Goal: Task Accomplishment & Management: Manage account settings

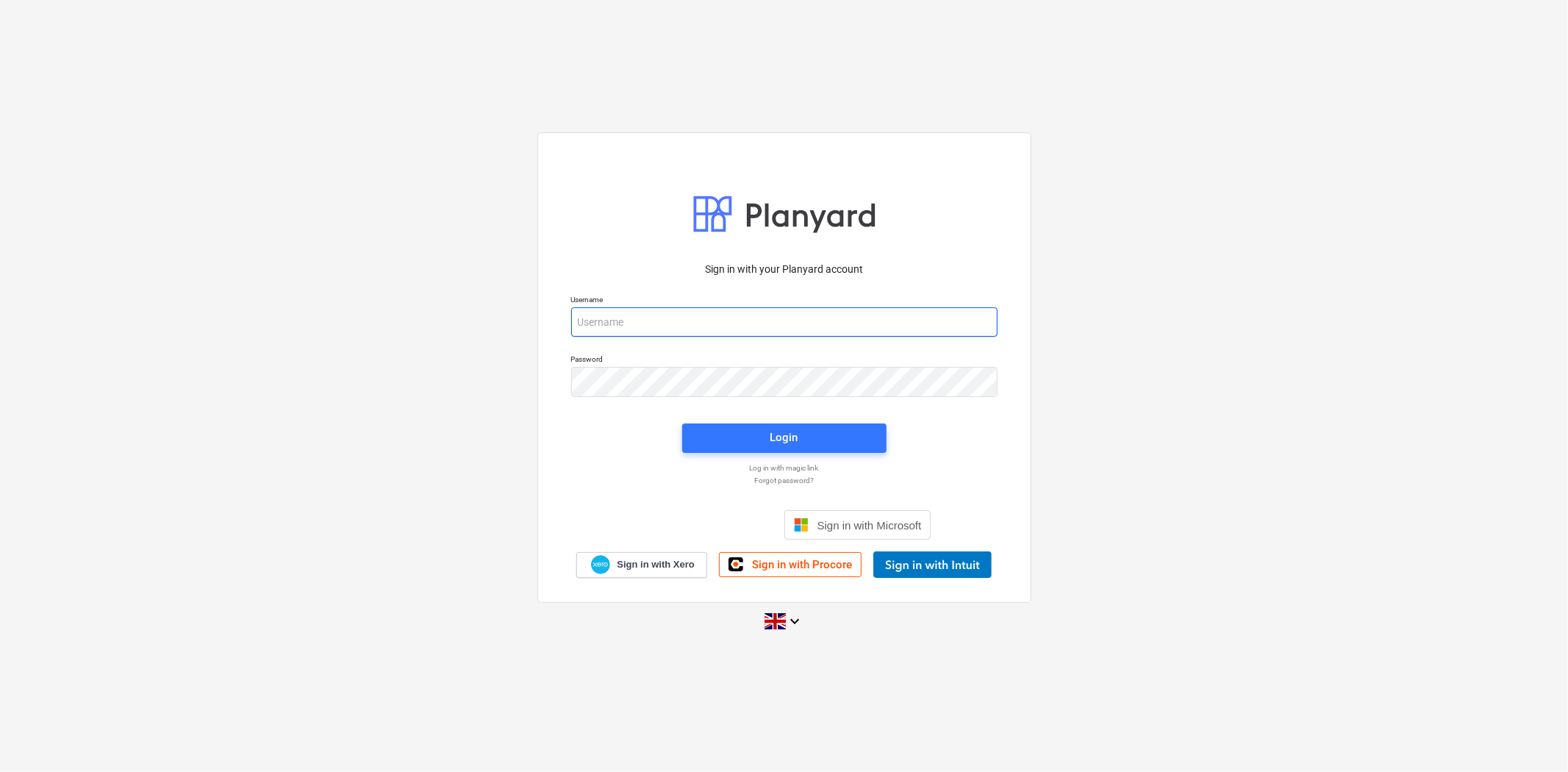
click at [760, 314] on input "email" at bounding box center [784, 322] width 426 height 29
type input "[PERSON_NAME][EMAIL_ADDRESS][PERSON_NAME][DOMAIN_NAME]"
click at [728, 438] on span "Login" at bounding box center [784, 438] width 169 height 19
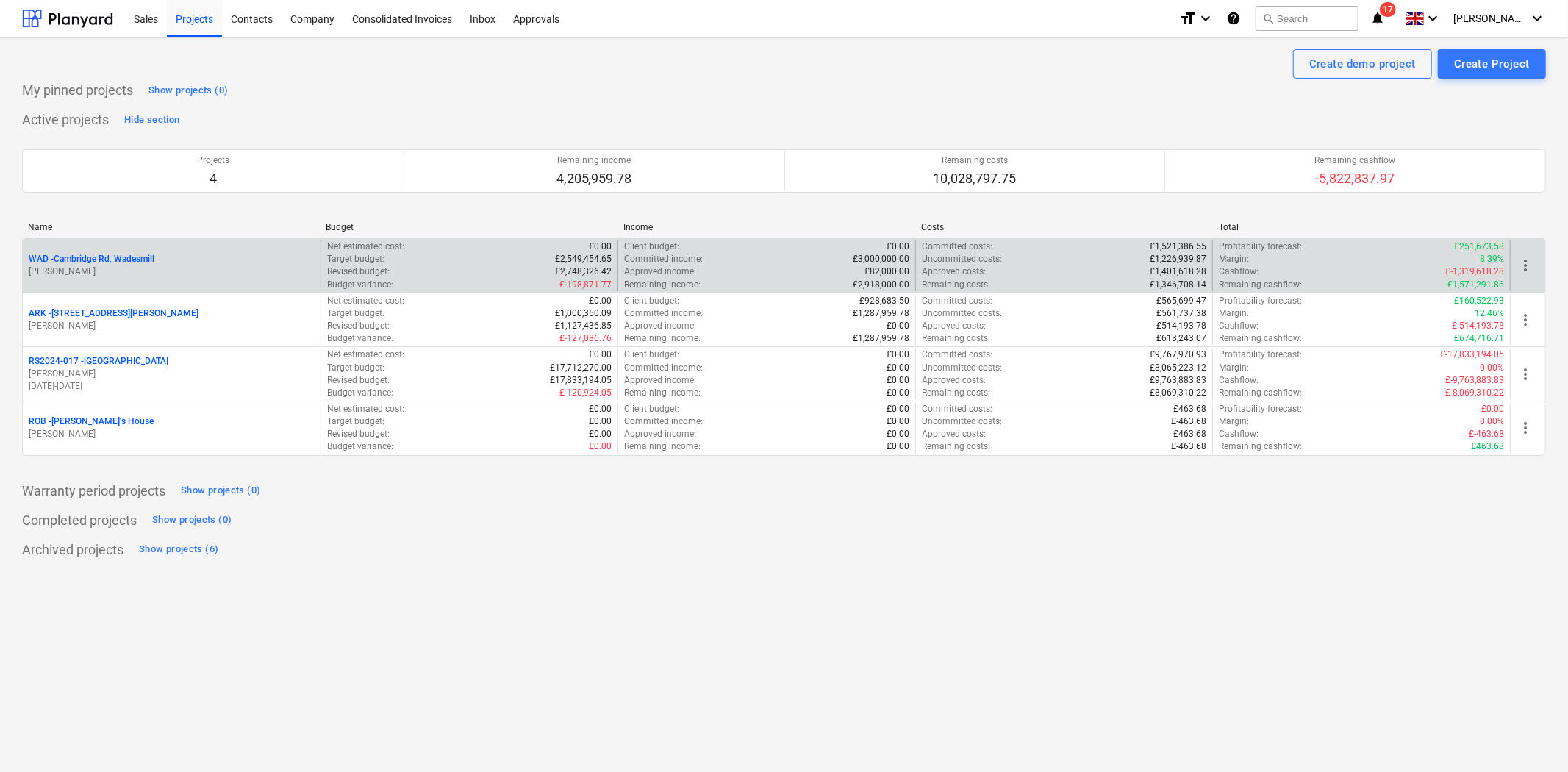
click at [113, 269] on p "[PERSON_NAME]" at bounding box center [171, 272] width 286 height 13
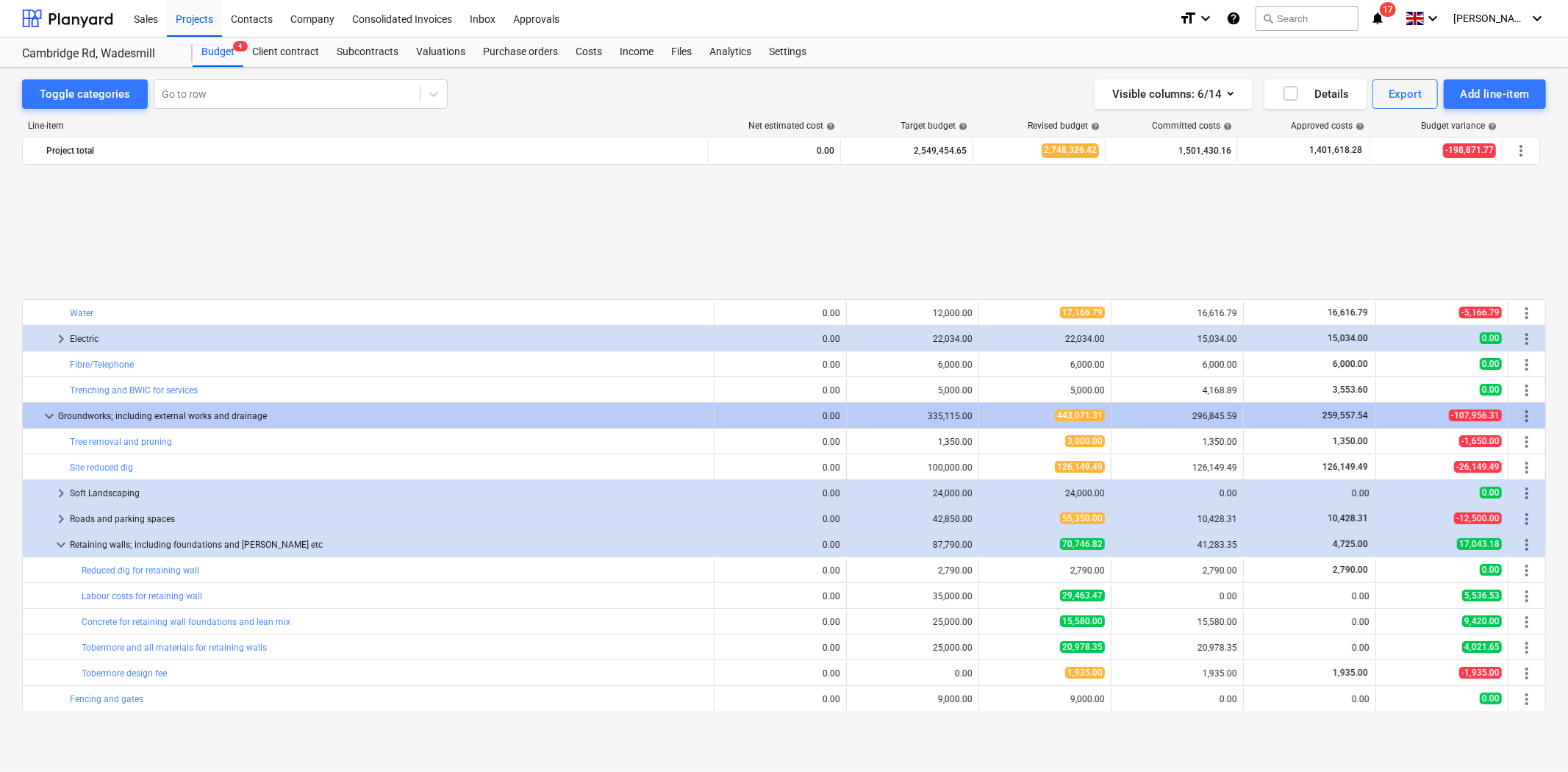
scroll to position [245, 0]
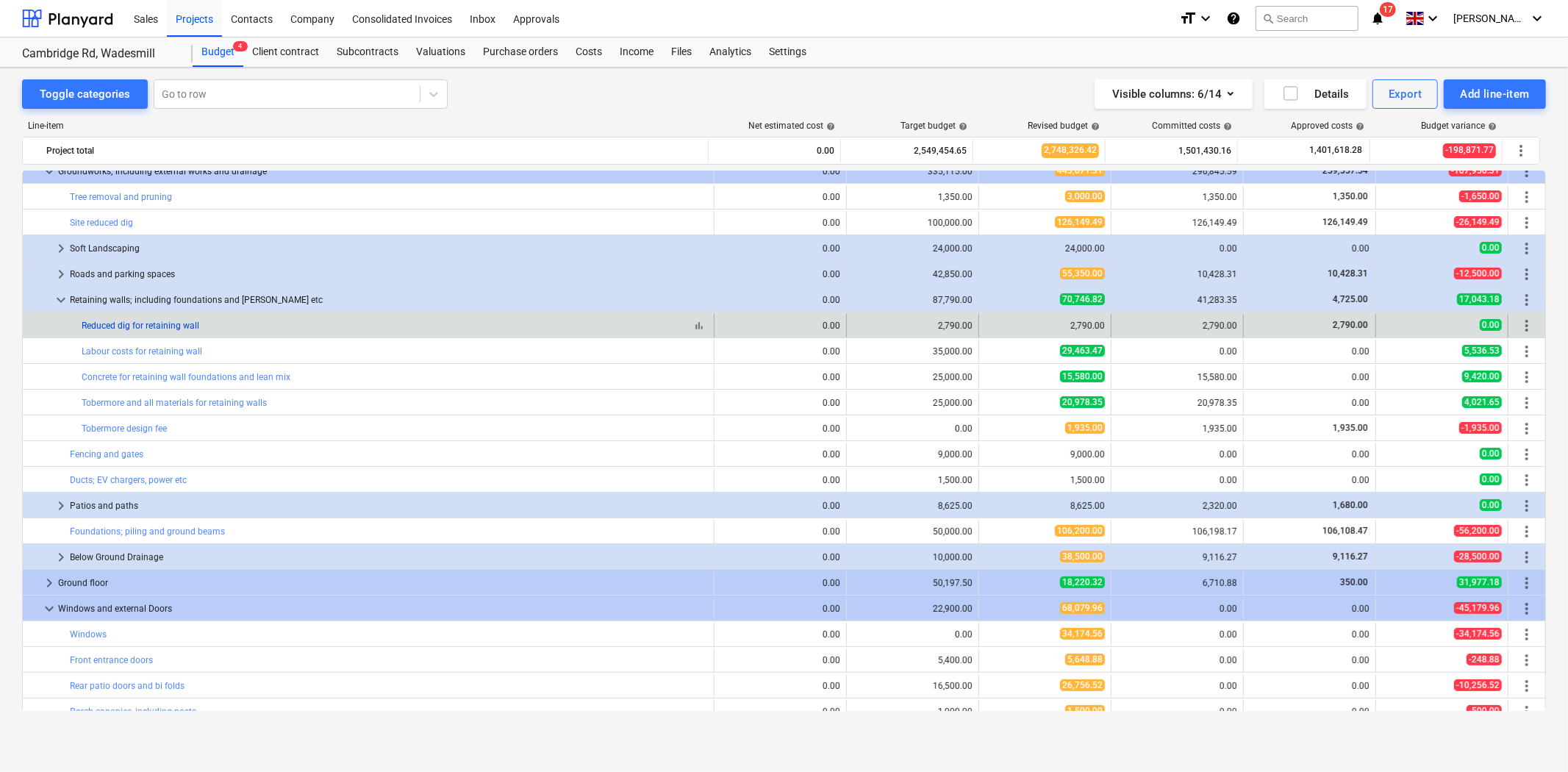
click at [164, 331] on link "Reduced dig for retaining wall" at bounding box center [140, 326] width 117 height 10
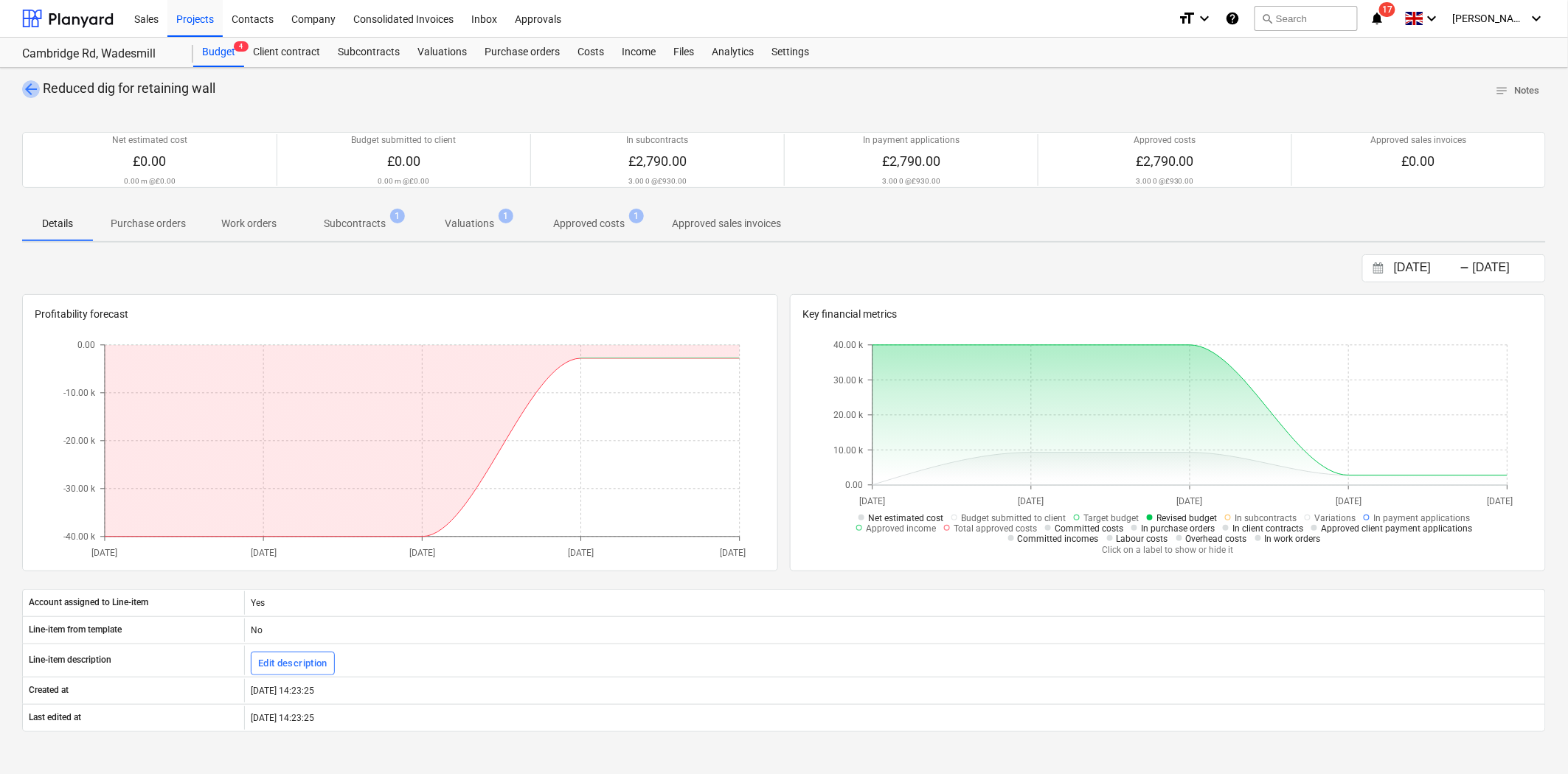
click at [25, 88] on span "arrow_back" at bounding box center [31, 89] width 17 height 17
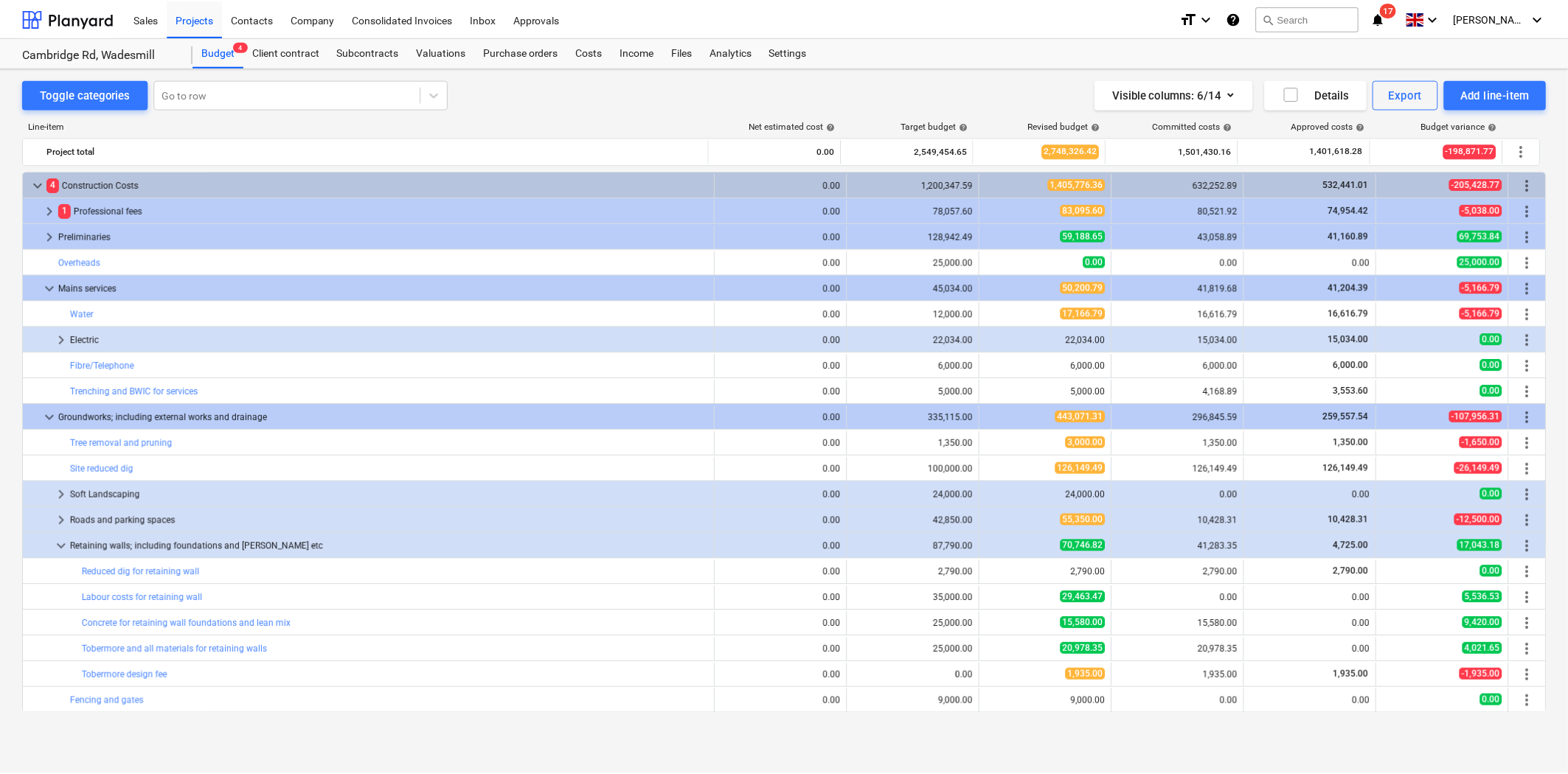
scroll to position [246, 0]
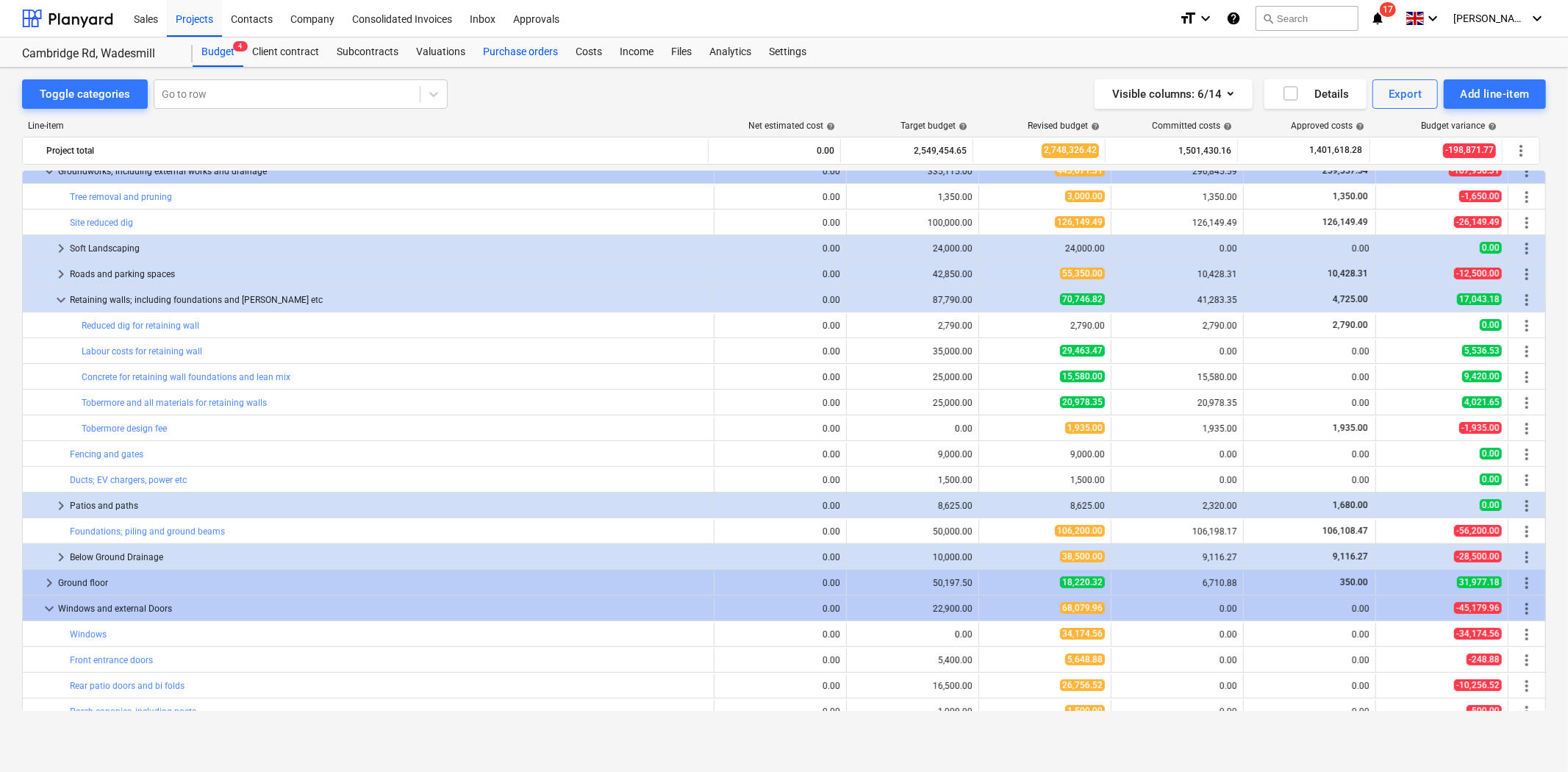
click at [533, 54] on div "Purchase orders" at bounding box center [520, 52] width 93 height 29
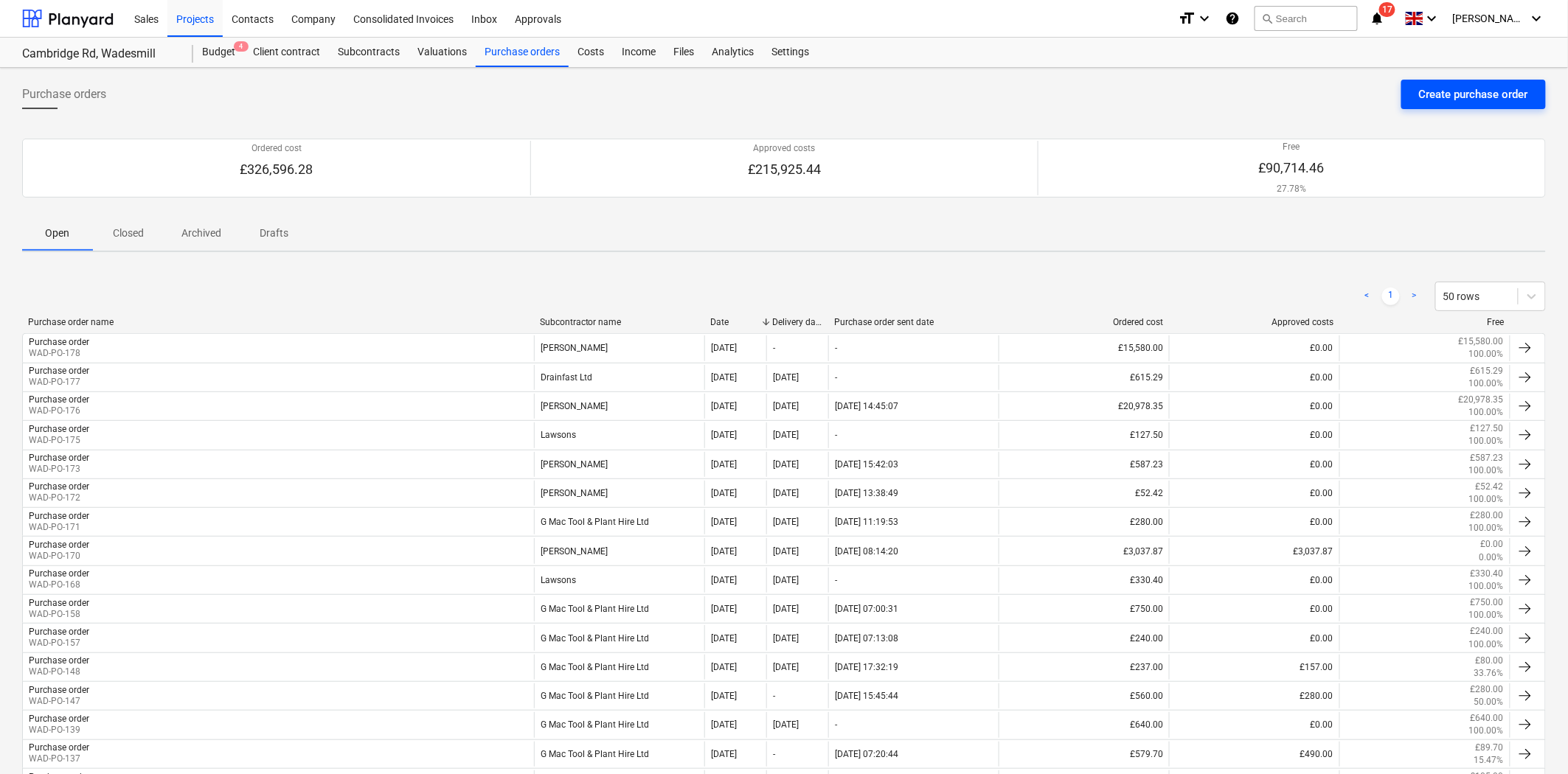
click at [1481, 98] on div "Create purchase order" at bounding box center [1473, 95] width 109 height 19
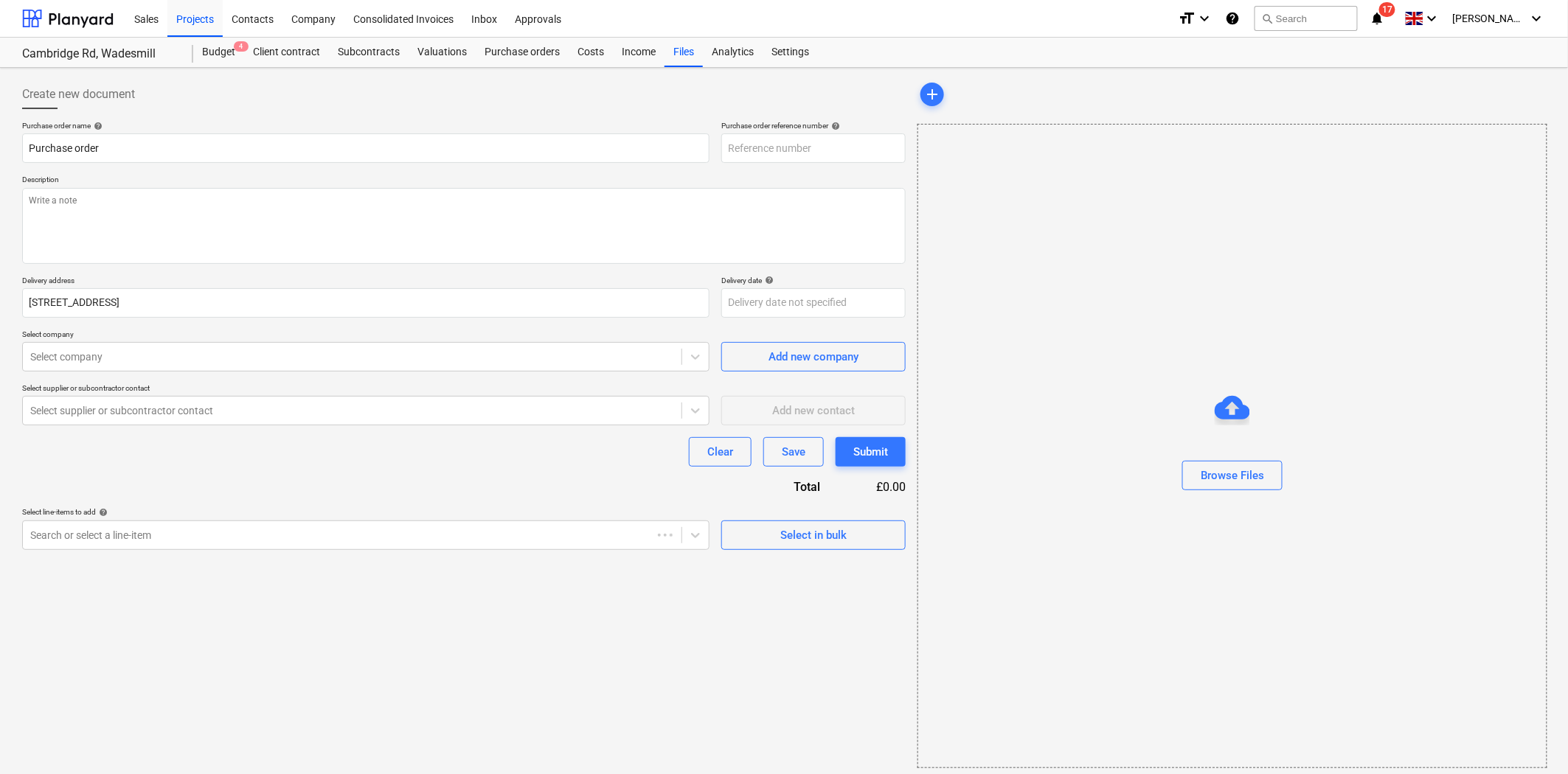
type textarea "x"
type input "WAD-PO-179"
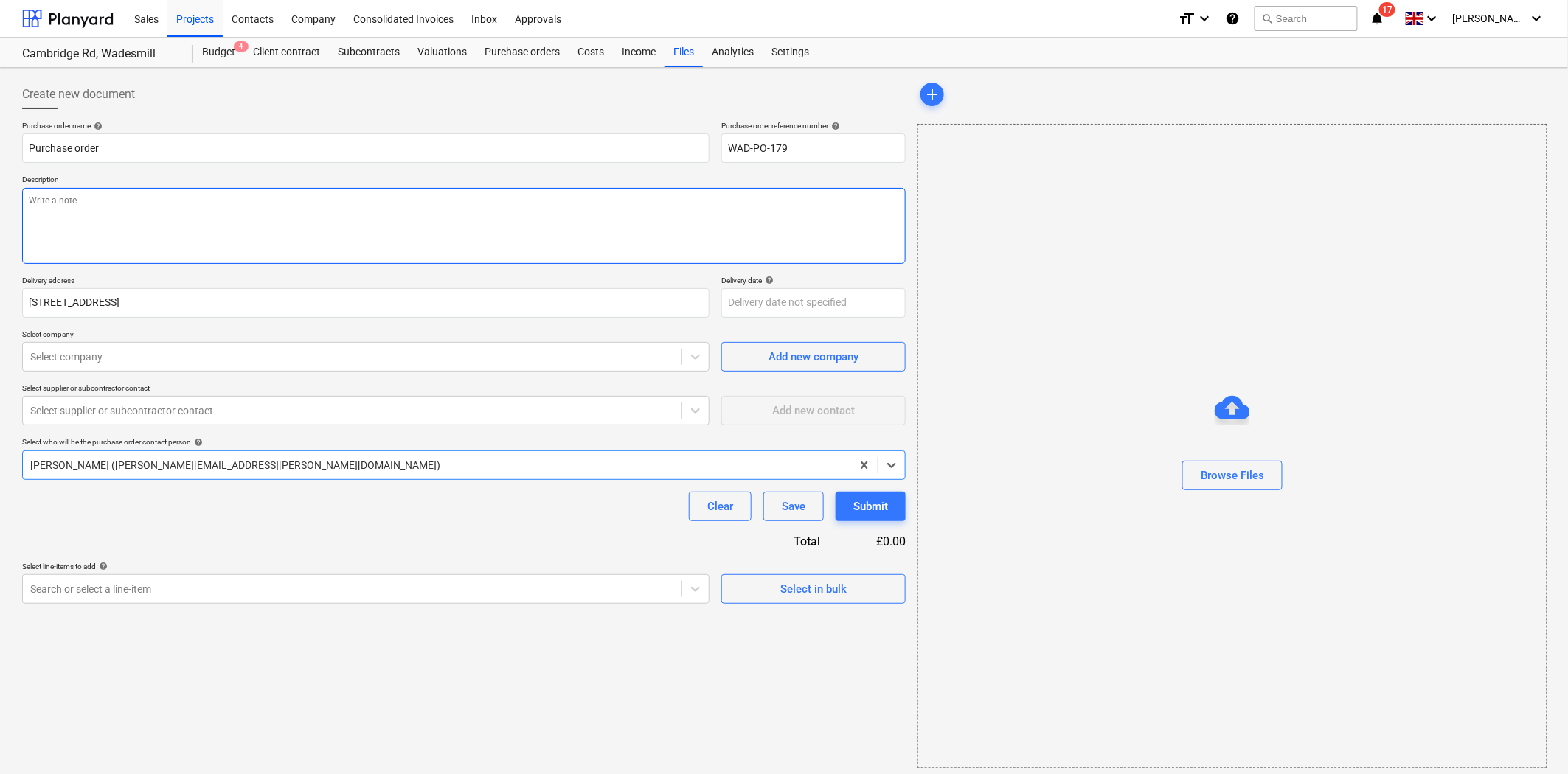
click at [375, 201] on textarea at bounding box center [464, 226] width 883 height 76
type textarea "x"
type textarea "M"
type textarea "x"
type textarea "Mu"
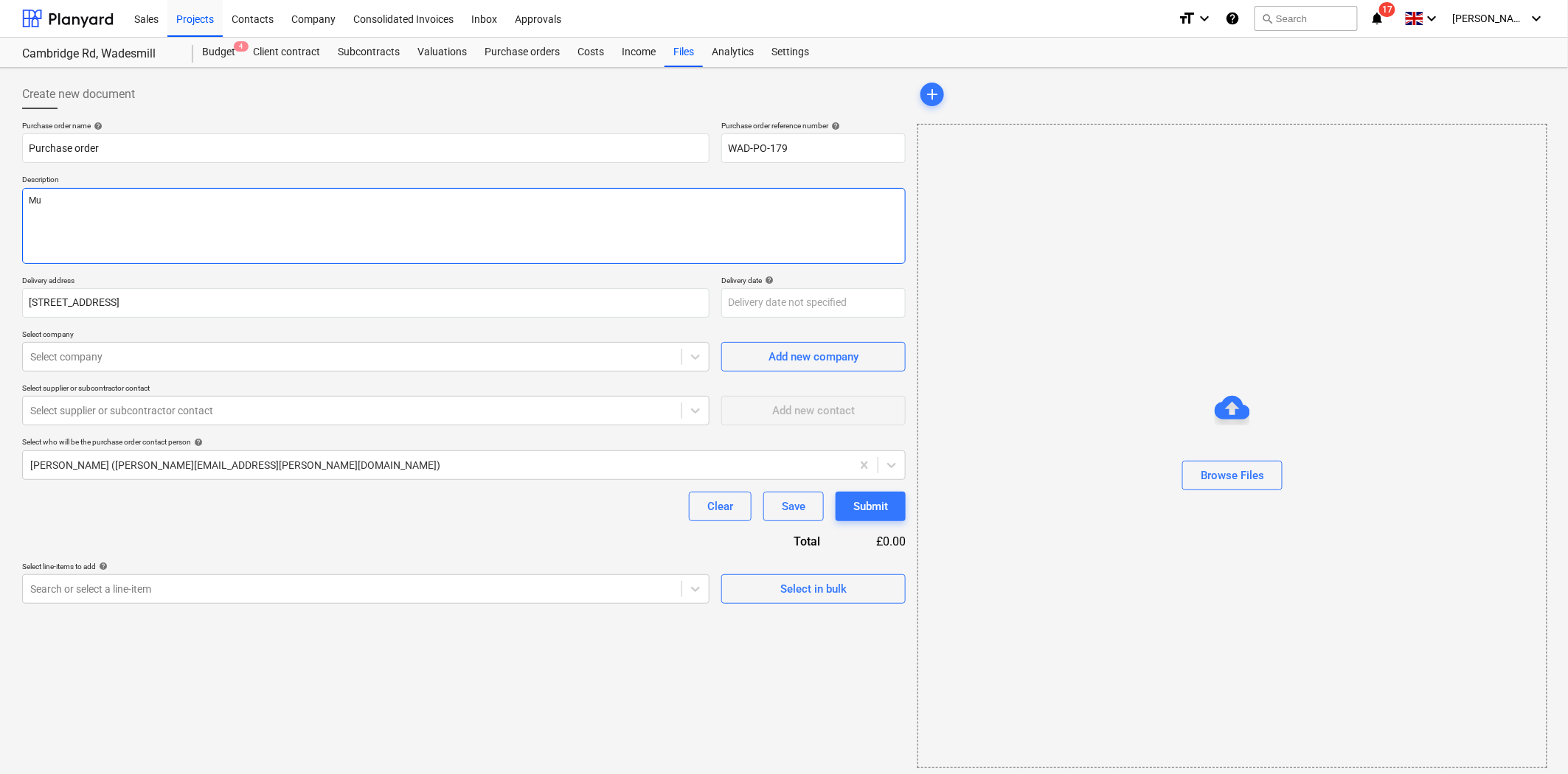
type textarea "x"
type textarea "Muc"
type textarea "x"
type textarea "Muck"
type textarea "x"
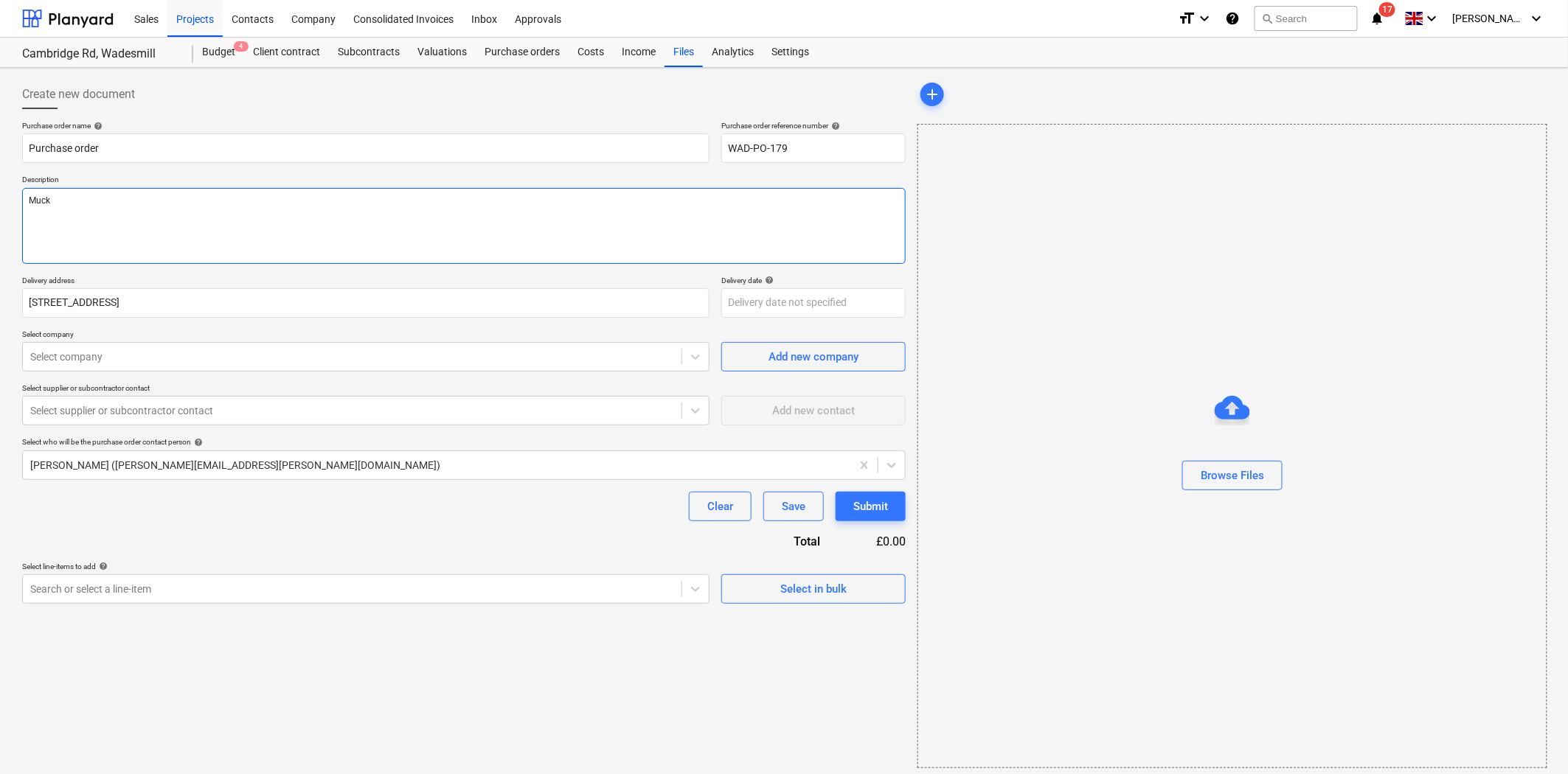
type textarea "Muck"
type textarea "x"
type textarea "Muck A"
type textarea "x"
type textarea "[PERSON_NAME]"
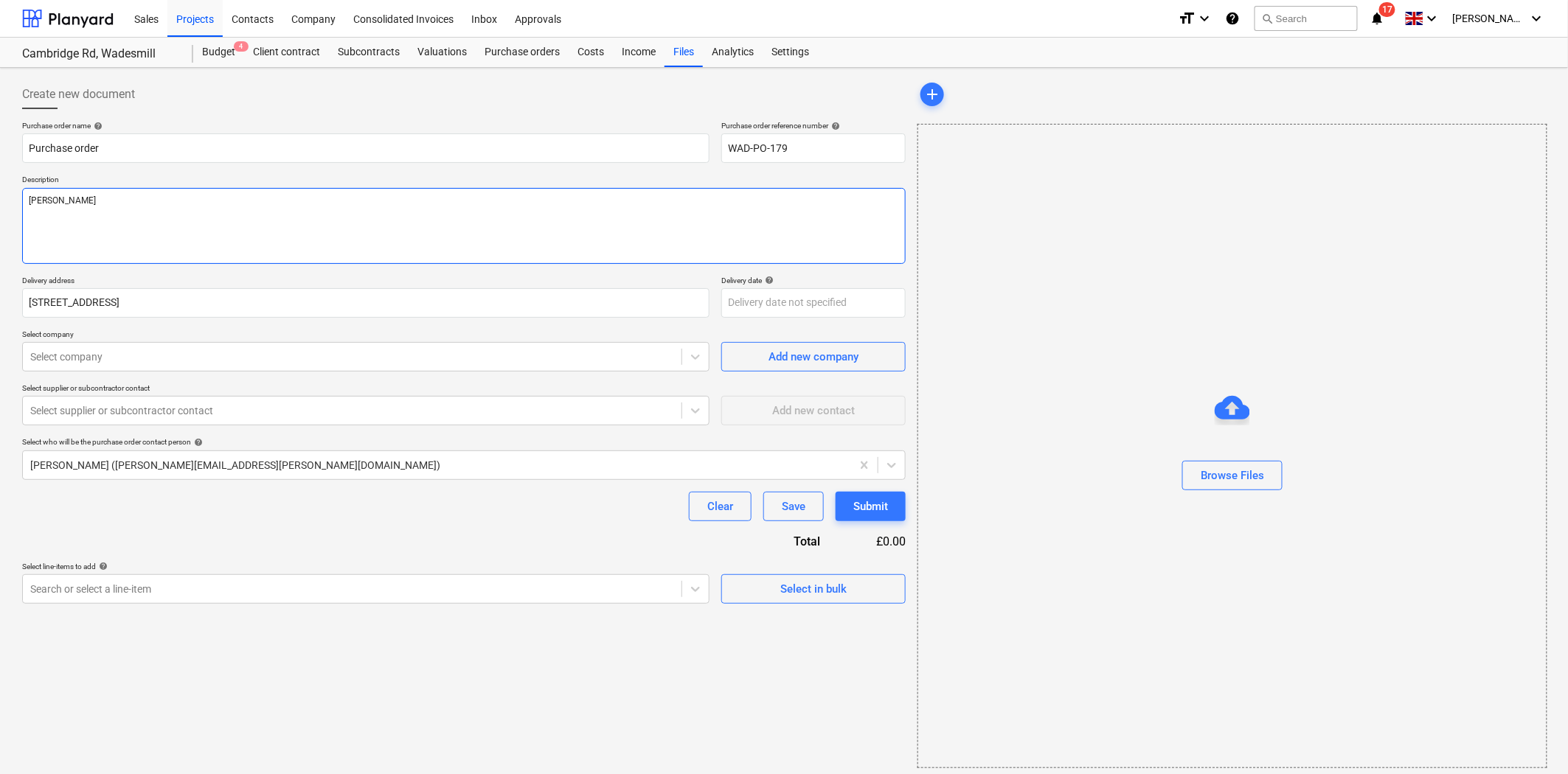
type textarea "x"
type textarea "Muck Awa"
type textarea "x"
type textarea "Muck Away"
type textarea "x"
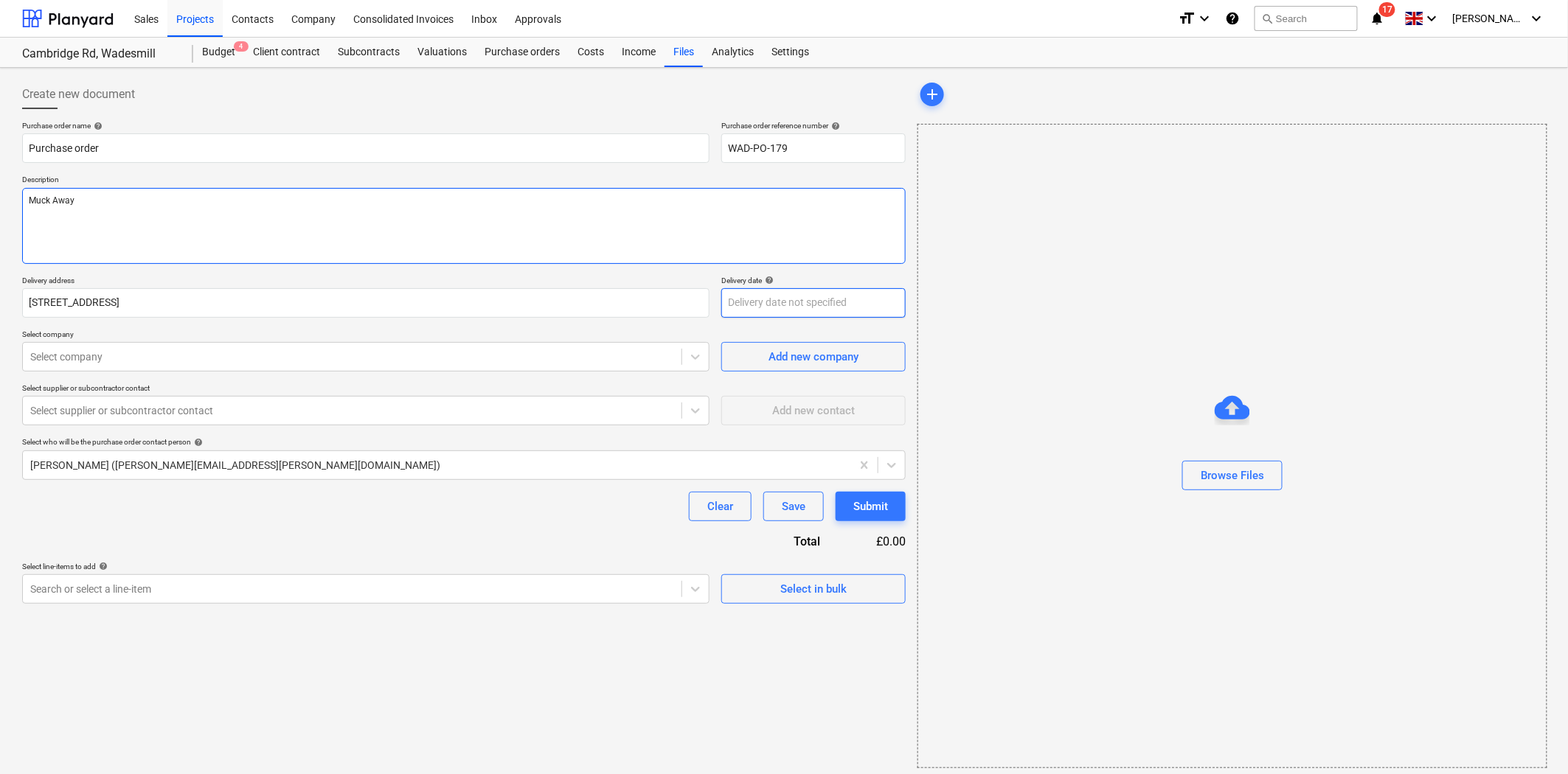
type textarea "Muck Away"
click at [791, 318] on body "Sales Projects Contacts Company Consolidated Invoices Inbox Approvals format_si…" at bounding box center [784, 387] width 1568 height 774
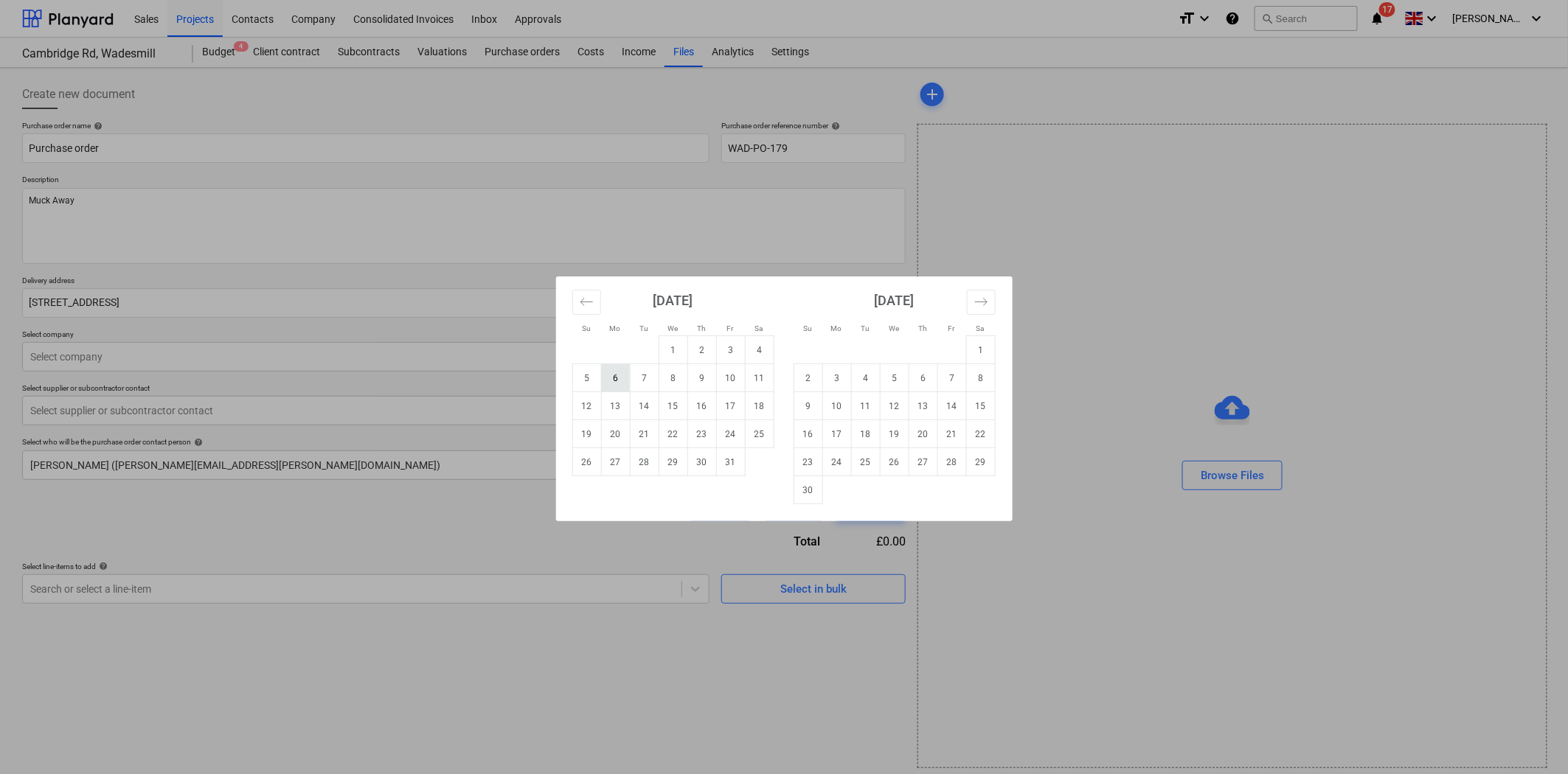
click at [614, 376] on td "6" at bounding box center [615, 377] width 29 height 28
type textarea "x"
type input "[DATE]"
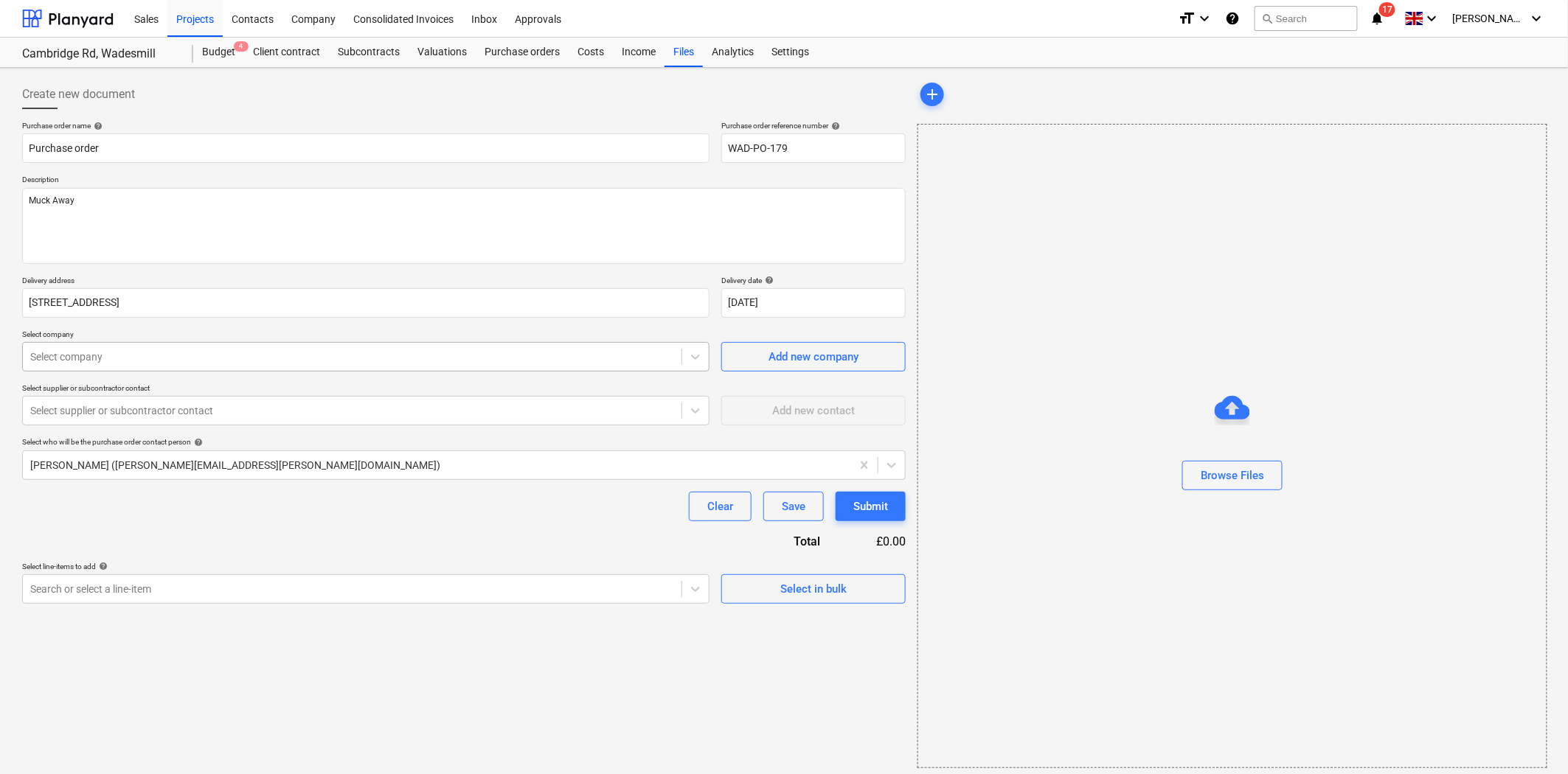
click at [279, 359] on div at bounding box center [352, 357] width 644 height 15
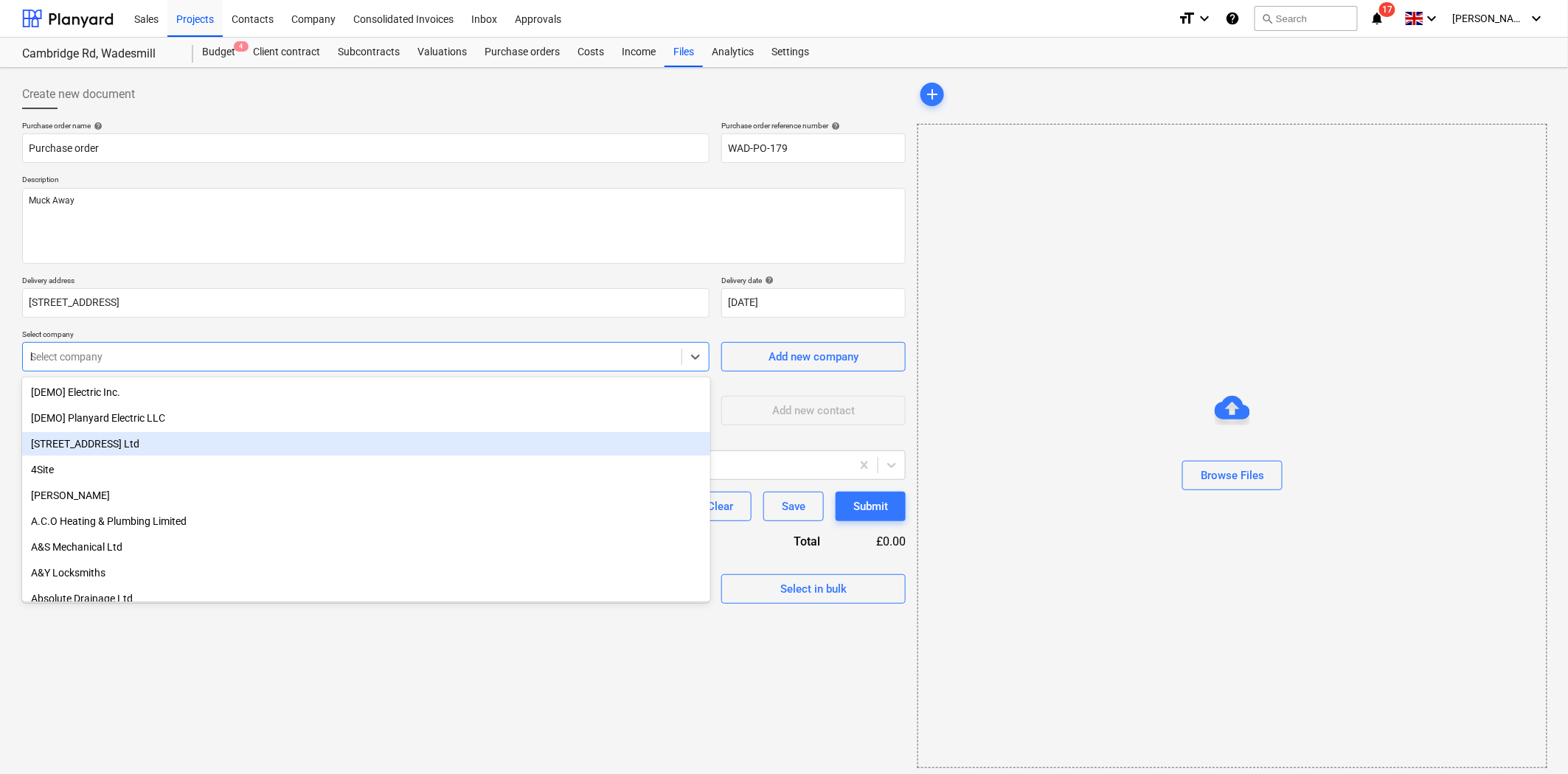
type input "bp"
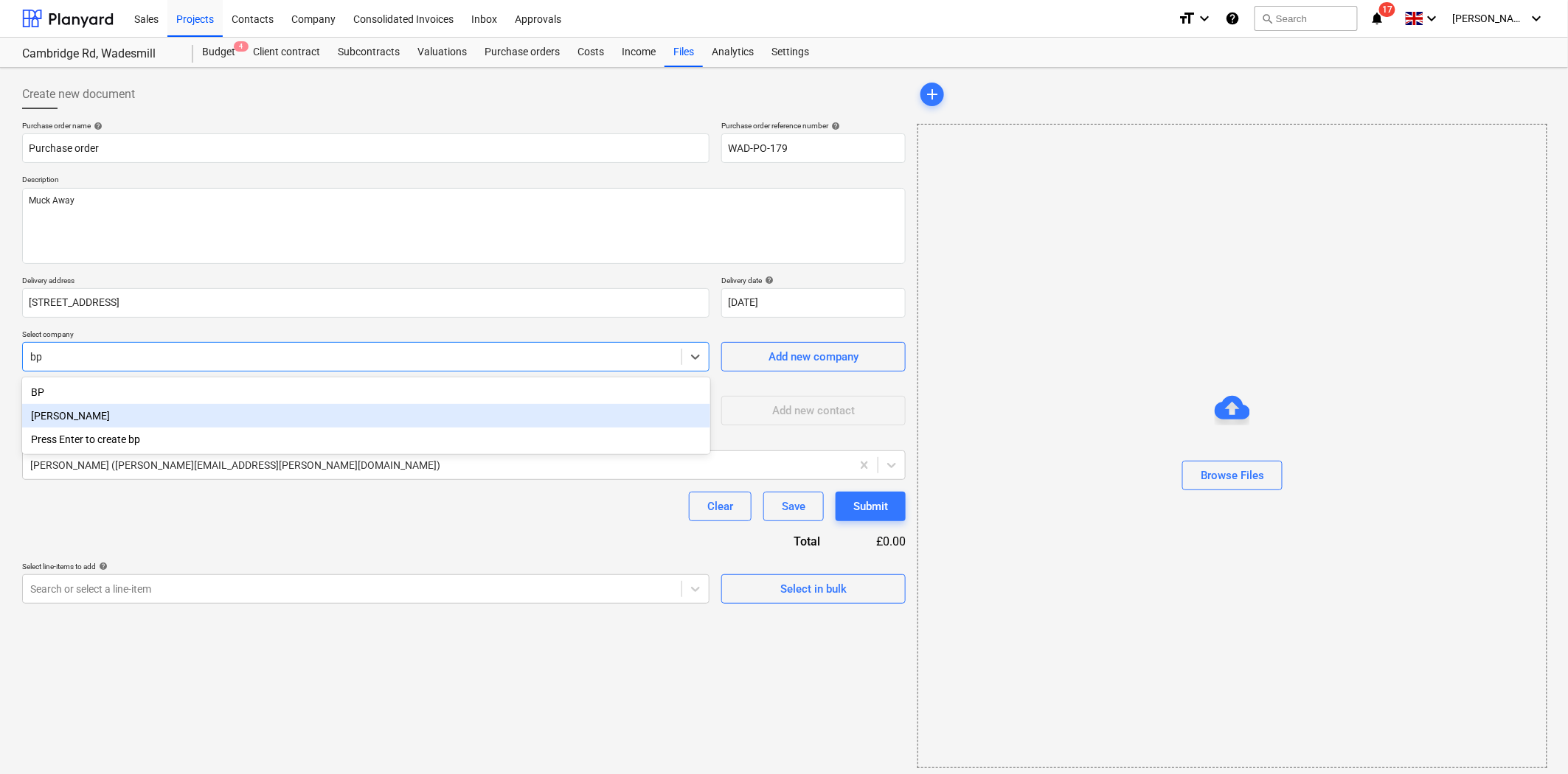
click at [141, 421] on div "[PERSON_NAME]" at bounding box center [367, 416] width 689 height 24
type textarea "x"
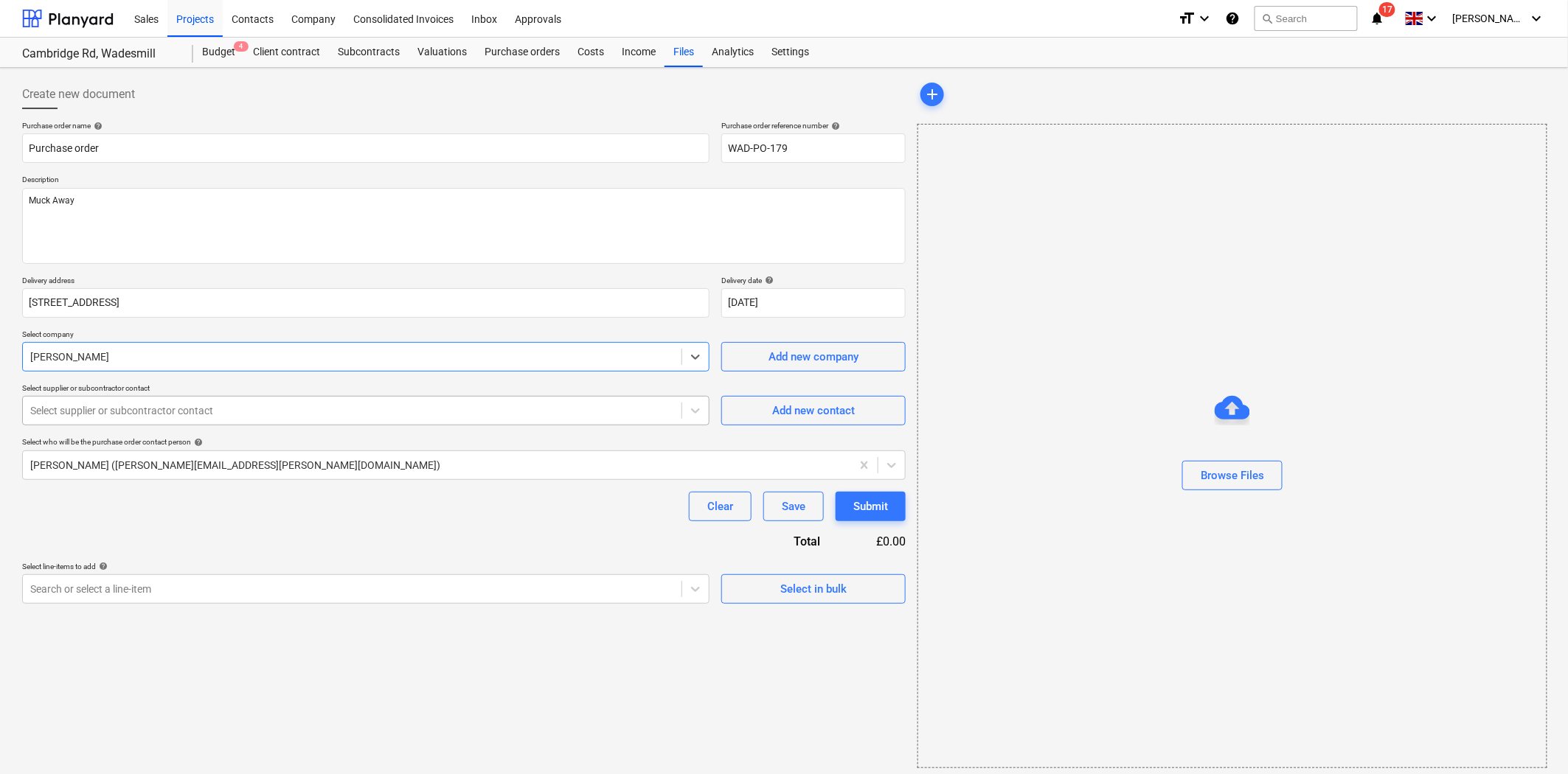
click at [188, 413] on div at bounding box center [352, 411] width 644 height 15
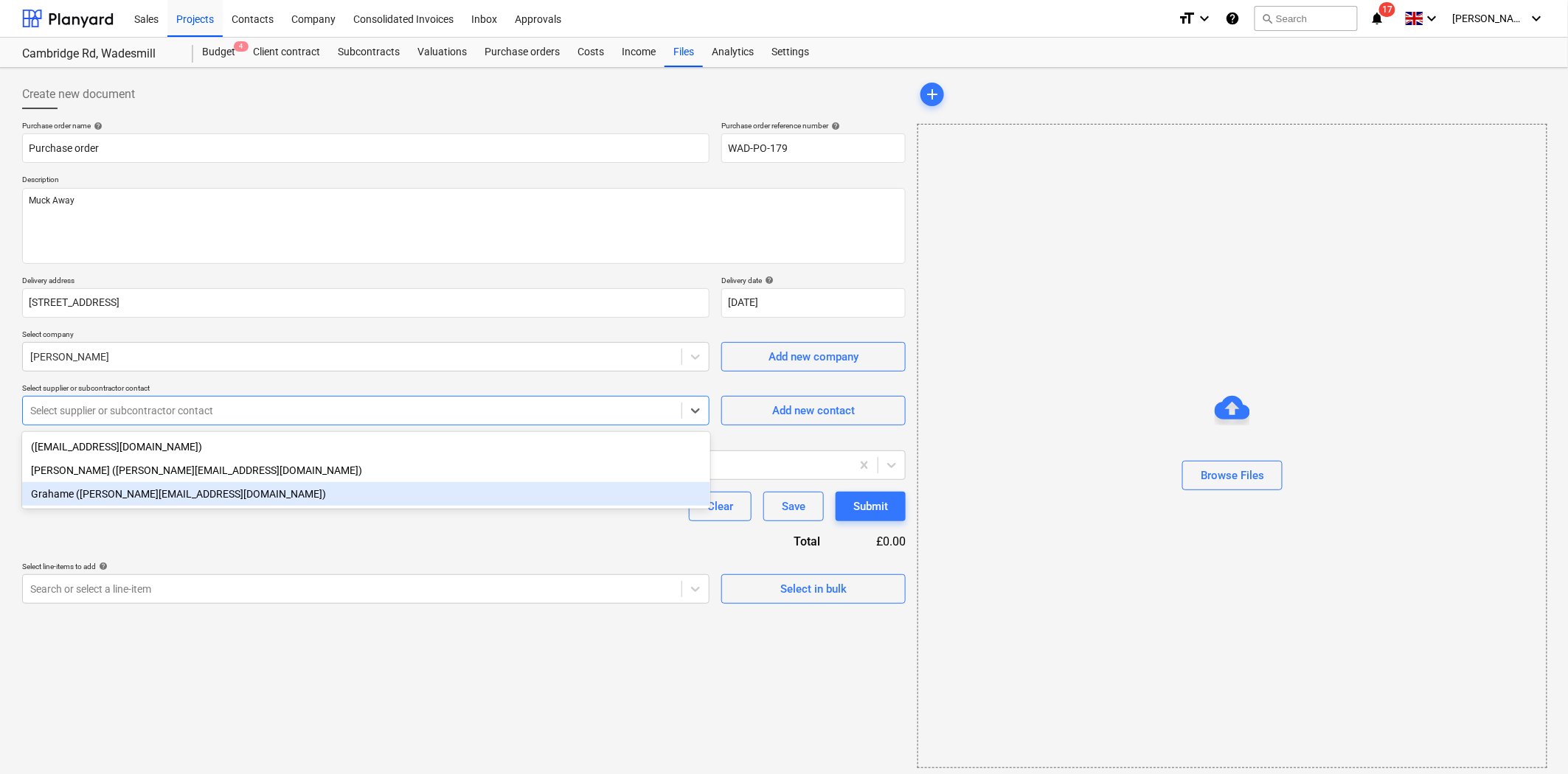
click at [205, 493] on div "Grahame ([PERSON_NAME][EMAIL_ADDRESS][DOMAIN_NAME])" at bounding box center [367, 494] width 689 height 24
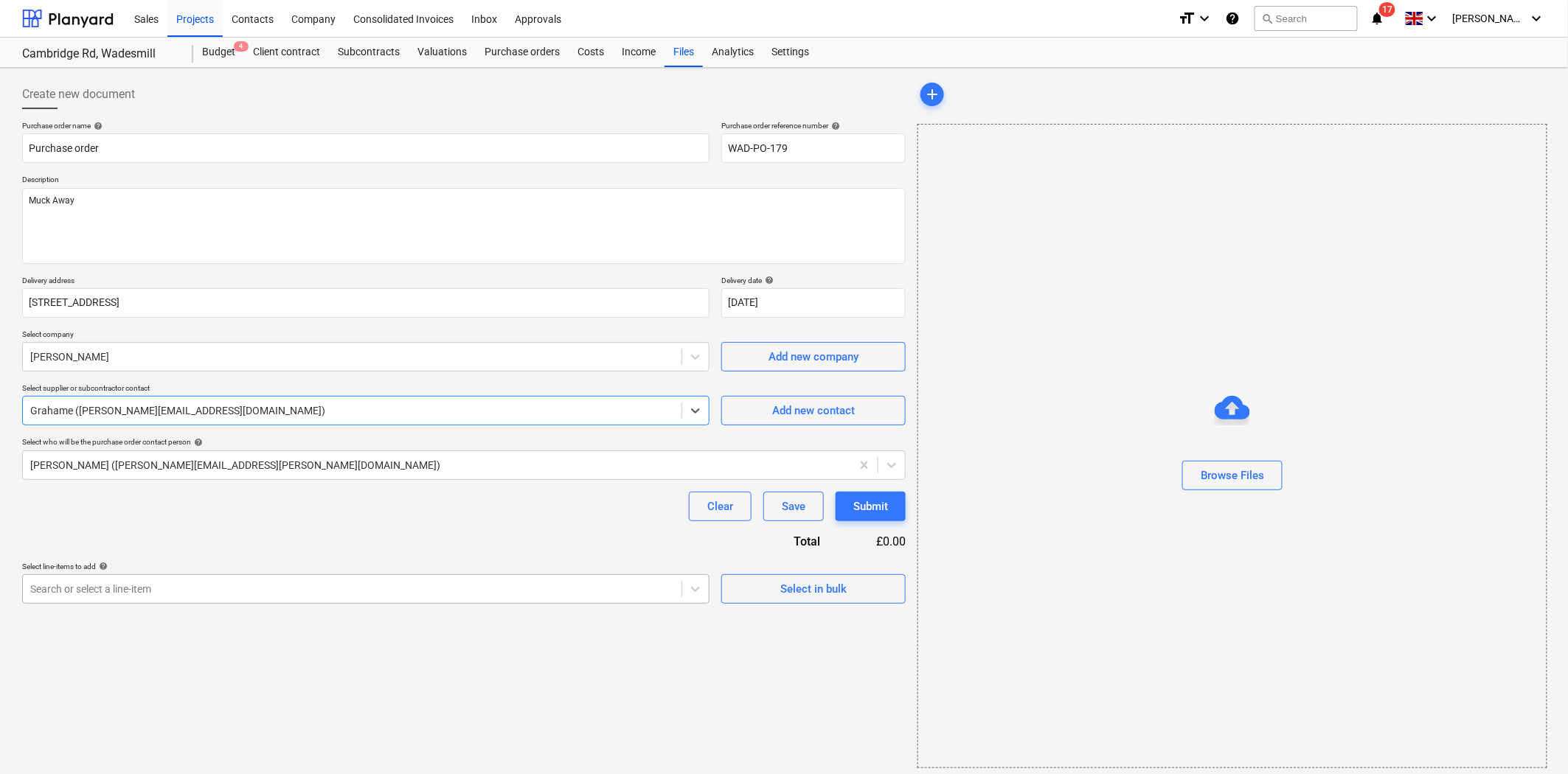
type textarea "x"
click at [356, 595] on div "Search or select a line-item" at bounding box center [366, 589] width 688 height 29
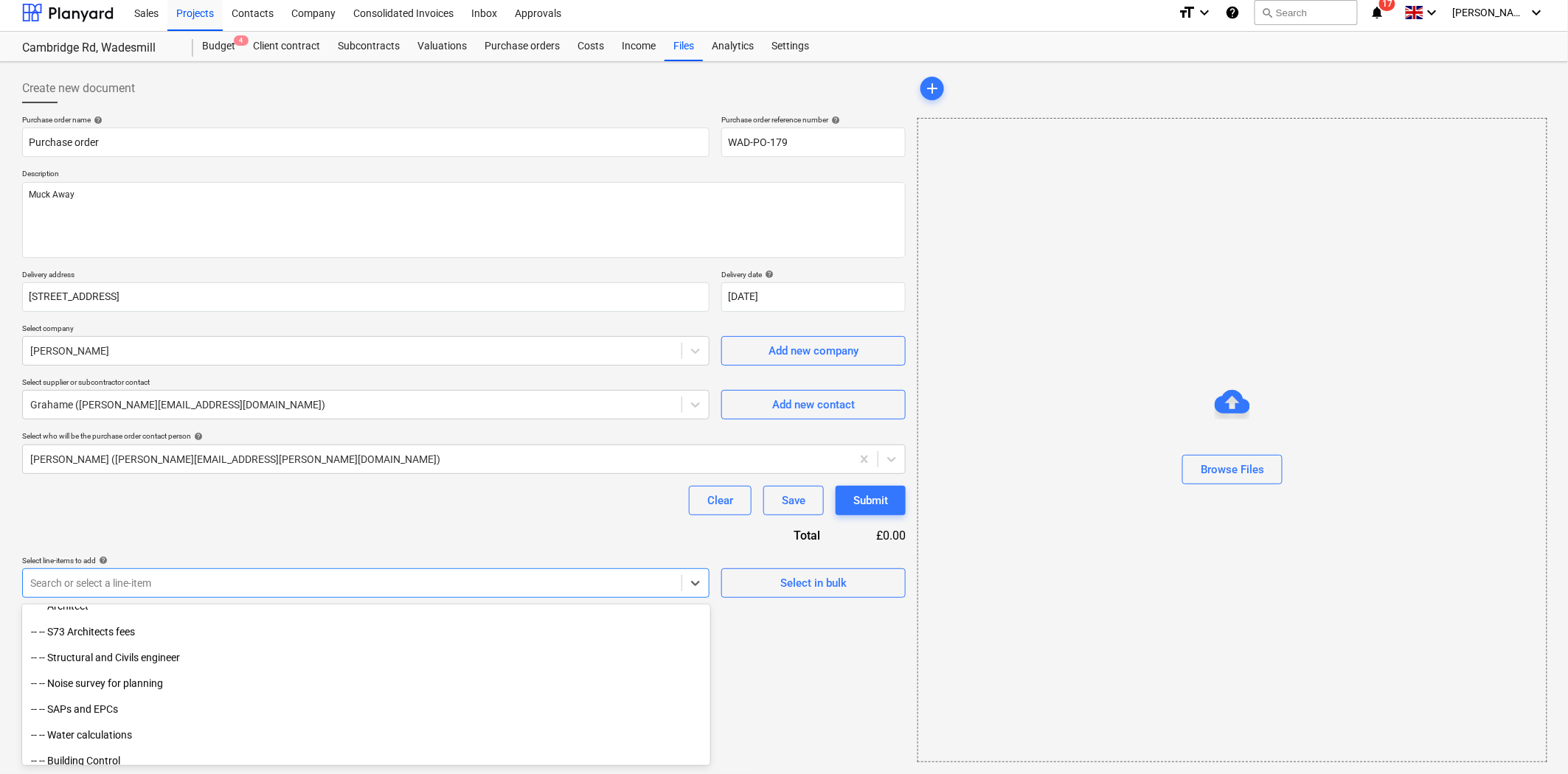
scroll to position [655, 0]
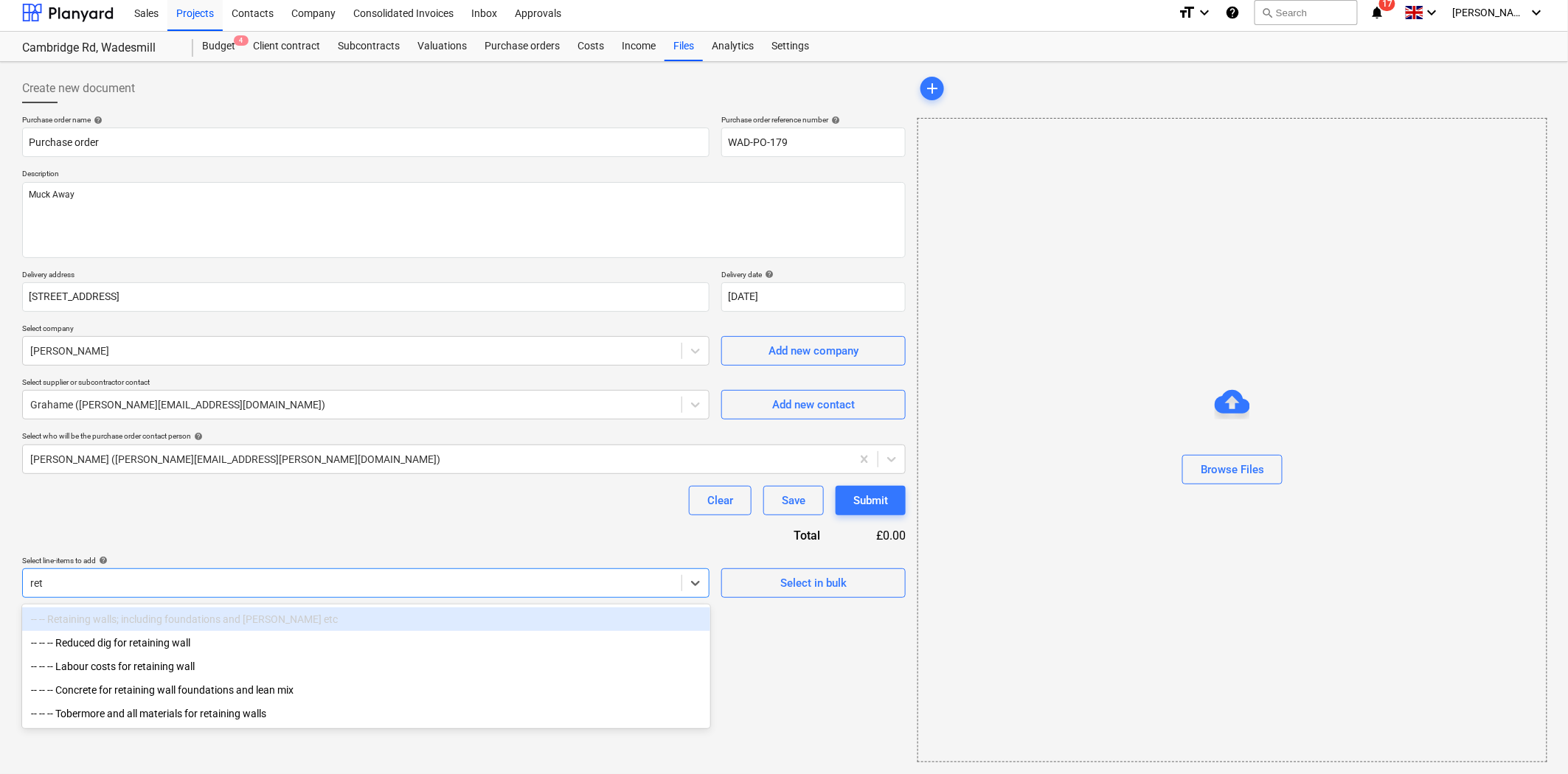
type input "[PERSON_NAME]"
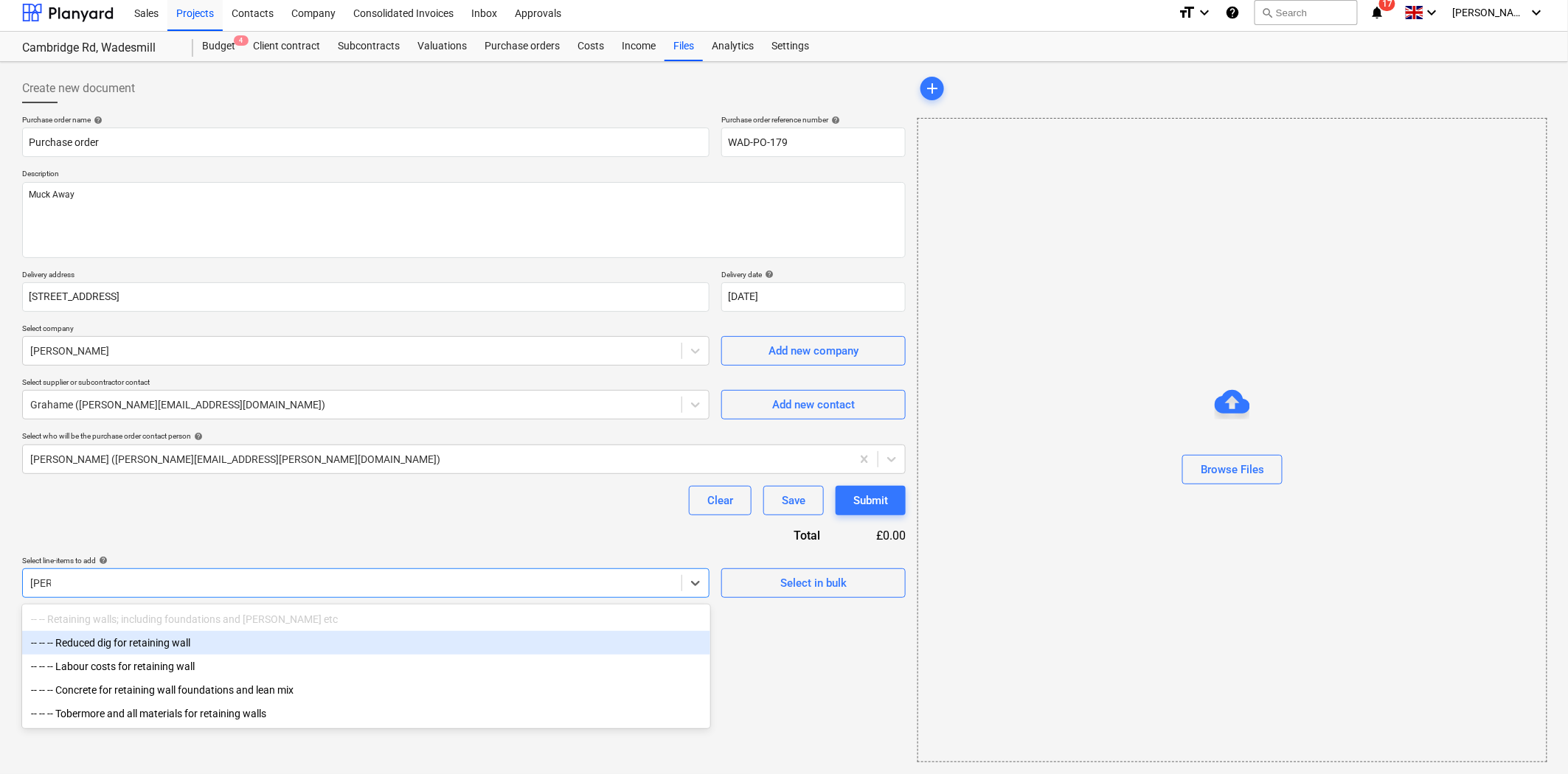
click at [196, 646] on div "-- -- -- Reduced dig for retaining wall" at bounding box center [367, 643] width 689 height 24
type textarea "x"
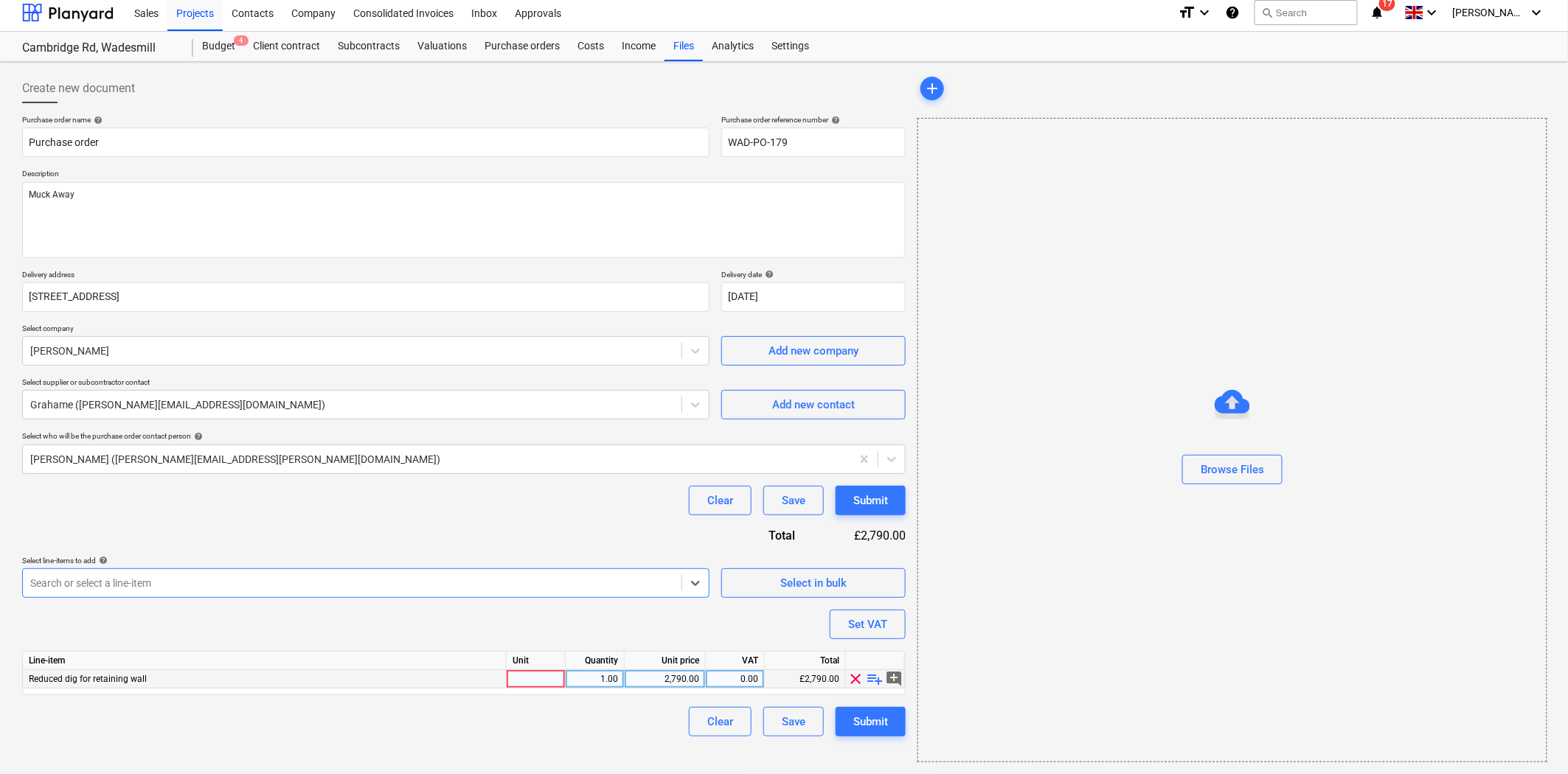
type textarea "x"
click at [557, 688] on div at bounding box center [536, 679] width 59 height 18
click at [609, 686] on div "1.00" at bounding box center [595, 679] width 46 height 18
type input "3"
click at [661, 683] on div "2,790.00" at bounding box center [665, 679] width 68 height 18
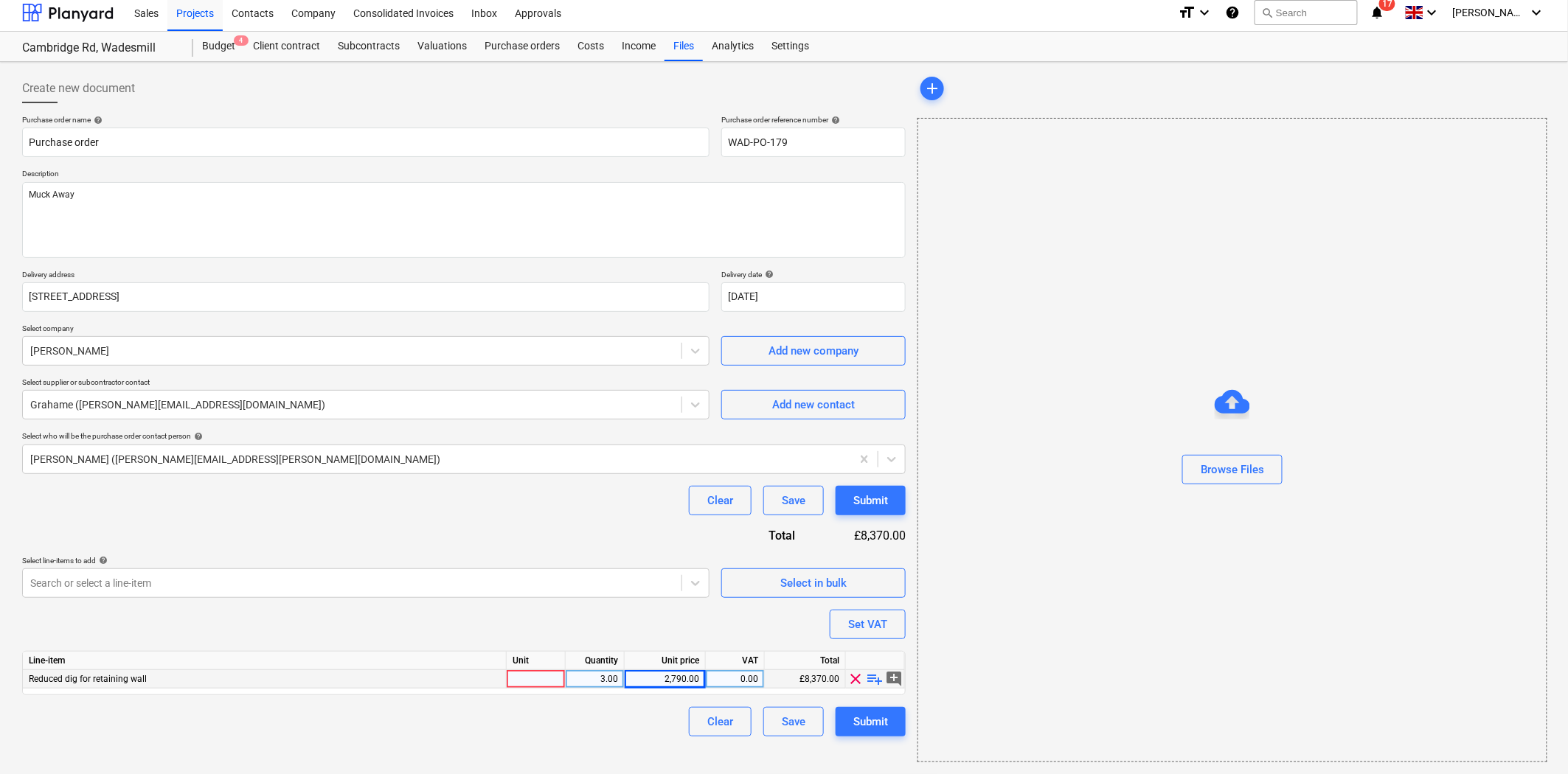
click at [631, 602] on div "Purchase order name help Purchase order Purchase order reference number help WA…" at bounding box center [464, 426] width 883 height 621
click at [872, 679] on span "playlist_add" at bounding box center [875, 679] width 17 height 17
type textarea "x"
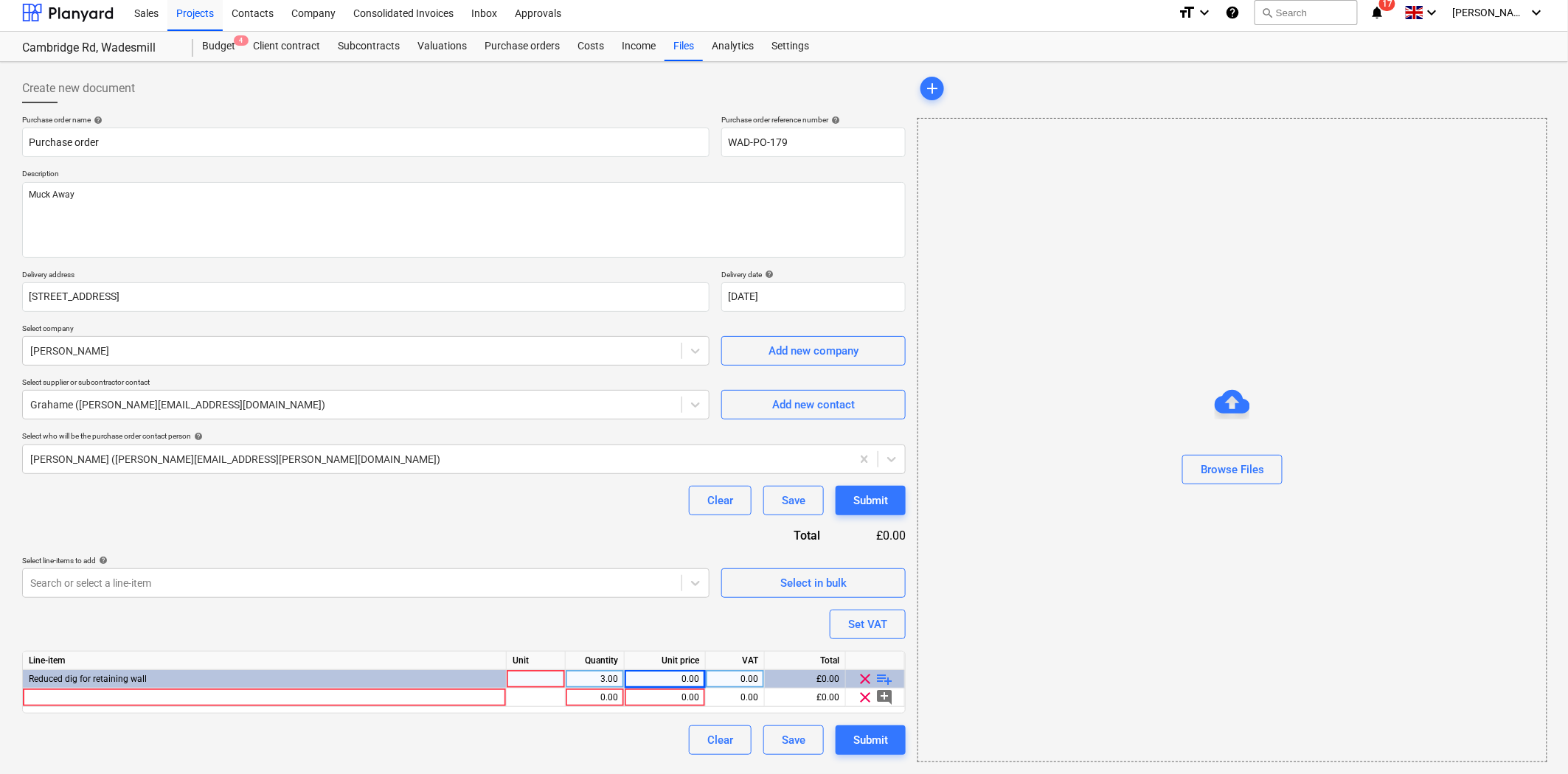
click at [607, 683] on div "3.00" at bounding box center [595, 679] width 46 height 18
type input "1"
type textarea "x"
click at [693, 624] on div "Purchase order name help Purchase order Purchase order reference number help WA…" at bounding box center [464, 435] width 883 height 640
click at [600, 699] on div "0.00" at bounding box center [595, 698] width 46 height 18
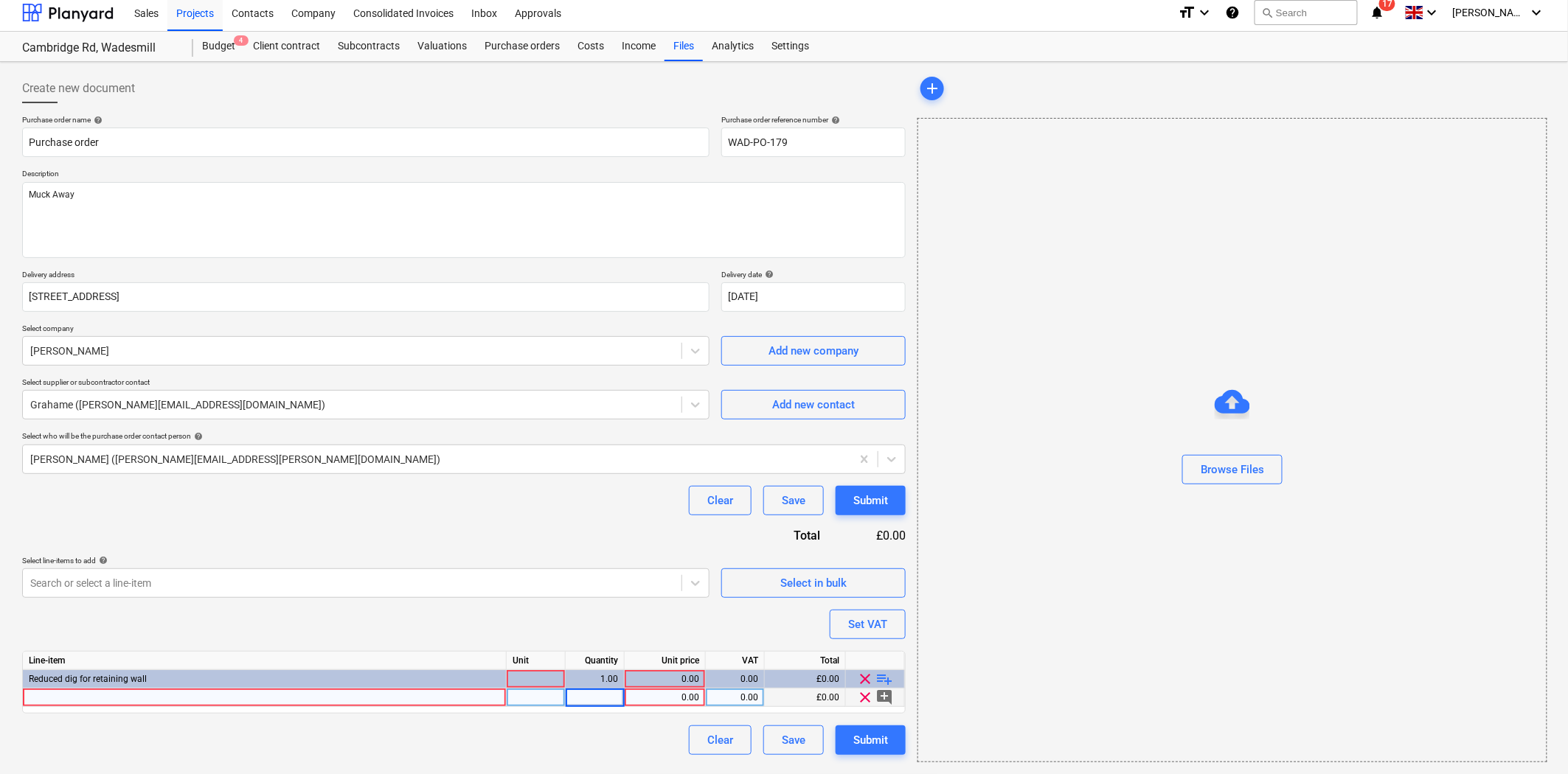
type input "3"
type textarea "x"
type input "240"
type textarea "x"
click at [631, 526] on div "Purchase order name help Purchase order Purchase order reference number help WA…" at bounding box center [464, 435] width 883 height 640
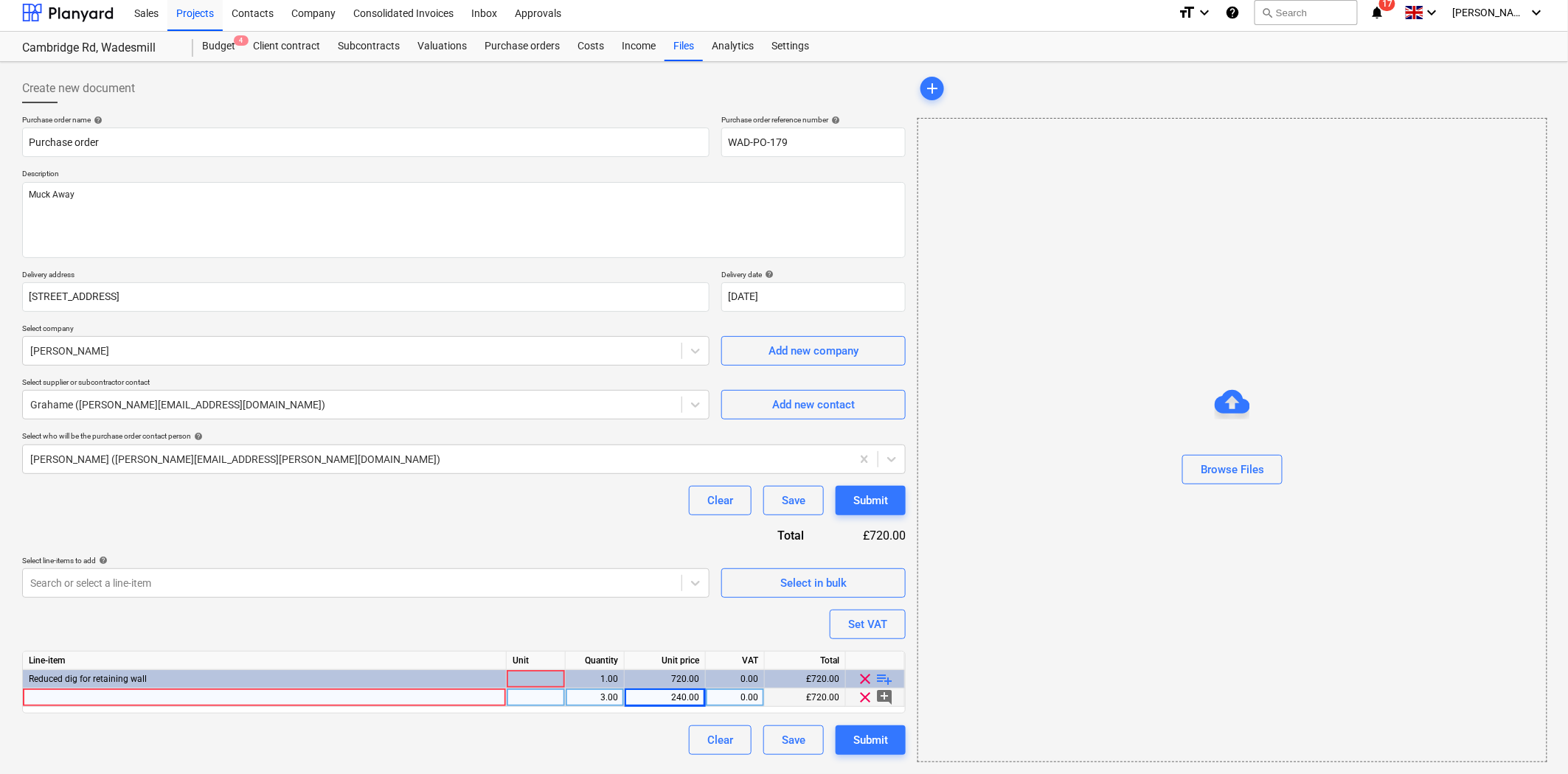
click at [235, 697] on div at bounding box center [265, 698] width 484 height 18
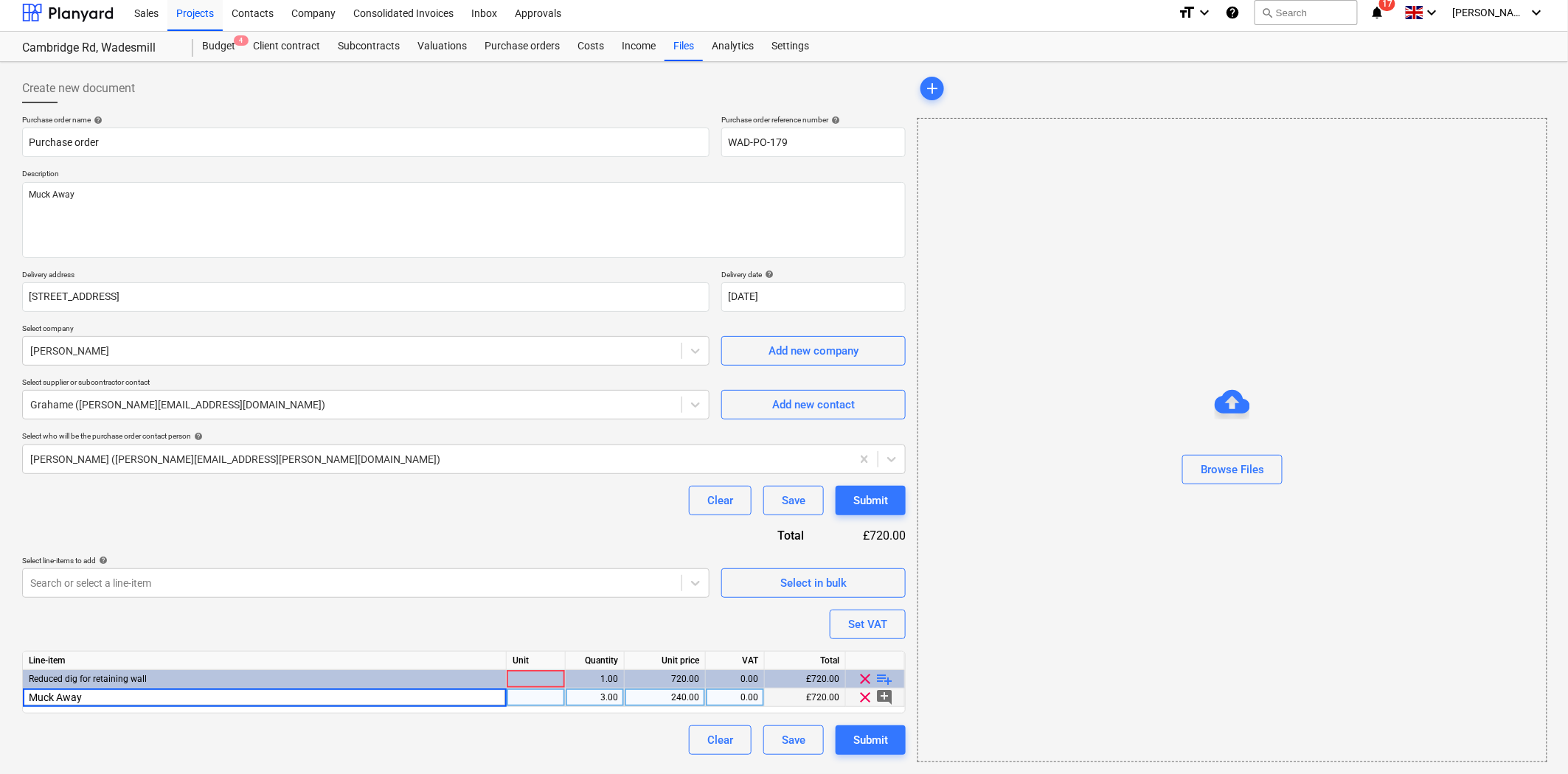
type input "Muck Away"
click at [433, 432] on div "Select who will be the purchase order contact person help" at bounding box center [464, 436] width 883 height 10
click at [452, 497] on div "Clear Save Submit" at bounding box center [464, 500] width 883 height 29
click at [552, 745] on div "Clear Save Submit" at bounding box center [464, 740] width 883 height 29
click at [880, 740] on div "Submit" at bounding box center [871, 740] width 35 height 19
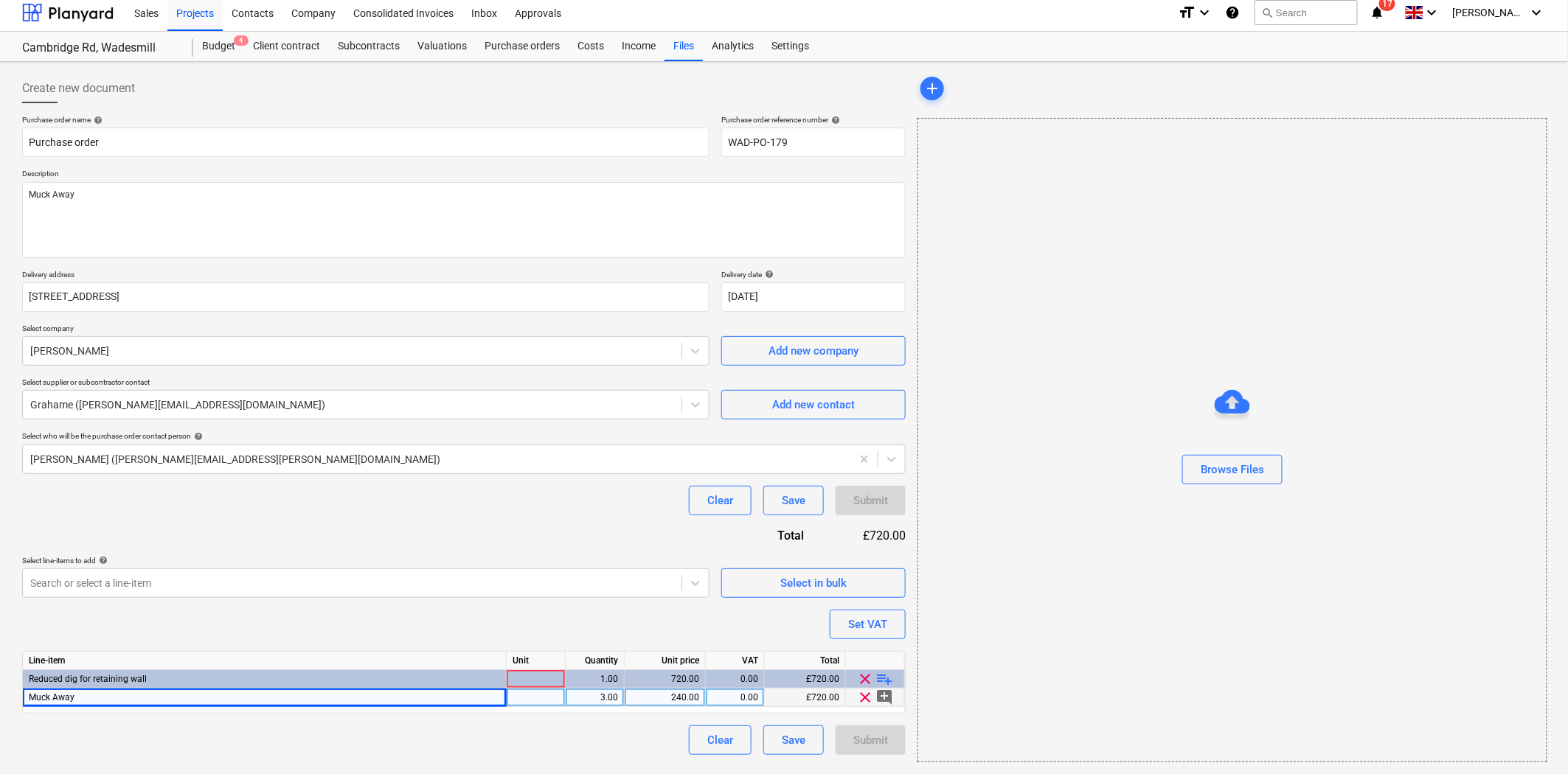
click at [864, 694] on span "clear" at bounding box center [866, 698] width 17 height 17
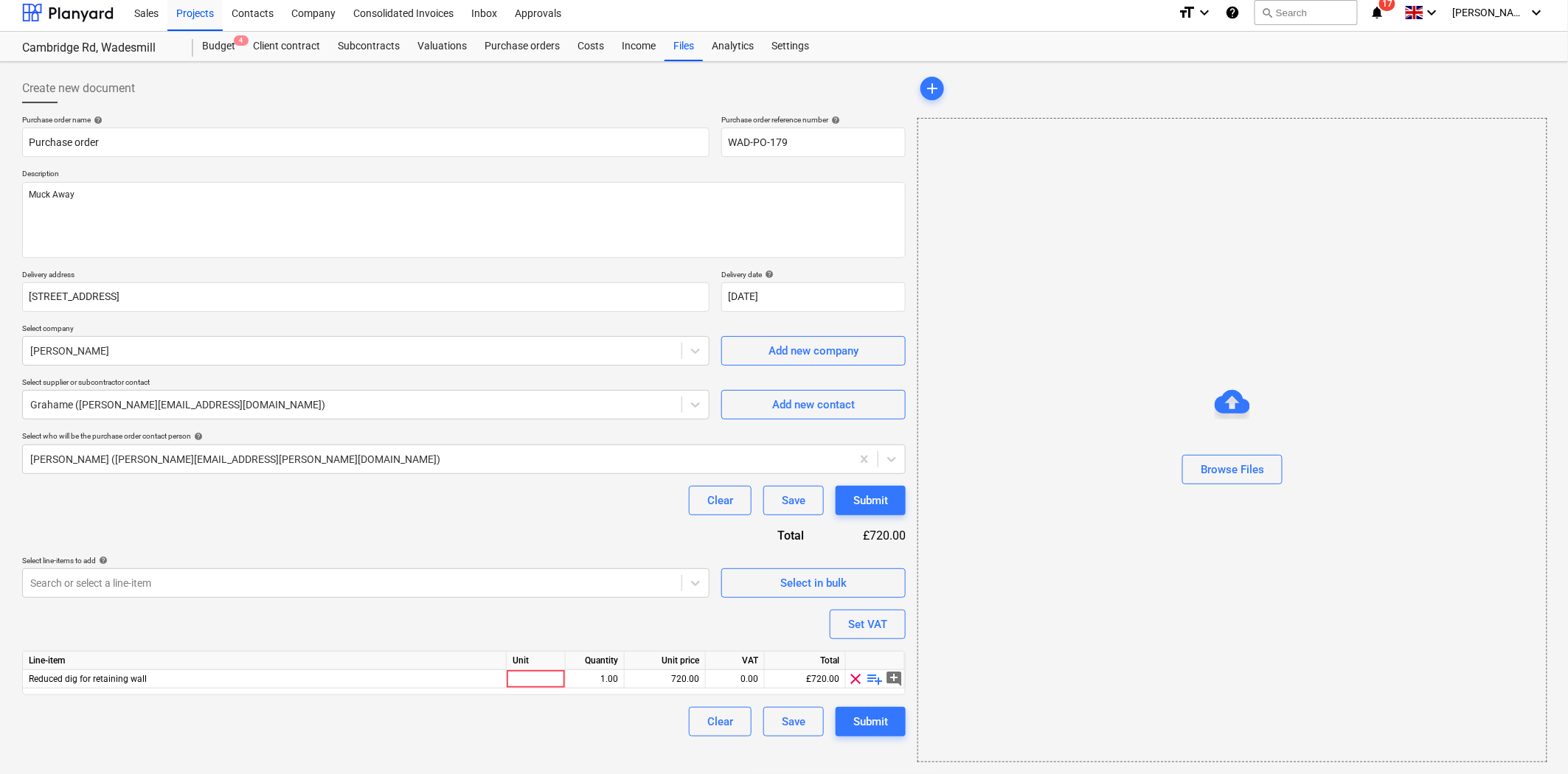
click at [867, 679] on span "playlist_add" at bounding box center [875, 679] width 17 height 17
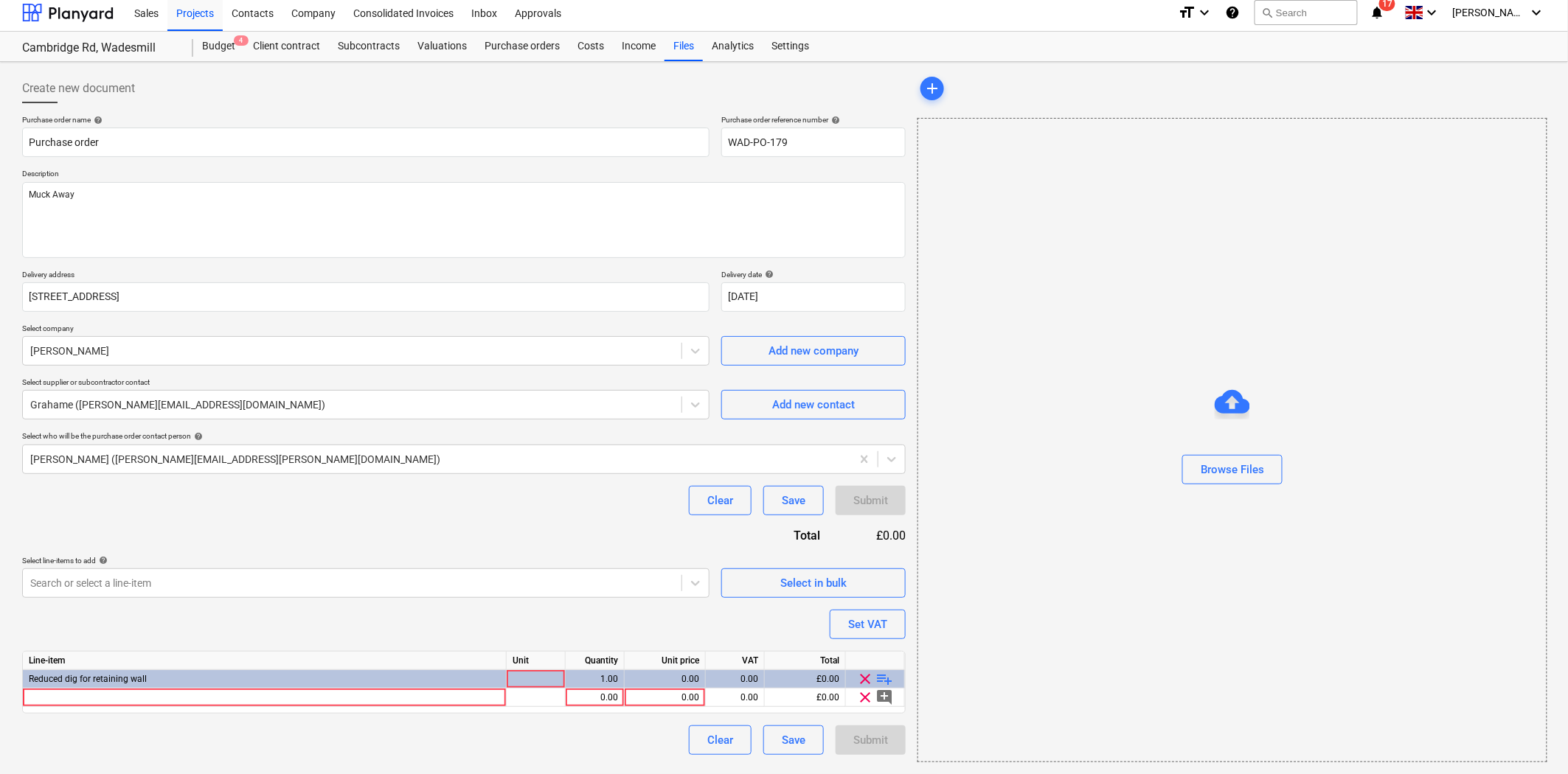
click at [865, 677] on span "clear" at bounding box center [866, 679] width 17 height 17
type textarea "x"
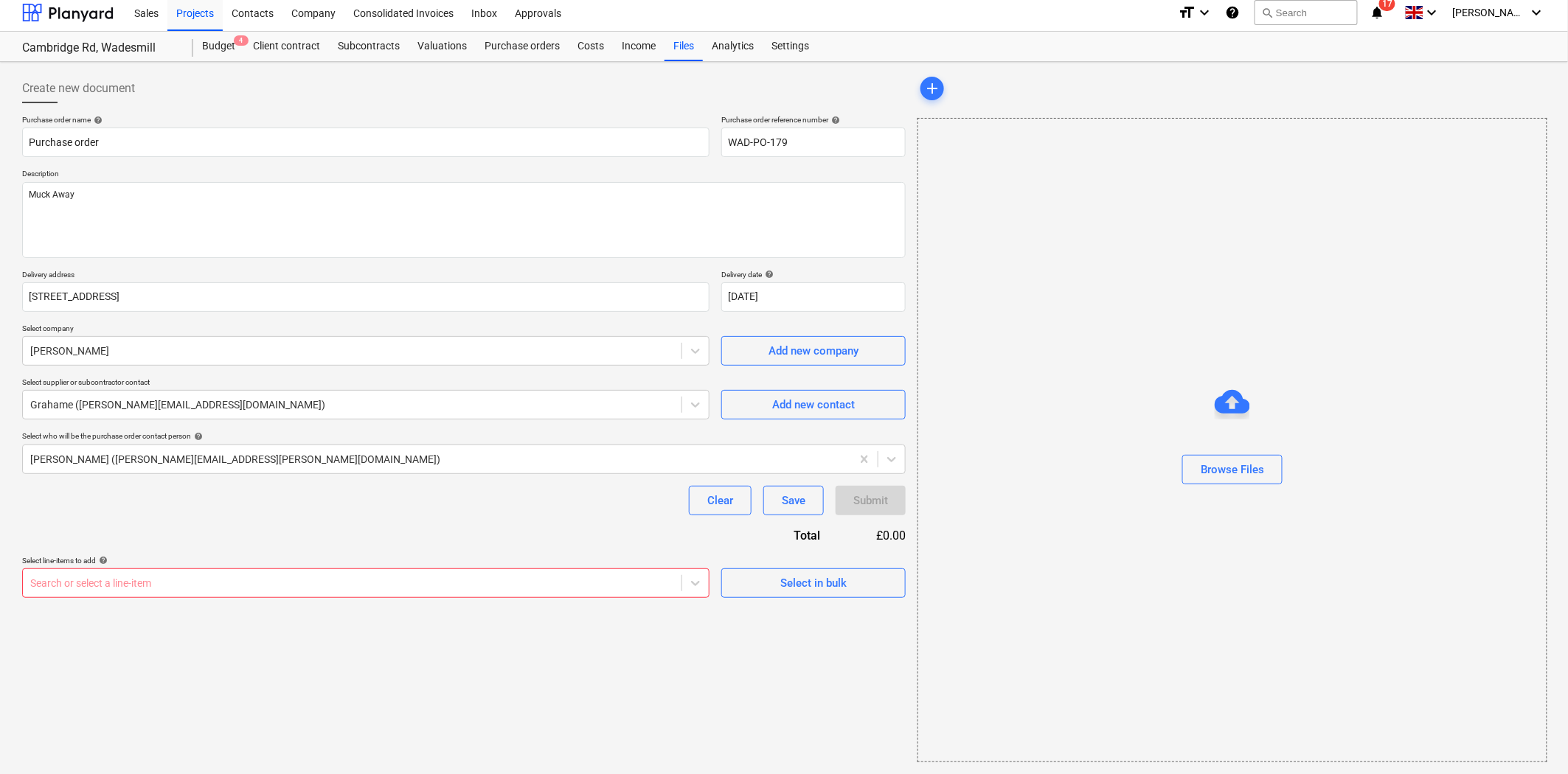
click at [680, 580] on div "Search or select a line-item" at bounding box center [352, 583] width 659 height 21
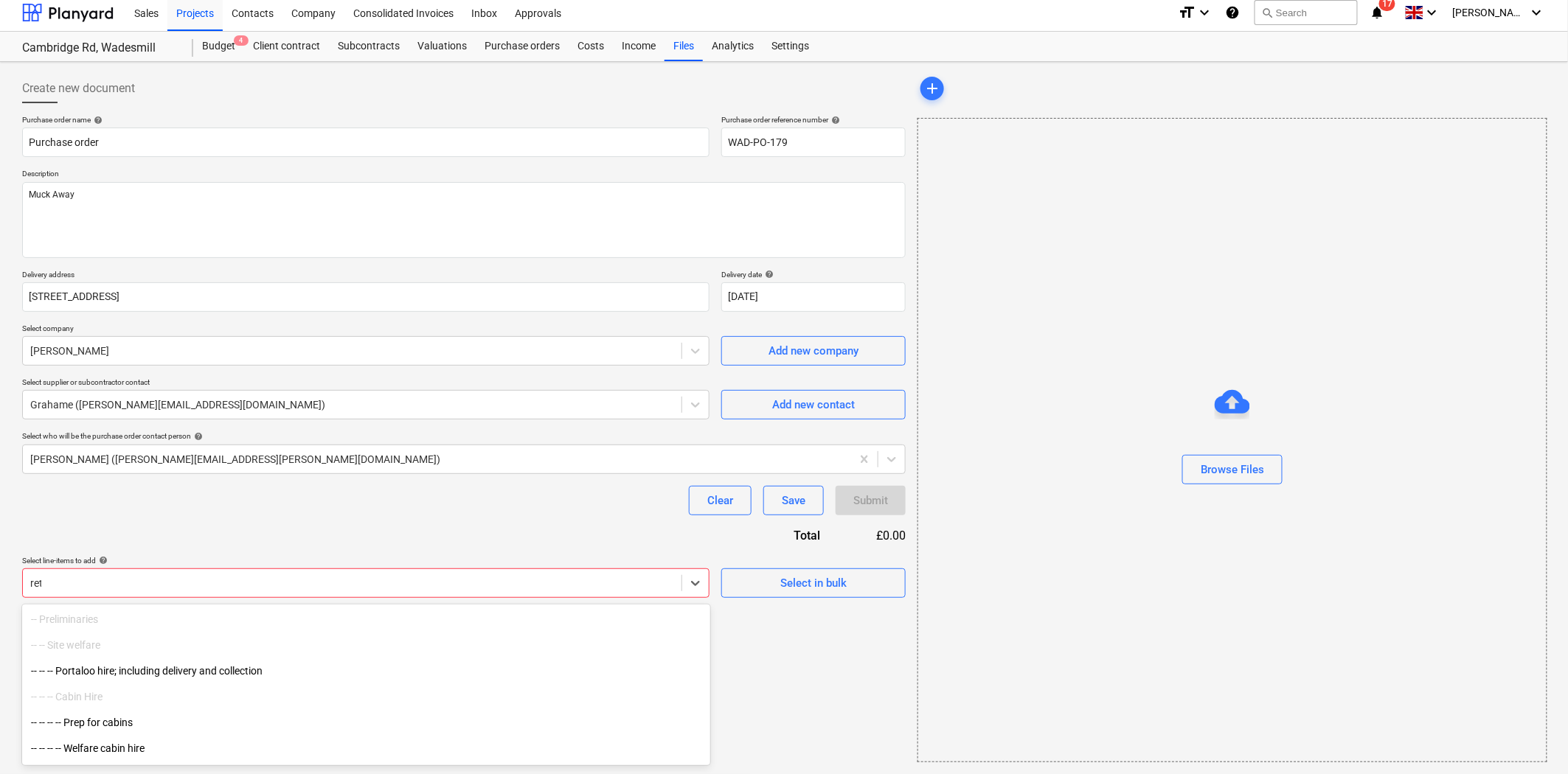
type input "[PERSON_NAME]"
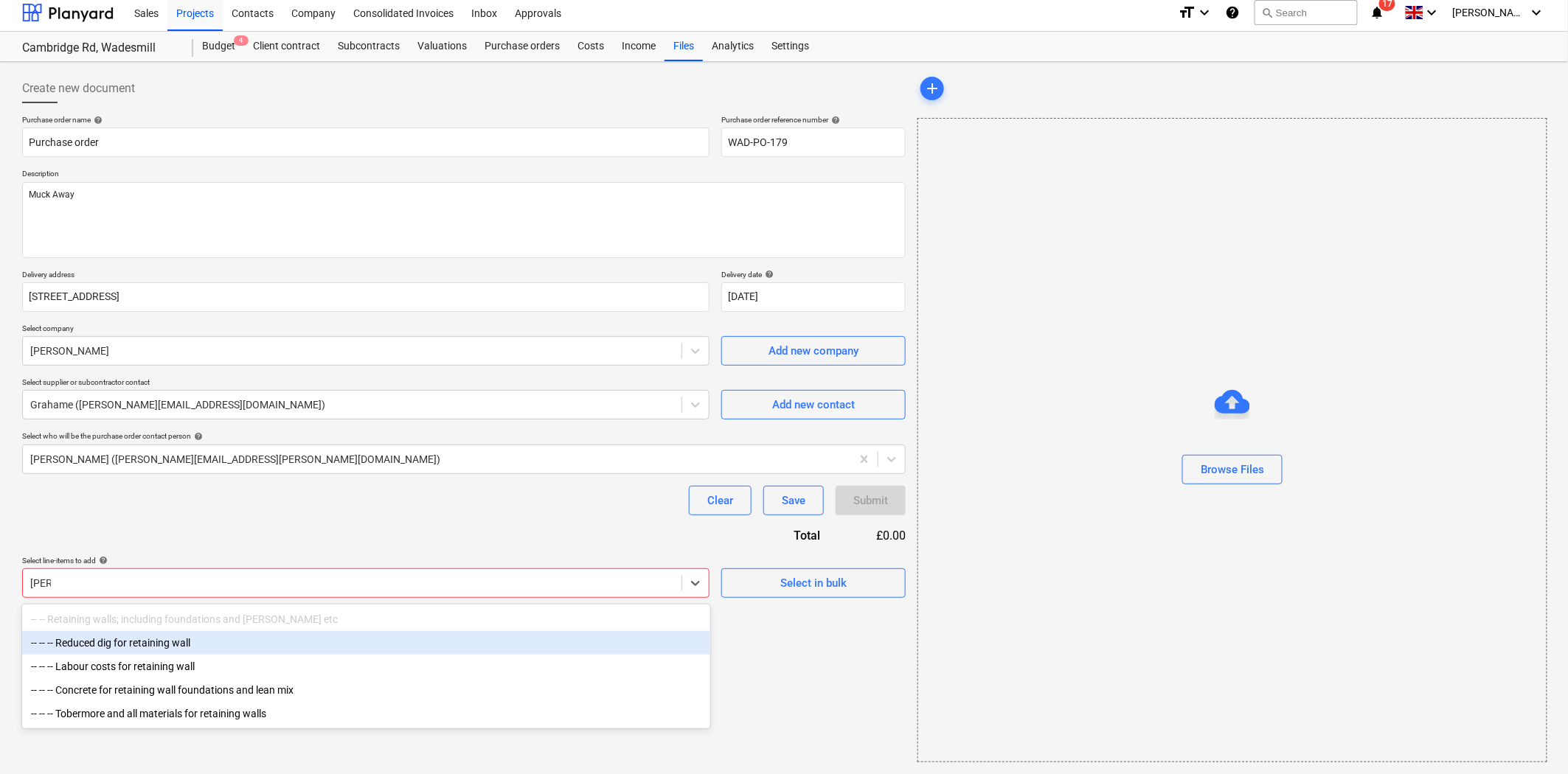
click at [281, 650] on div "-- -- -- Reduced dig for retaining wall" at bounding box center [367, 643] width 689 height 24
type textarea "x"
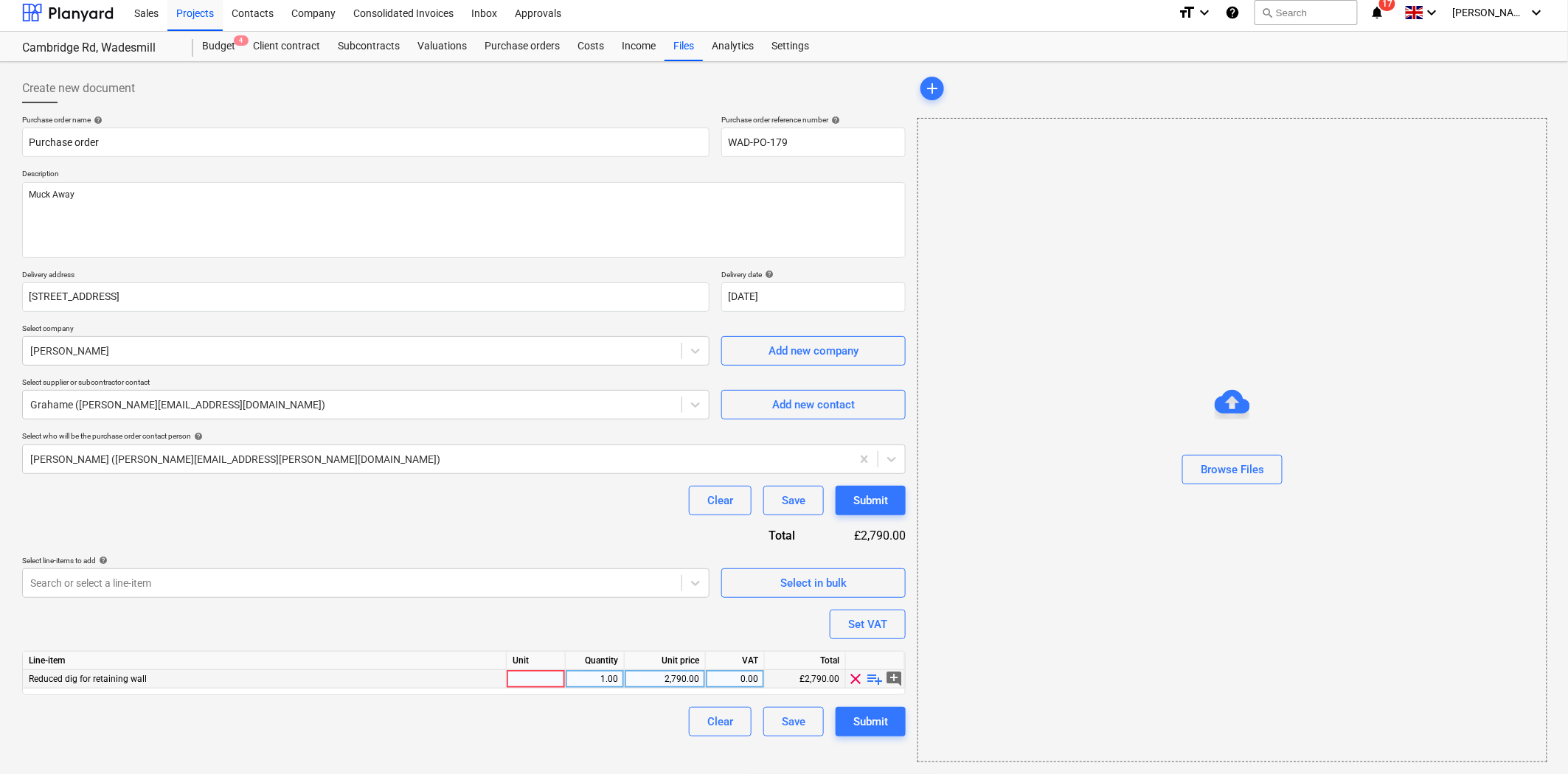
click at [873, 679] on span "playlist_add" at bounding box center [875, 679] width 17 height 17
type textarea "x"
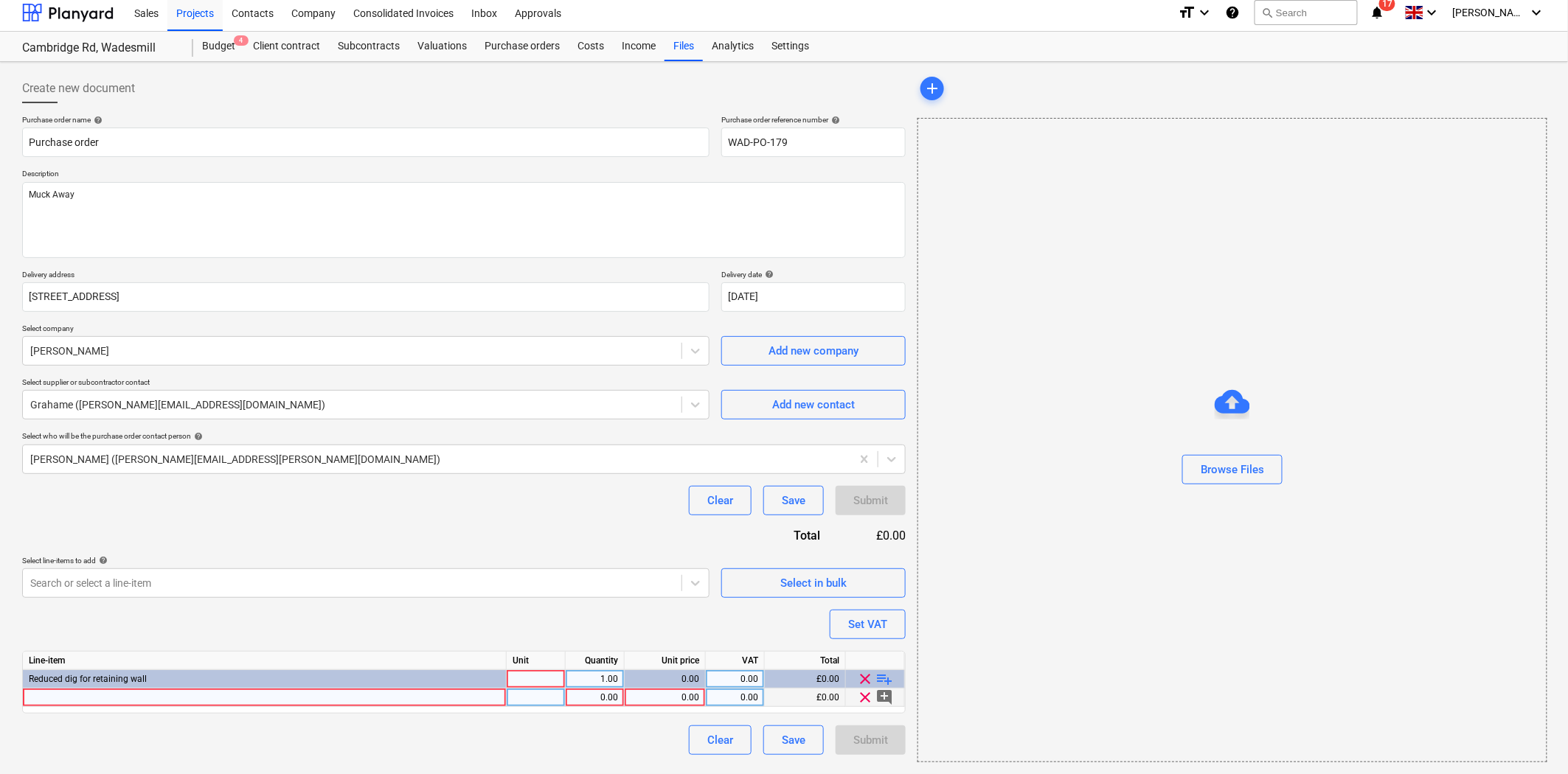
click at [403, 703] on div at bounding box center [265, 698] width 484 height 18
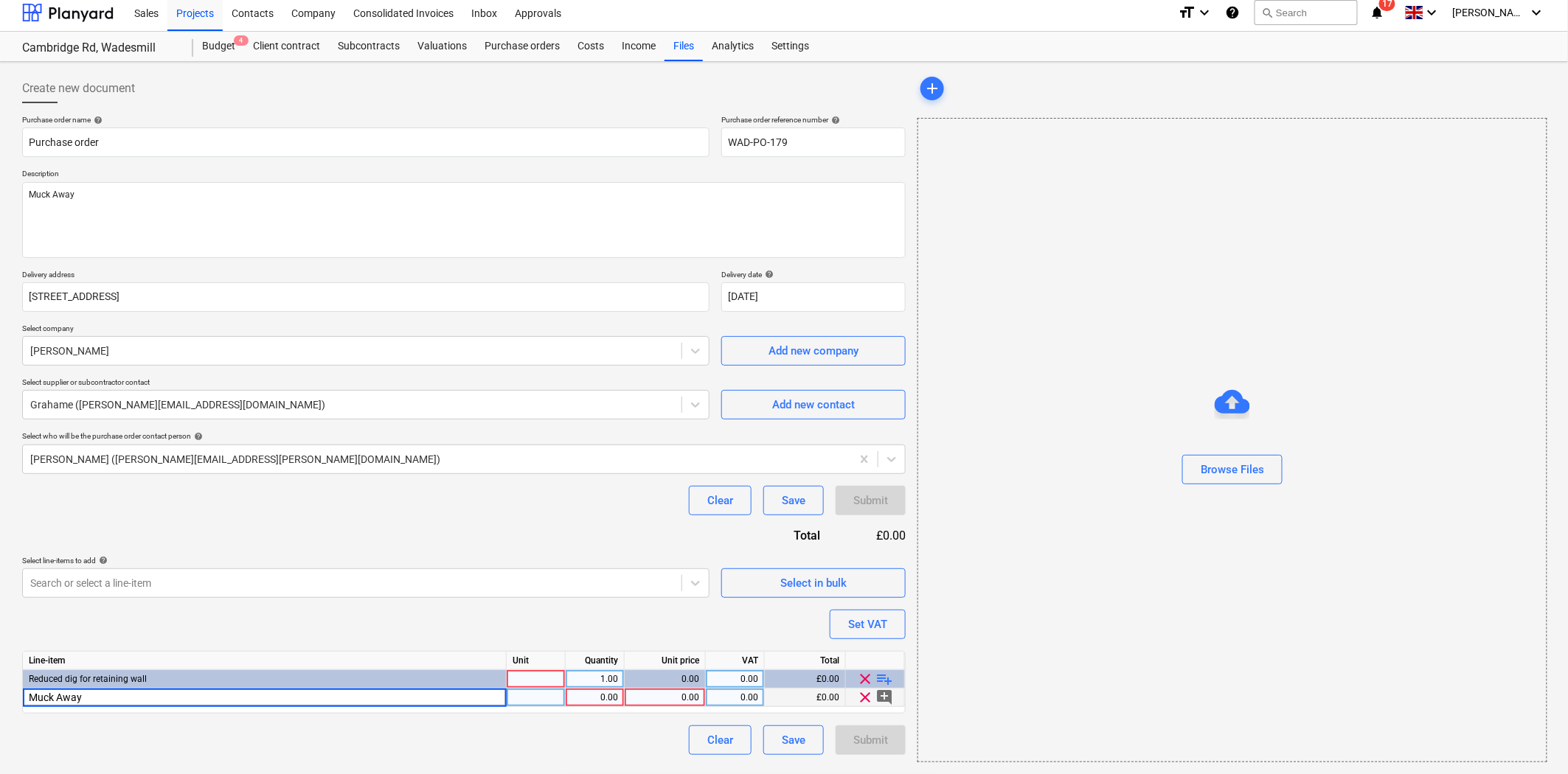
type input "Muck Away"
type textarea "x"
click at [616, 697] on div "0.00" at bounding box center [595, 698] width 46 height 18
click at [679, 698] on div "0.00" at bounding box center [665, 698] width 68 height 18
type input "240"
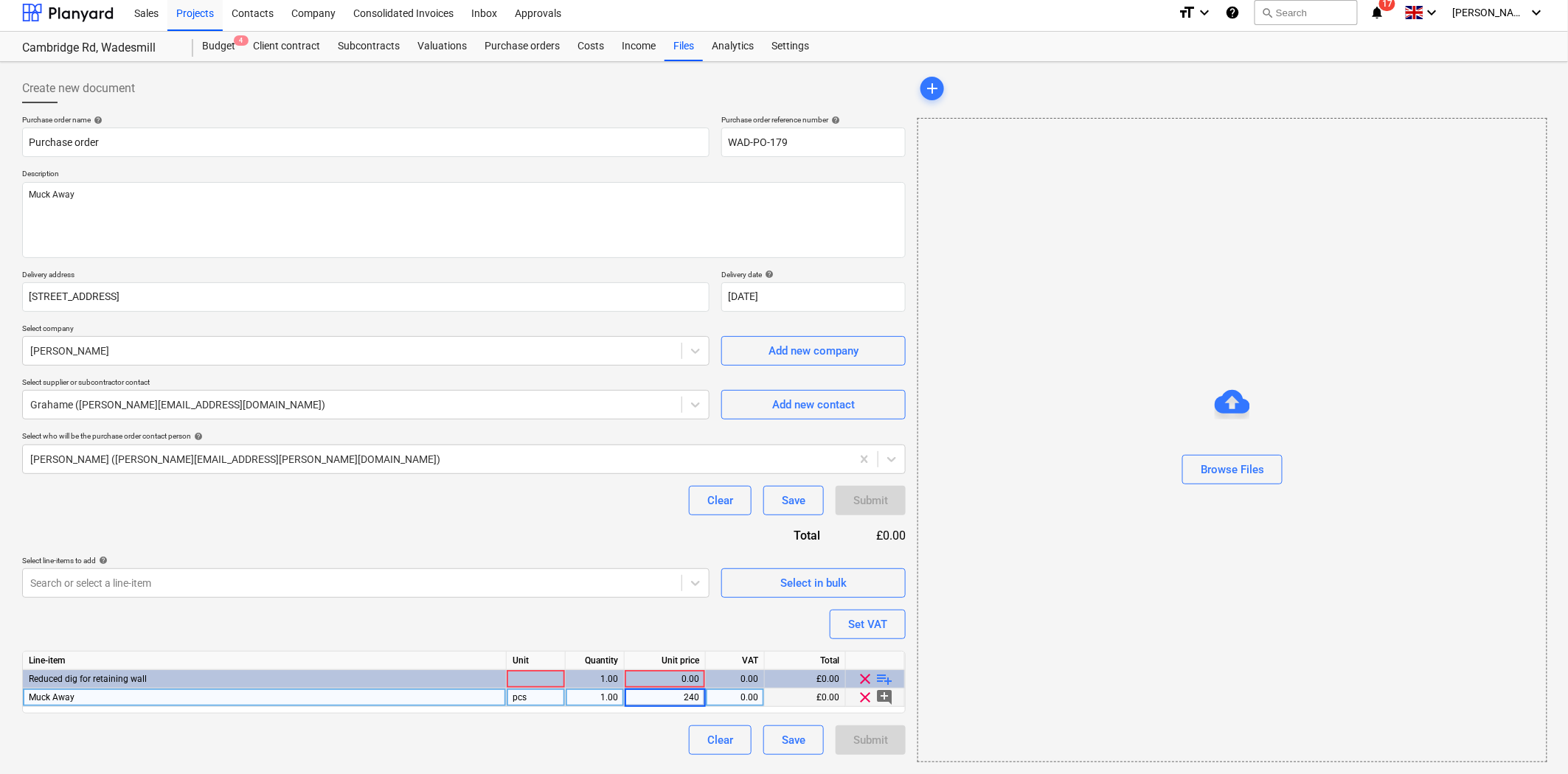
type textarea "x"
click at [606, 699] on div "1.00" at bounding box center [595, 698] width 46 height 18
type input "3"
click at [651, 638] on div "Purchase order name help Purchase order Purchase order reference number help WA…" at bounding box center [464, 435] width 883 height 640
click at [650, 739] on div "Clear Save Submit" at bounding box center [464, 740] width 883 height 29
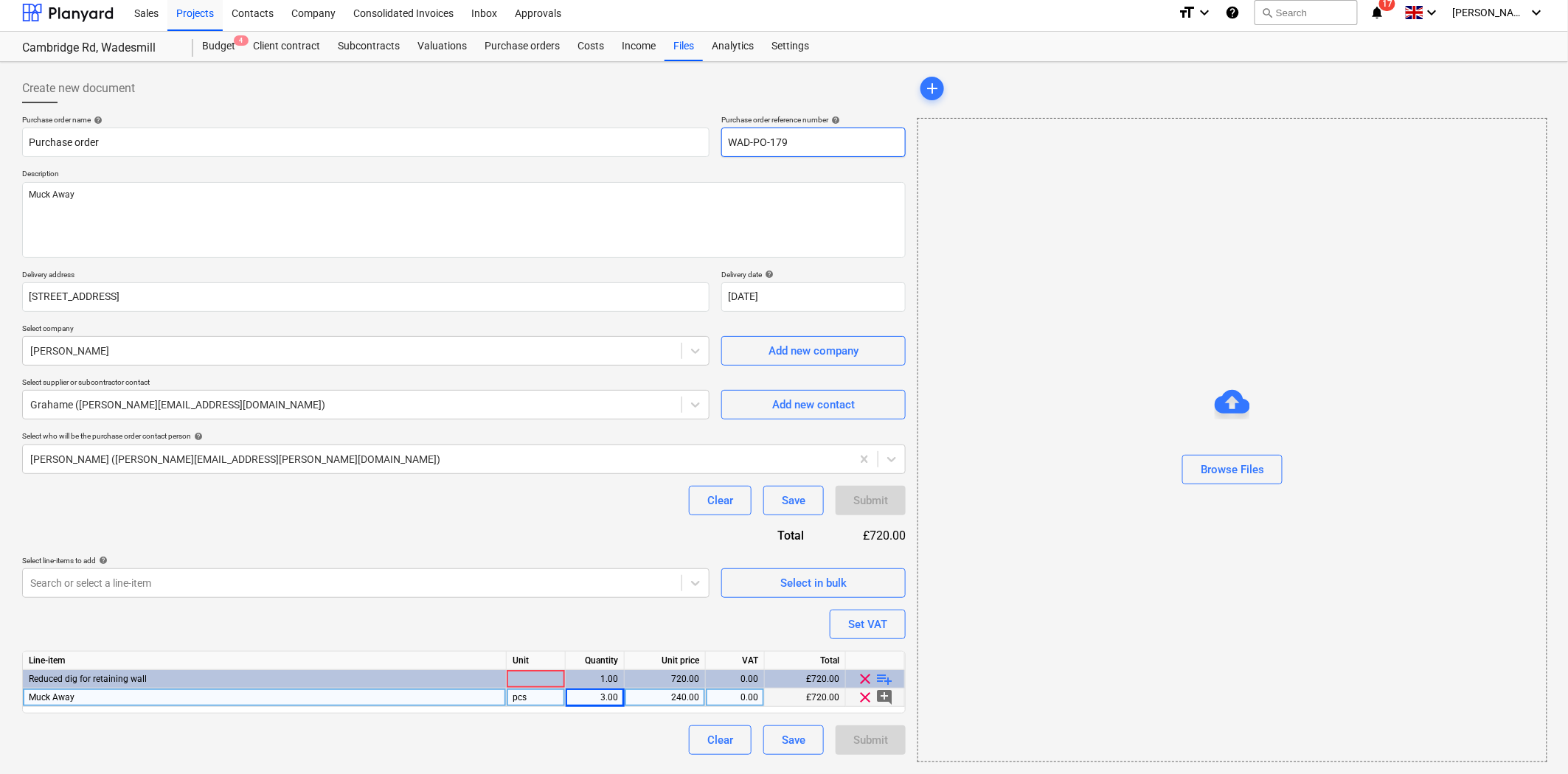
click at [835, 140] on input "WAD-PO-179" at bounding box center [813, 142] width 184 height 29
type textarea "x"
type input "WAD-PO-17"
type textarea "x"
type input "WAD-PO-179"
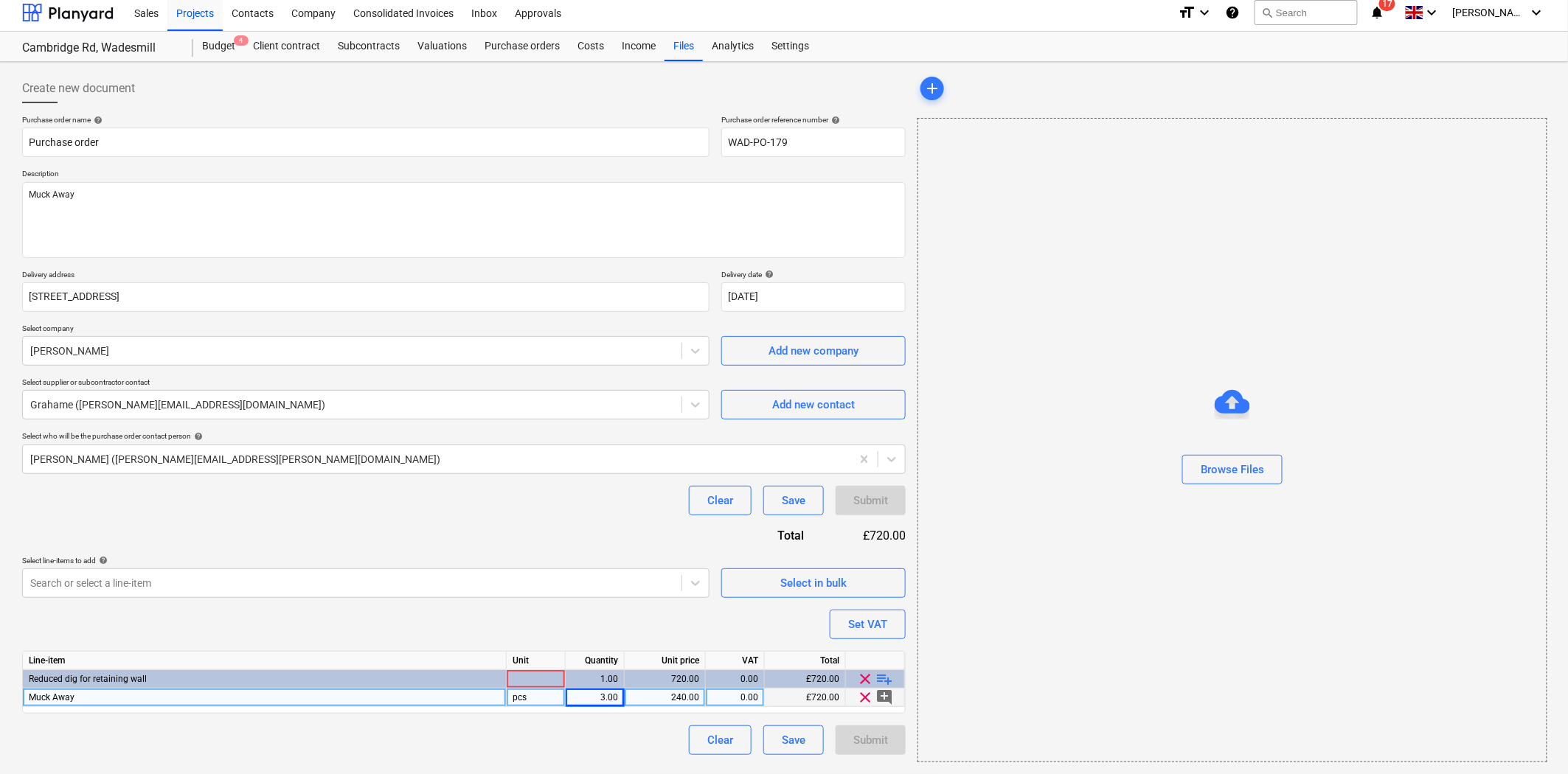
click at [618, 501] on div "Clear Save Submit" at bounding box center [464, 500] width 883 height 29
click at [542, 677] on div at bounding box center [536, 679] width 59 height 18
click at [857, 750] on div "Submit" at bounding box center [871, 740] width 70 height 29
click at [875, 743] on div "Submit" at bounding box center [871, 740] width 70 height 29
click at [792, 745] on div "Save" at bounding box center [794, 740] width 24 height 19
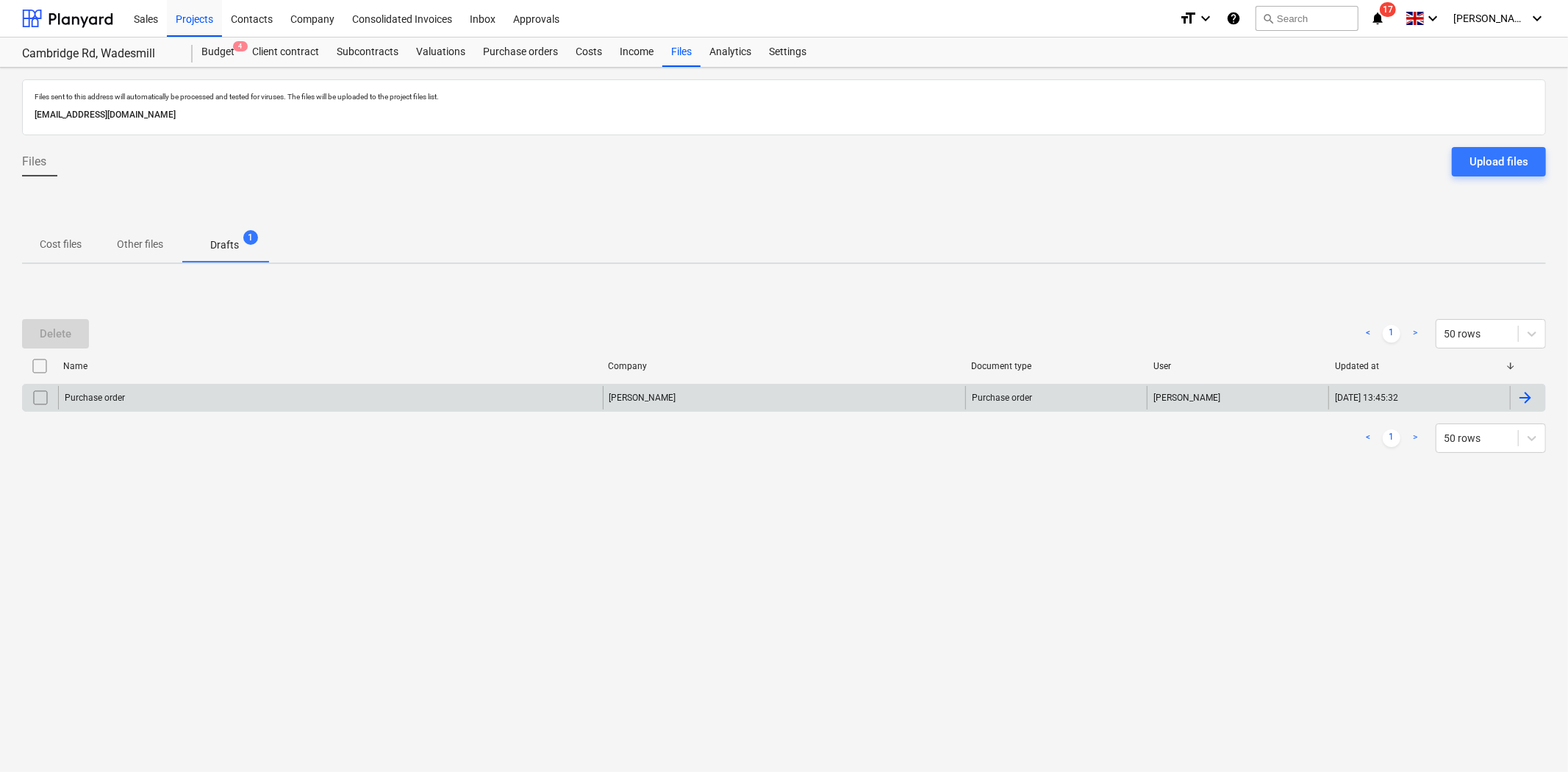
click at [296, 404] on div "Purchase order" at bounding box center [330, 398] width 544 height 24
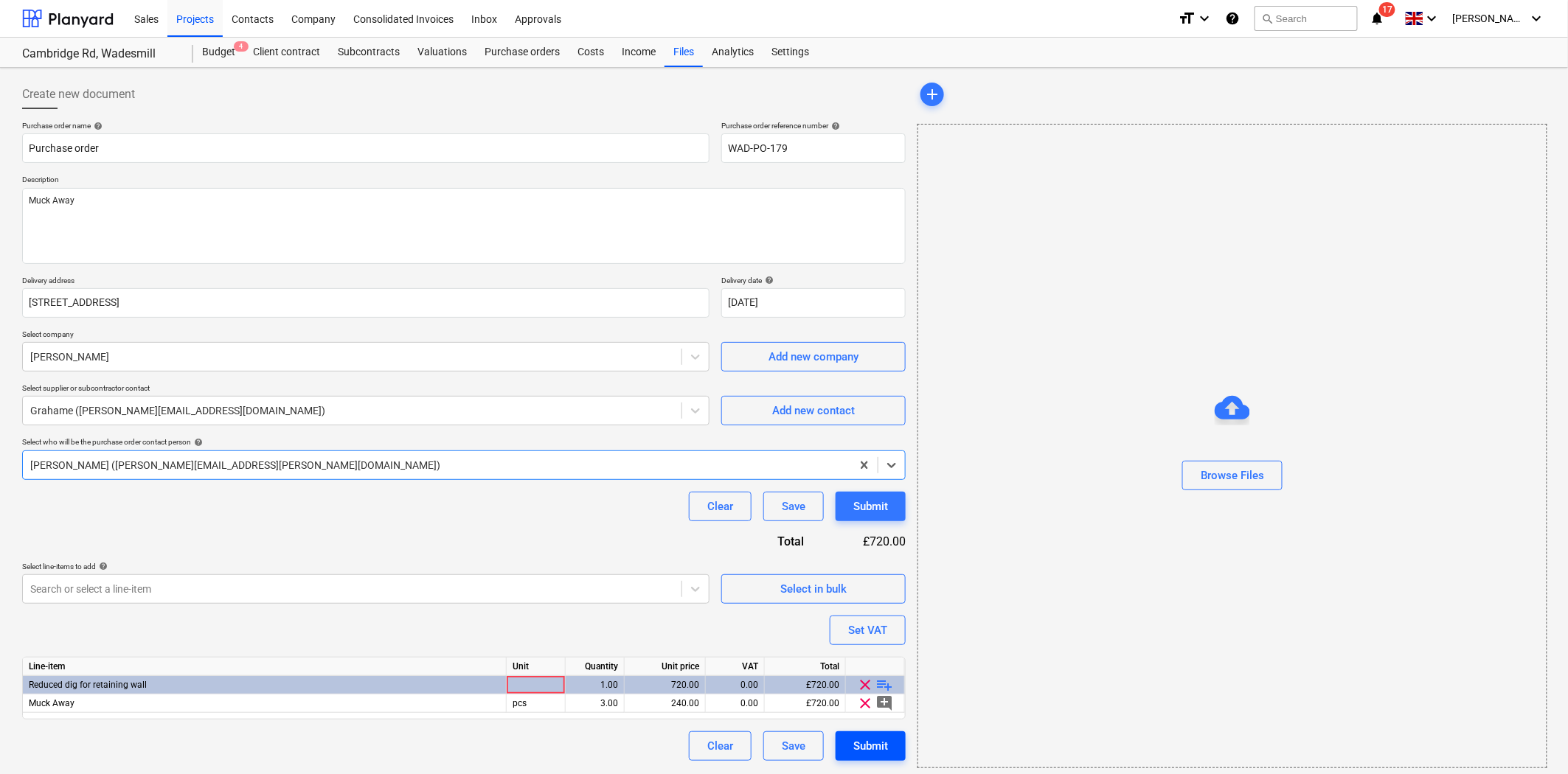
click at [879, 747] on div "Submit" at bounding box center [871, 746] width 35 height 19
click at [534, 62] on div "Purchase orders" at bounding box center [522, 52] width 93 height 29
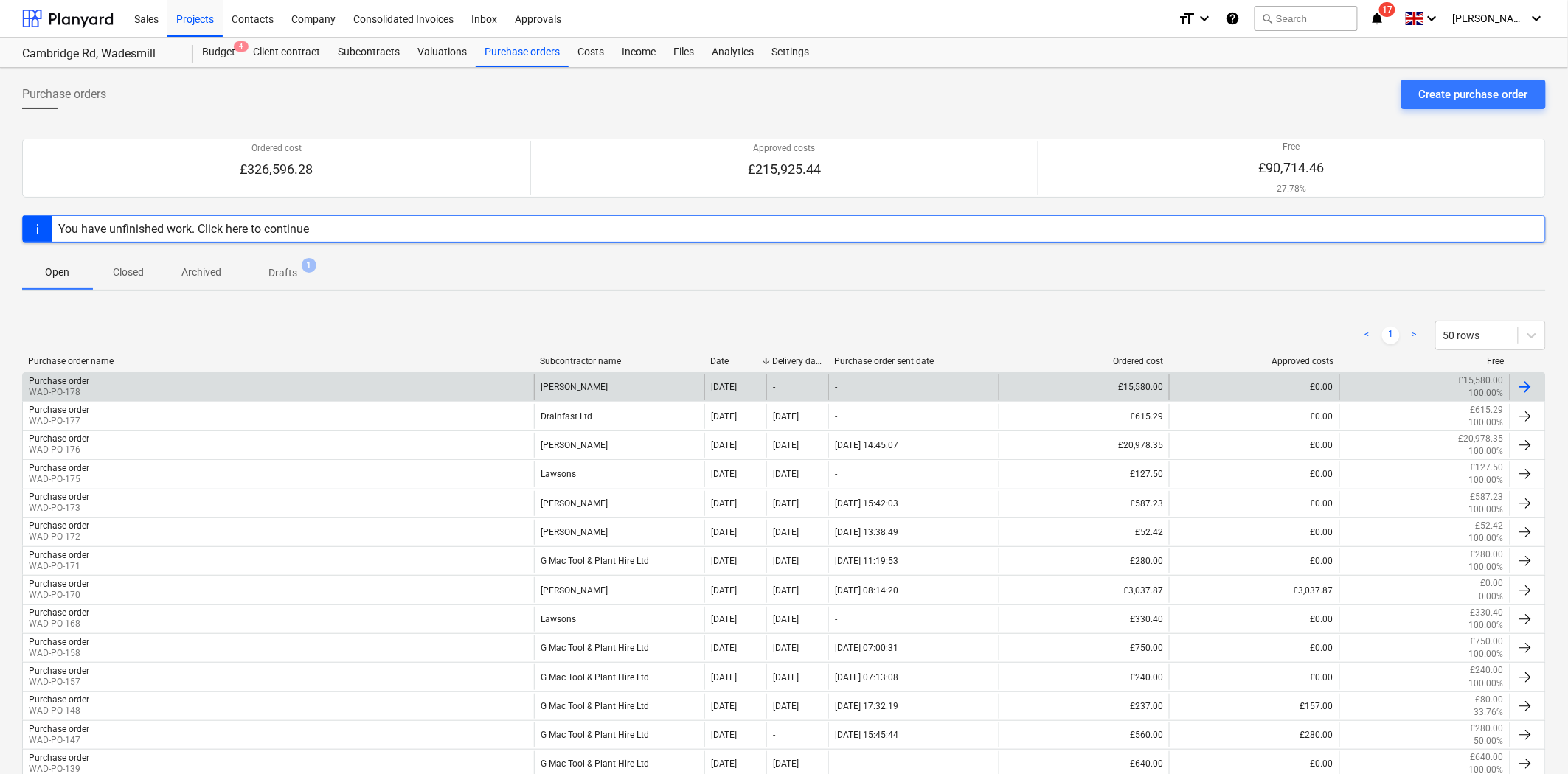
click at [250, 382] on div "Purchase order WAD-PO-178" at bounding box center [278, 387] width 511 height 25
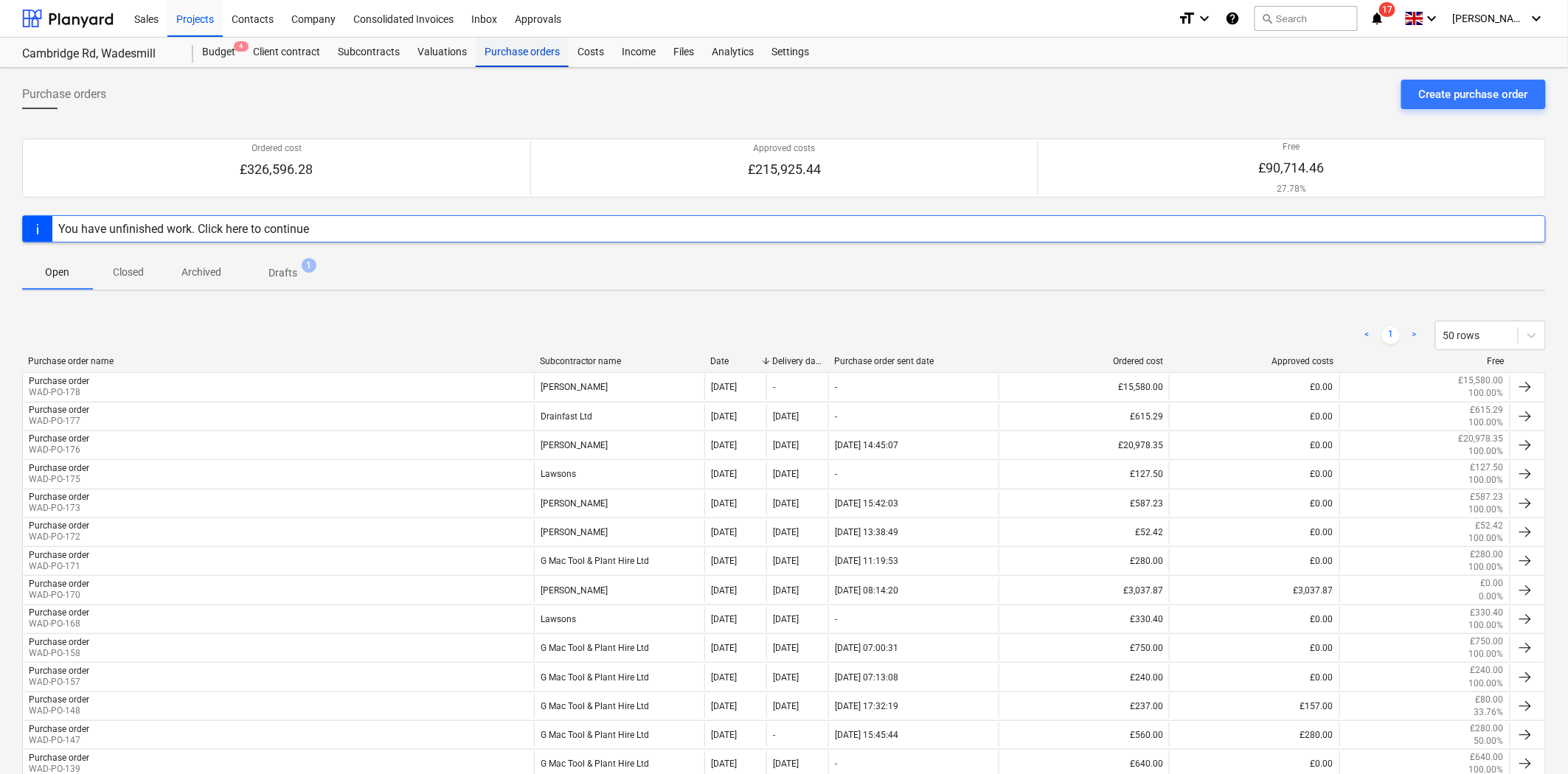
click at [528, 60] on div "Purchase orders" at bounding box center [522, 52] width 93 height 29
click at [278, 273] on p "Drafts" at bounding box center [283, 273] width 29 height 15
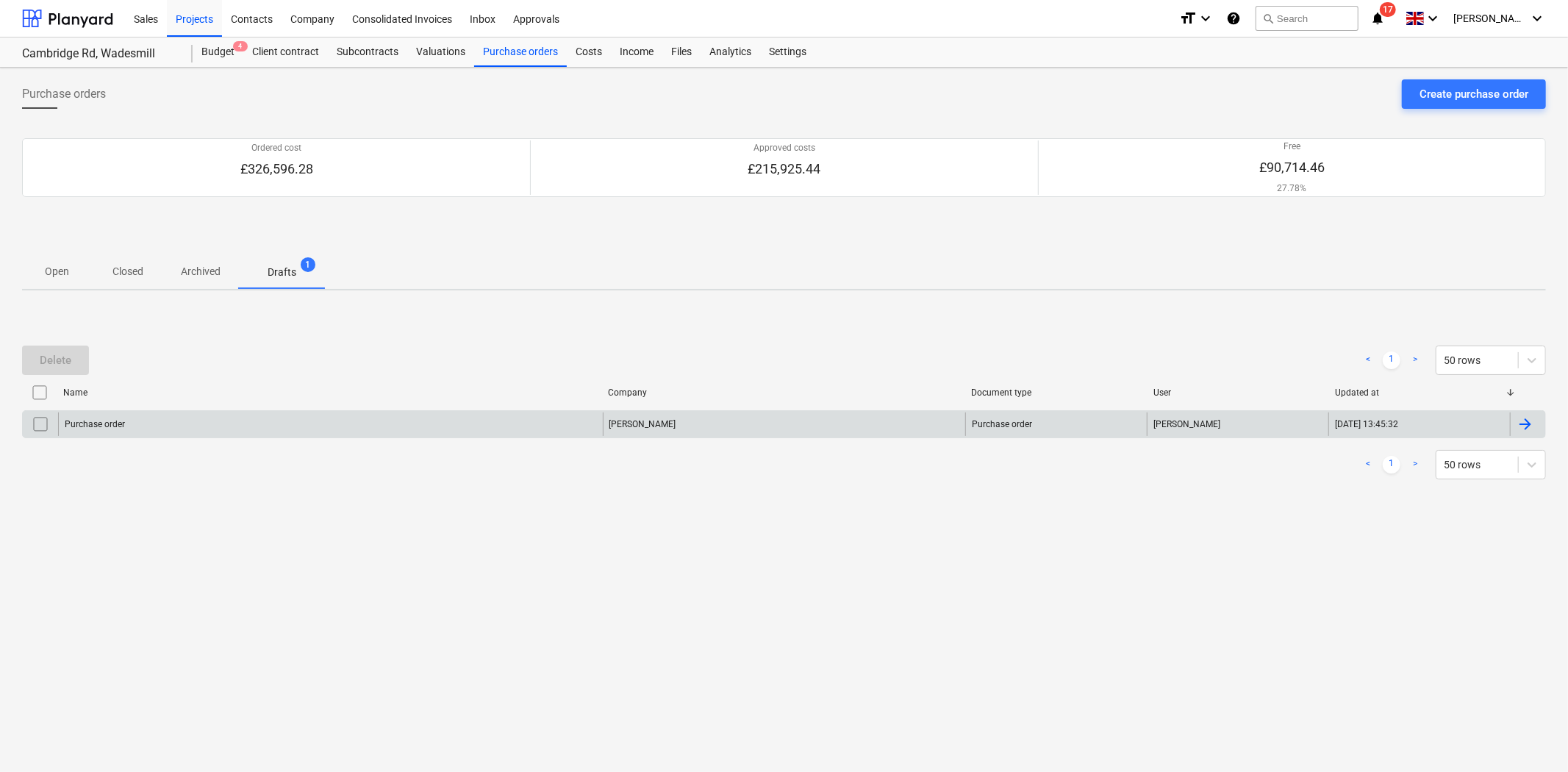
click at [260, 411] on div "Purchase order [PERSON_NAME] Purchase order [PERSON_NAME] [DATE] 13:45:32" at bounding box center [784, 424] width 1524 height 28
click at [401, 430] on div "Purchase order" at bounding box center [330, 424] width 544 height 24
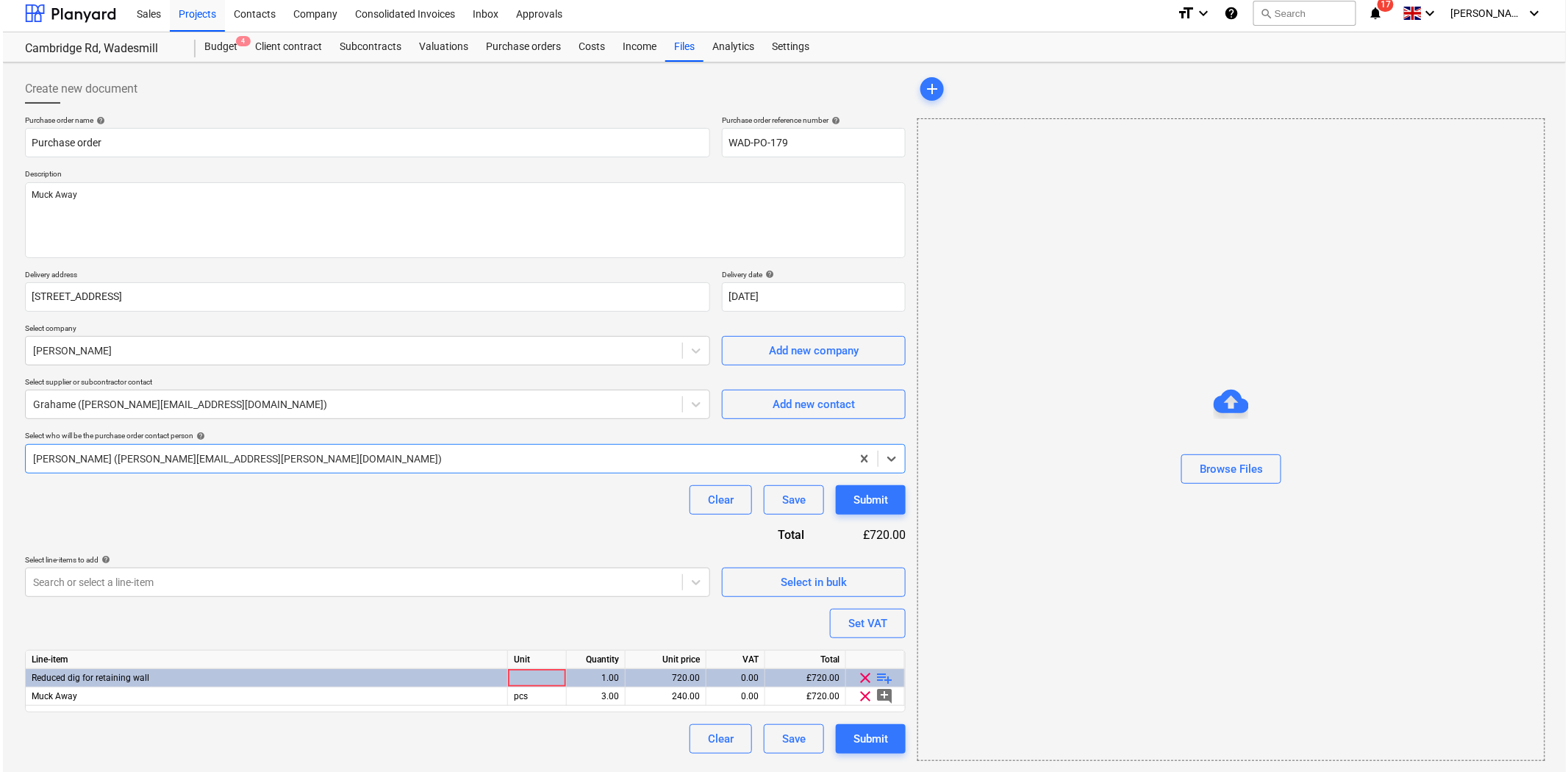
scroll to position [6, 0]
click at [523, 679] on div at bounding box center [534, 677] width 59 height 18
type textarea "x"
click at [589, 596] on div "Search or select a line-item" at bounding box center [364, 581] width 685 height 29
click at [553, 671] on div at bounding box center [534, 677] width 59 height 18
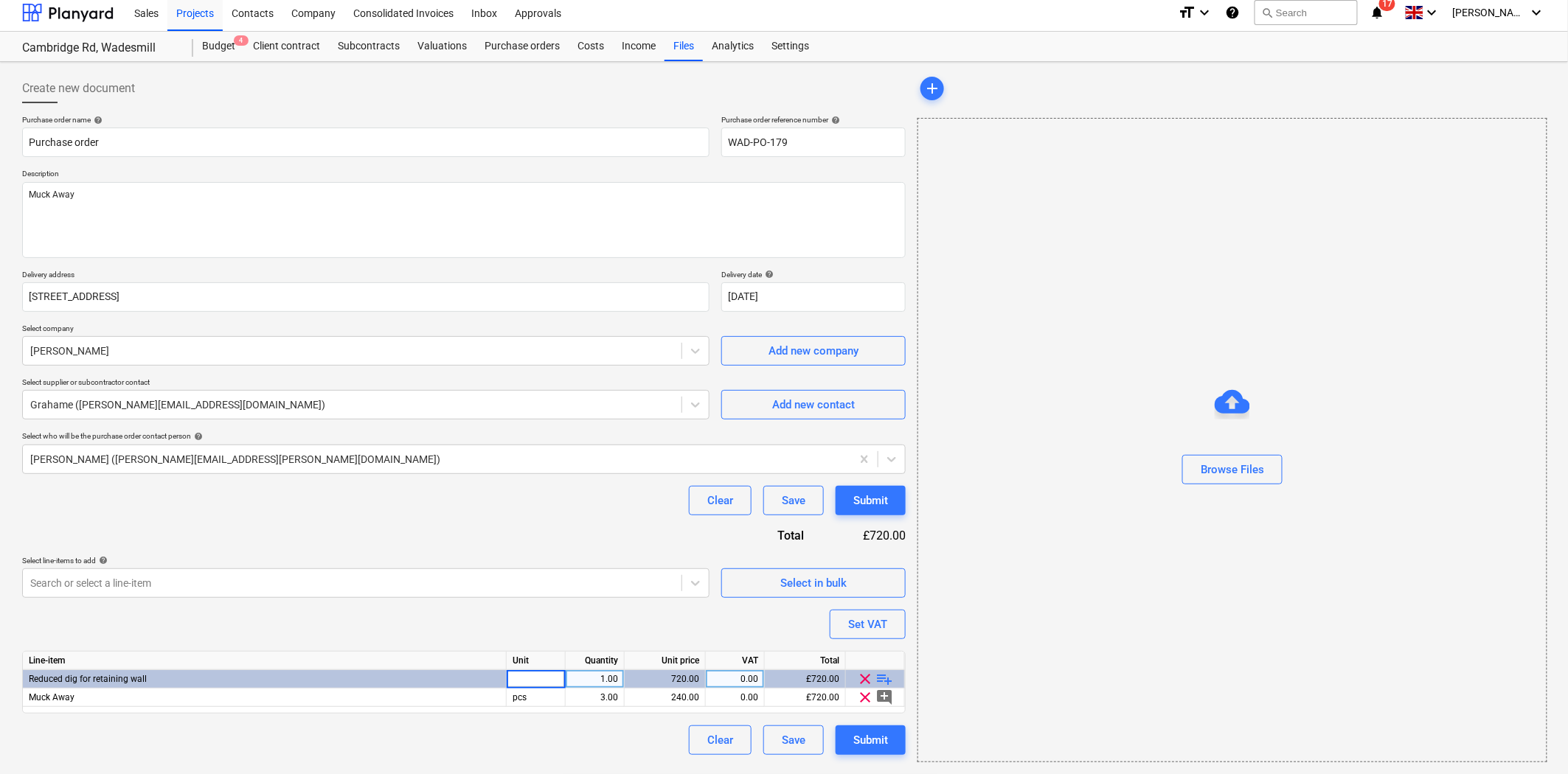
type input "1"
click at [640, 628] on div "Purchase order name help Purchase order Purchase order reference number help WA…" at bounding box center [464, 435] width 883 height 640
click at [882, 737] on div "Submit" at bounding box center [871, 740] width 35 height 19
type textarea "x"
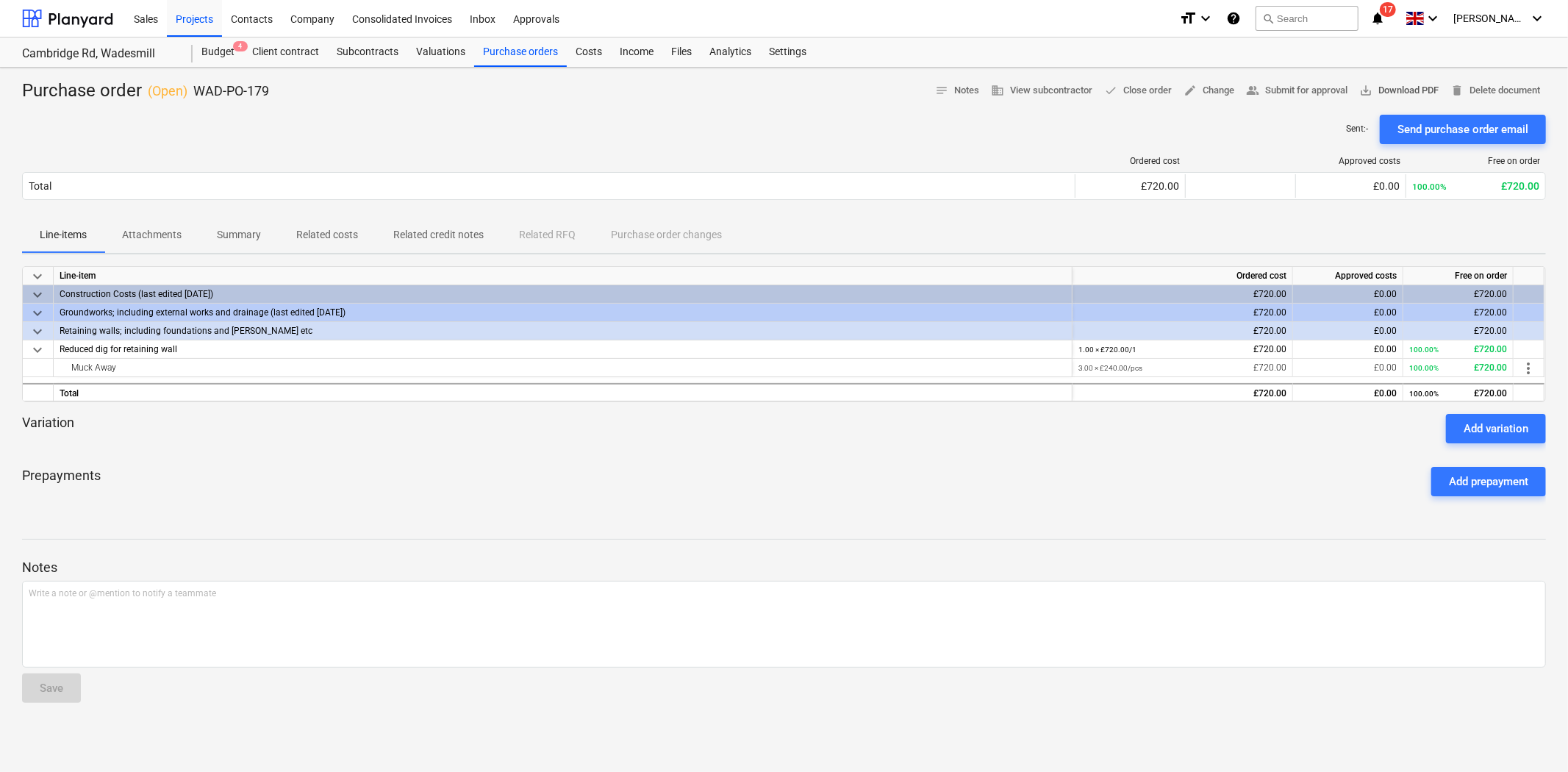
click at [1378, 85] on span "save_alt Download PDF" at bounding box center [1398, 90] width 79 height 17
click at [688, 490] on div "Prepayments Add prepayment" at bounding box center [784, 481] width 1524 height 53
drag, startPoint x: 229, startPoint y: 54, endPoint x: 232, endPoint y: 64, distance: 10.4
click at [229, 54] on div "Budget 3" at bounding box center [218, 52] width 51 height 29
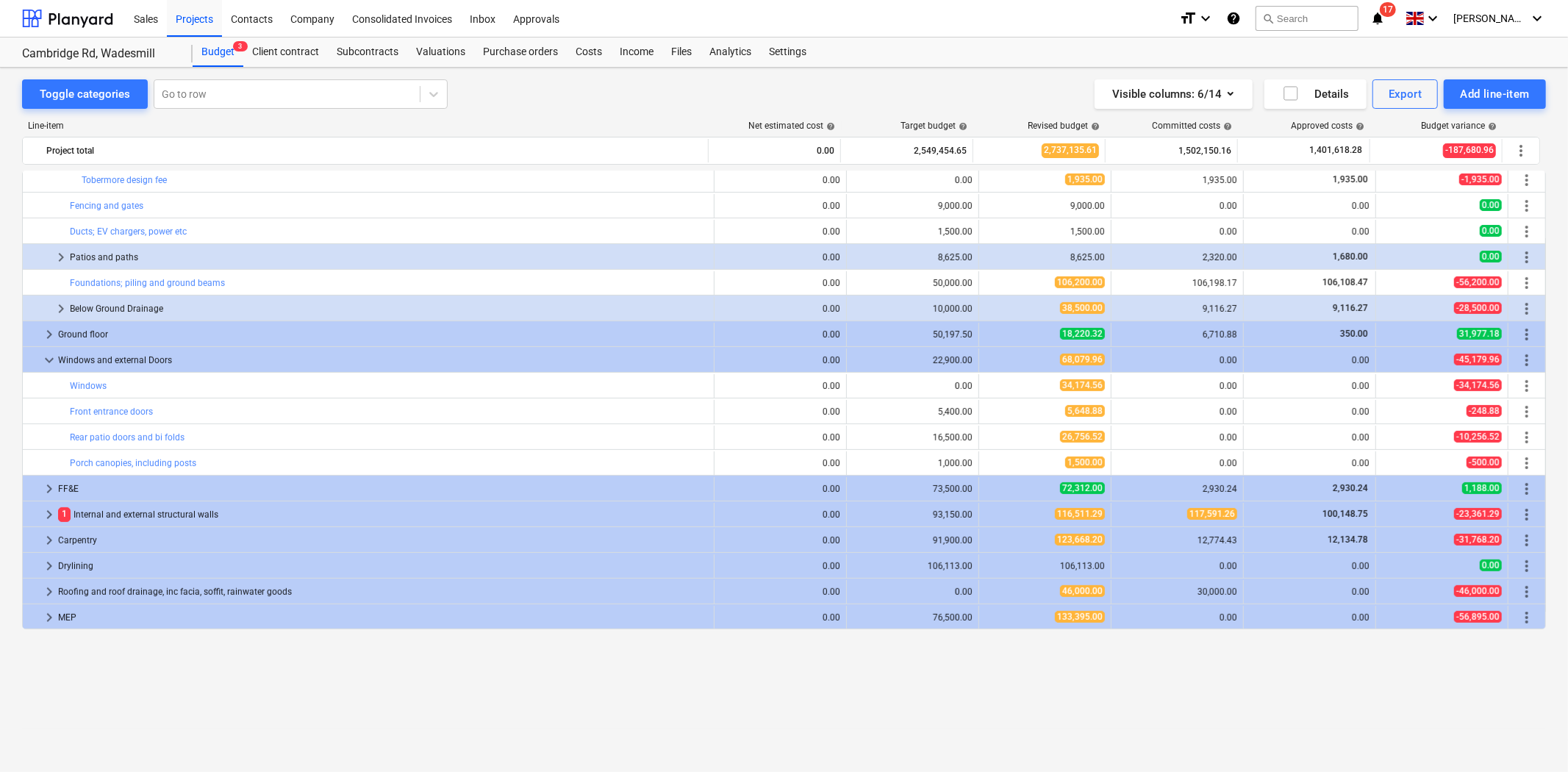
scroll to position [372, 0]
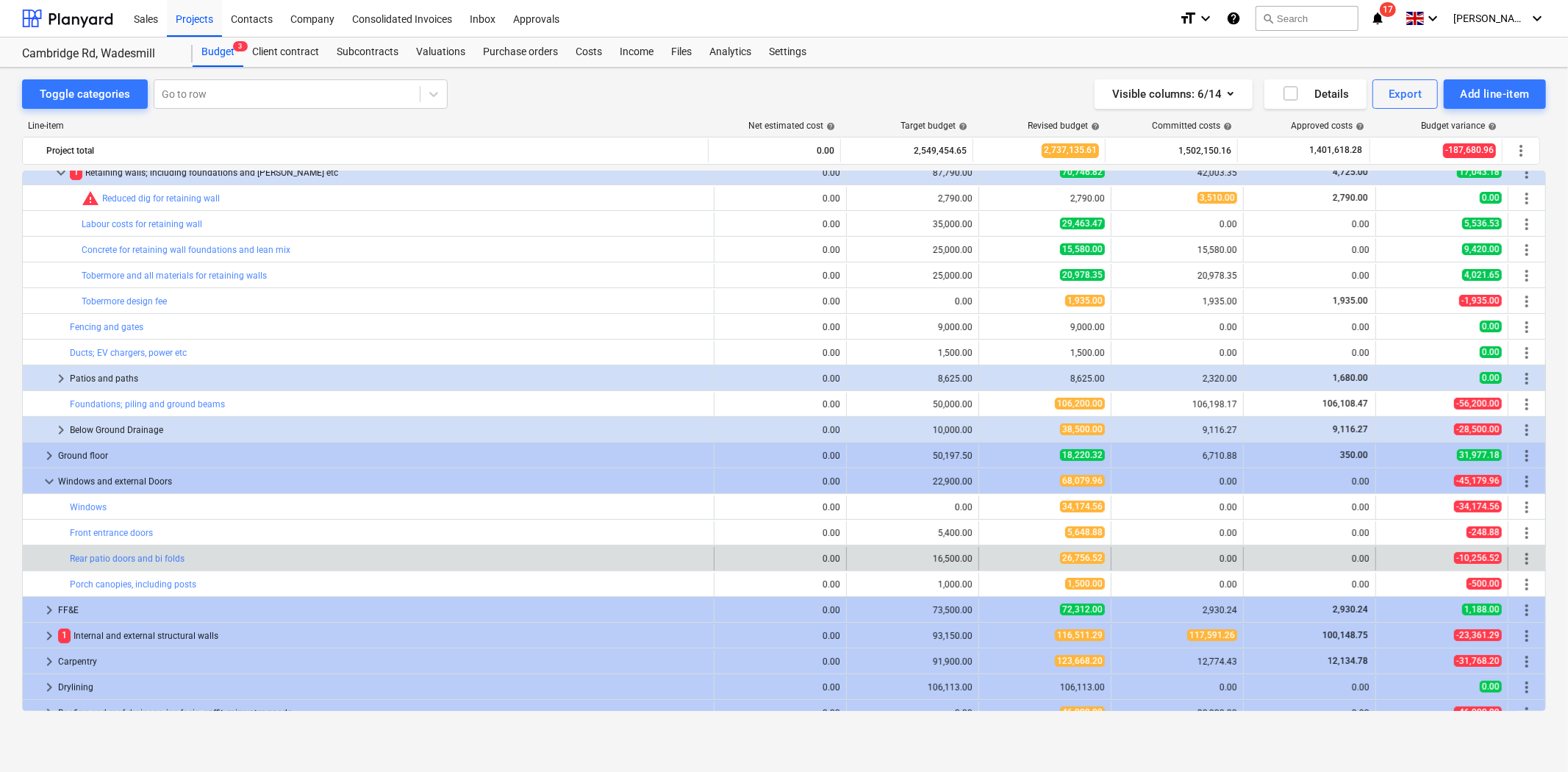
click at [1523, 557] on span "more_vert" at bounding box center [1527, 559] width 17 height 17
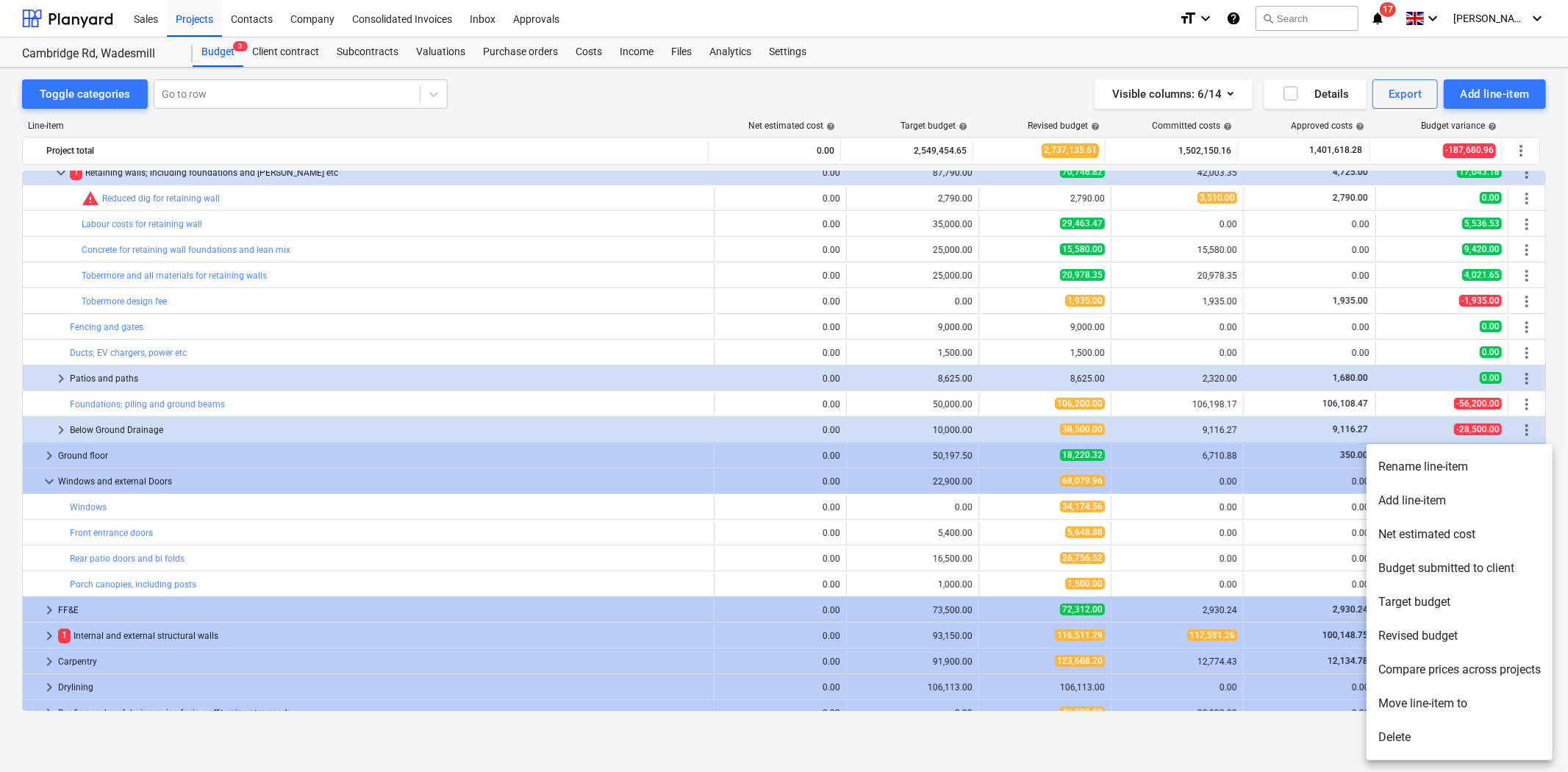
click at [1423, 737] on li "Delete" at bounding box center [1459, 737] width 186 height 34
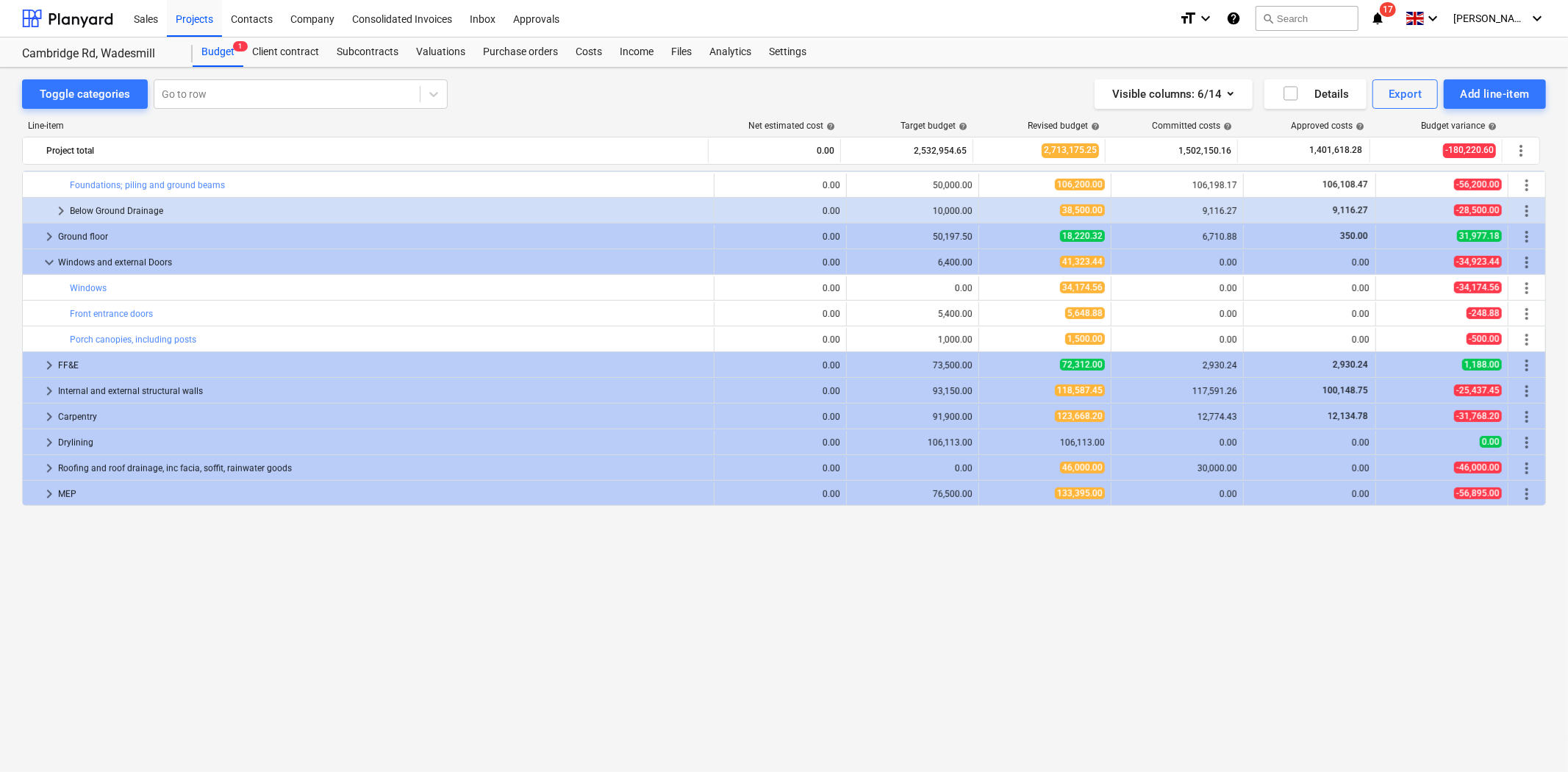
scroll to position [346, 0]
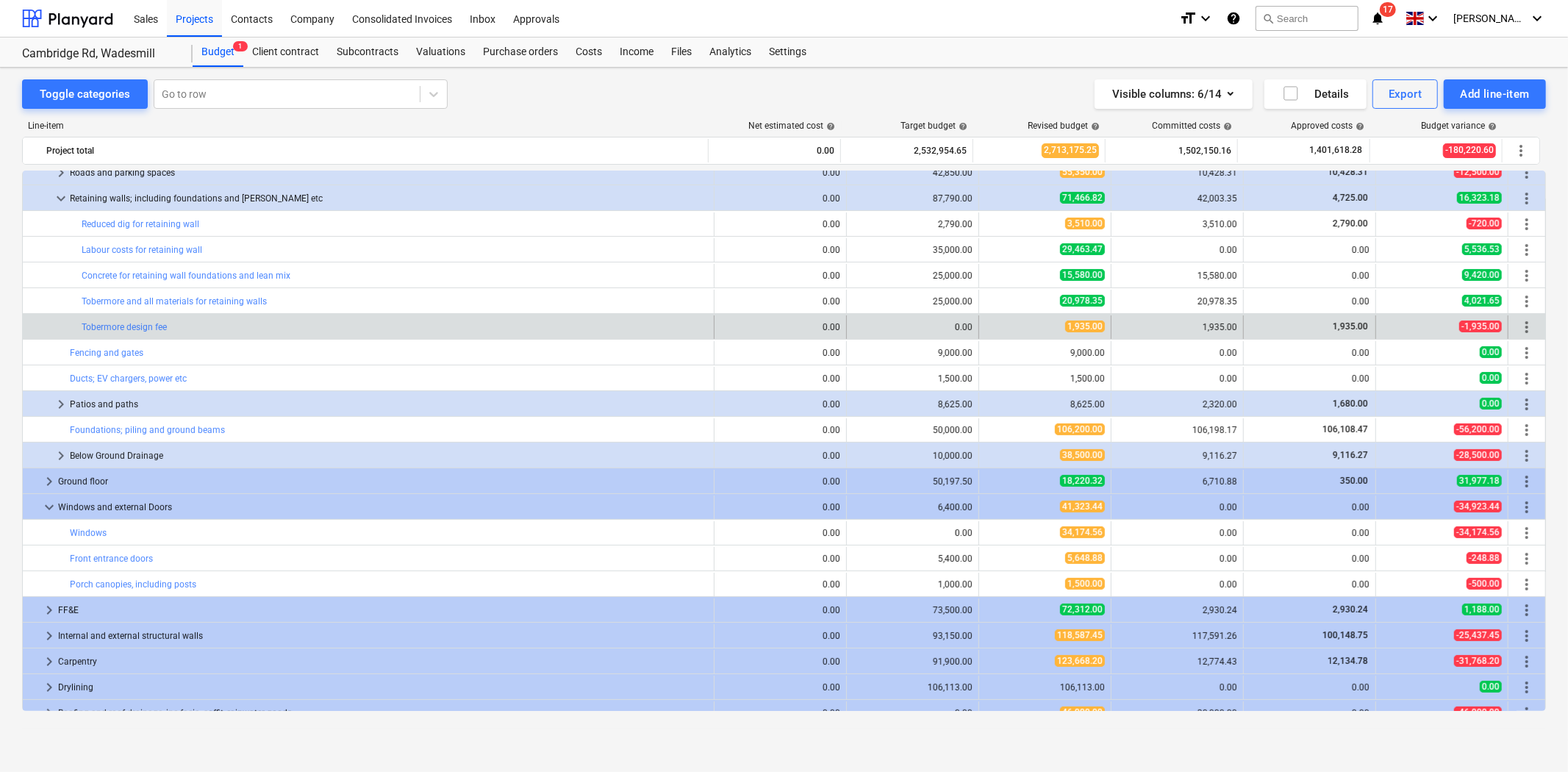
drag, startPoint x: 1519, startPoint y: 566, endPoint x: 582, endPoint y: 319, distance: 969.0
click at [582, 319] on div "bar_chart Tobermore design fee" at bounding box center [395, 327] width 626 height 24
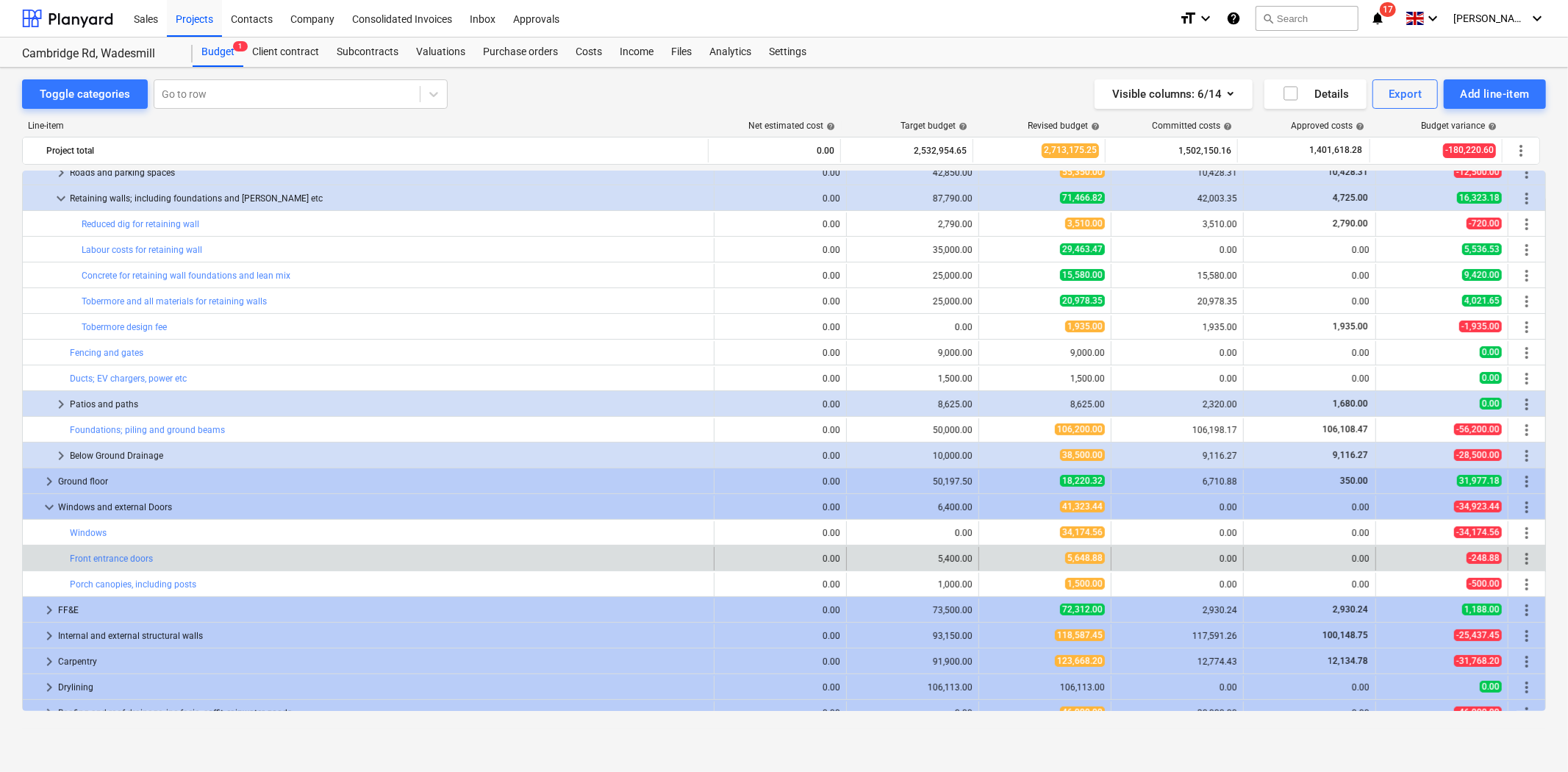
drag, startPoint x: 1520, startPoint y: 583, endPoint x: 1041, endPoint y: 569, distance: 479.2
click at [1041, 569] on div "edit 5,648.88" at bounding box center [1044, 559] width 120 height 24
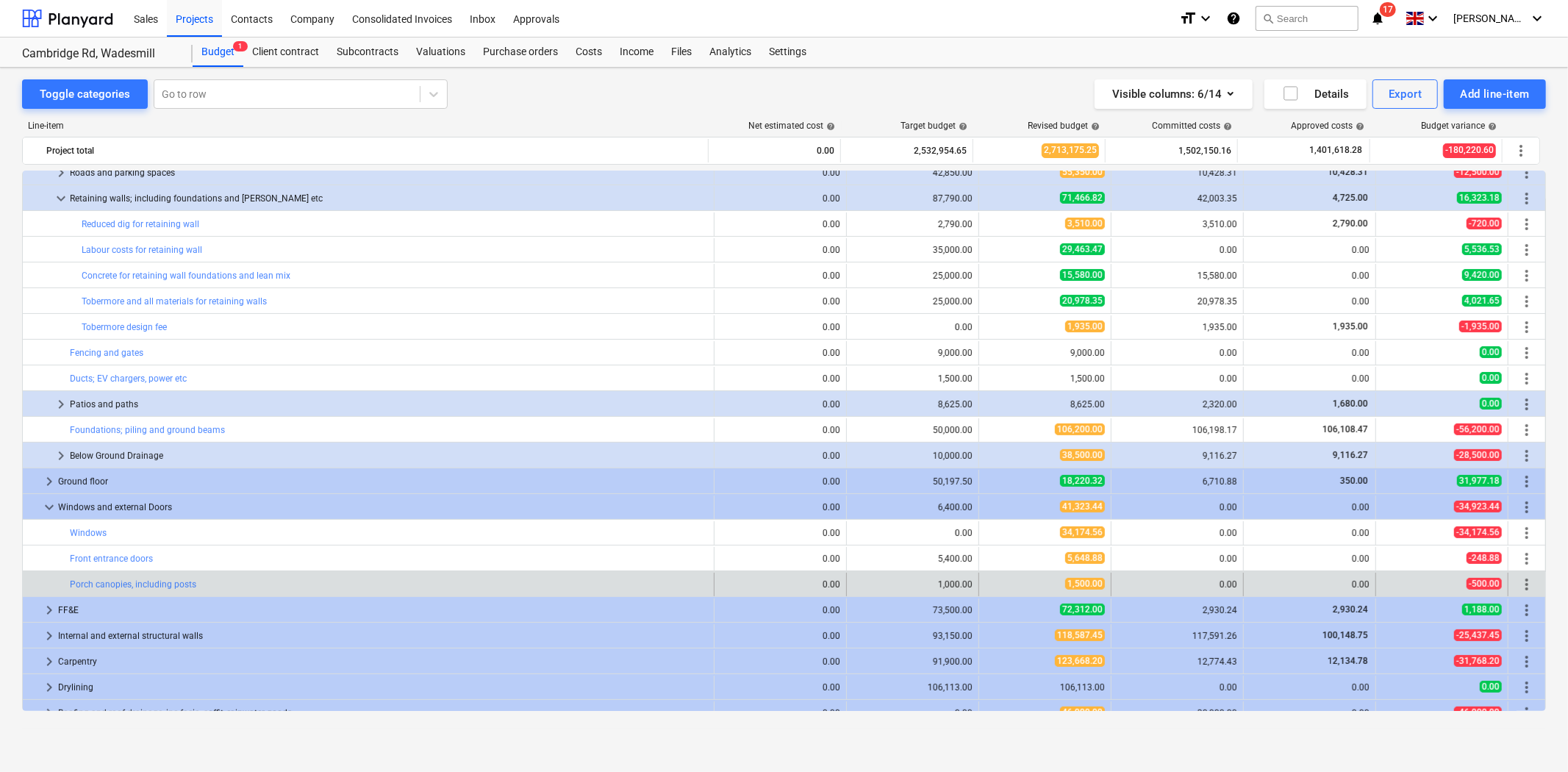
drag, startPoint x: 1520, startPoint y: 579, endPoint x: 1233, endPoint y: 589, distance: 287.2
click at [1233, 589] on div "0.00" at bounding box center [1177, 585] width 132 height 24
drag, startPoint x: 1522, startPoint y: 560, endPoint x: 1520, endPoint y: 579, distance: 19.1
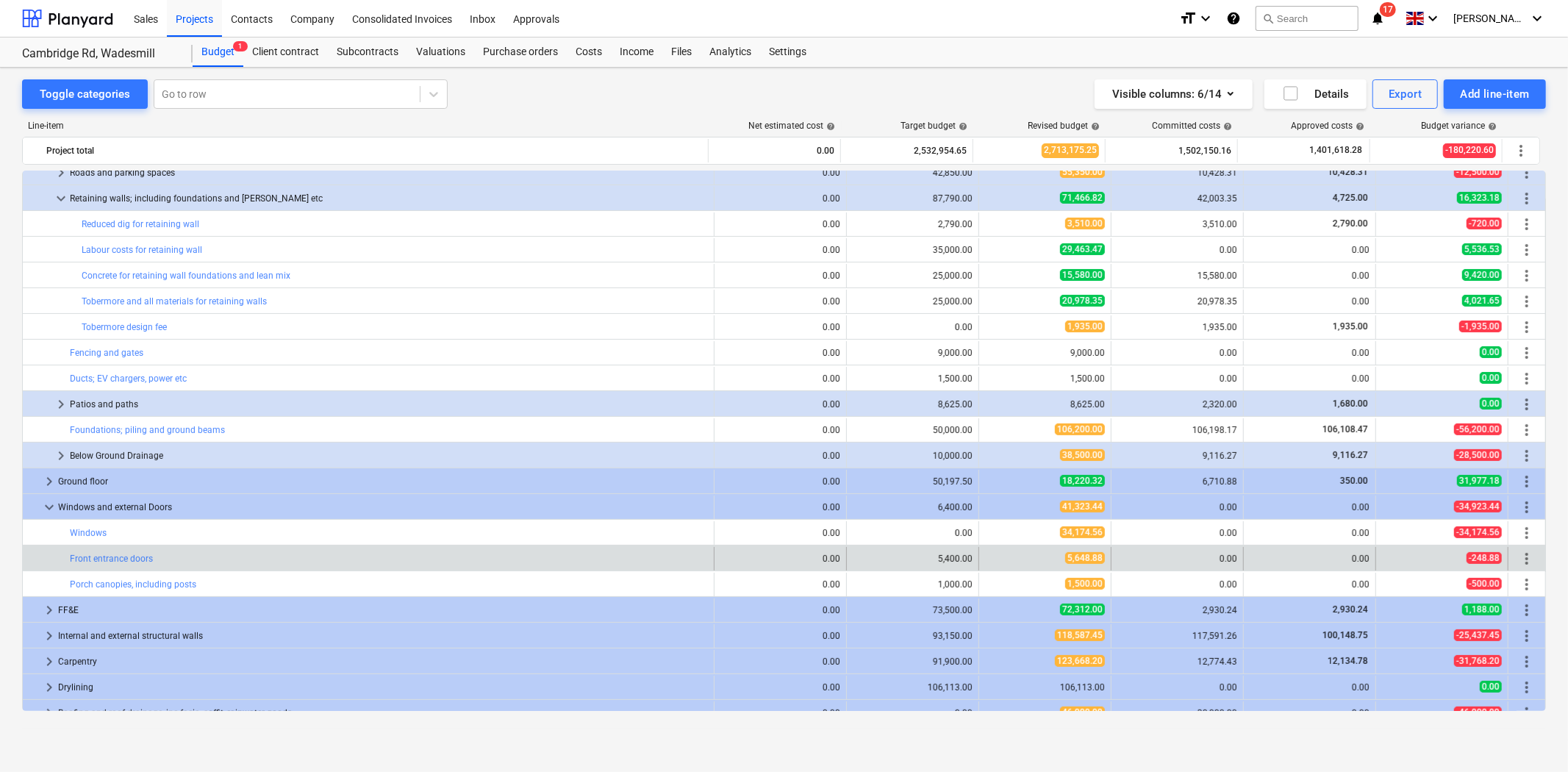
click at [1525, 556] on span "more_vert" at bounding box center [1527, 559] width 17 height 17
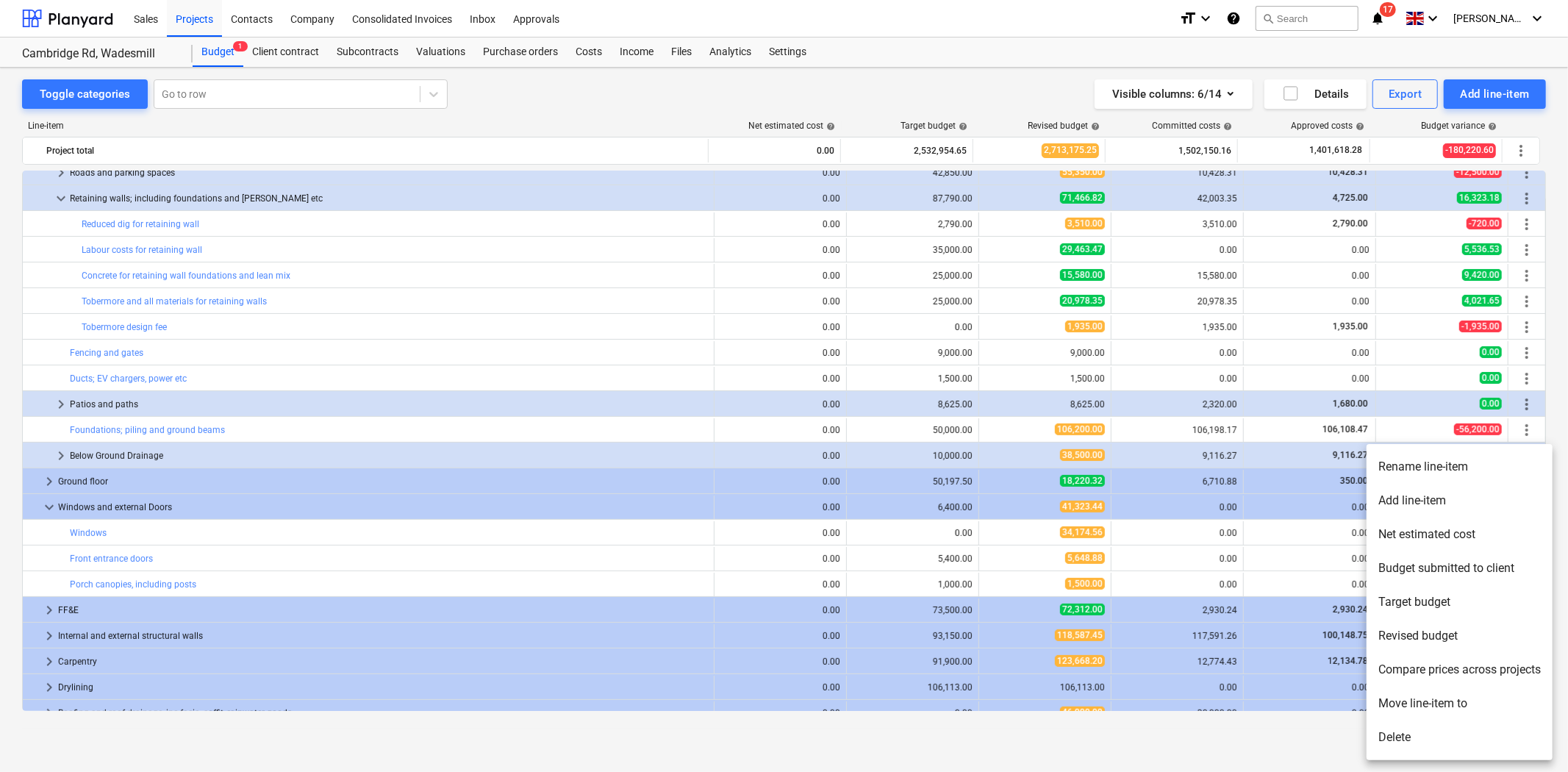
click at [1439, 504] on li "Add line-item" at bounding box center [1459, 500] width 186 height 34
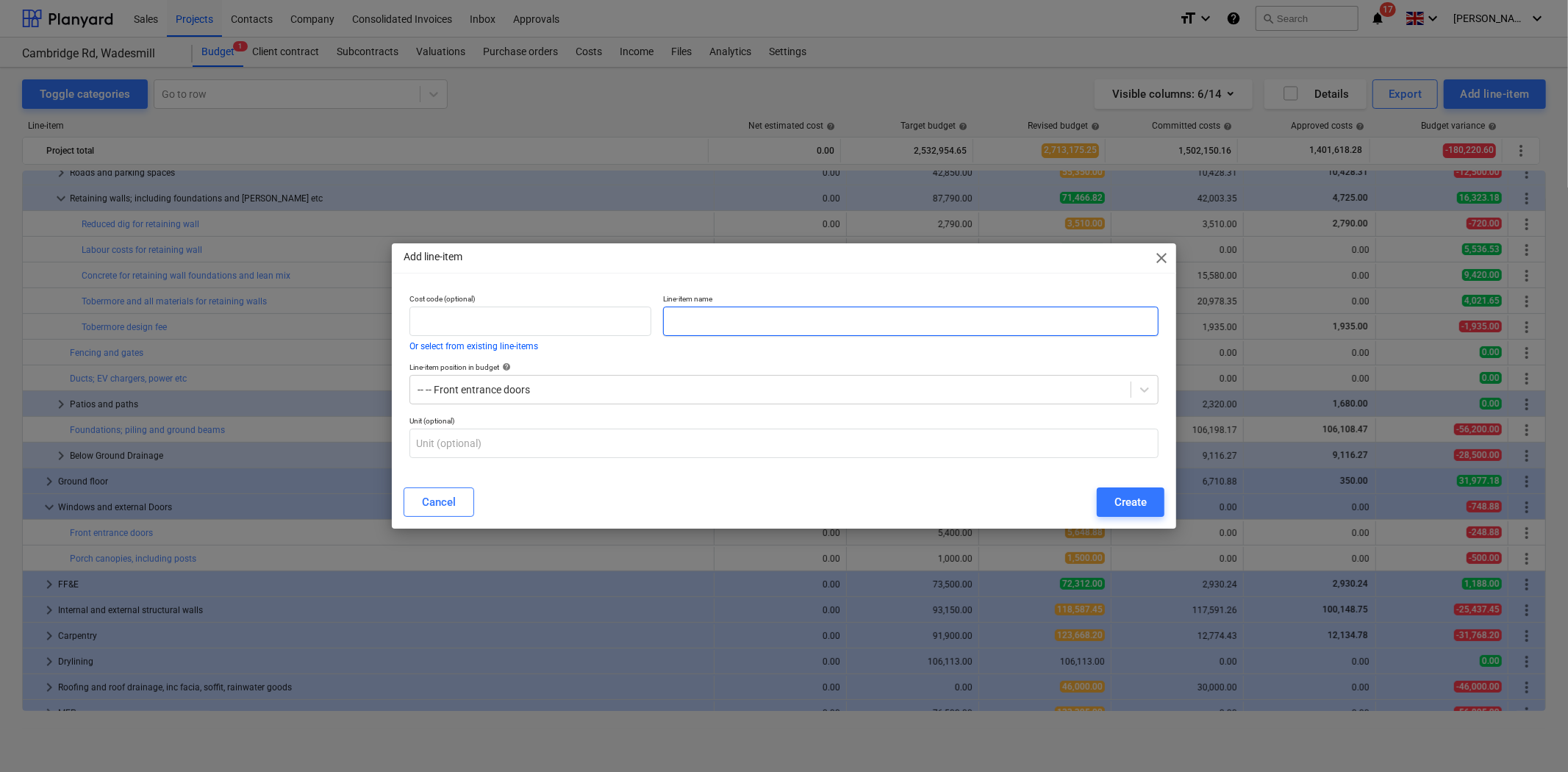
click at [750, 319] on input "text" at bounding box center [910, 321] width 495 height 29
type input "Bi Folds"
click at [1139, 487] on div "Cancel Create" at bounding box center [784, 503] width 779 height 41
click at [677, 436] on input "text" at bounding box center [784, 443] width 749 height 29
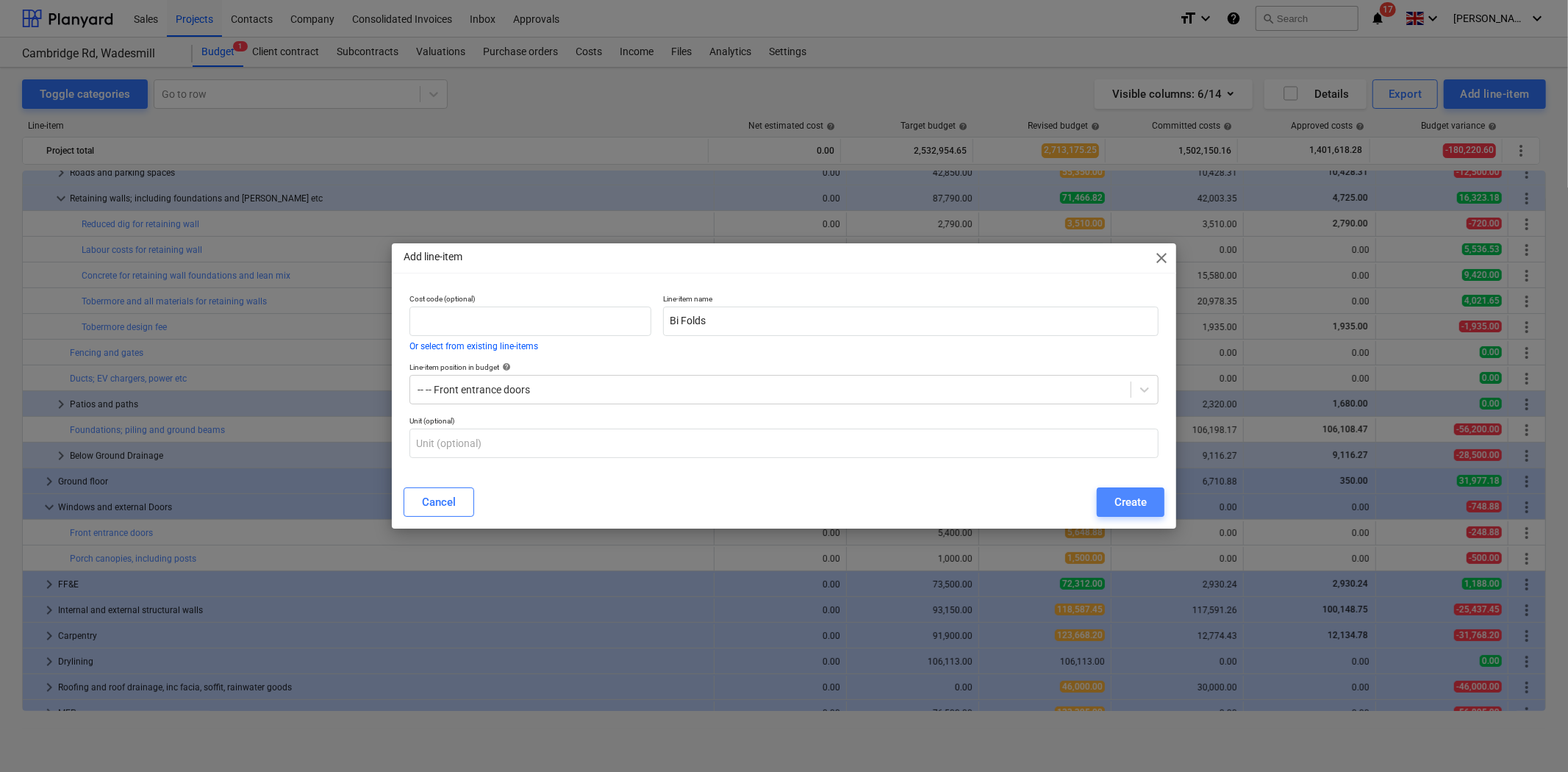
click at [1122, 504] on div "Create" at bounding box center [1131, 503] width 32 height 19
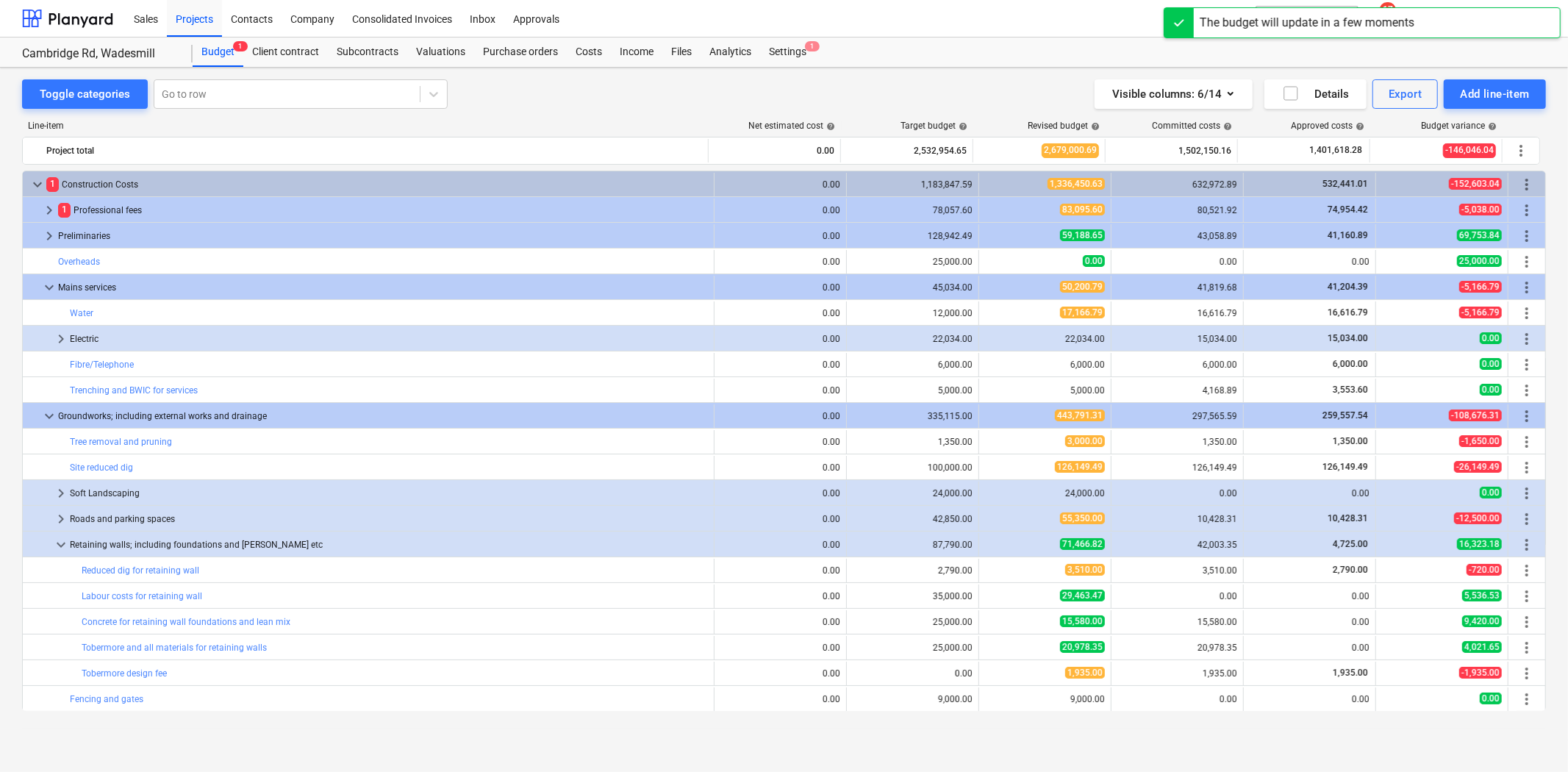
scroll to position [346, 0]
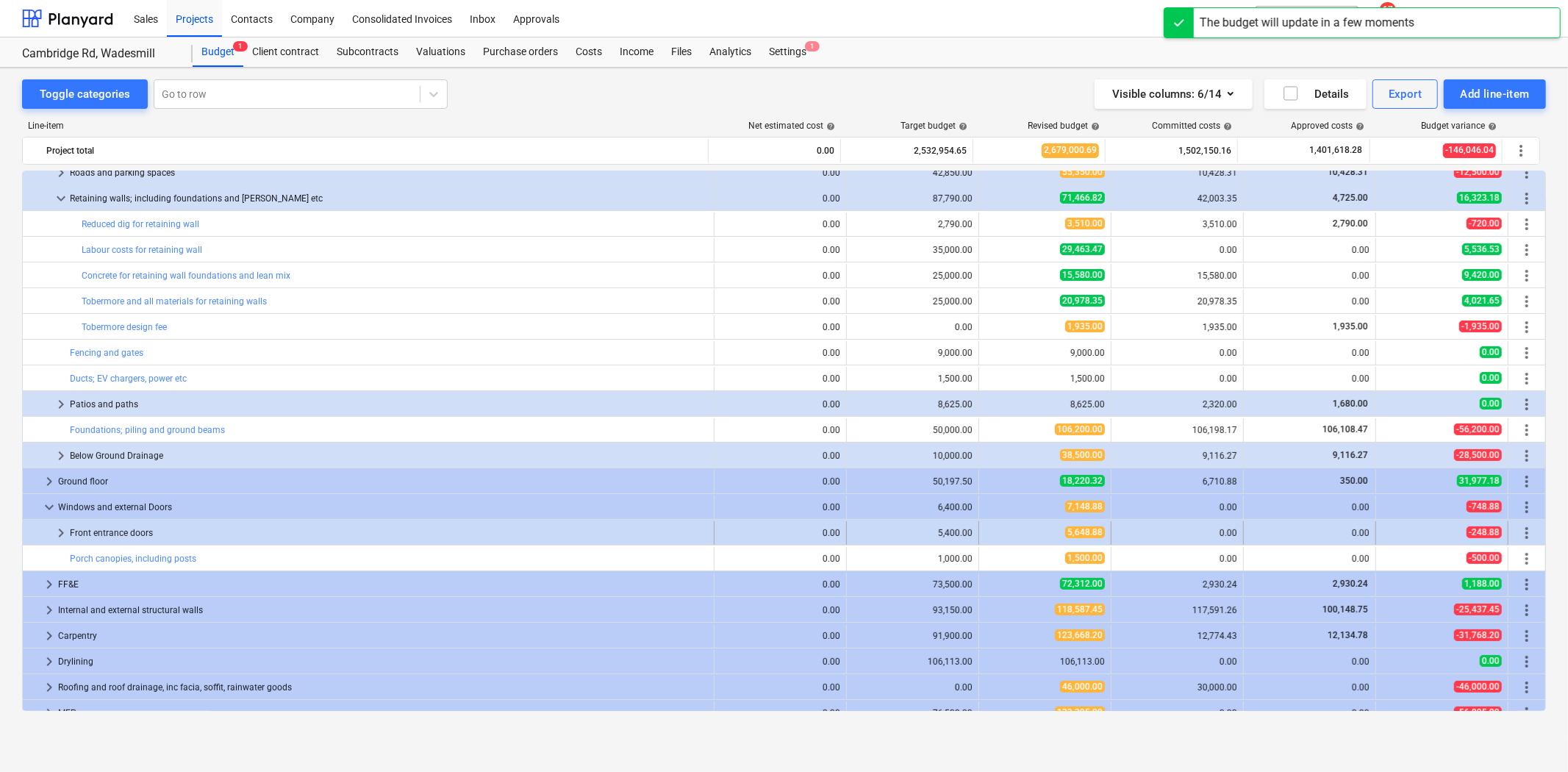
click at [63, 535] on span "keyboard_arrow_right" at bounding box center [61, 533] width 17 height 17
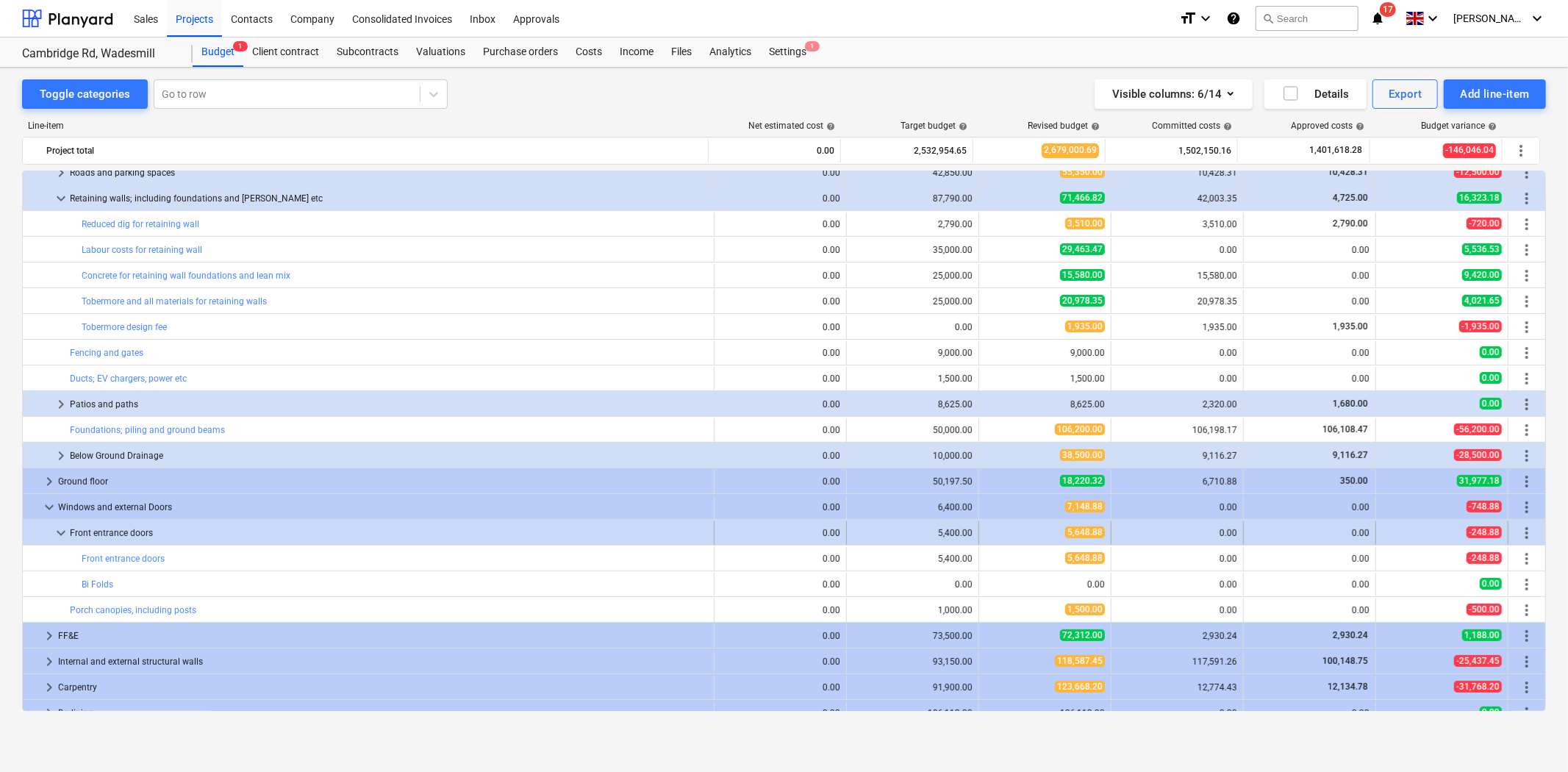
click at [56, 530] on span "keyboard_arrow_down" at bounding box center [61, 533] width 17 height 17
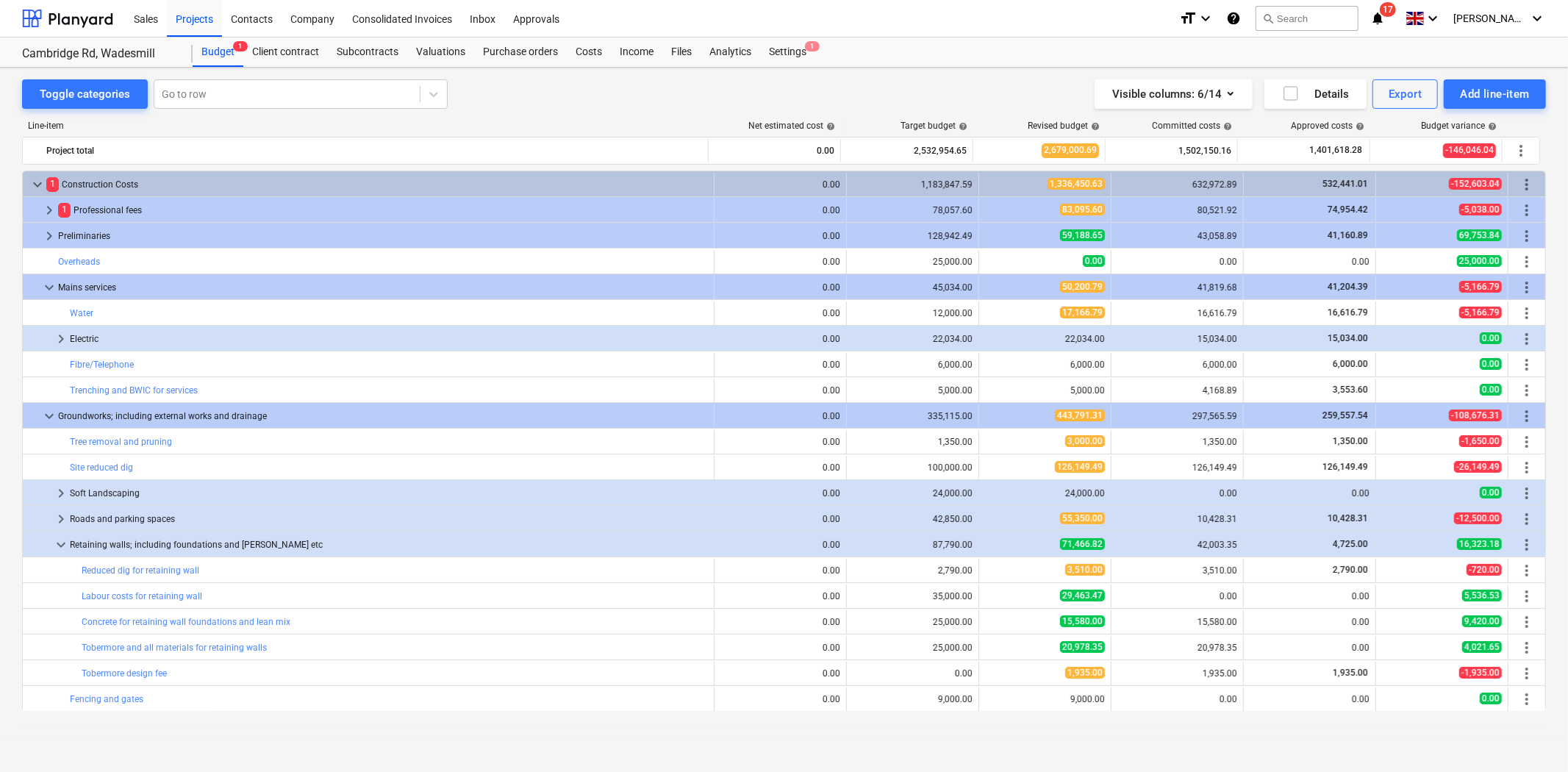
scroll to position [346, 0]
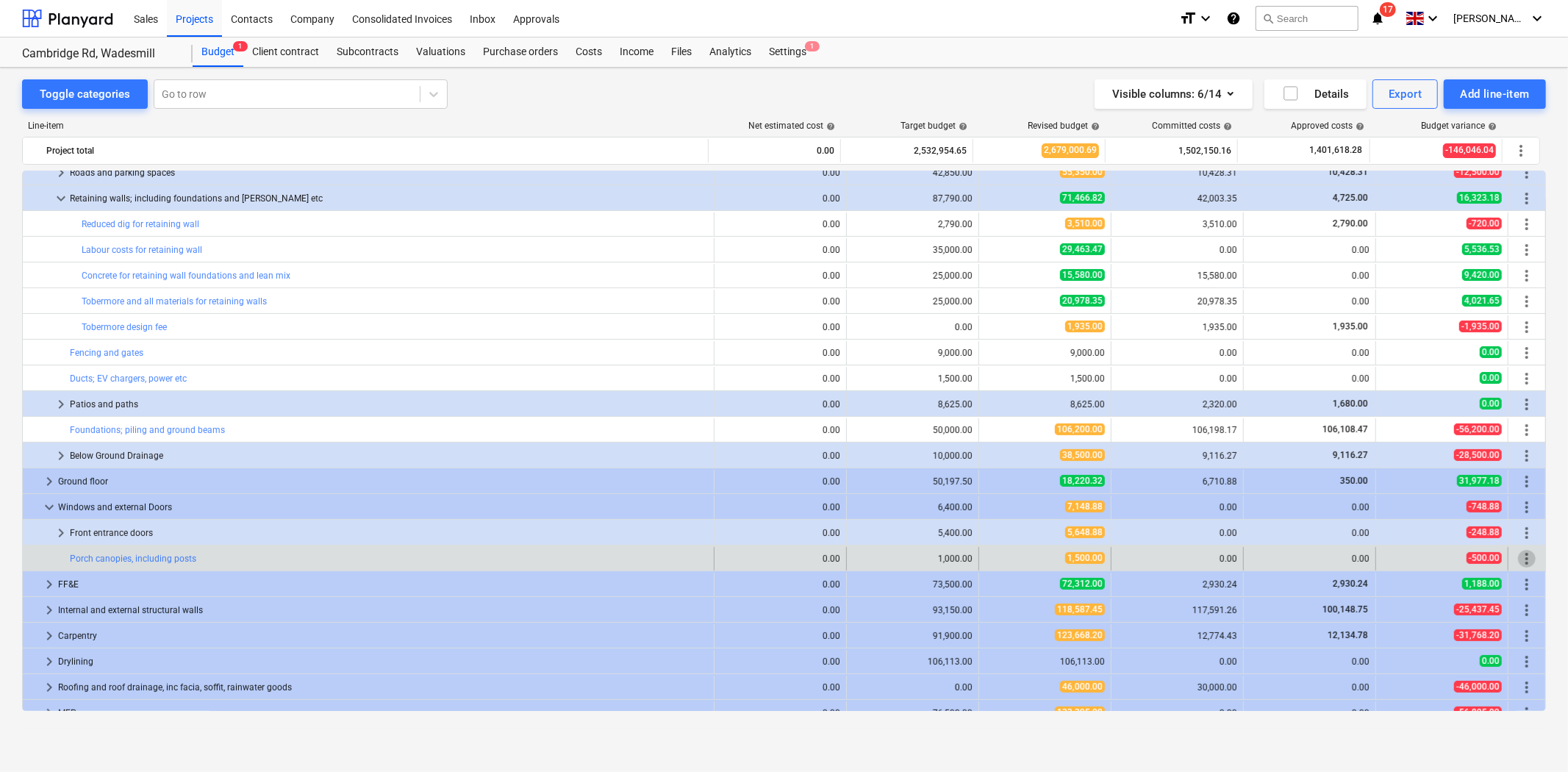
click at [1523, 556] on span "more_vert" at bounding box center [1527, 559] width 17 height 17
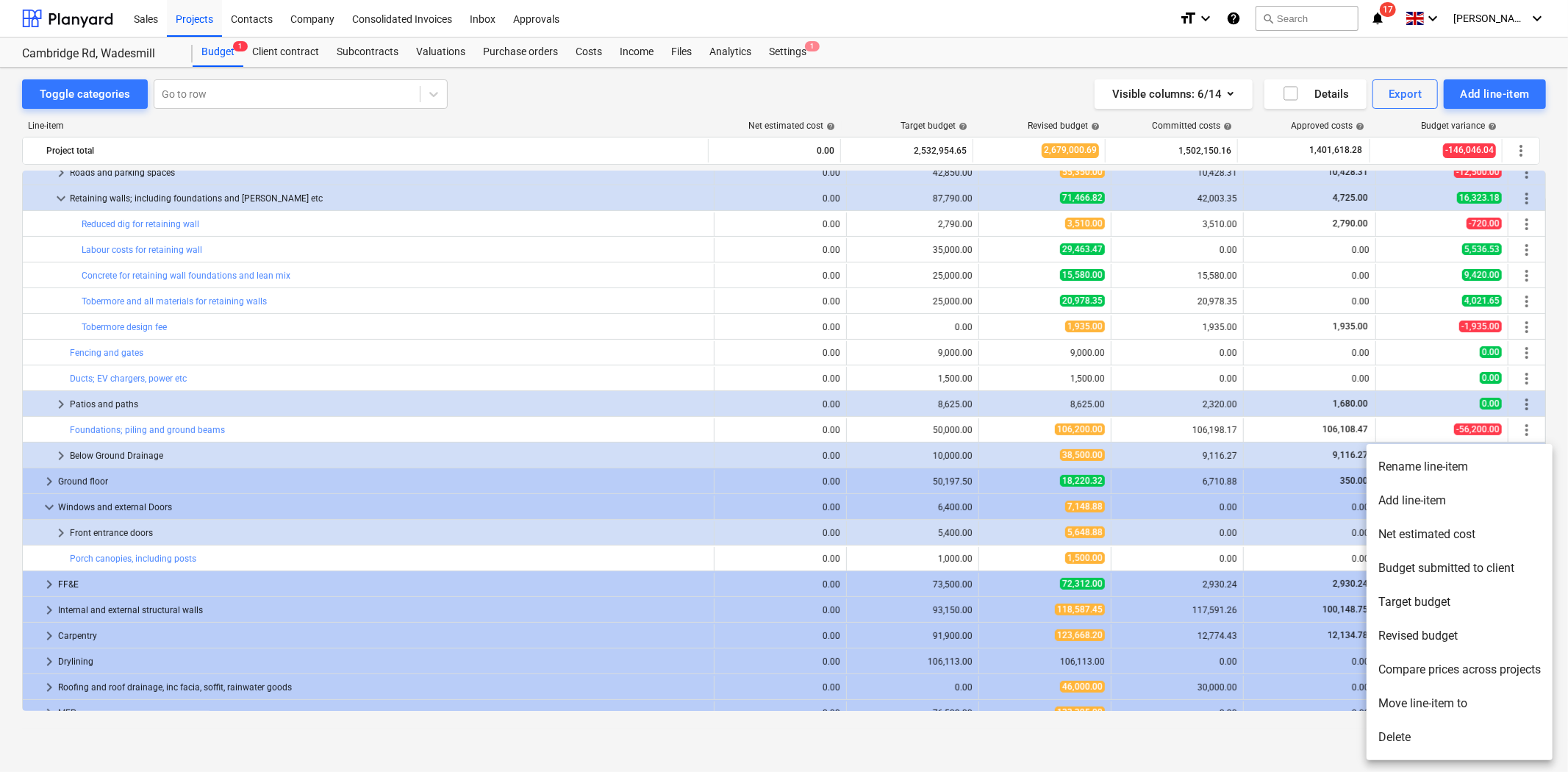
click at [189, 508] on div at bounding box center [784, 386] width 1568 height 772
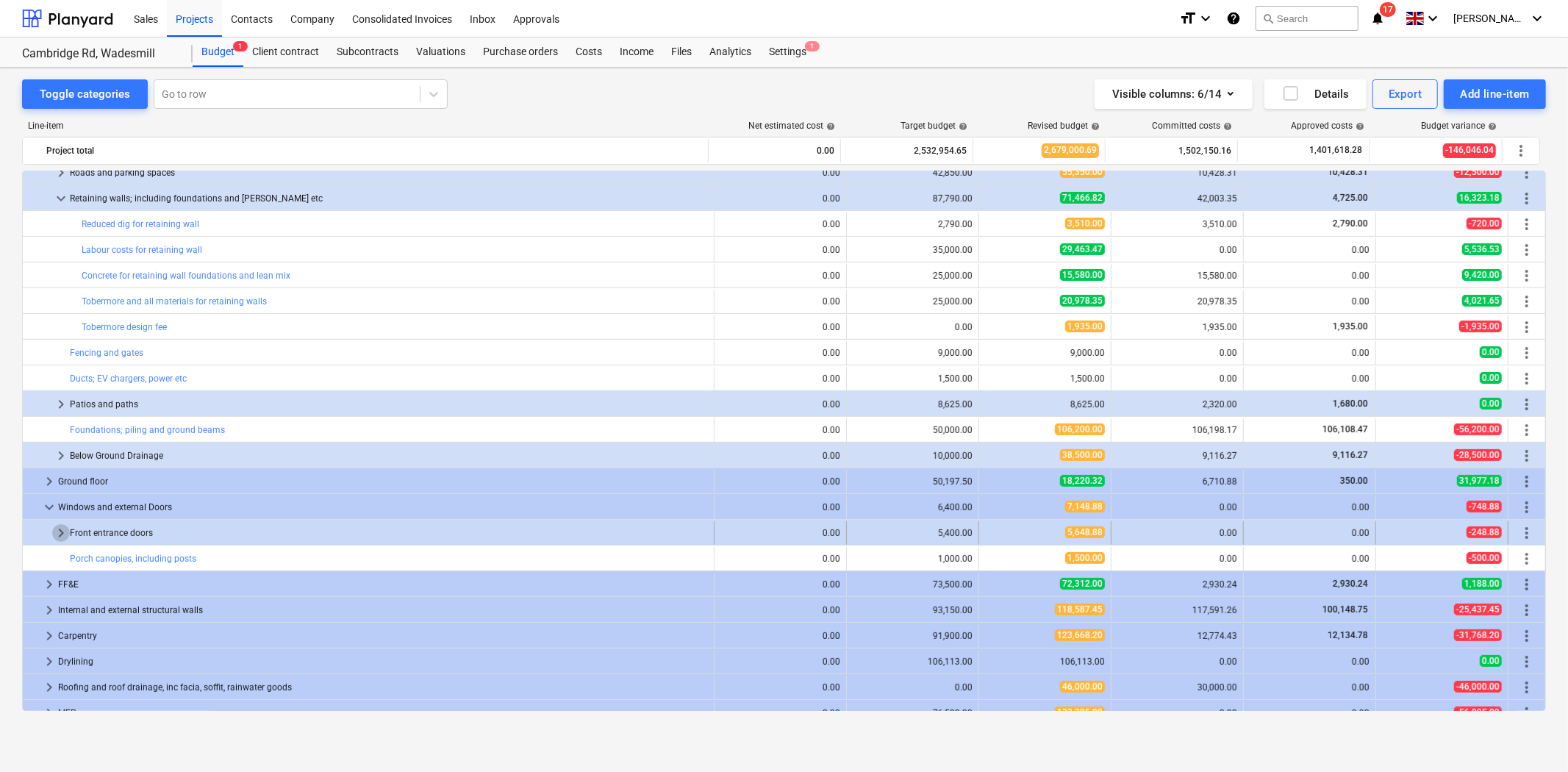
click at [63, 531] on span "keyboard_arrow_right" at bounding box center [61, 533] width 17 height 17
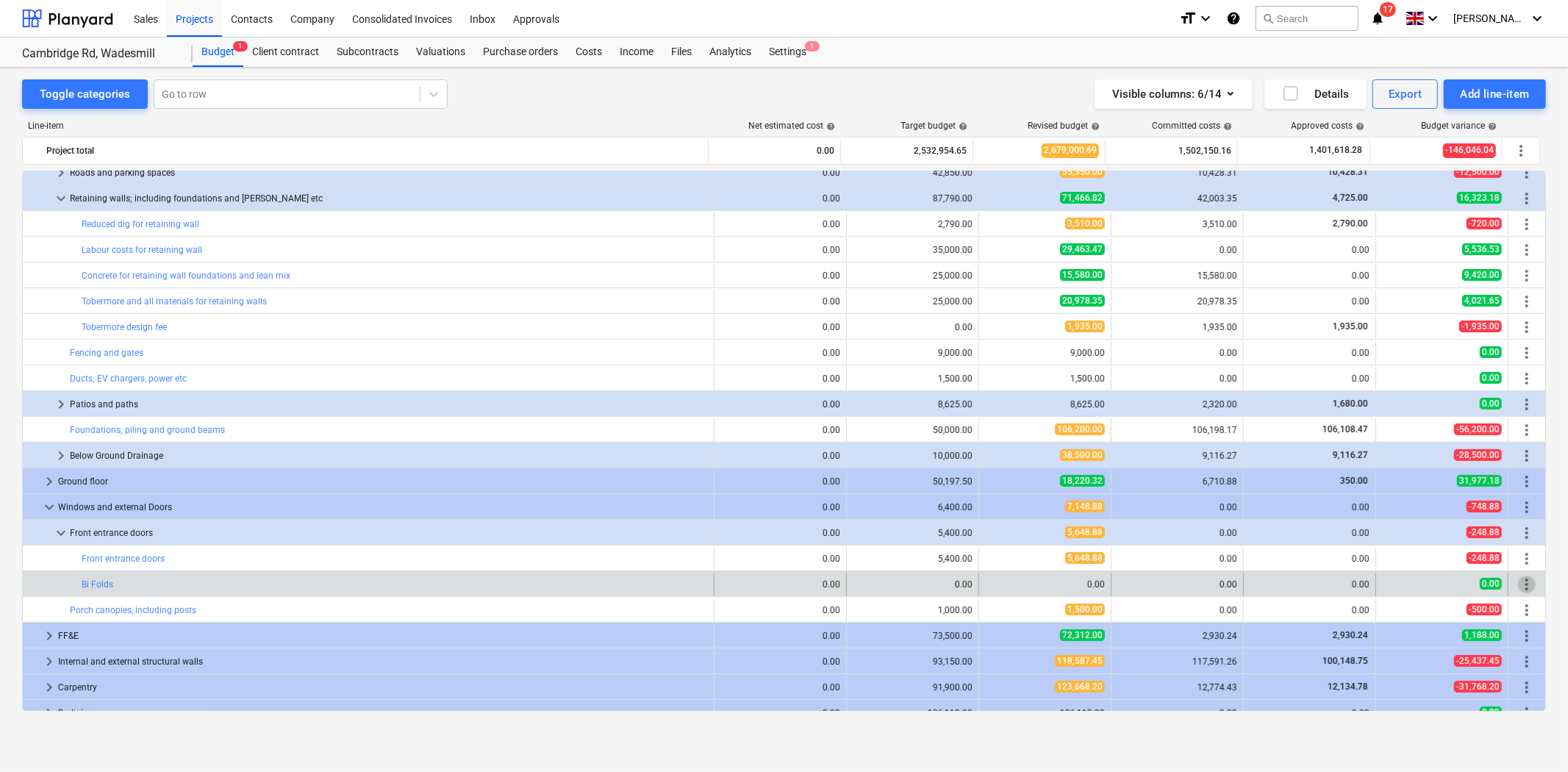
click at [1518, 582] on span "more_vert" at bounding box center [1527, 584] width 17 height 17
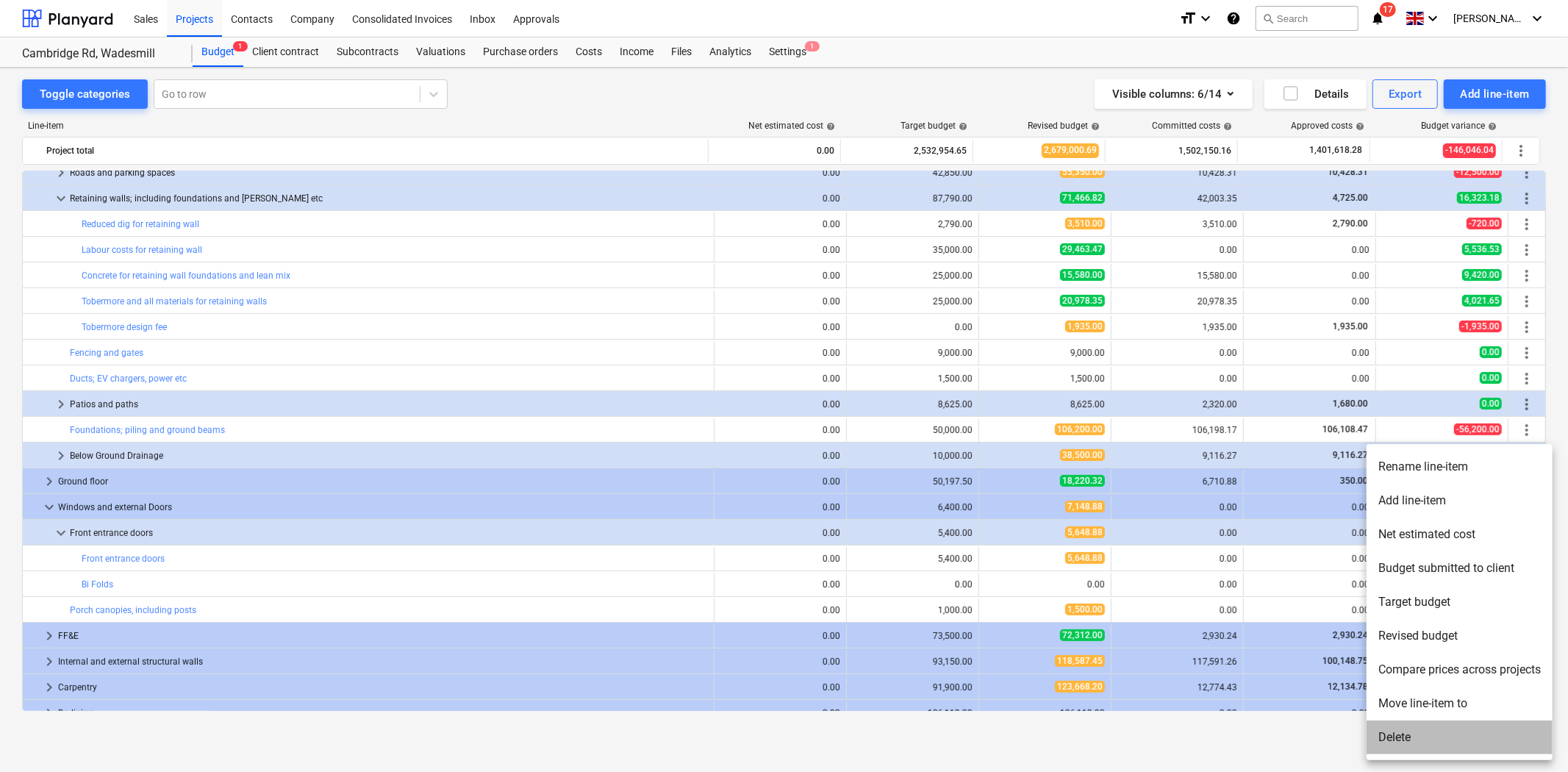
click at [1441, 734] on li "Delete" at bounding box center [1459, 737] width 186 height 34
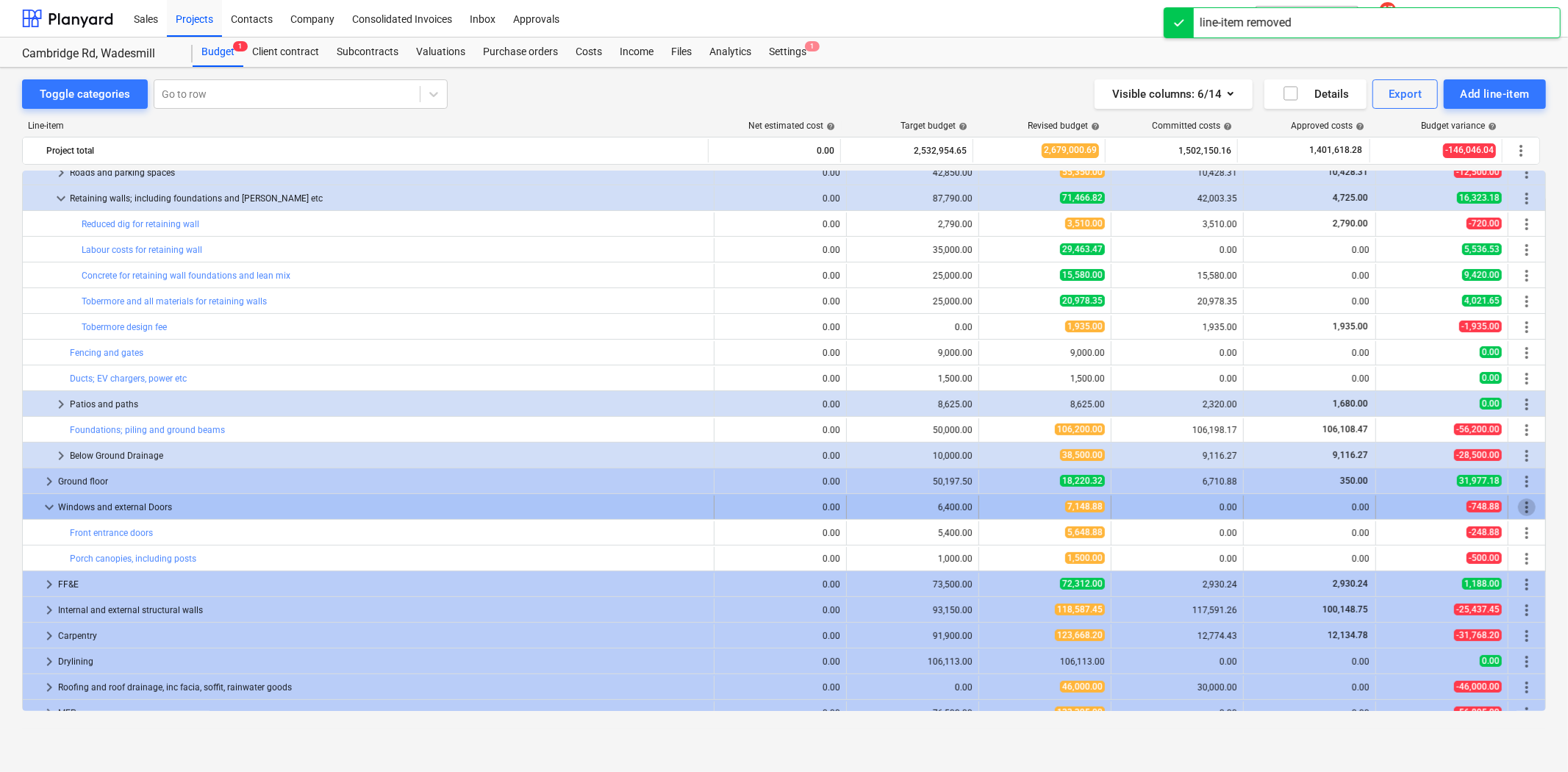
click at [1524, 505] on span "more_vert" at bounding box center [1527, 507] width 17 height 17
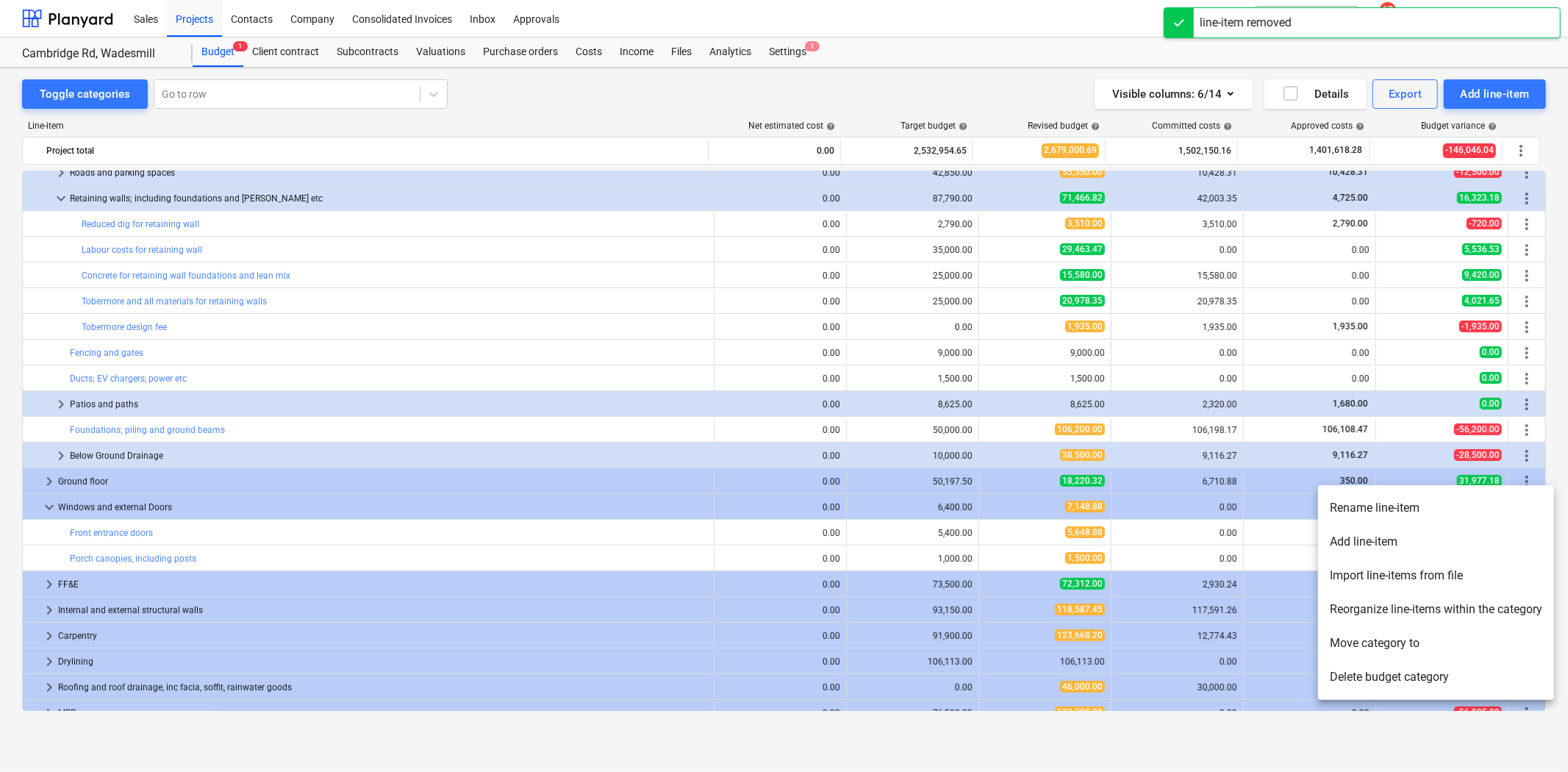
click at [1400, 545] on li "Add line-item" at bounding box center [1436, 541] width 236 height 34
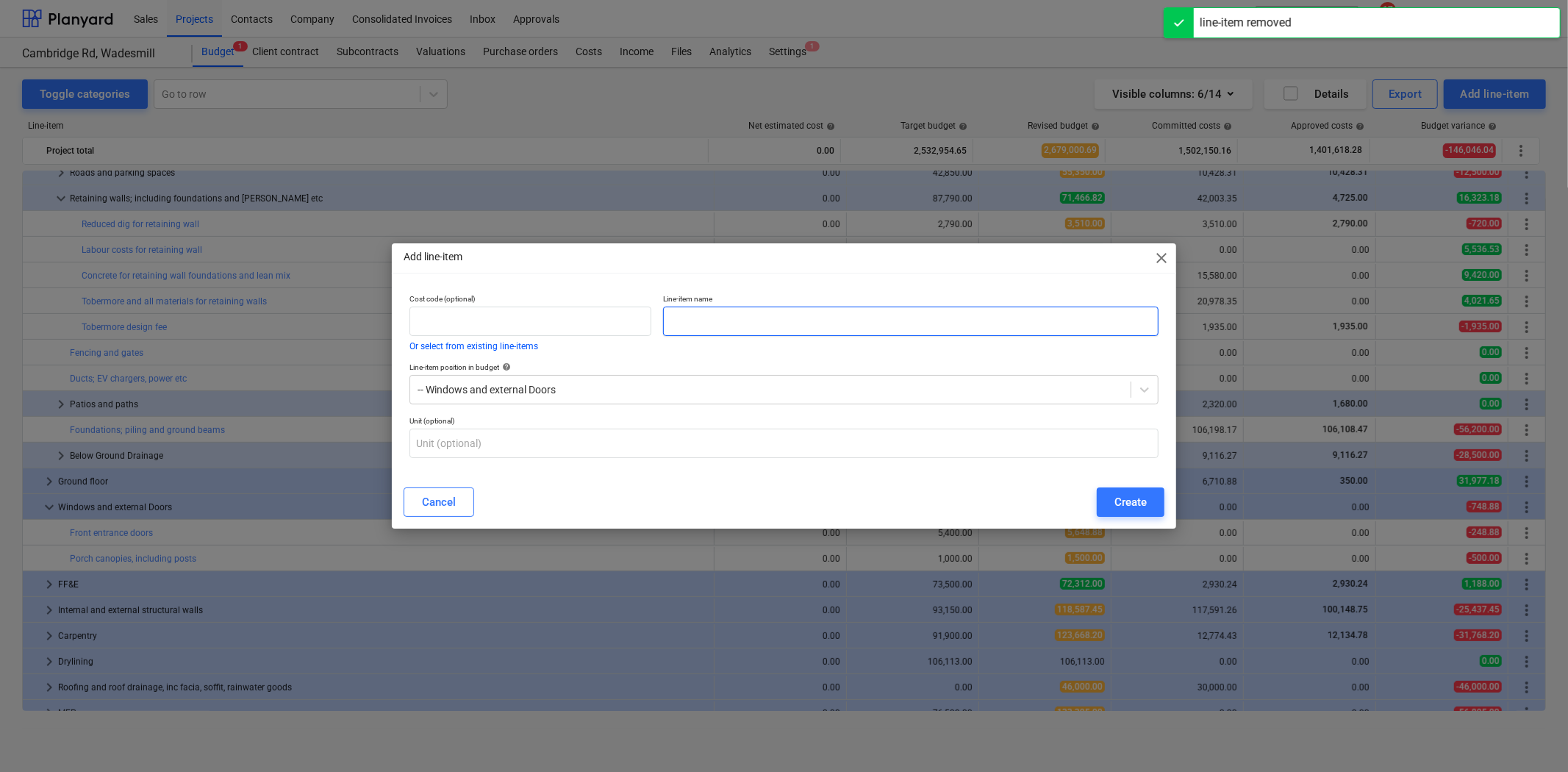
click at [784, 324] on input "text" at bounding box center [910, 321] width 495 height 29
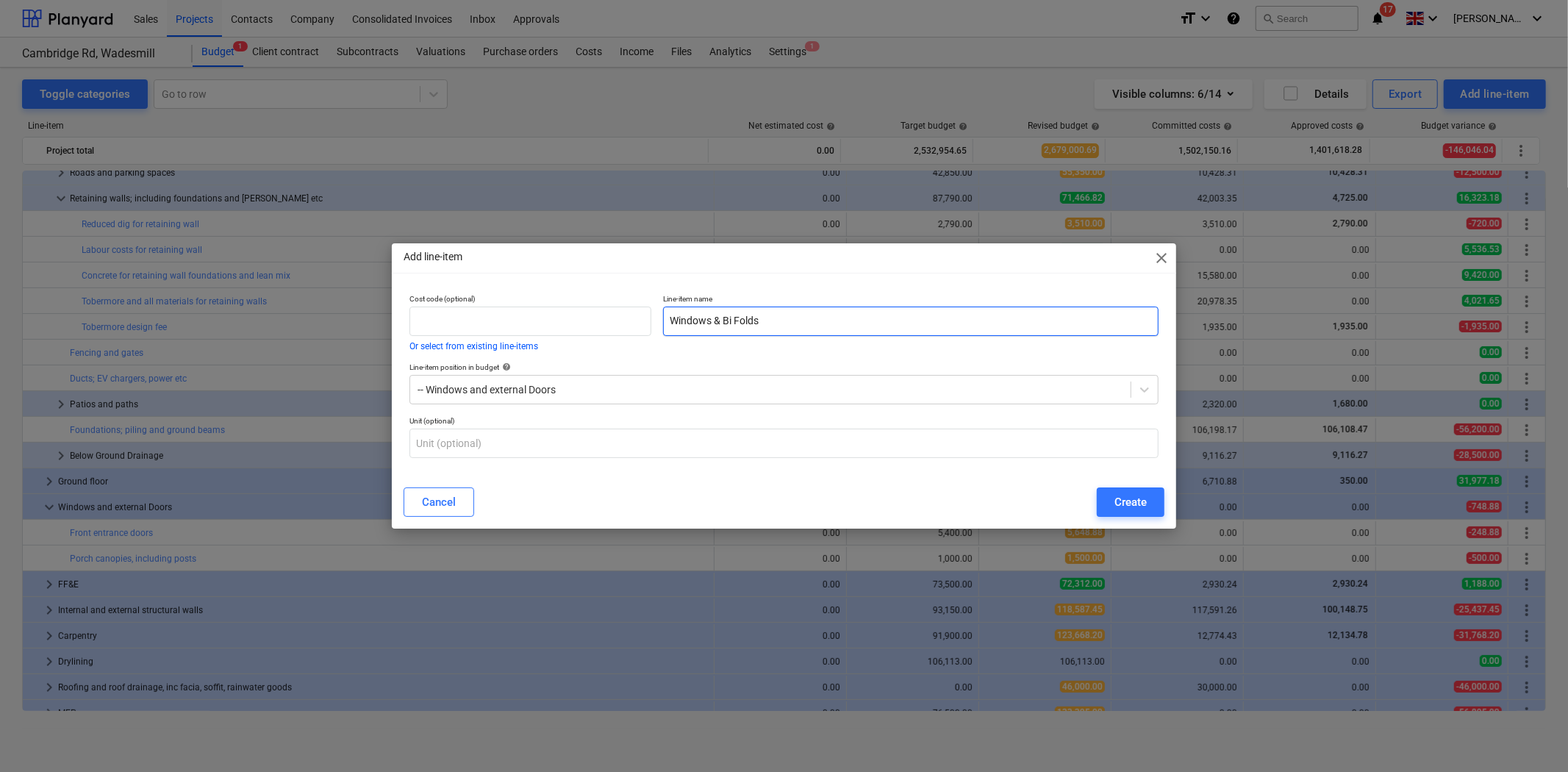
type input "Windows & Bi Folds"
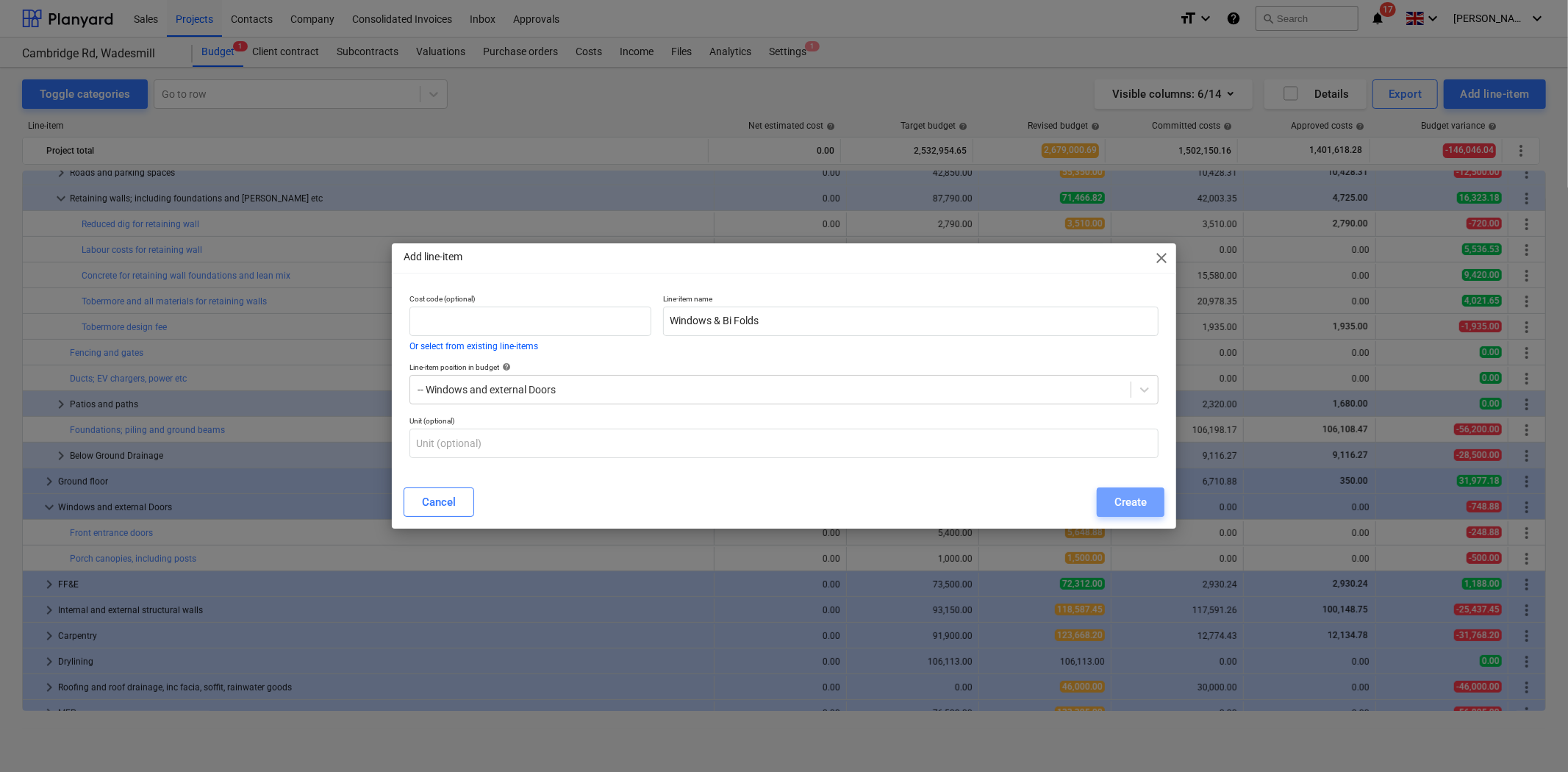
click at [1149, 513] on button "Create" at bounding box center [1130, 502] width 67 height 29
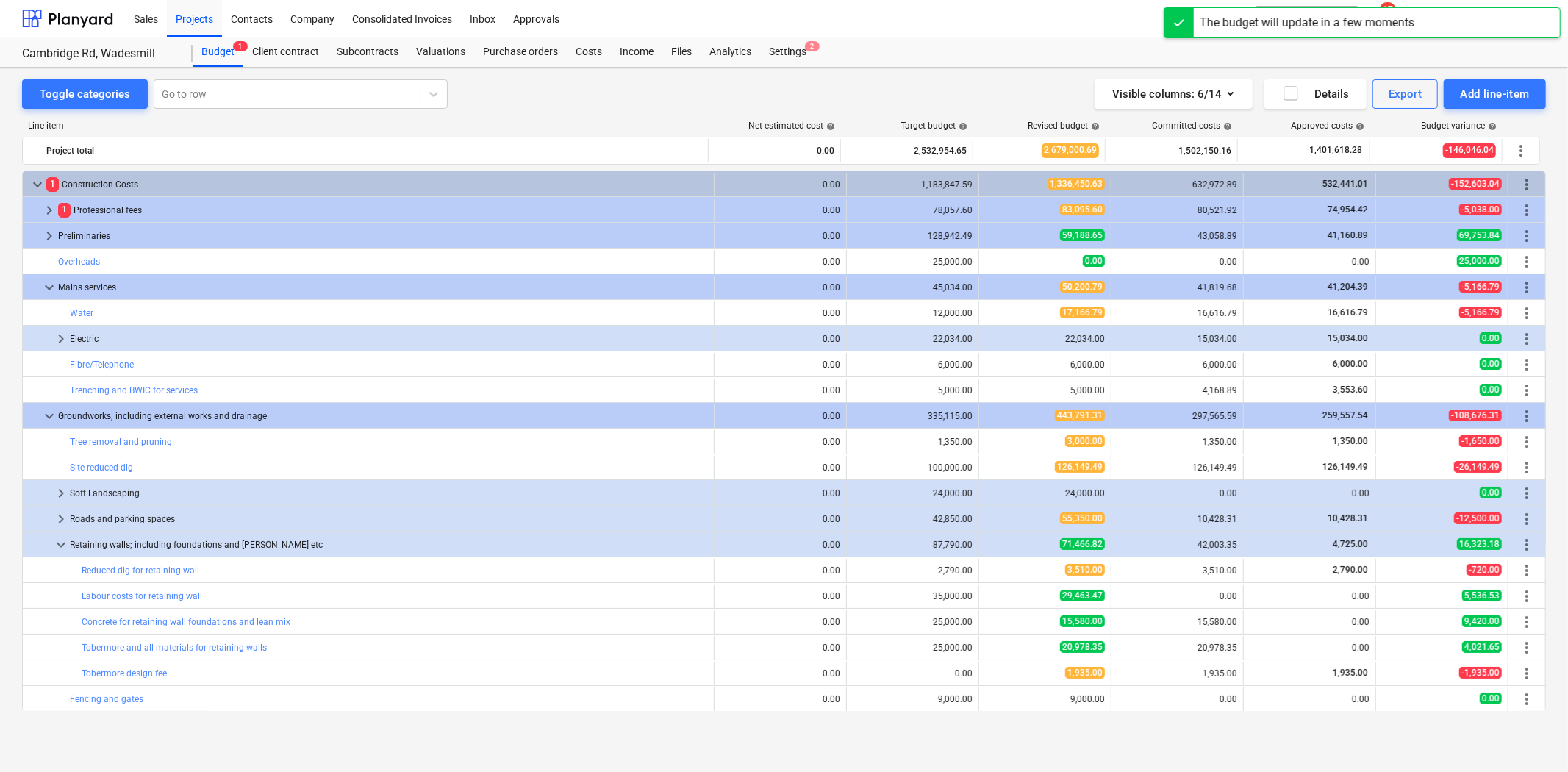
scroll to position [346, 0]
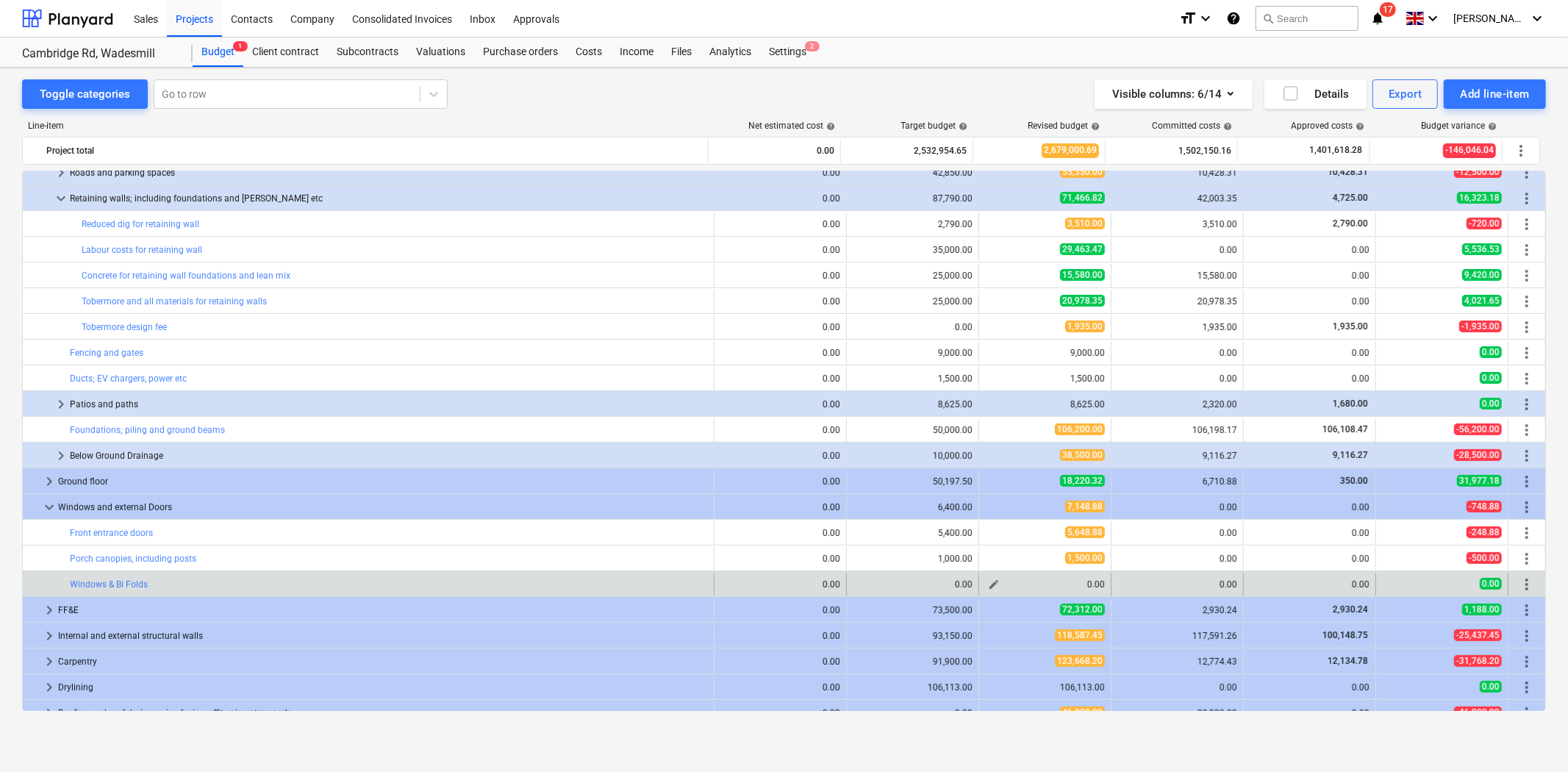
click at [988, 585] on span "edit" at bounding box center [994, 584] width 12 height 12
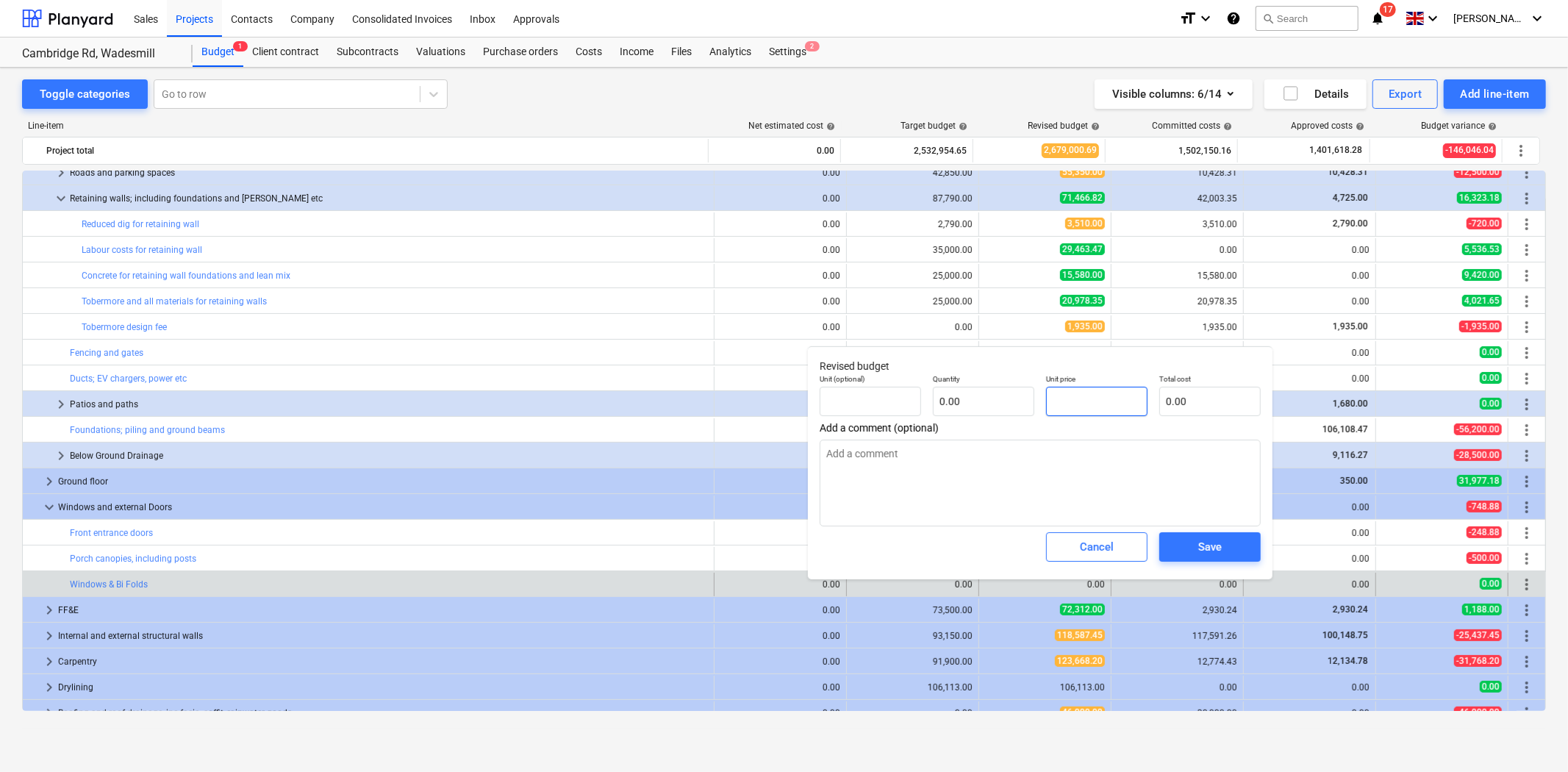
click at [1104, 404] on input "text" at bounding box center [1097, 401] width 101 height 29
type input "pcs"
type input "6"
type textarea "x"
type input "1.00"
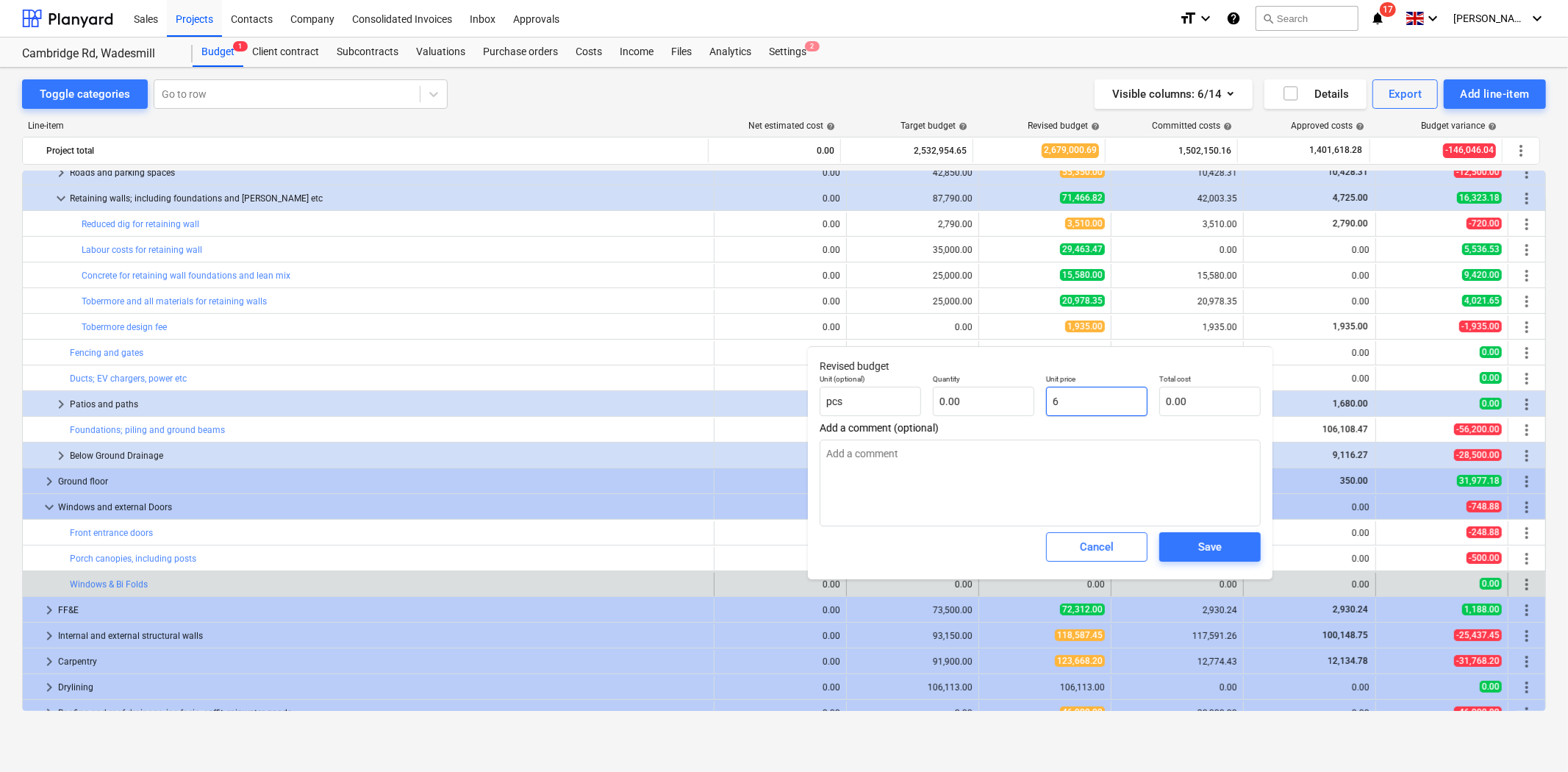
type input "6.00"
type input "60"
type textarea "x"
type input "60.00"
type input "608"
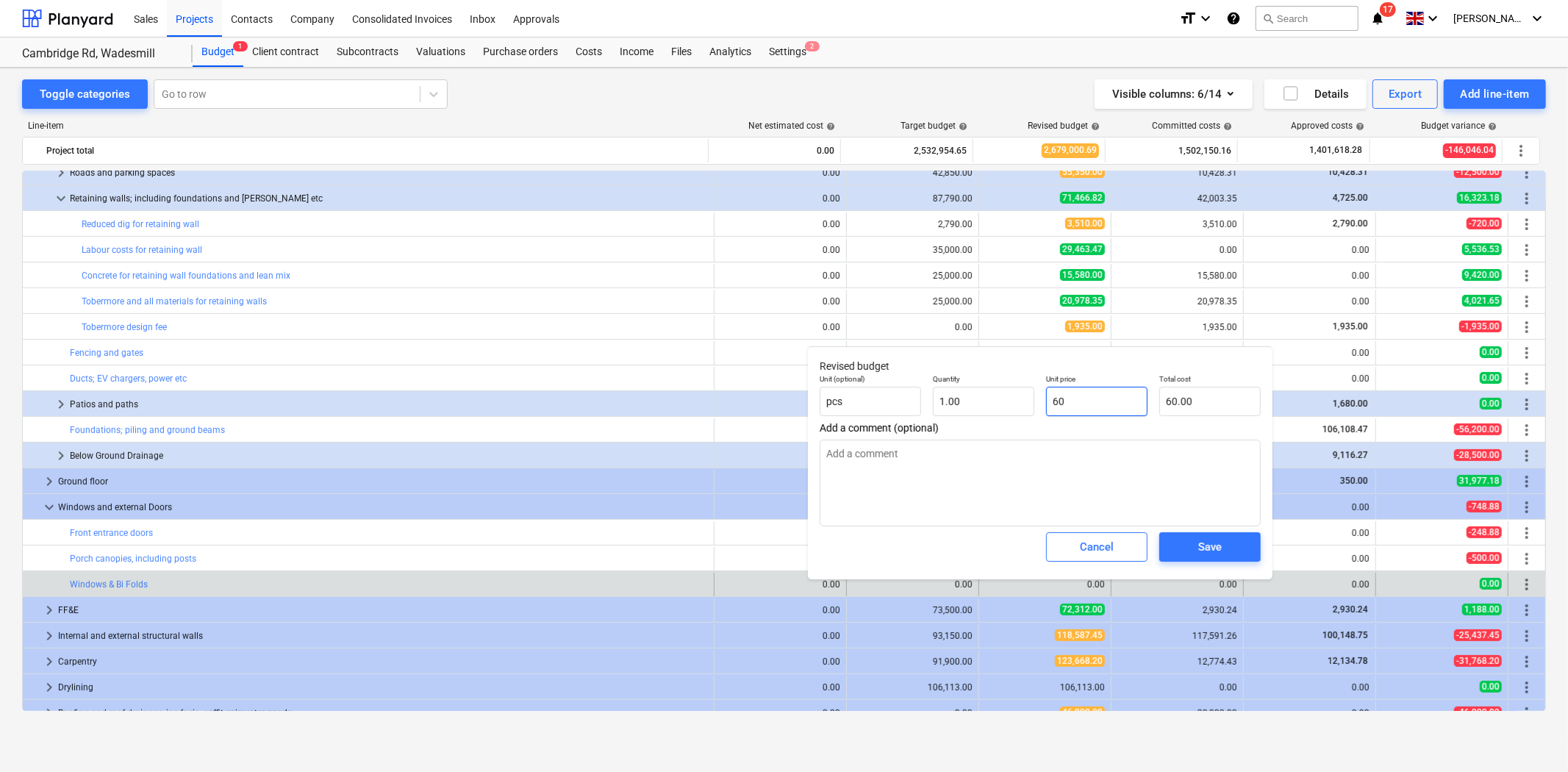
type textarea "x"
type input "608.00"
type input "6085"
type textarea "x"
type input "6,085.00"
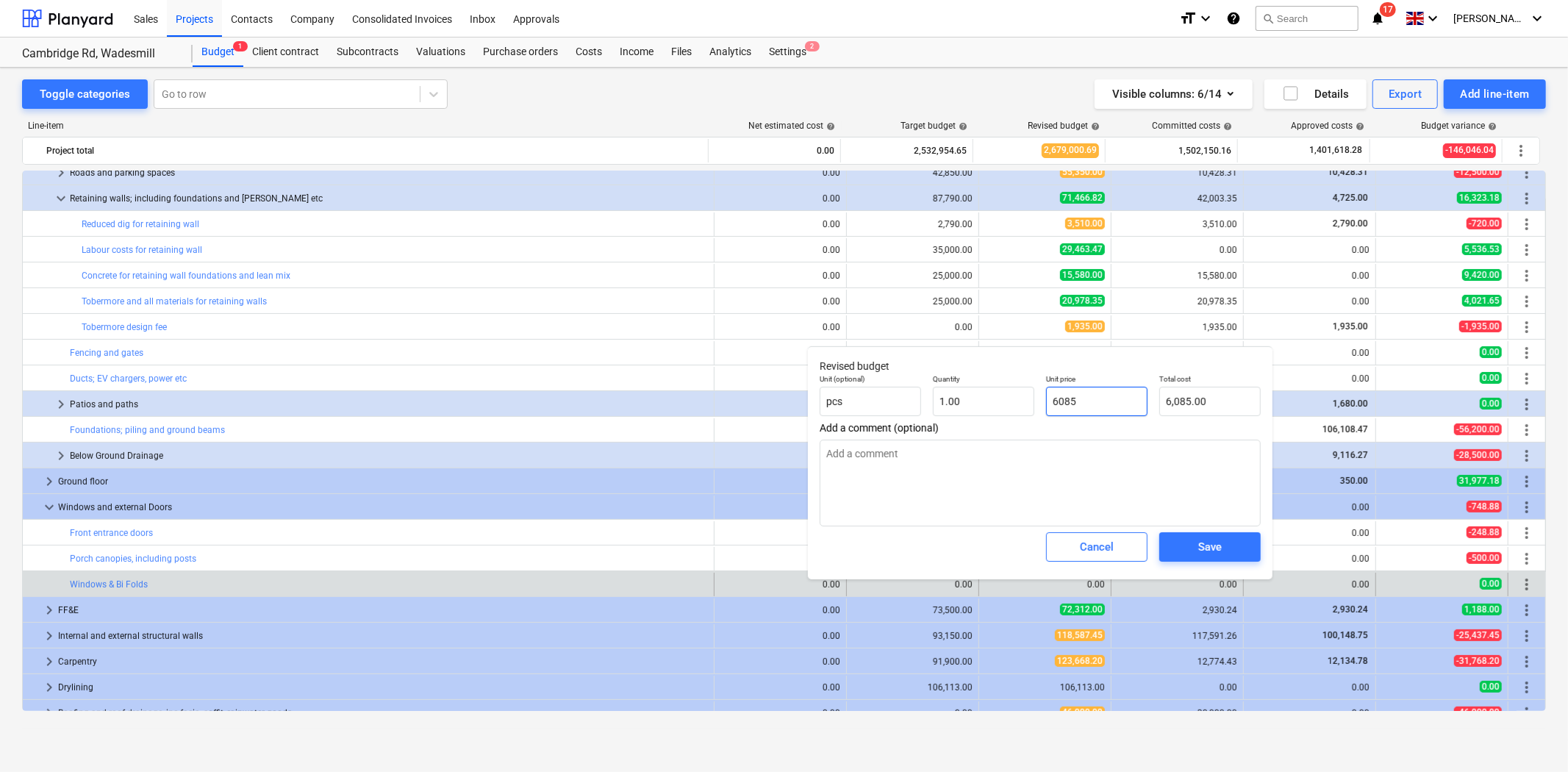
type input "60852"
type textarea "x"
type input "60,852.00"
type input "60852"
click at [1210, 553] on div "Save" at bounding box center [1210, 547] width 24 height 19
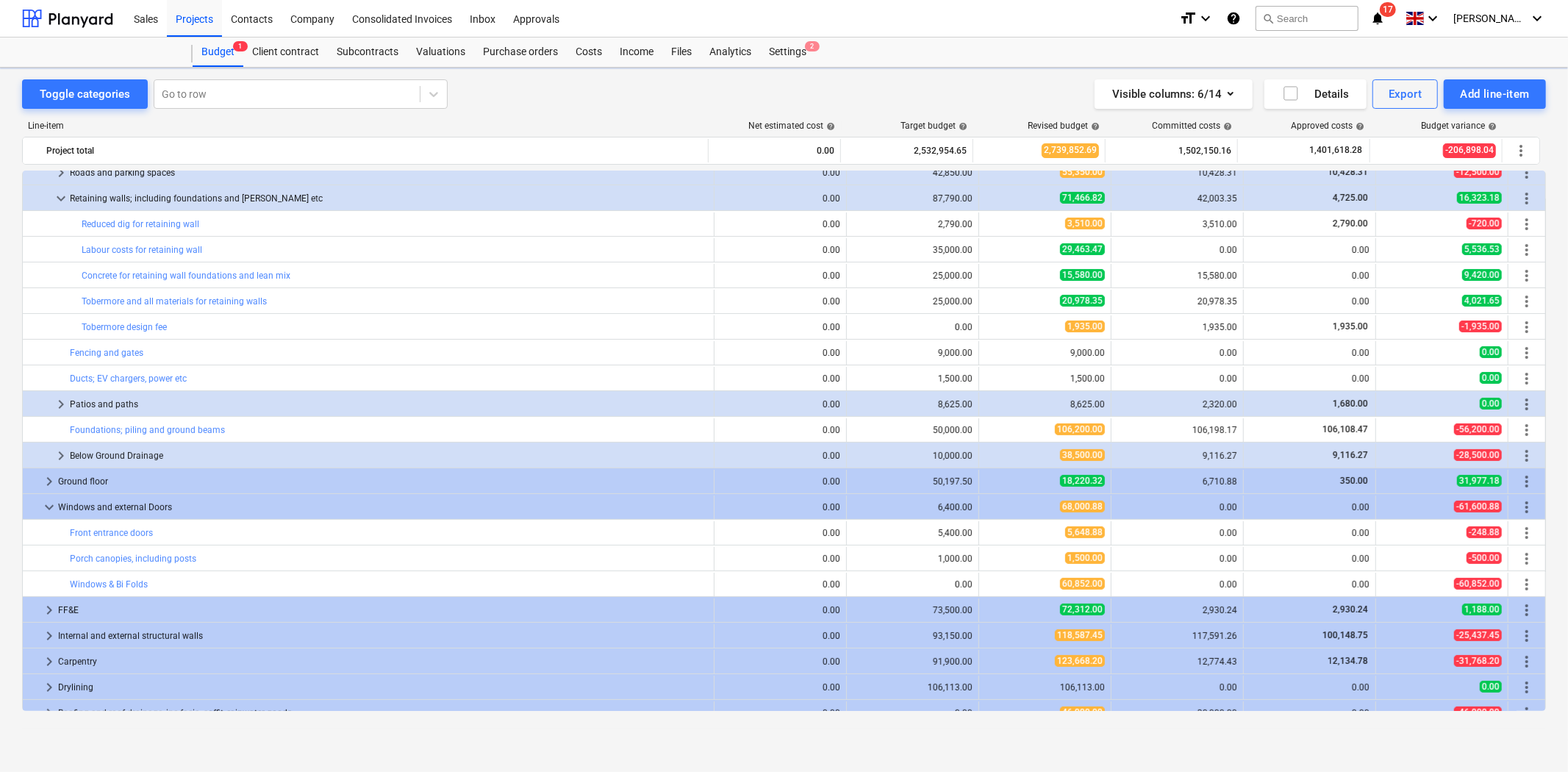
type textarea "x"
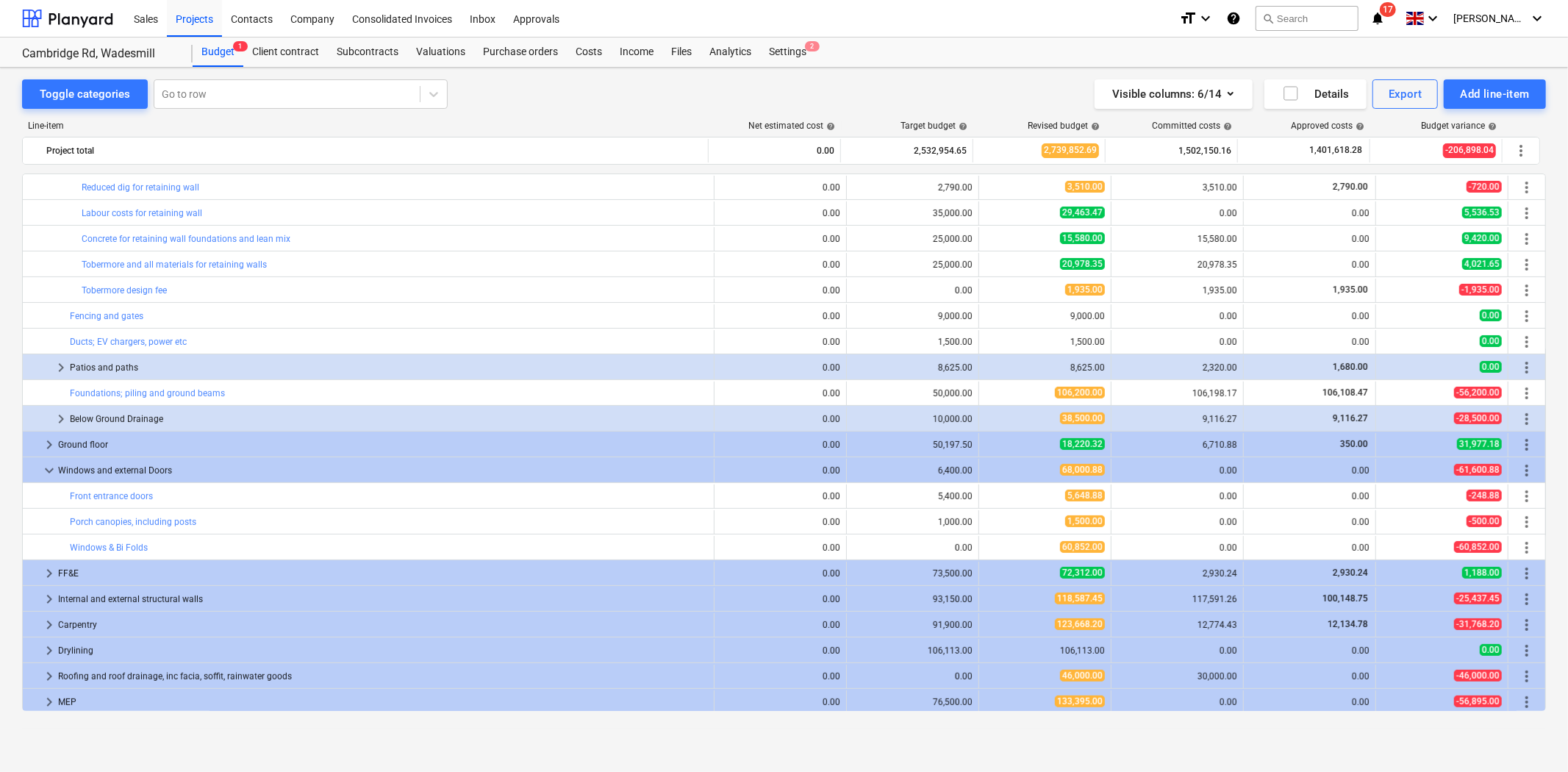
scroll to position [428, 0]
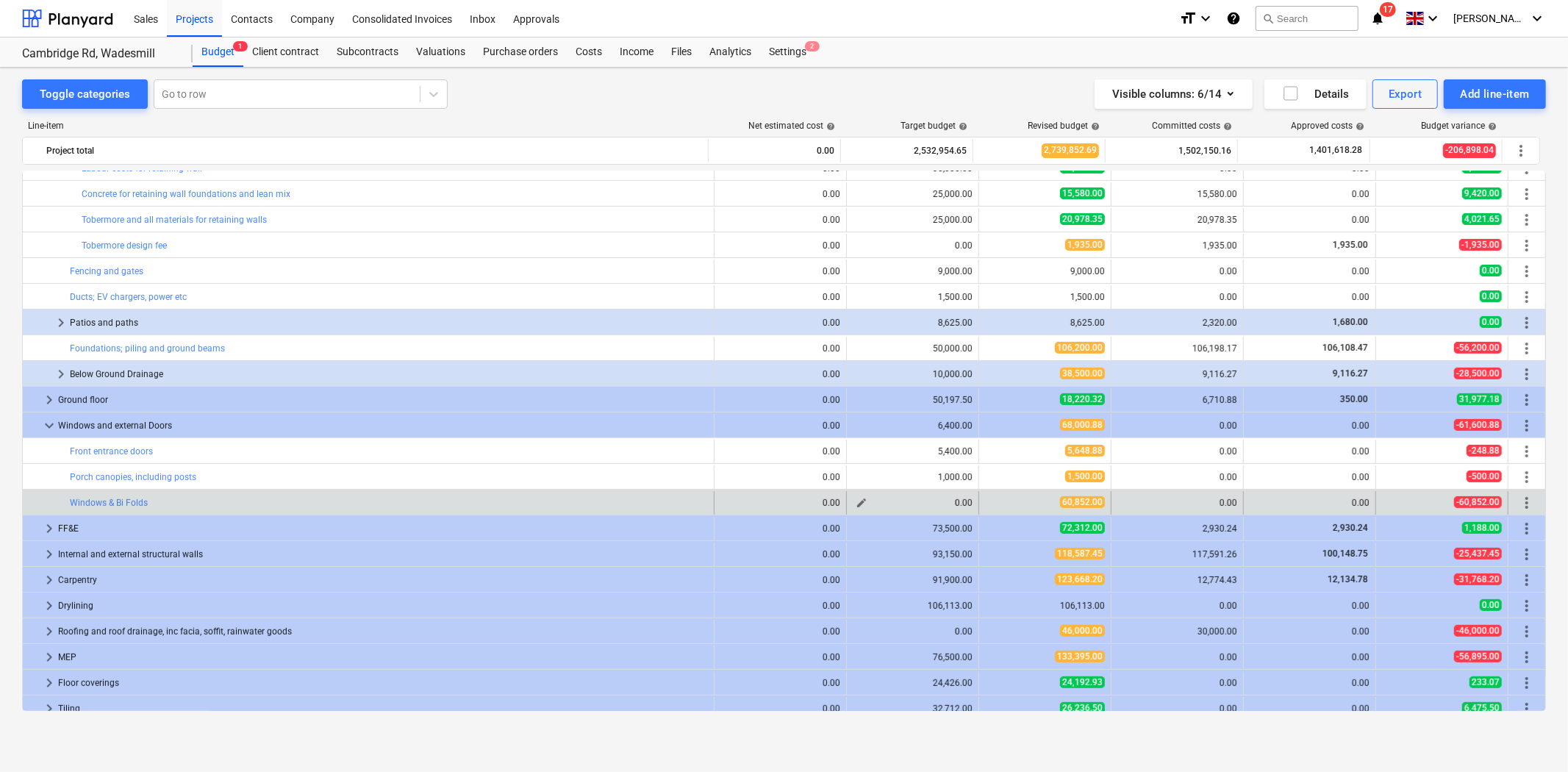
click at [856, 504] on span "edit" at bounding box center [861, 503] width 12 height 12
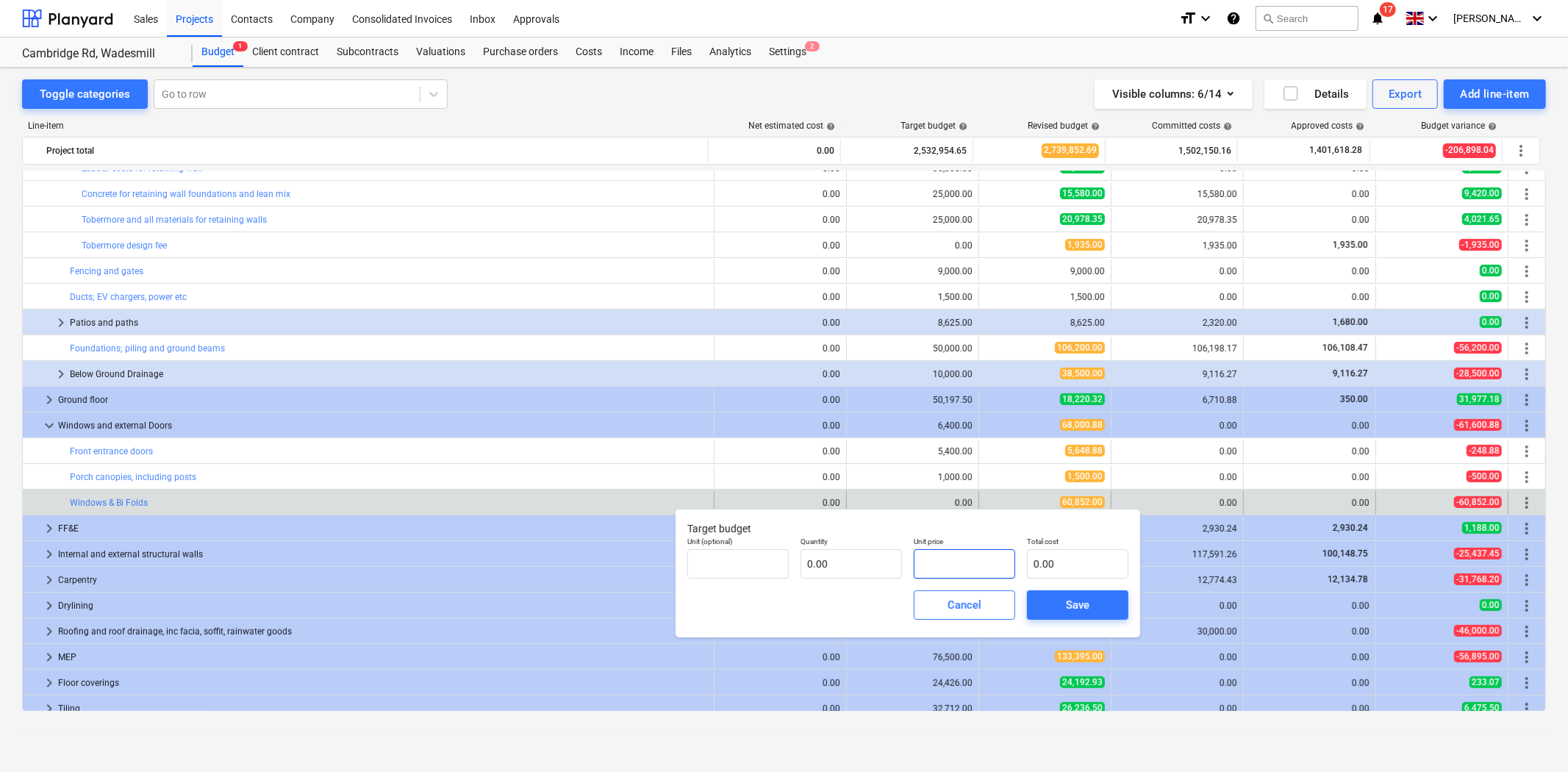
click at [963, 557] on input "text" at bounding box center [964, 564] width 101 height 29
type input "pcs"
type input "6"
type input "1.00"
type input "6.00"
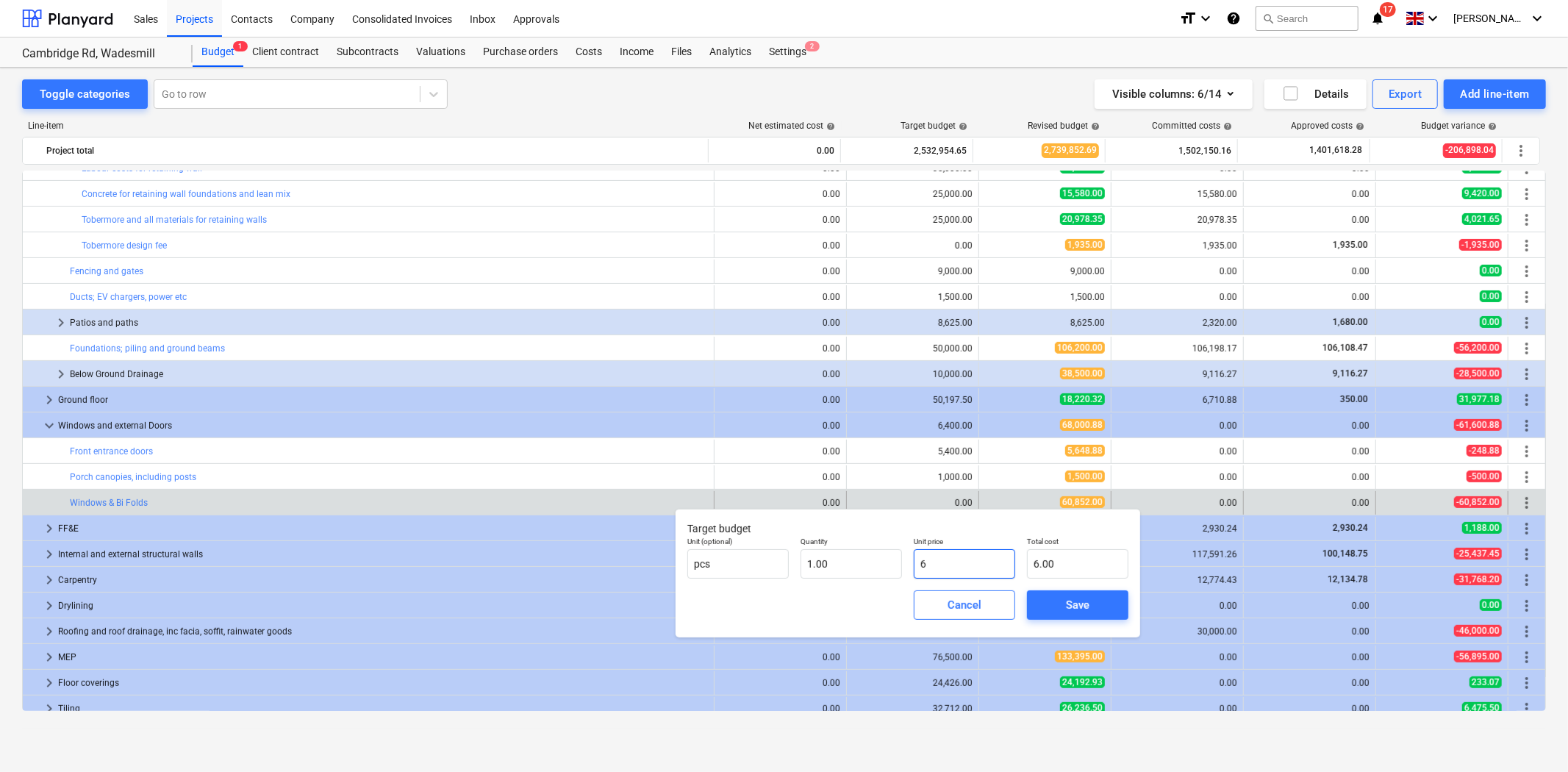
type input "68"
type input "68.00"
type input "680"
type input "680.00"
type input "6800"
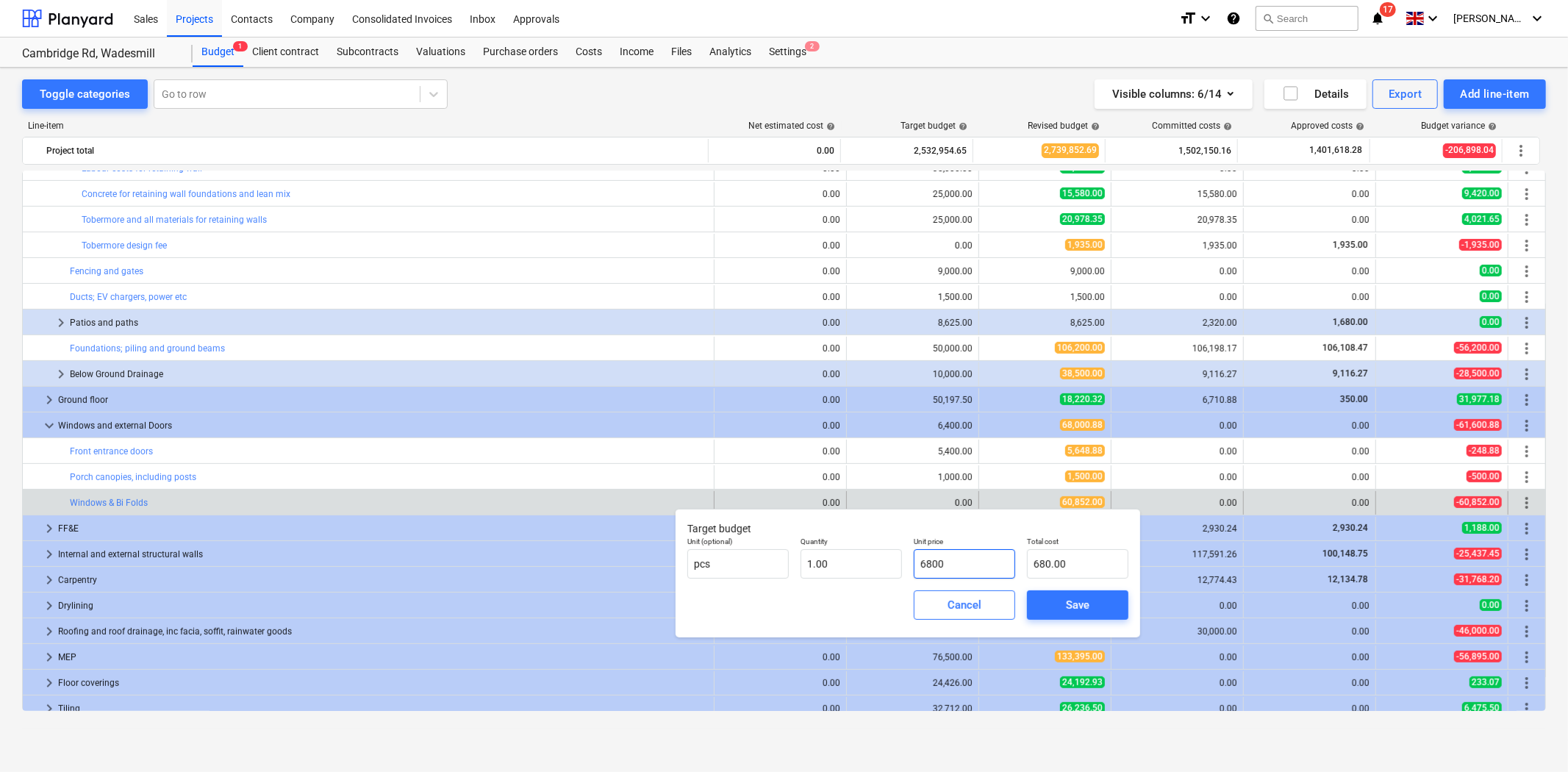
type input "6,800.00"
type input "68000"
type input "68,000.00"
type input "6800"
type input "6,800.00"
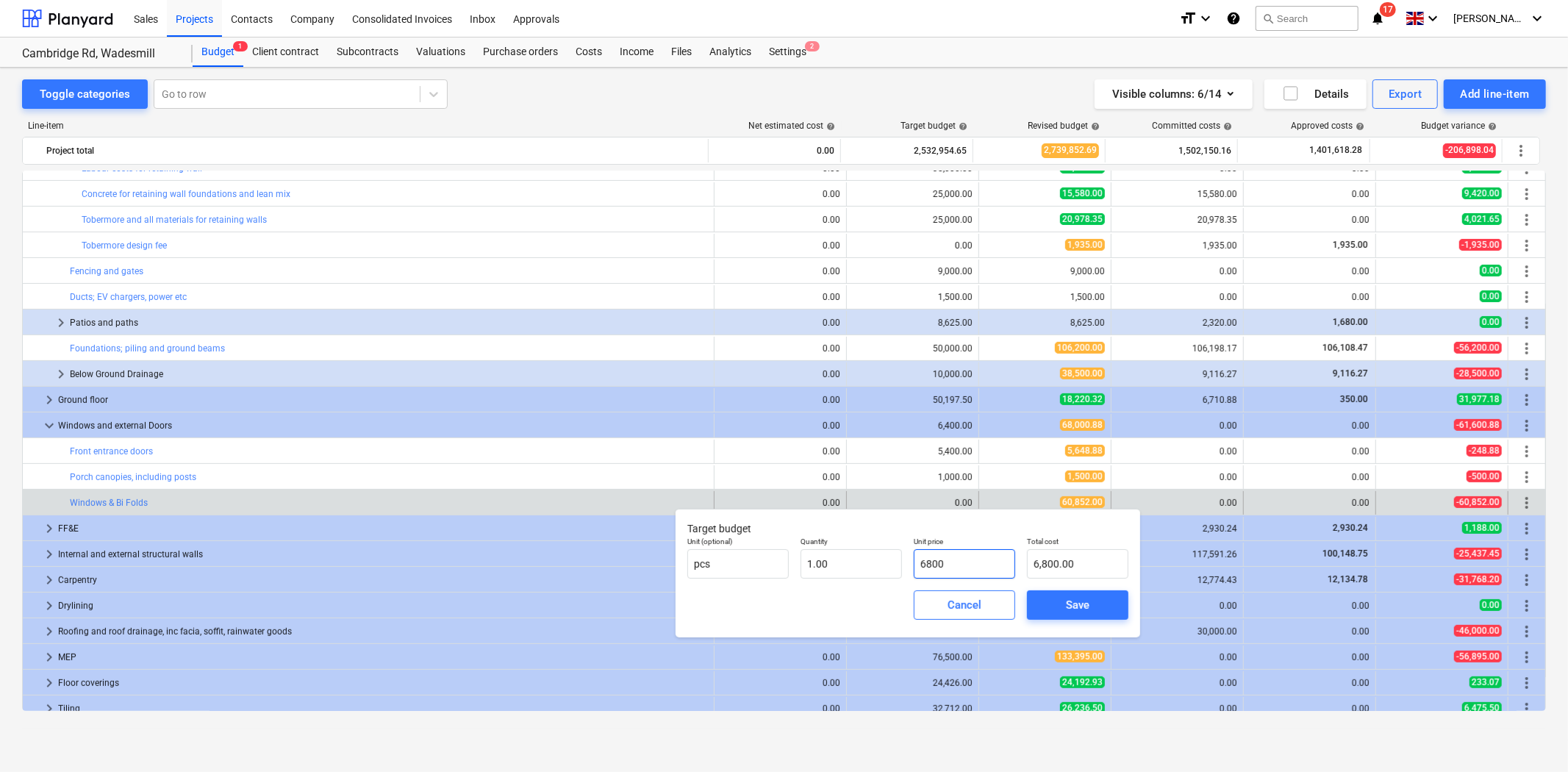
type input "680"
type input "680.00"
type input "68"
type input "68.00"
type input "6"
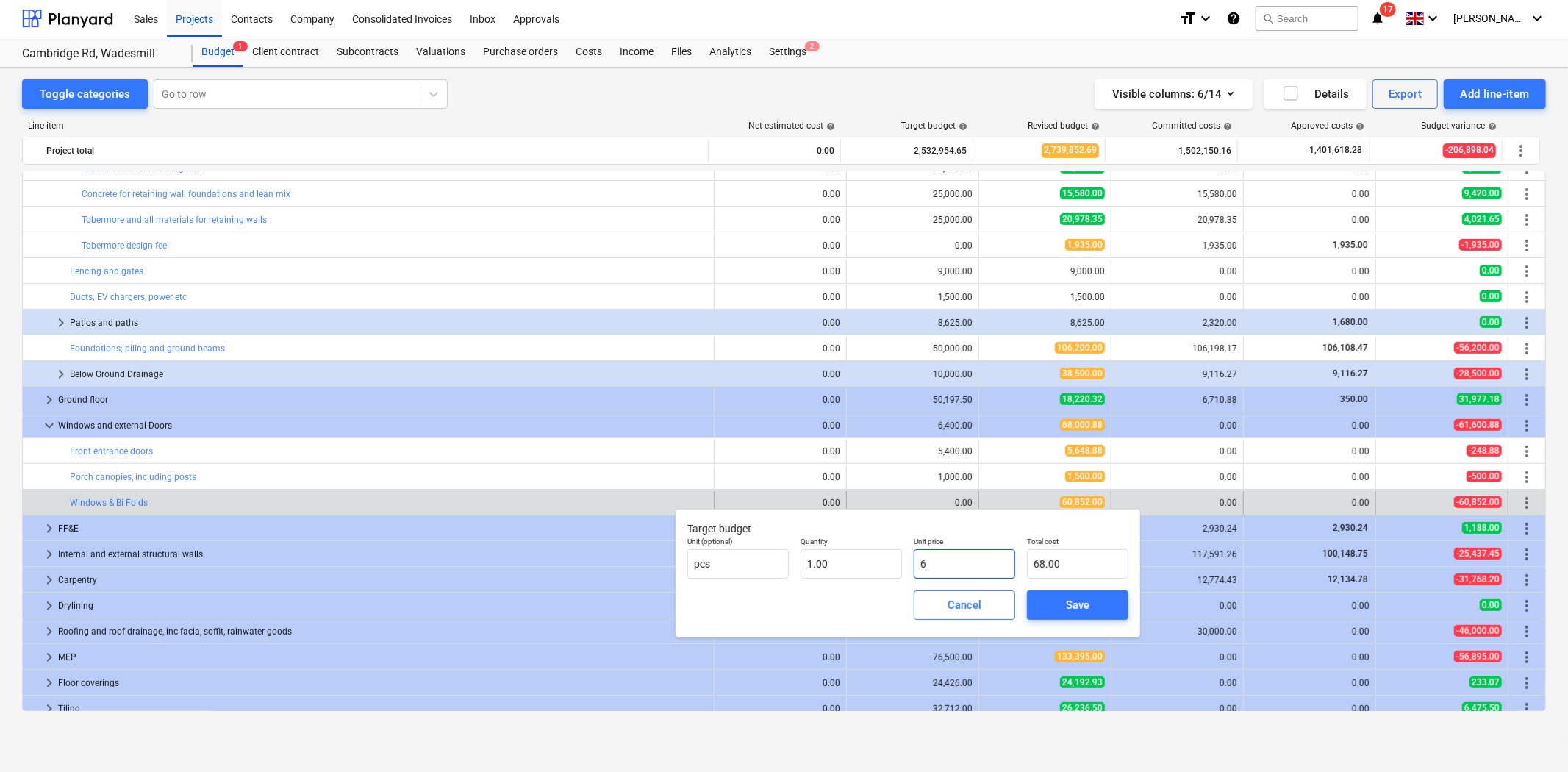
type input "6.00"
type input "60"
type input "60.00"
type input "608"
type input "608.00"
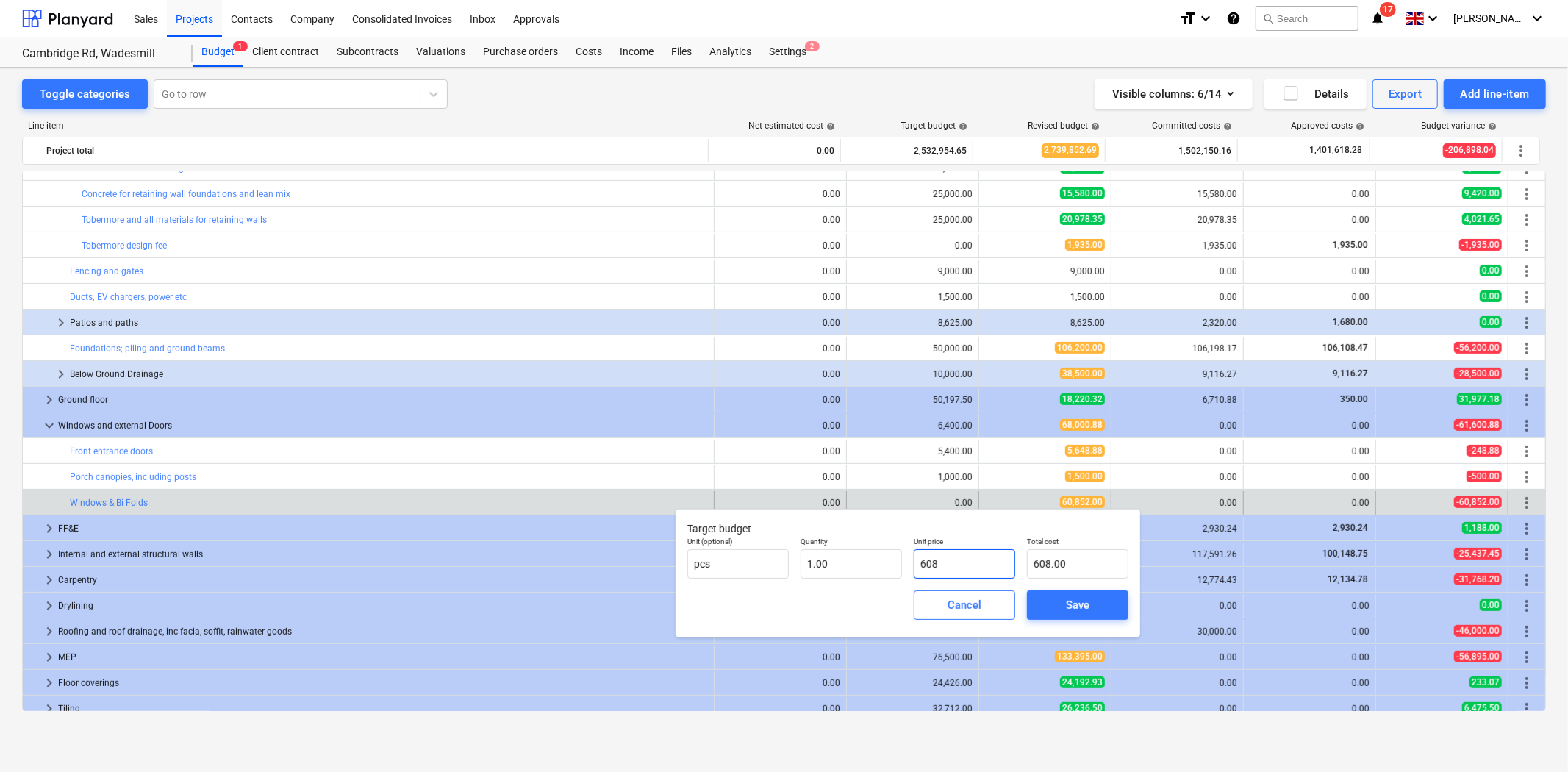
type input "6085"
type input "6,085.00"
type input "60852"
type input "60,852.00"
type input "60852"
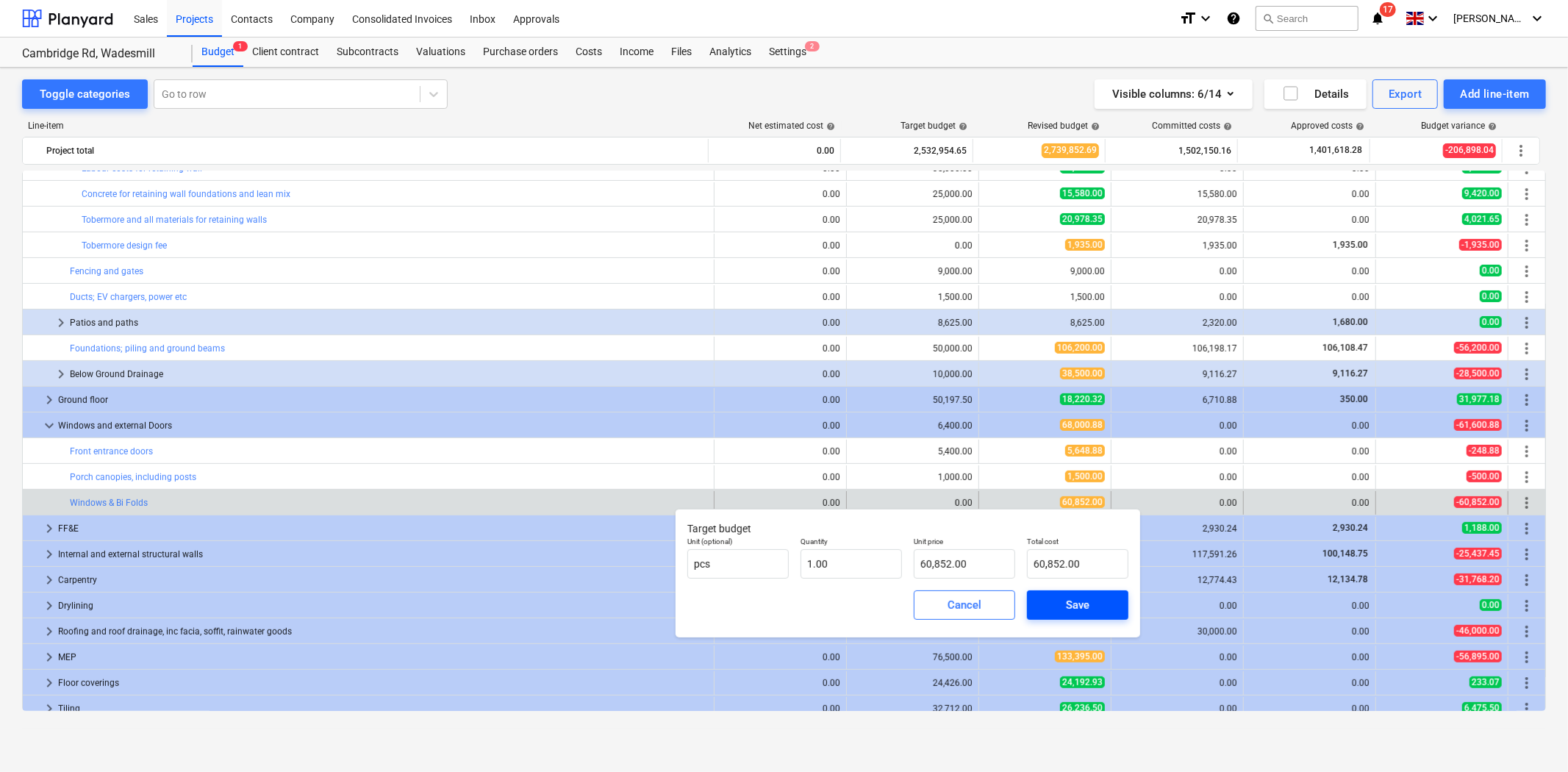
click at [1084, 600] on div "Save" at bounding box center [1078, 606] width 24 height 19
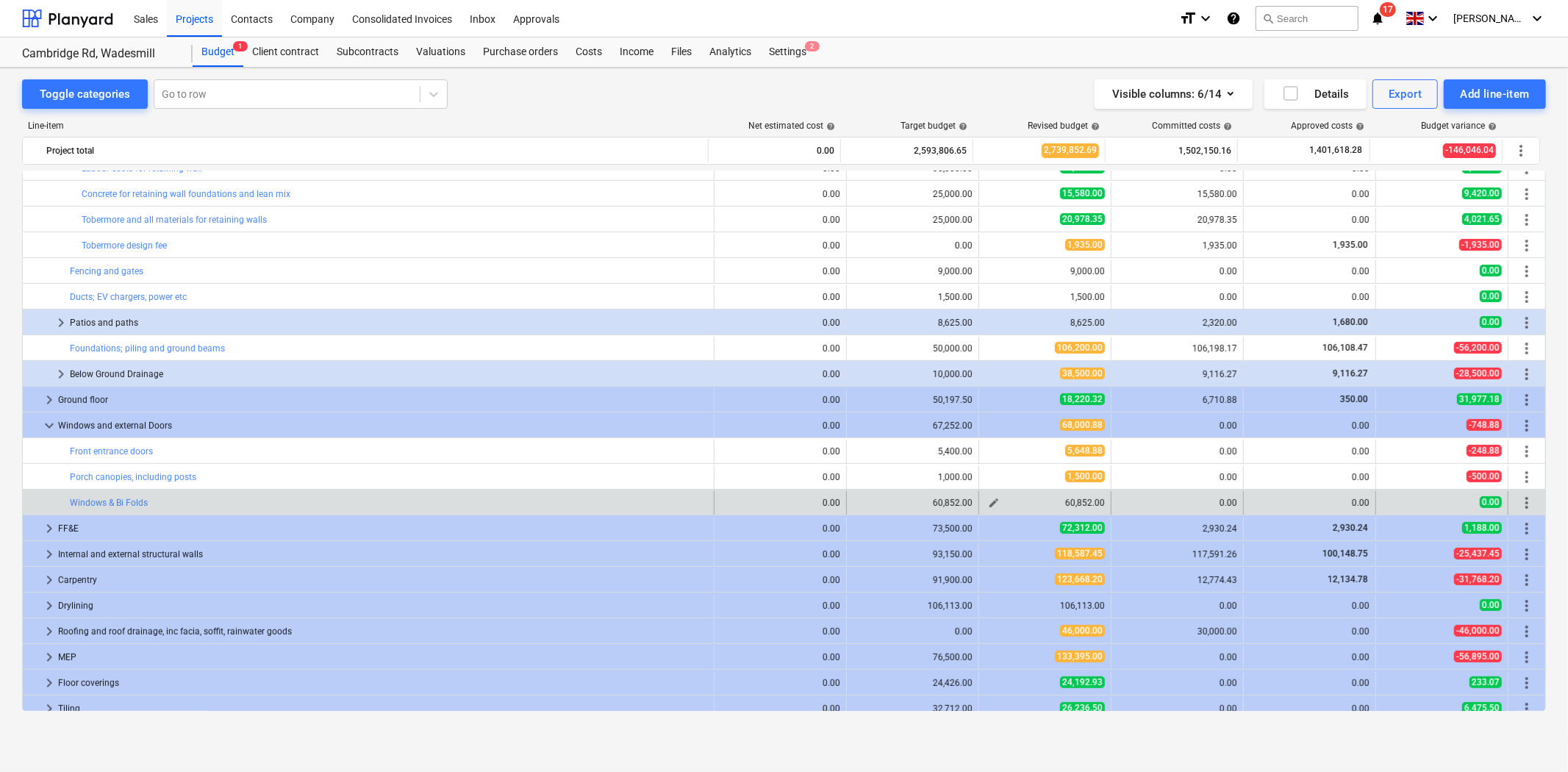
click at [990, 503] on span "edit" at bounding box center [994, 503] width 12 height 12
type textarea "x"
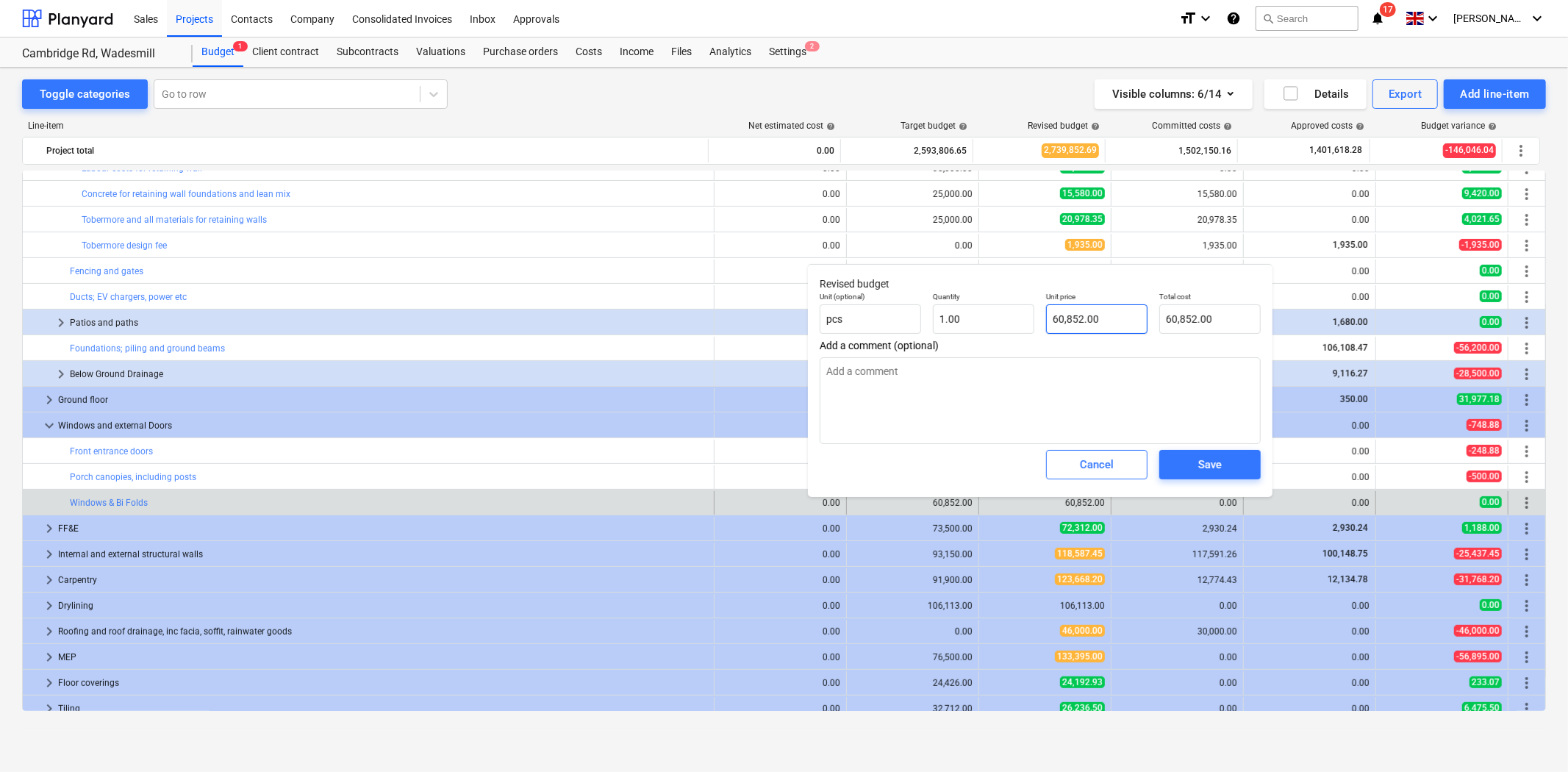
type input "60852"
drag, startPoint x: 1113, startPoint y: 322, endPoint x: 1019, endPoint y: 311, distance: 94.6
click at [1019, 311] on div "Unit (optional) pcs Quantity 1.00 Unit price 60852 Total cost 60,852.00" at bounding box center [1040, 313] width 453 height 54
type textarea "x"
type input "0"
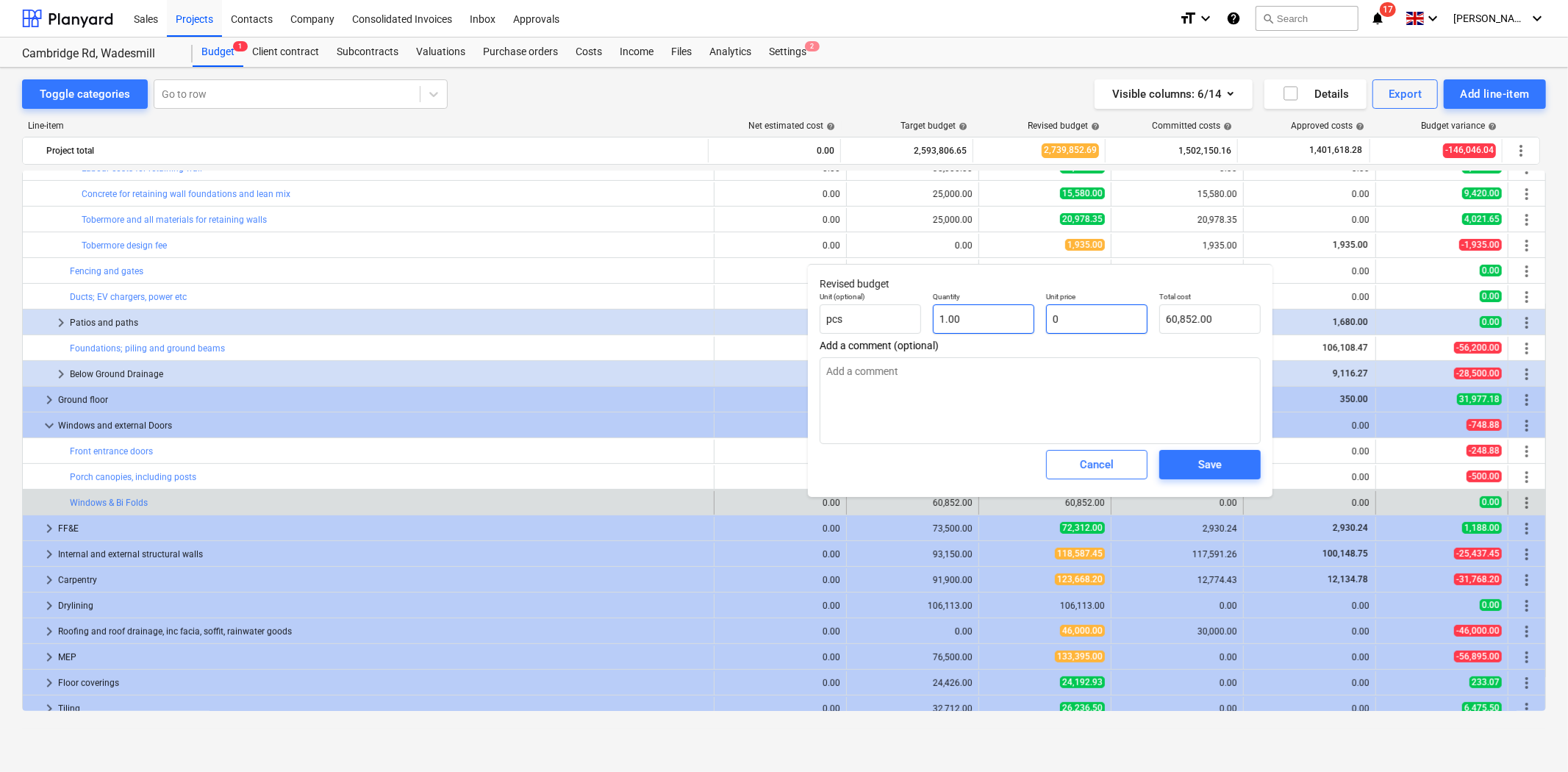
type input "0.00"
type input "0"
type textarea "x"
type input "0.00"
click at [1216, 467] on div "Save" at bounding box center [1210, 464] width 24 height 19
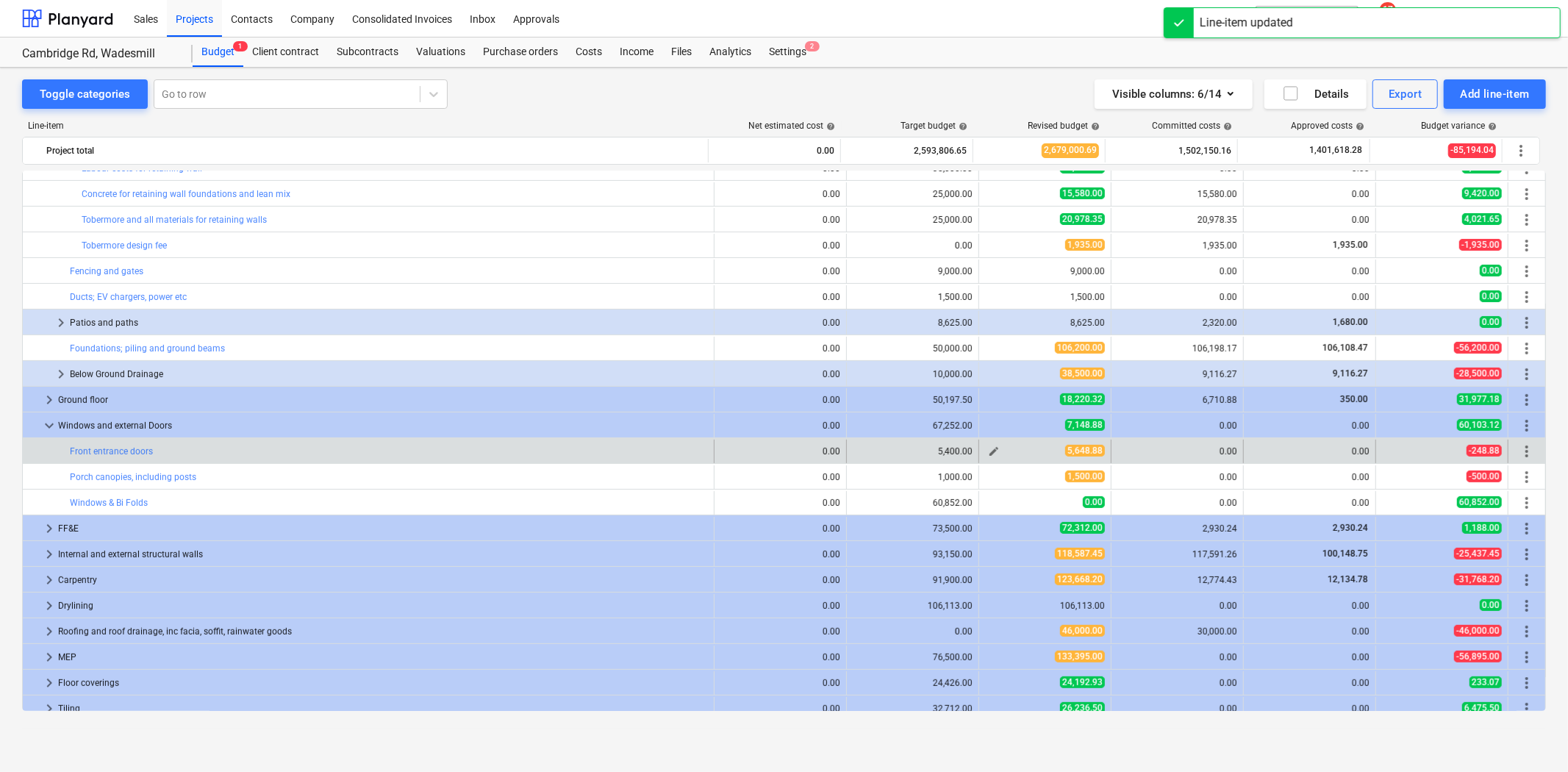
click at [988, 449] on span "edit" at bounding box center [994, 451] width 12 height 12
type textarea "x"
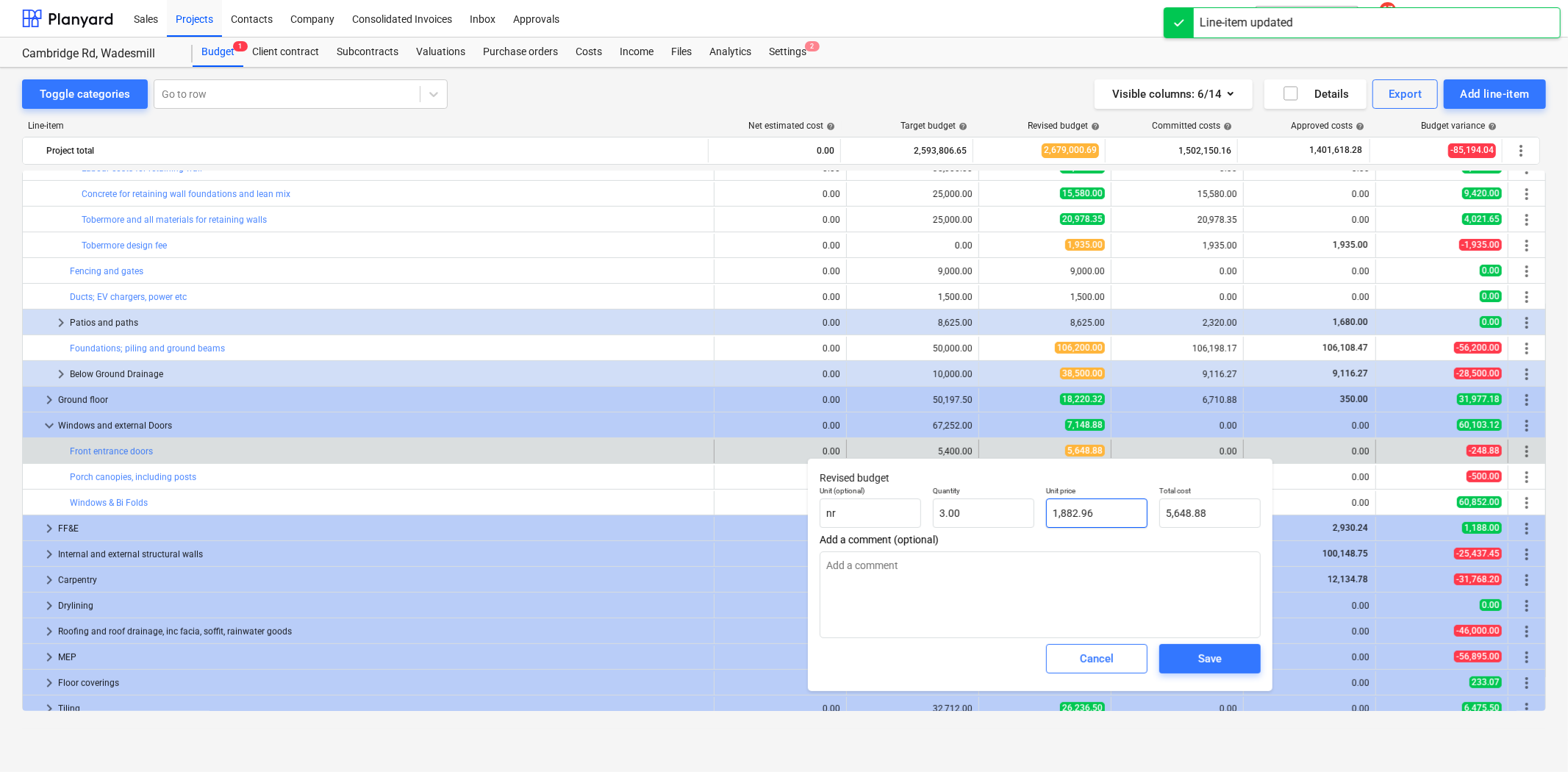
type input "1882.96"
drag, startPoint x: 1129, startPoint y: 513, endPoint x: 961, endPoint y: 512, distance: 168.0
click at [961, 512] on div "Unit (optional) nr Quantity 3.00 Unit price 1882.96 Total cost 5,648.88" at bounding box center [1040, 507] width 453 height 54
type textarea "x"
type input "0"
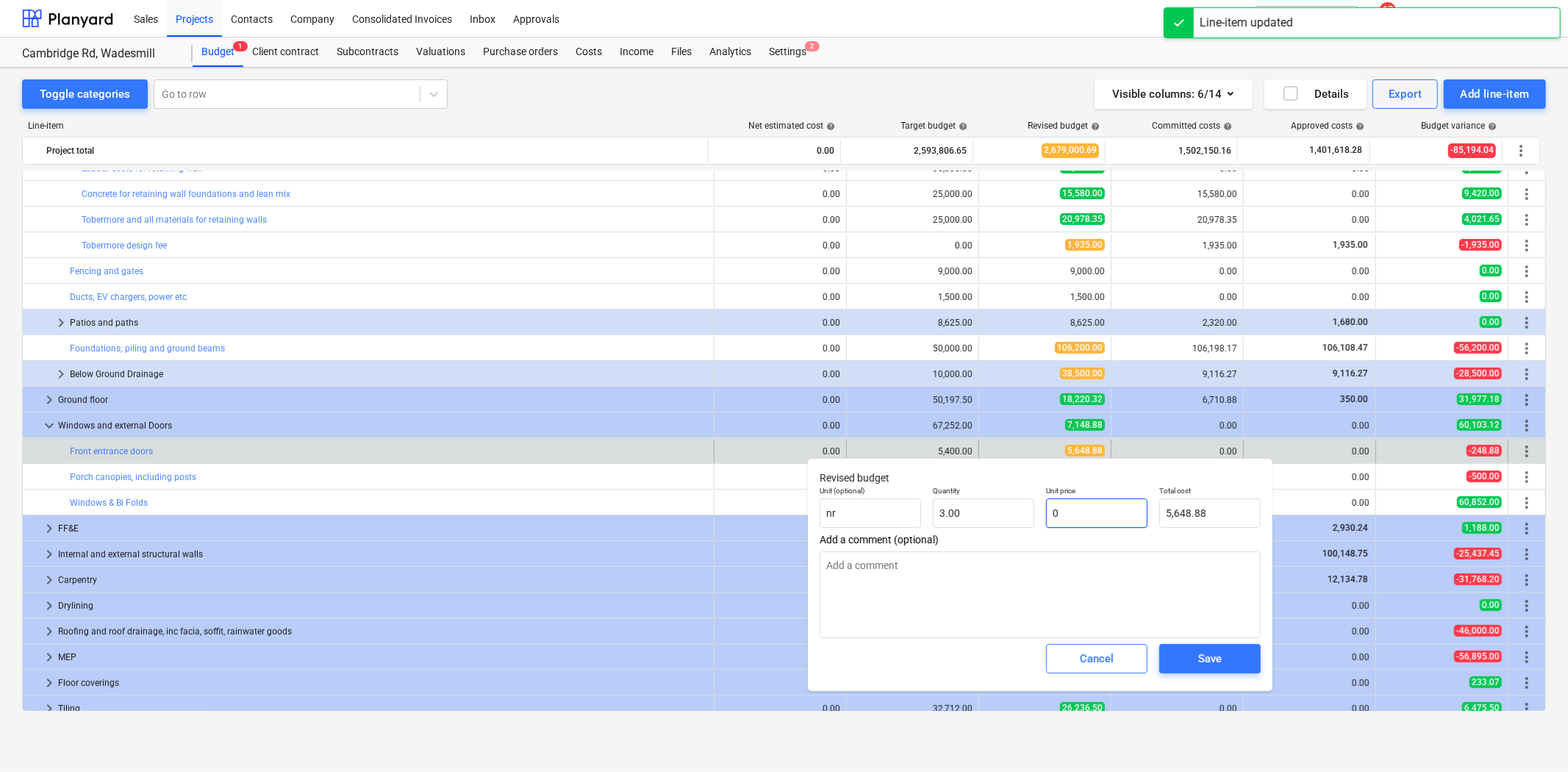
type input "0.00"
type input "0"
type textarea "x"
type input "0.00"
click at [1188, 668] on span "Save" at bounding box center [1210, 659] width 67 height 19
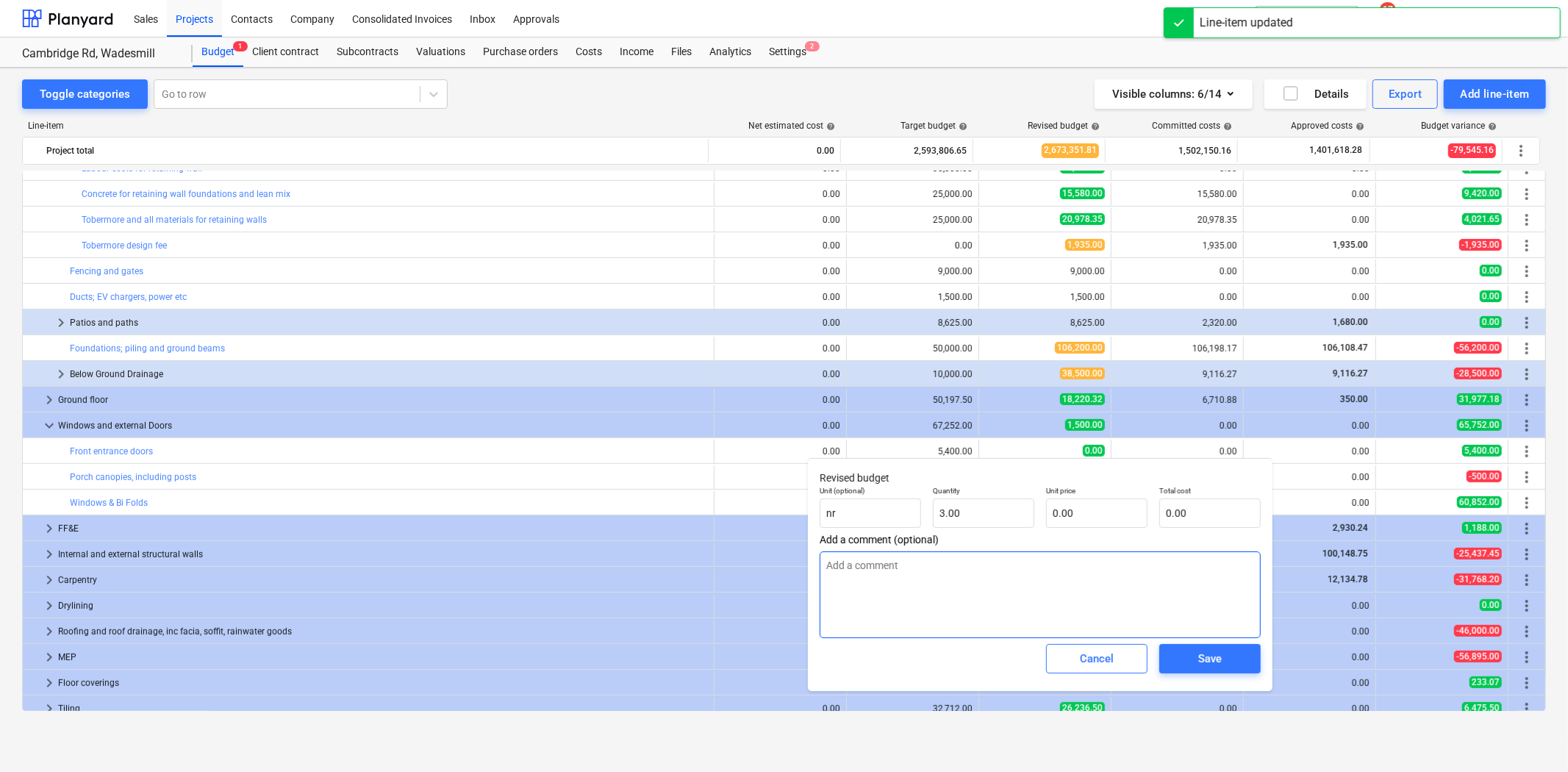
type textarea "x"
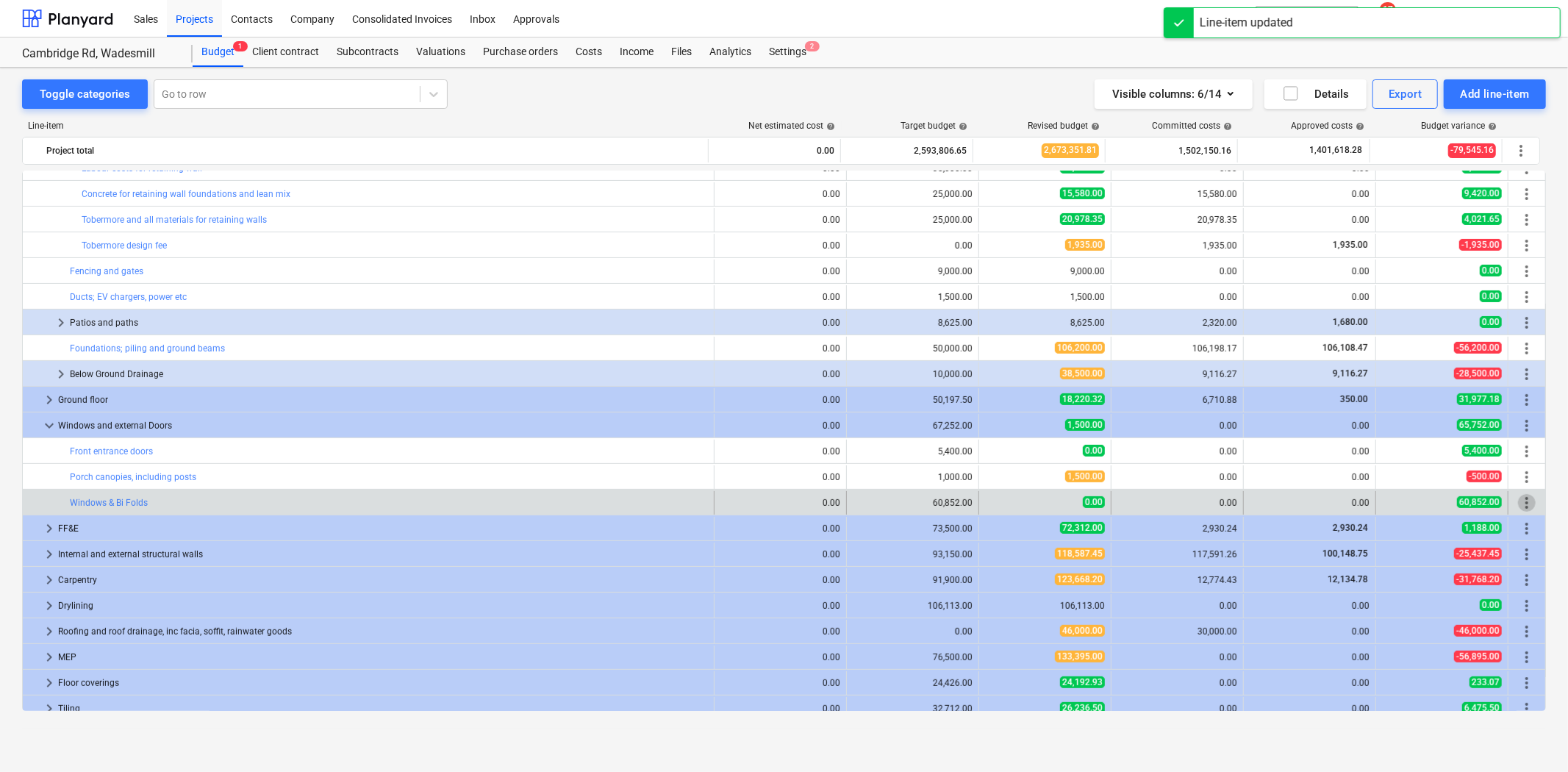
click at [1520, 505] on span "more_vert" at bounding box center [1527, 503] width 17 height 17
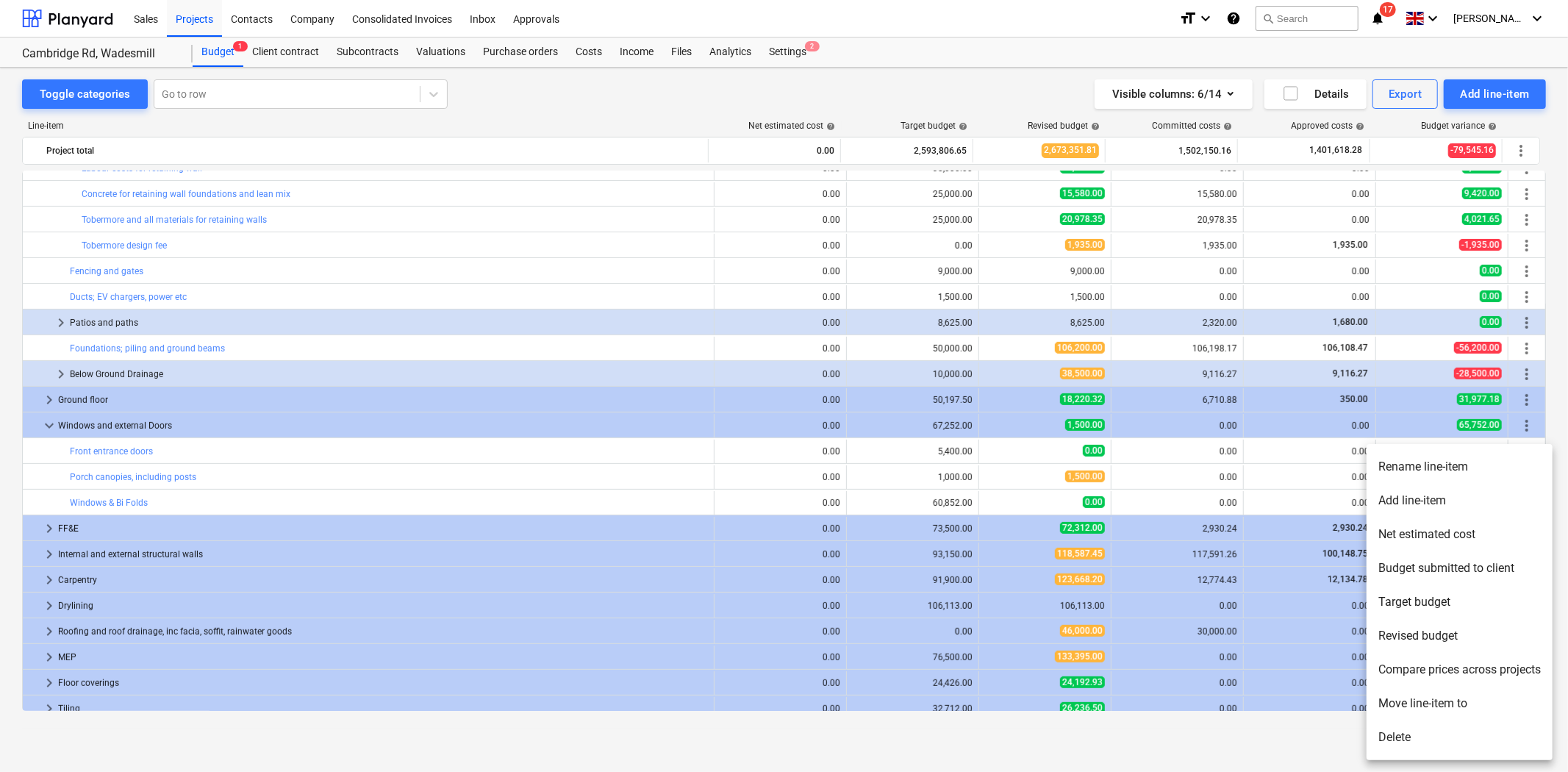
click at [1444, 504] on li "Add line-item" at bounding box center [1459, 500] width 186 height 34
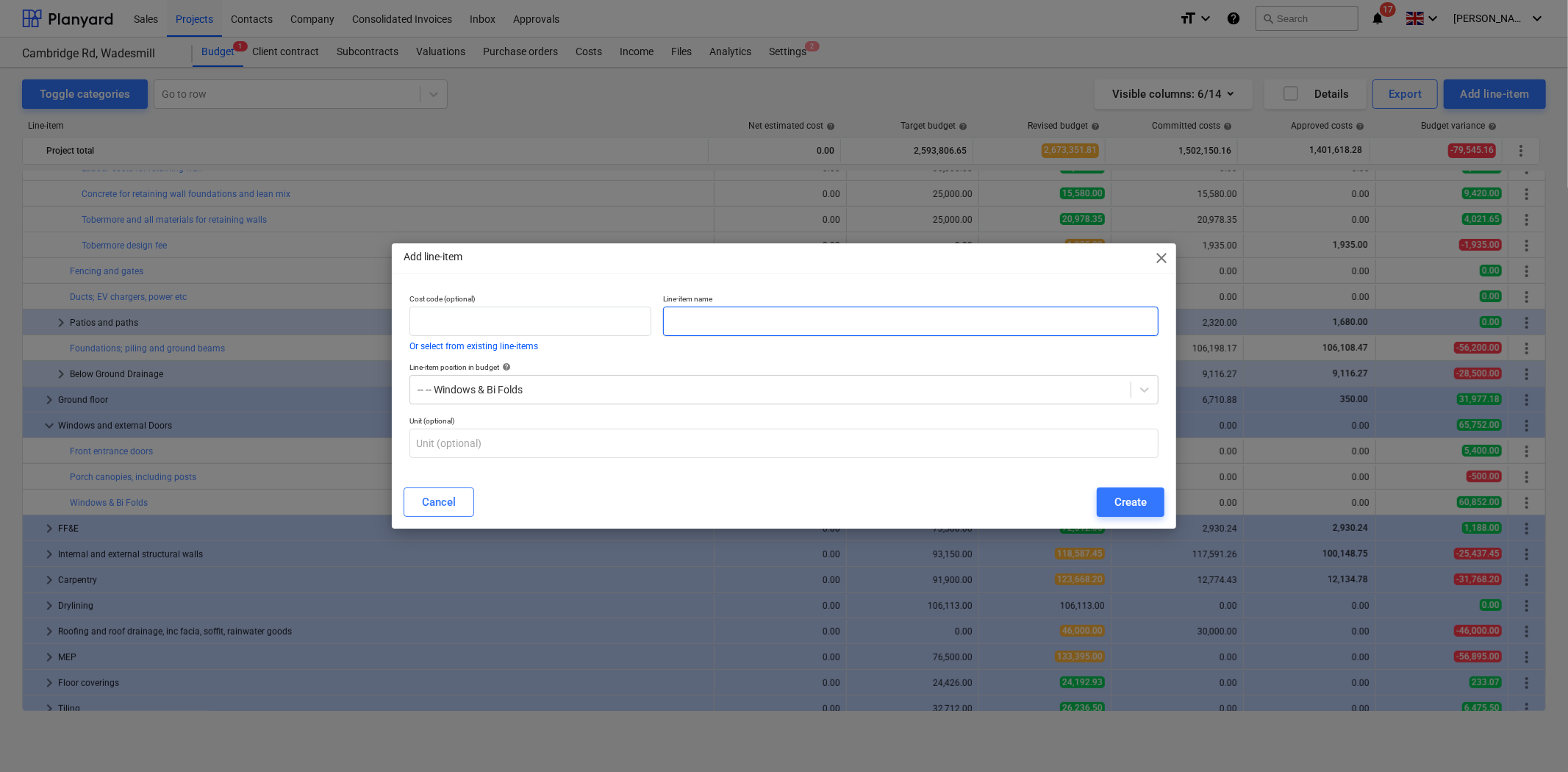
click at [766, 316] on input "text" at bounding box center [910, 321] width 495 height 29
type input "Combined Order Windows & Doors"
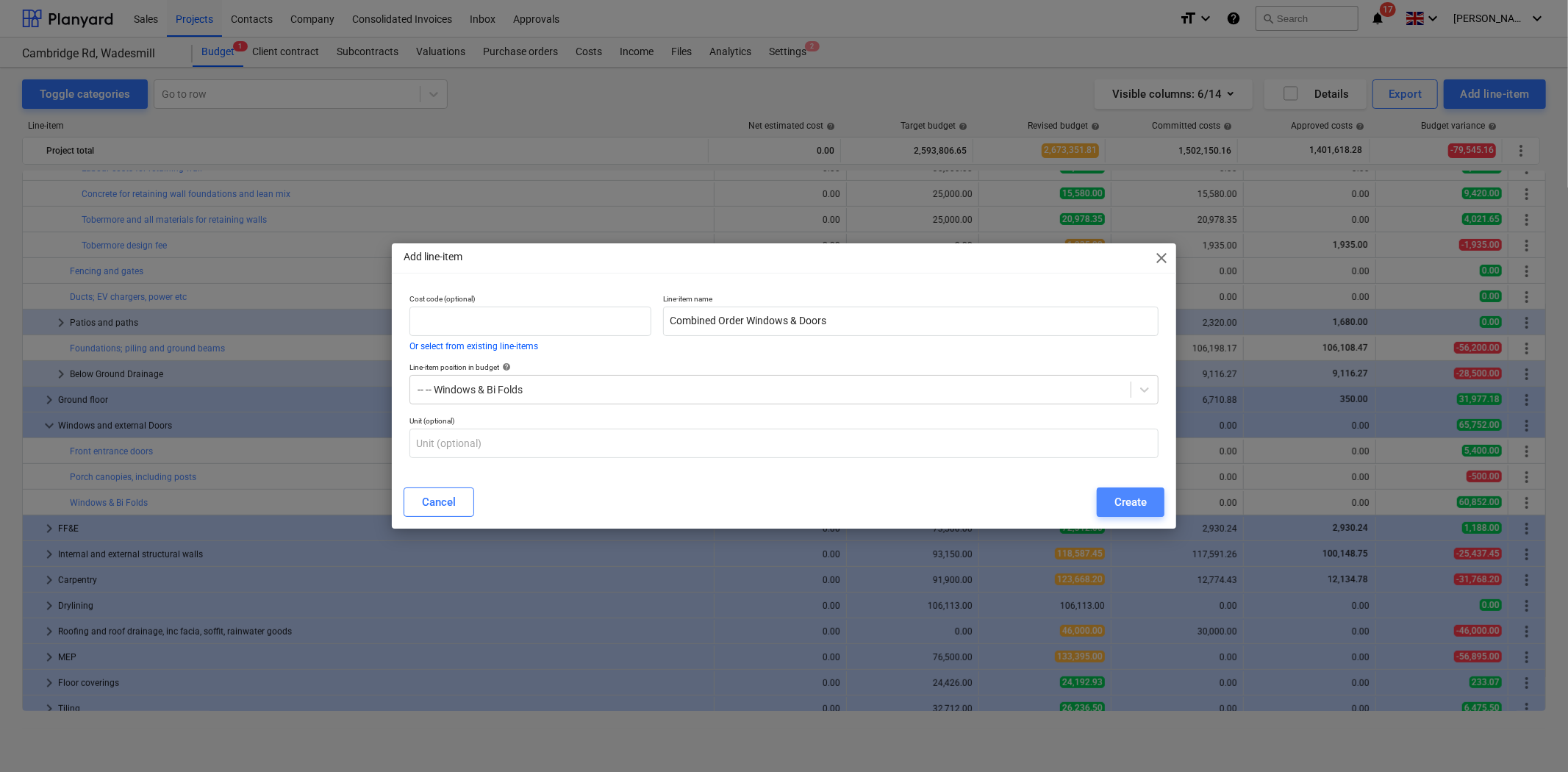
click at [1125, 496] on div "Create" at bounding box center [1131, 503] width 32 height 19
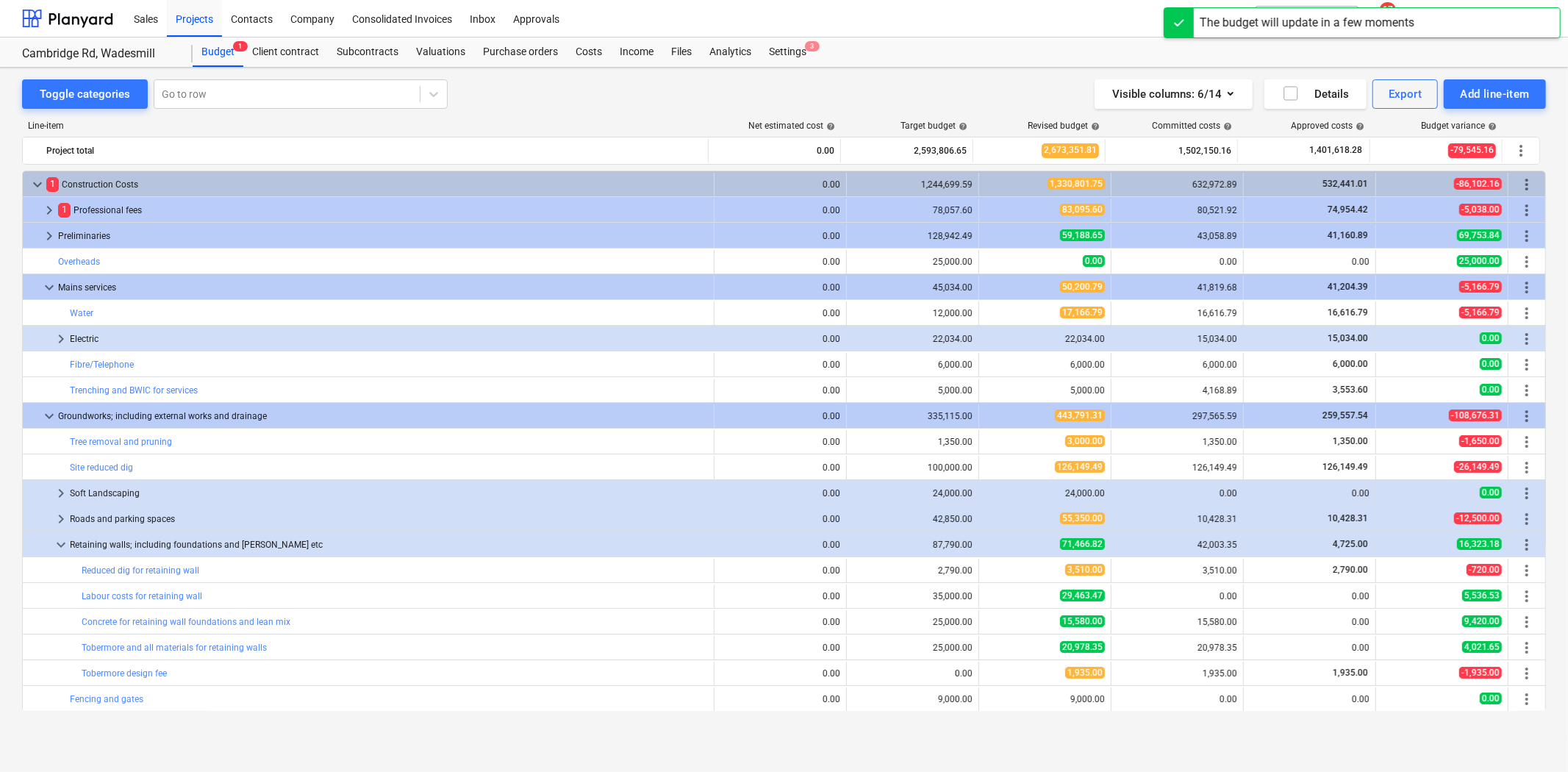
scroll to position [428, 0]
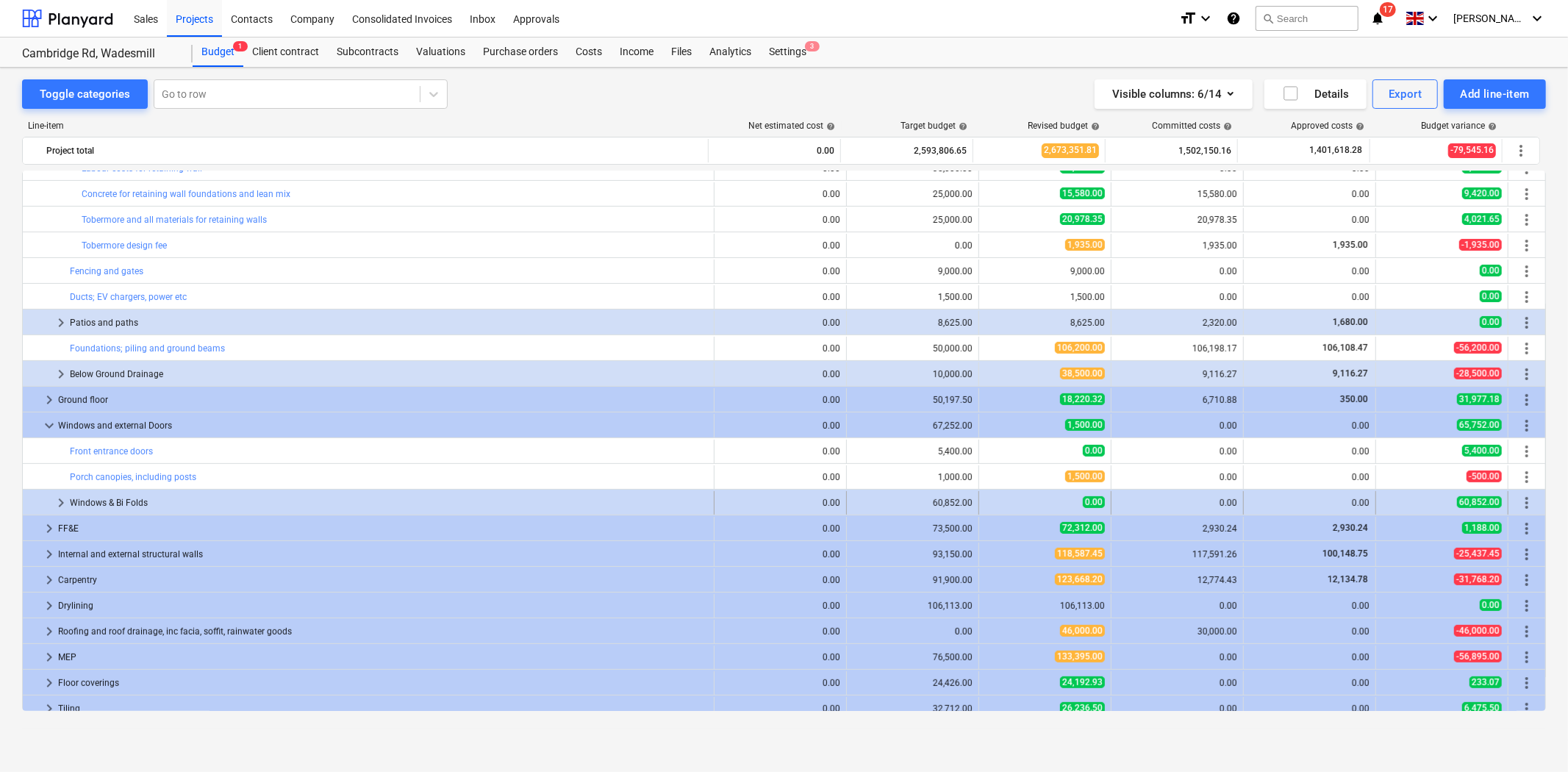
click at [63, 504] on span "keyboard_arrow_right" at bounding box center [61, 503] width 17 height 17
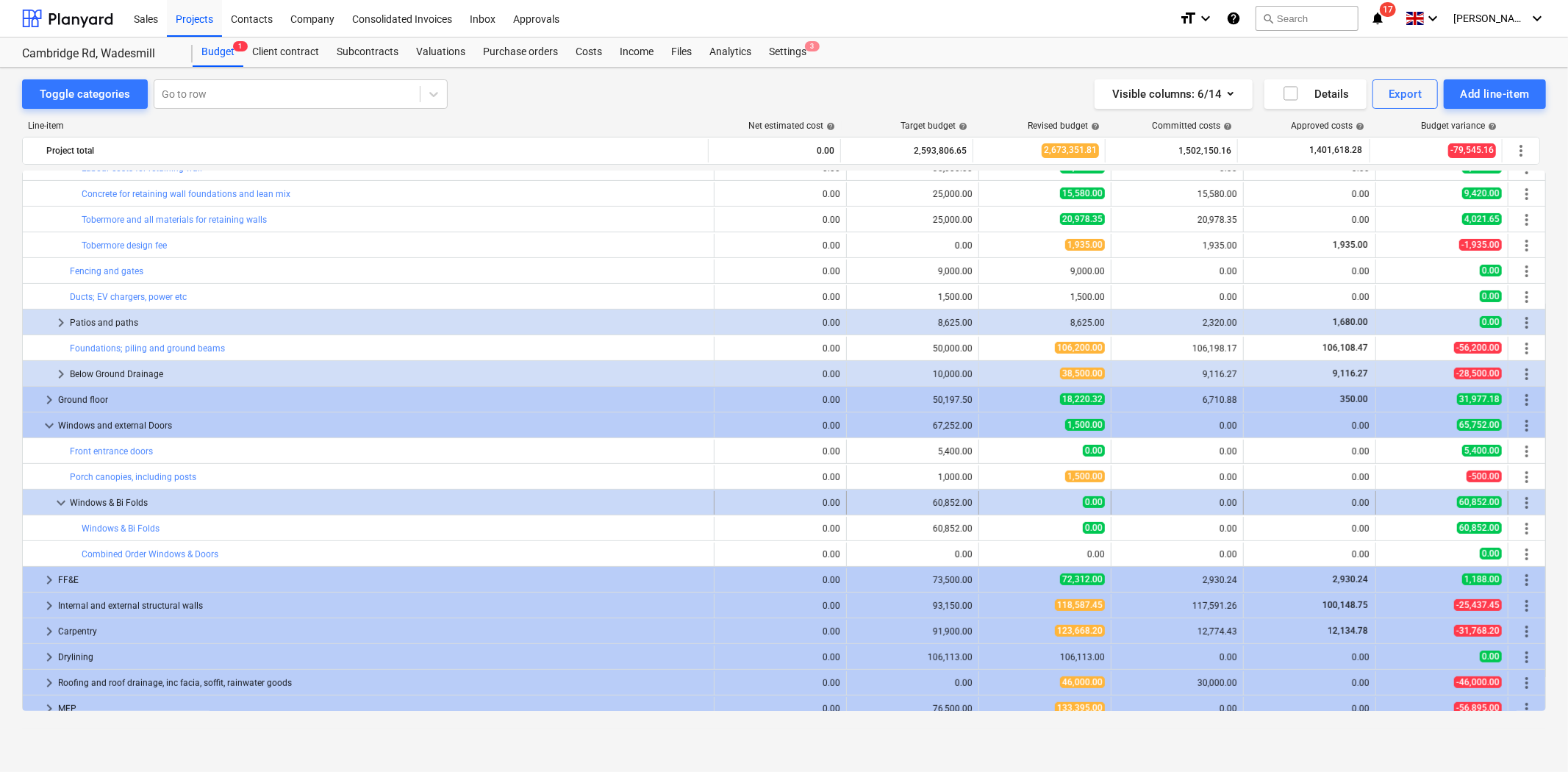
click at [60, 502] on span "keyboard_arrow_down" at bounding box center [61, 503] width 17 height 17
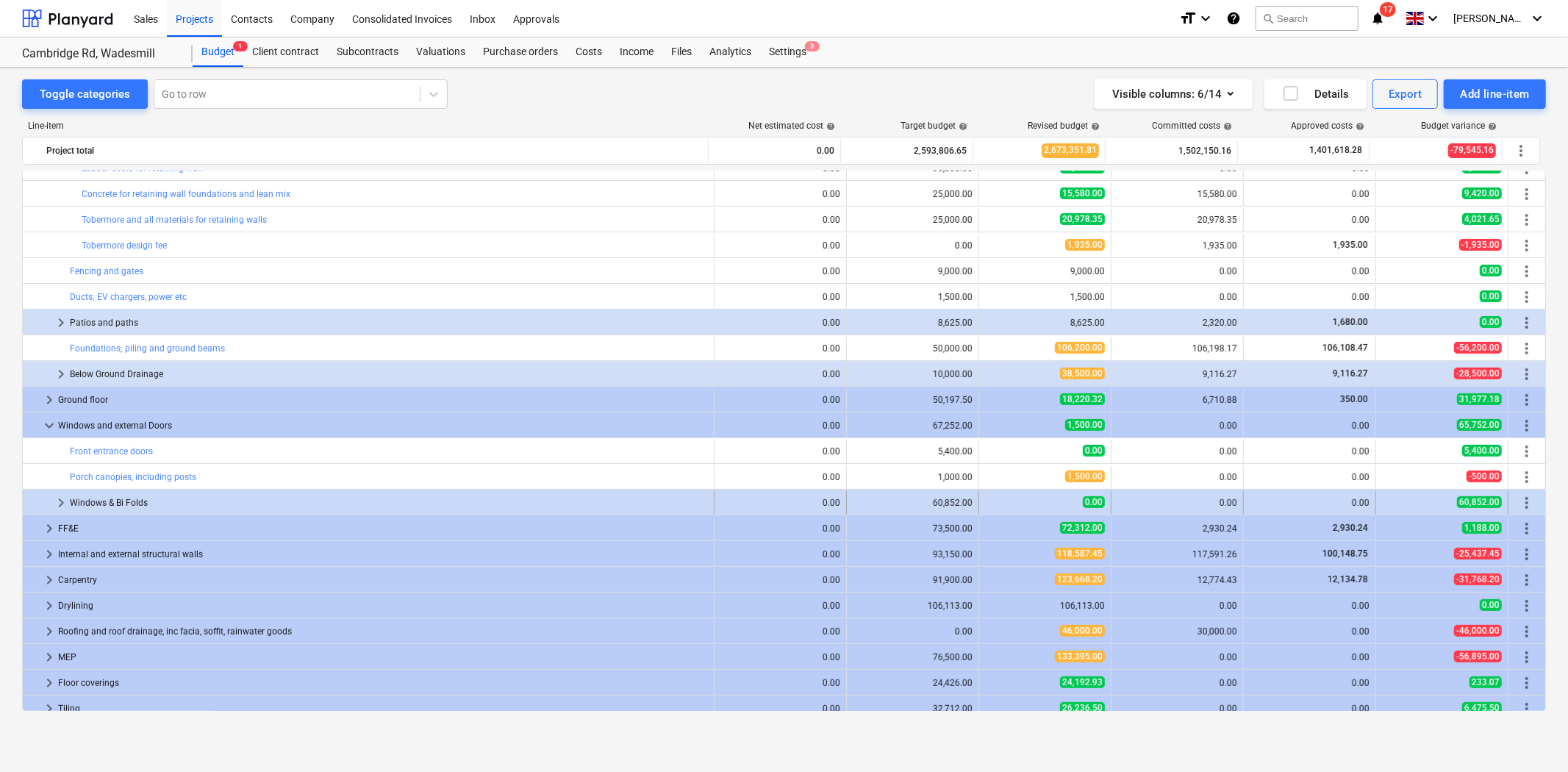
click at [57, 505] on span "keyboard_arrow_right" at bounding box center [61, 503] width 17 height 17
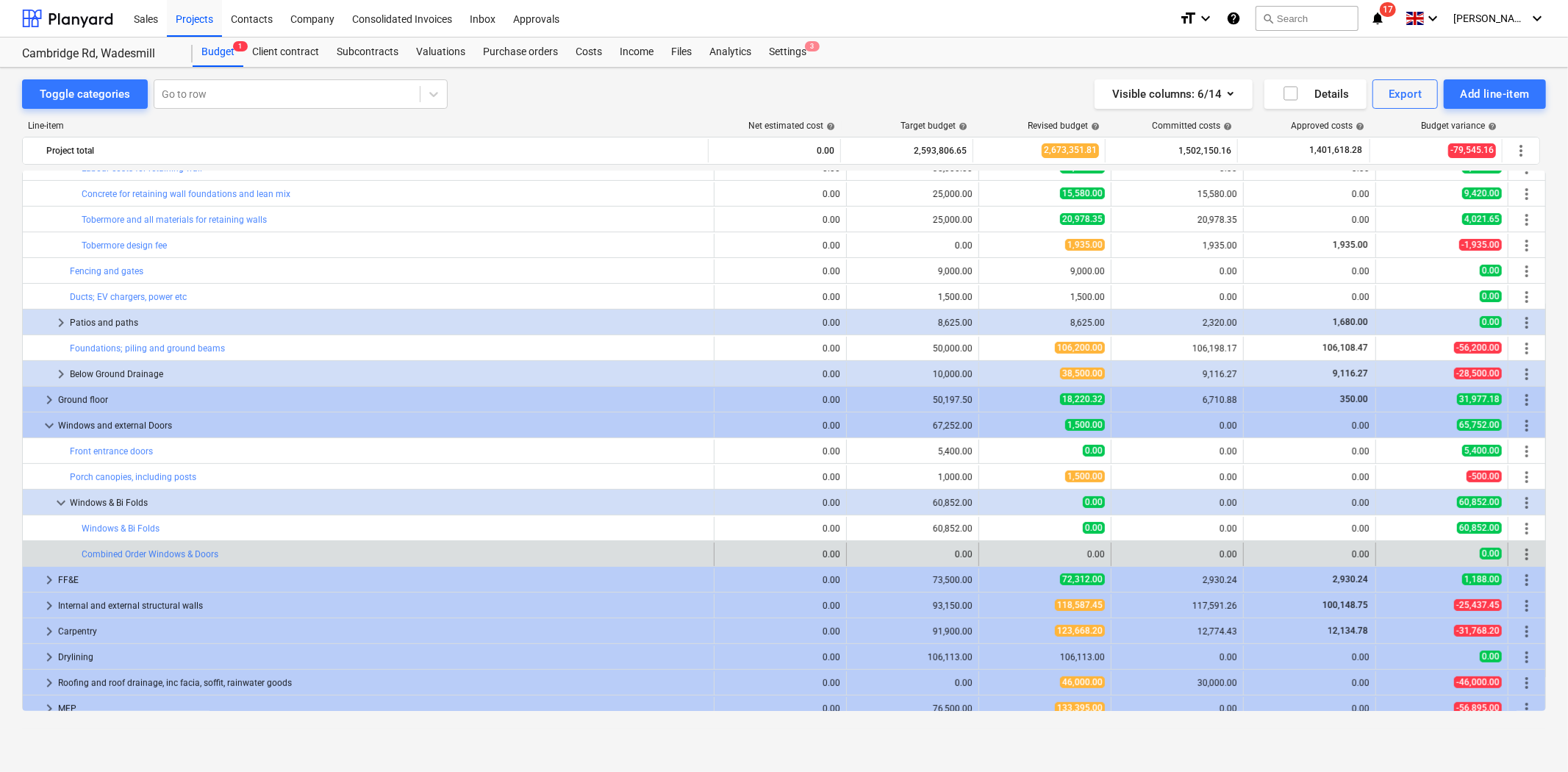
click at [1523, 555] on span "more_vert" at bounding box center [1527, 554] width 17 height 17
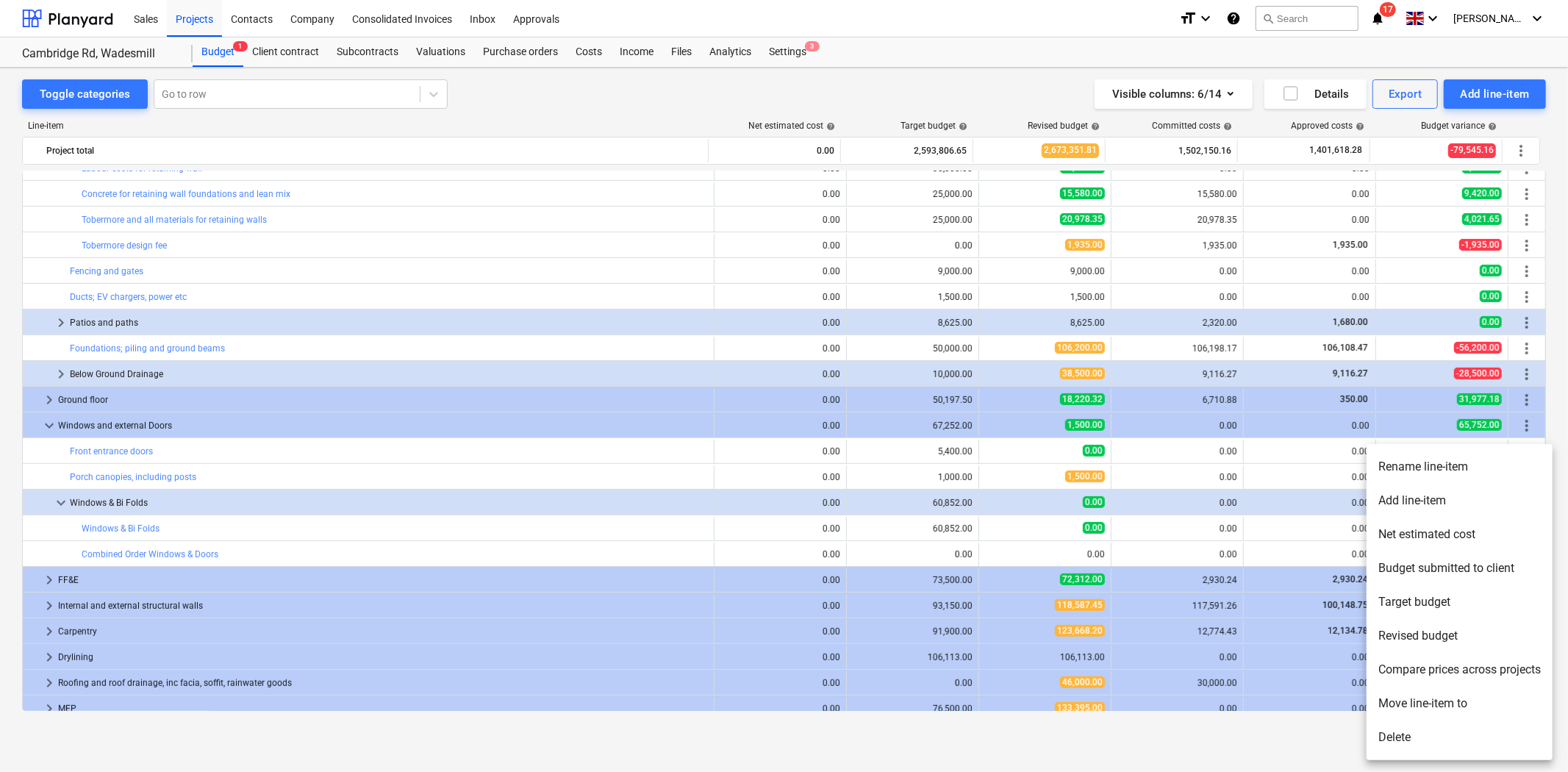
click at [1441, 731] on li "Delete" at bounding box center [1459, 737] width 186 height 34
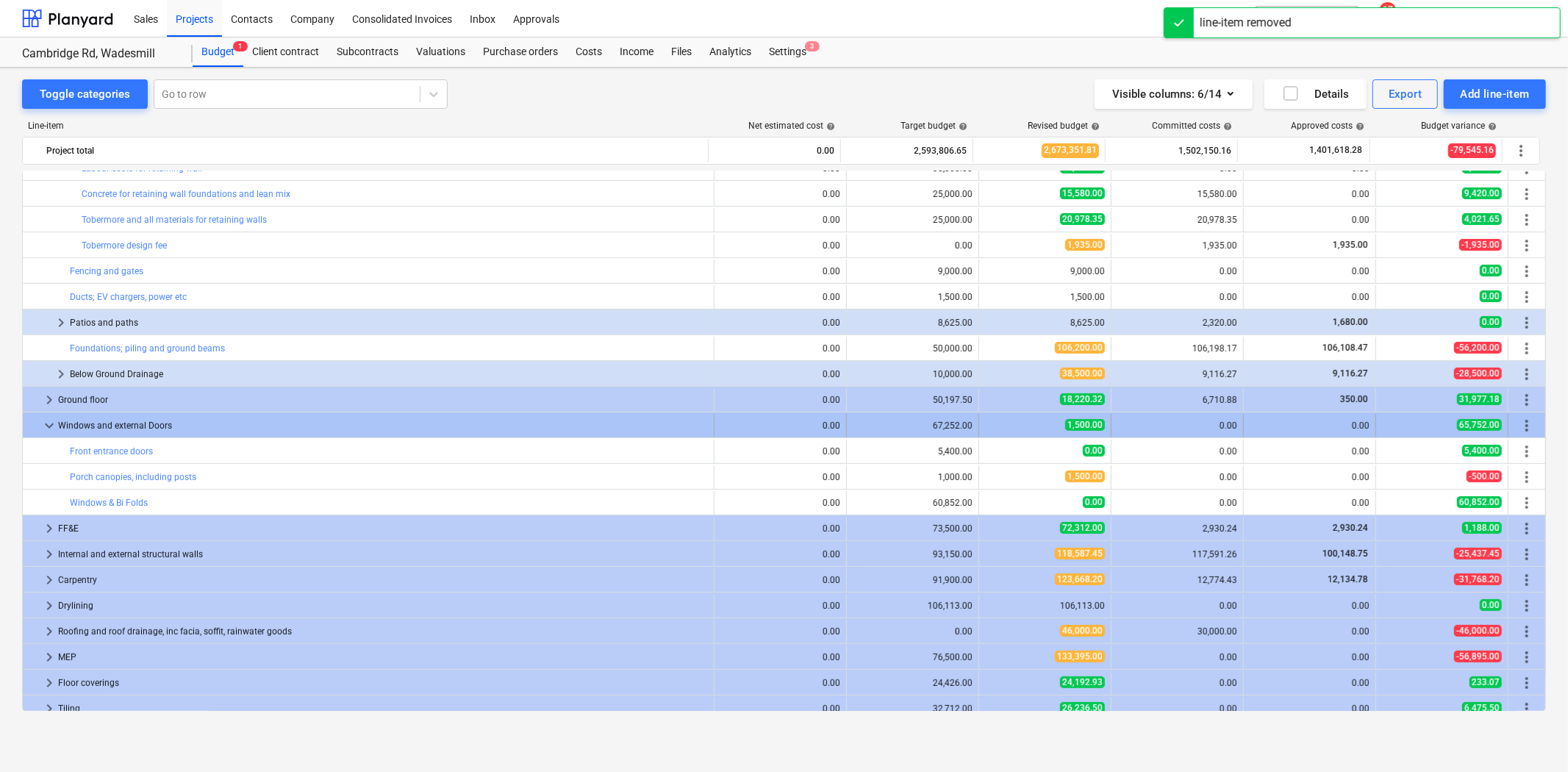
click at [1529, 422] on span "more_vert" at bounding box center [1527, 426] width 17 height 17
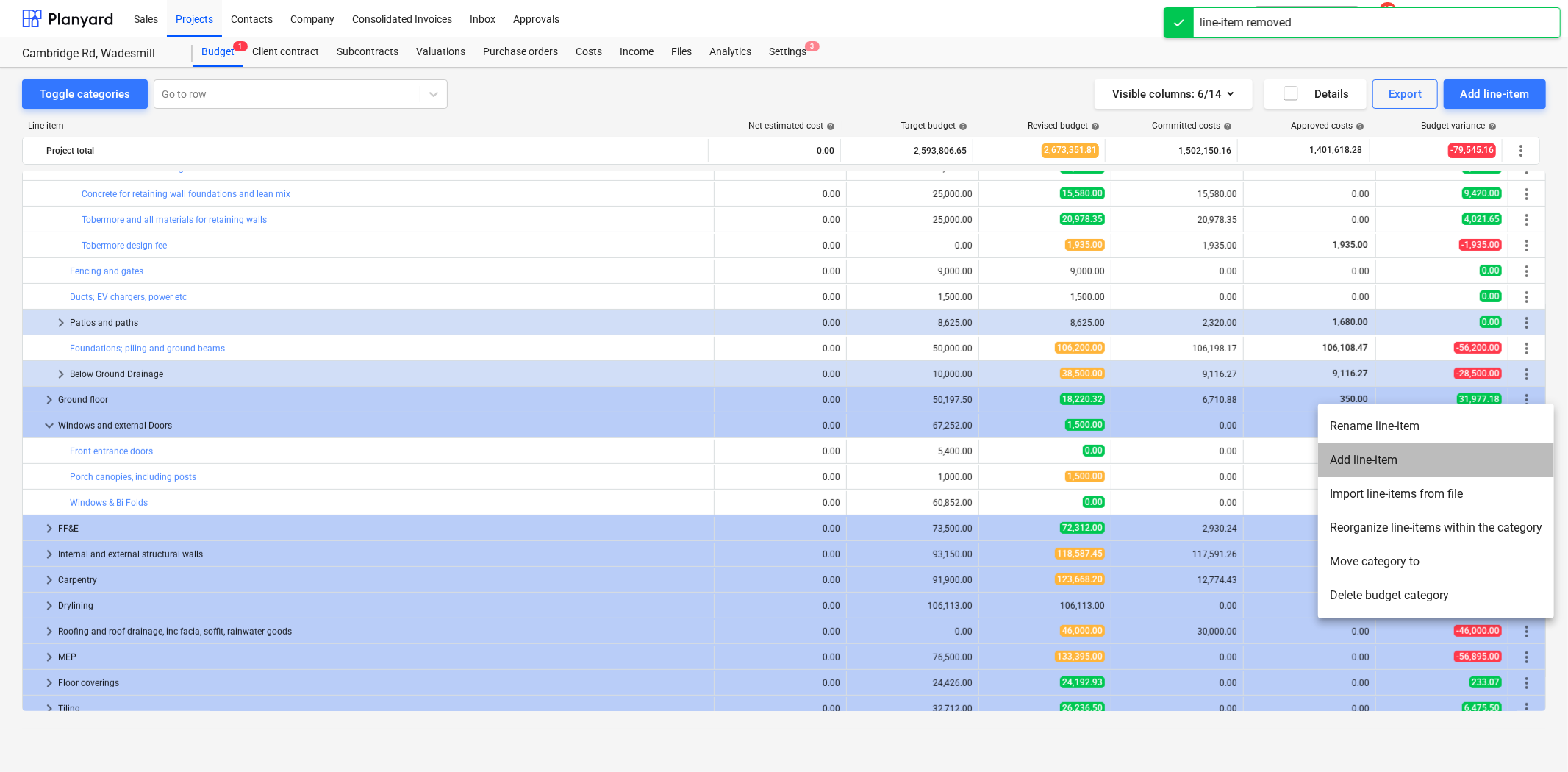
click at [1394, 462] on li "Add line-item" at bounding box center [1436, 460] width 236 height 34
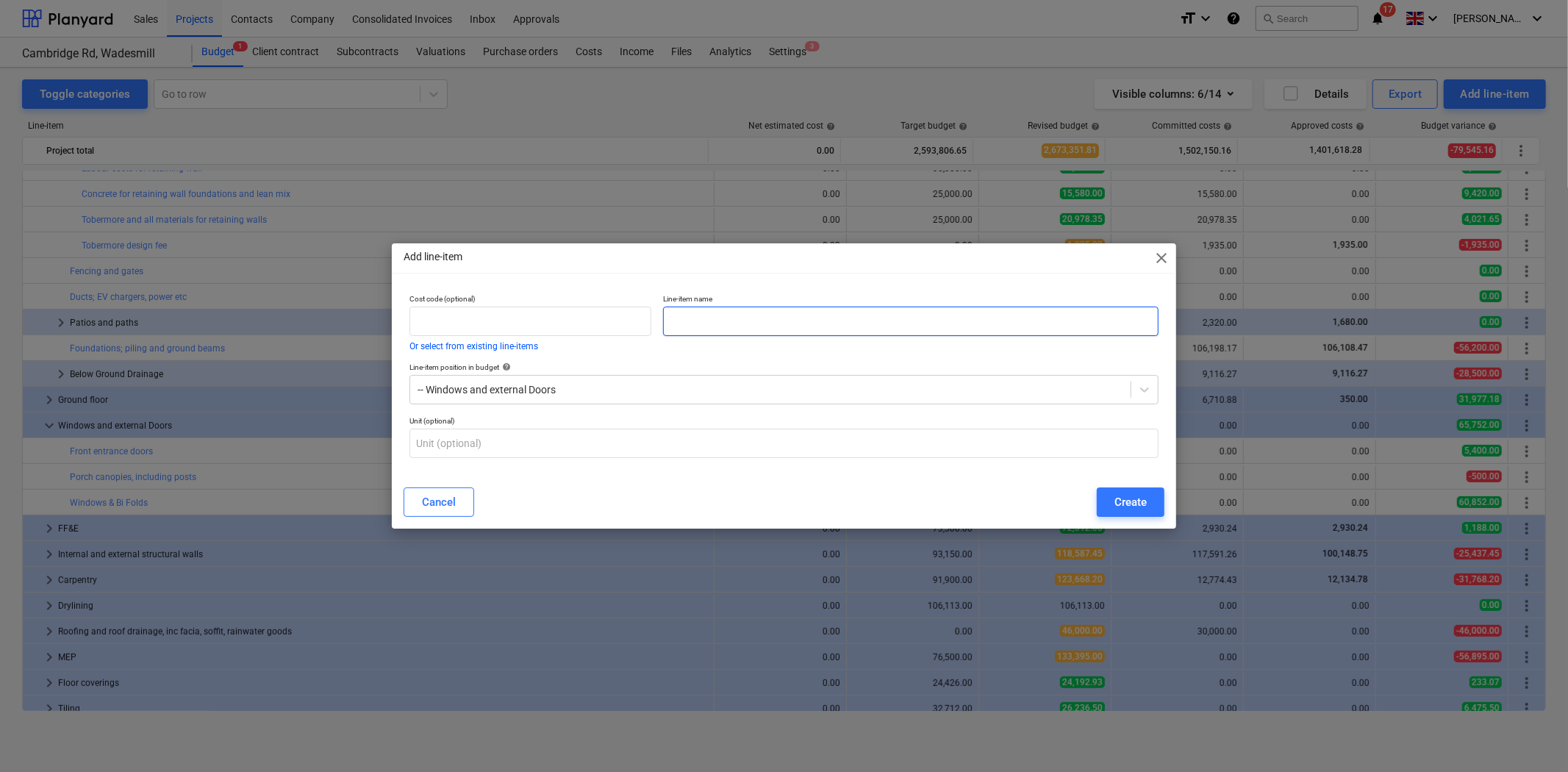
click at [862, 329] on input "text" at bounding box center [910, 321] width 495 height 29
type input "Combined Order Windows & Doors"
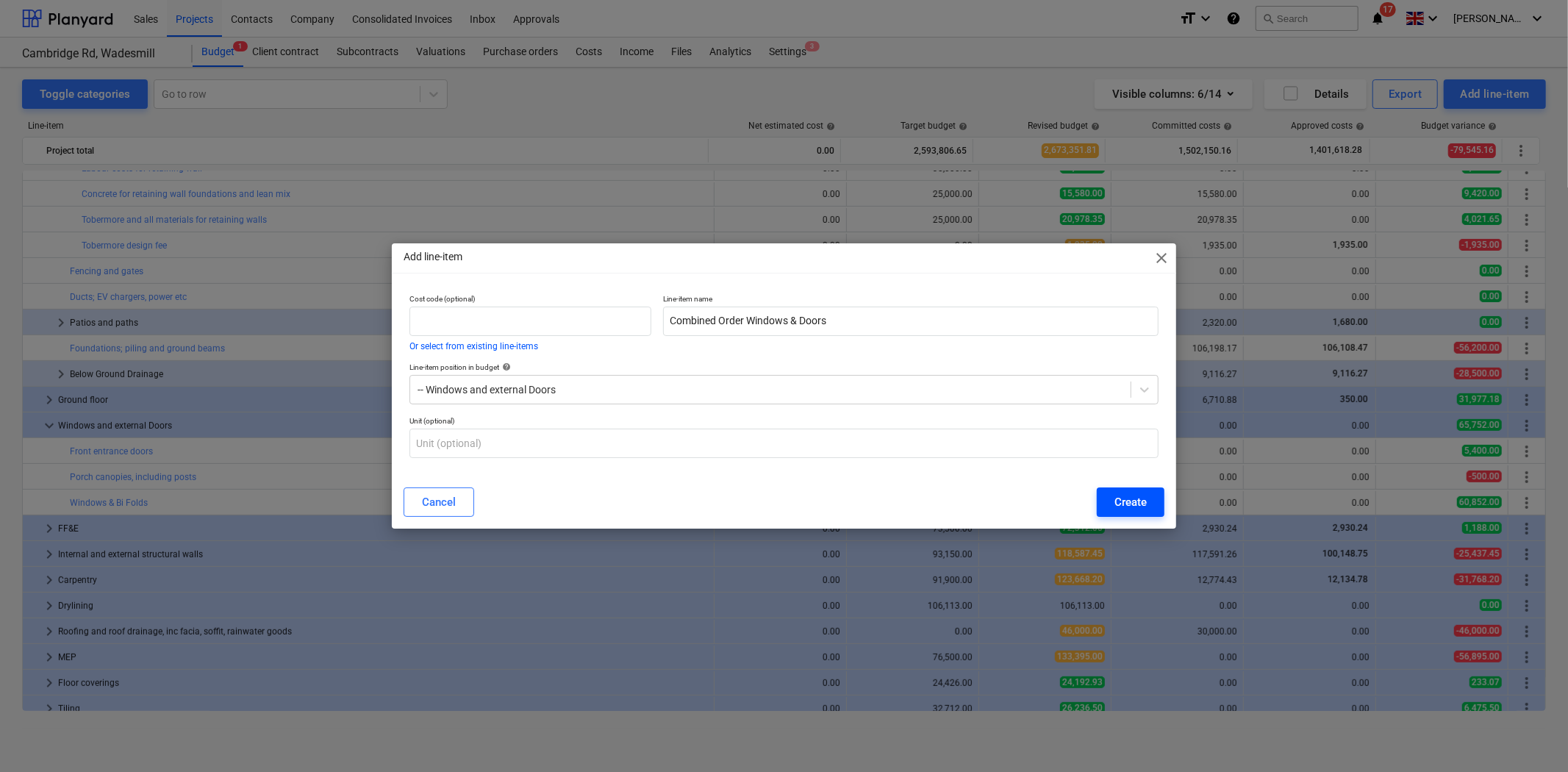
click at [1133, 507] on div "Create" at bounding box center [1131, 503] width 32 height 19
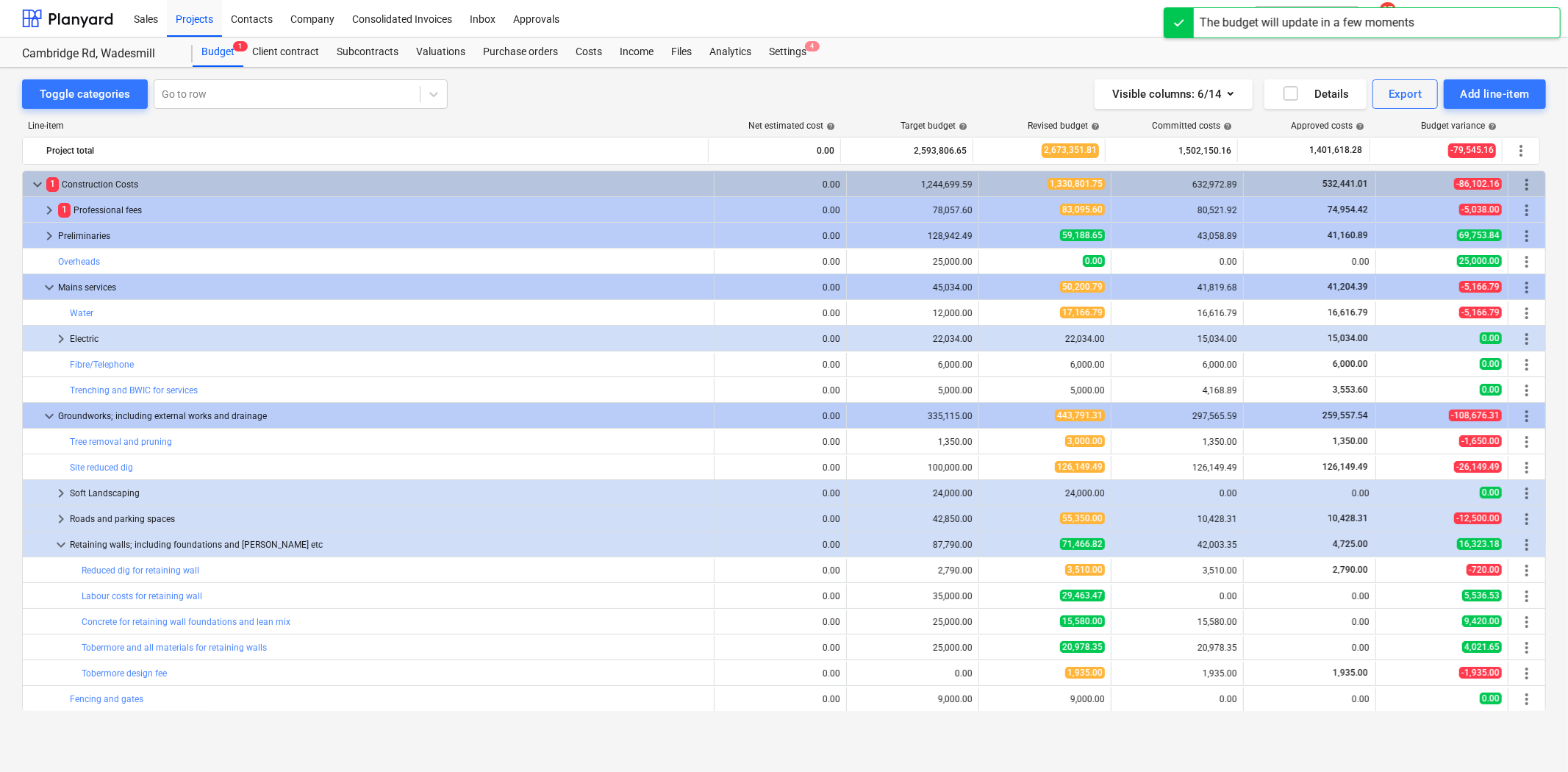
scroll to position [428, 0]
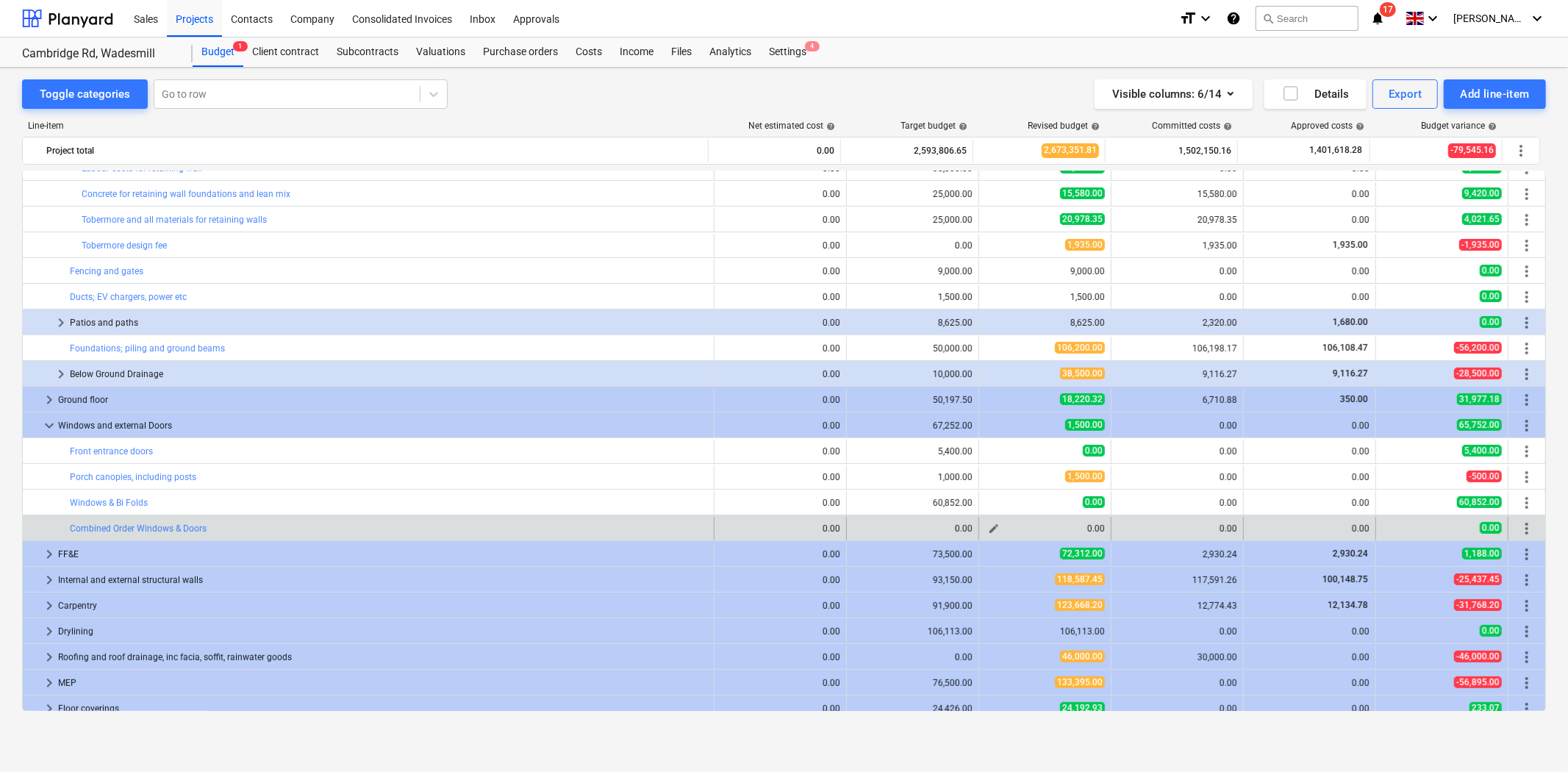
click at [1089, 527] on div "0.00" at bounding box center [1044, 529] width 120 height 10
click at [991, 530] on span "edit" at bounding box center [994, 529] width 12 height 12
type textarea "x"
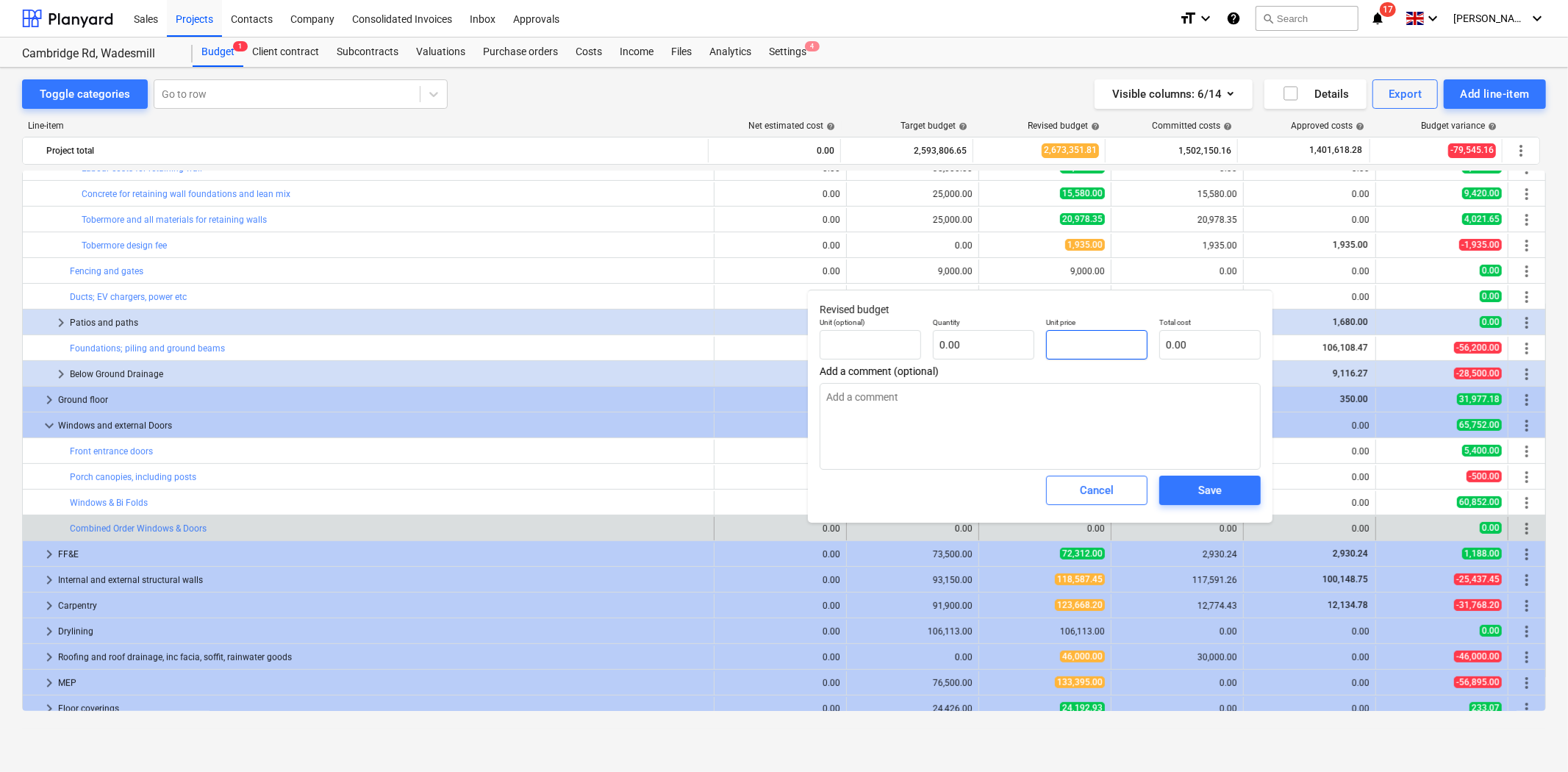
click at [1068, 343] on input "text" at bounding box center [1097, 345] width 101 height 29
type textarea "x"
type input "0.00"
click at [951, 358] on input "text" at bounding box center [983, 345] width 101 height 29
type textarea "x"
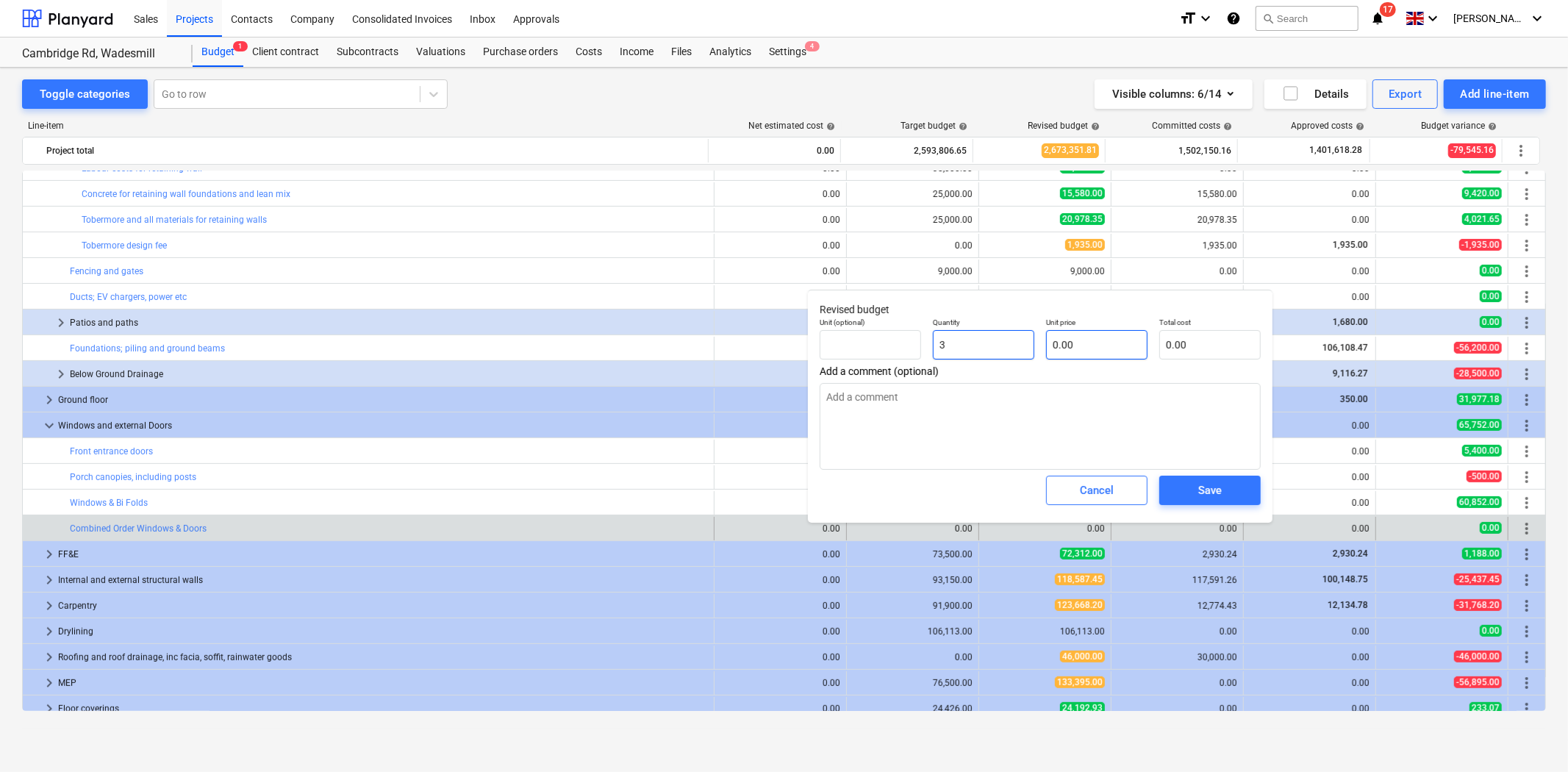
type input "3"
type textarea "x"
type input "3.00"
click at [1134, 342] on input "text" at bounding box center [1097, 345] width 101 height 29
type textarea "x"
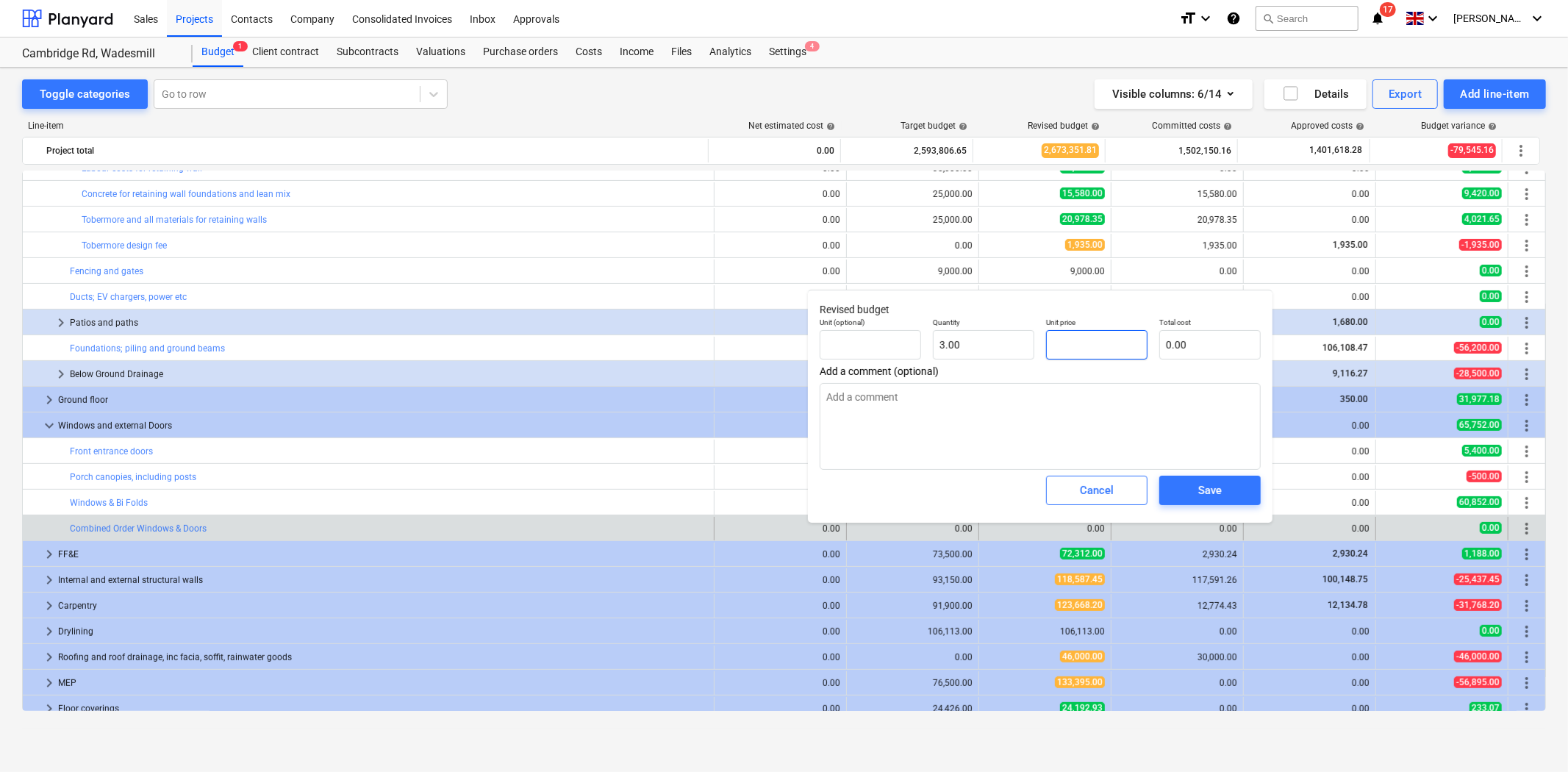
type input "1"
type input "3.00"
type textarea "x"
type input "17"
type input "51.00"
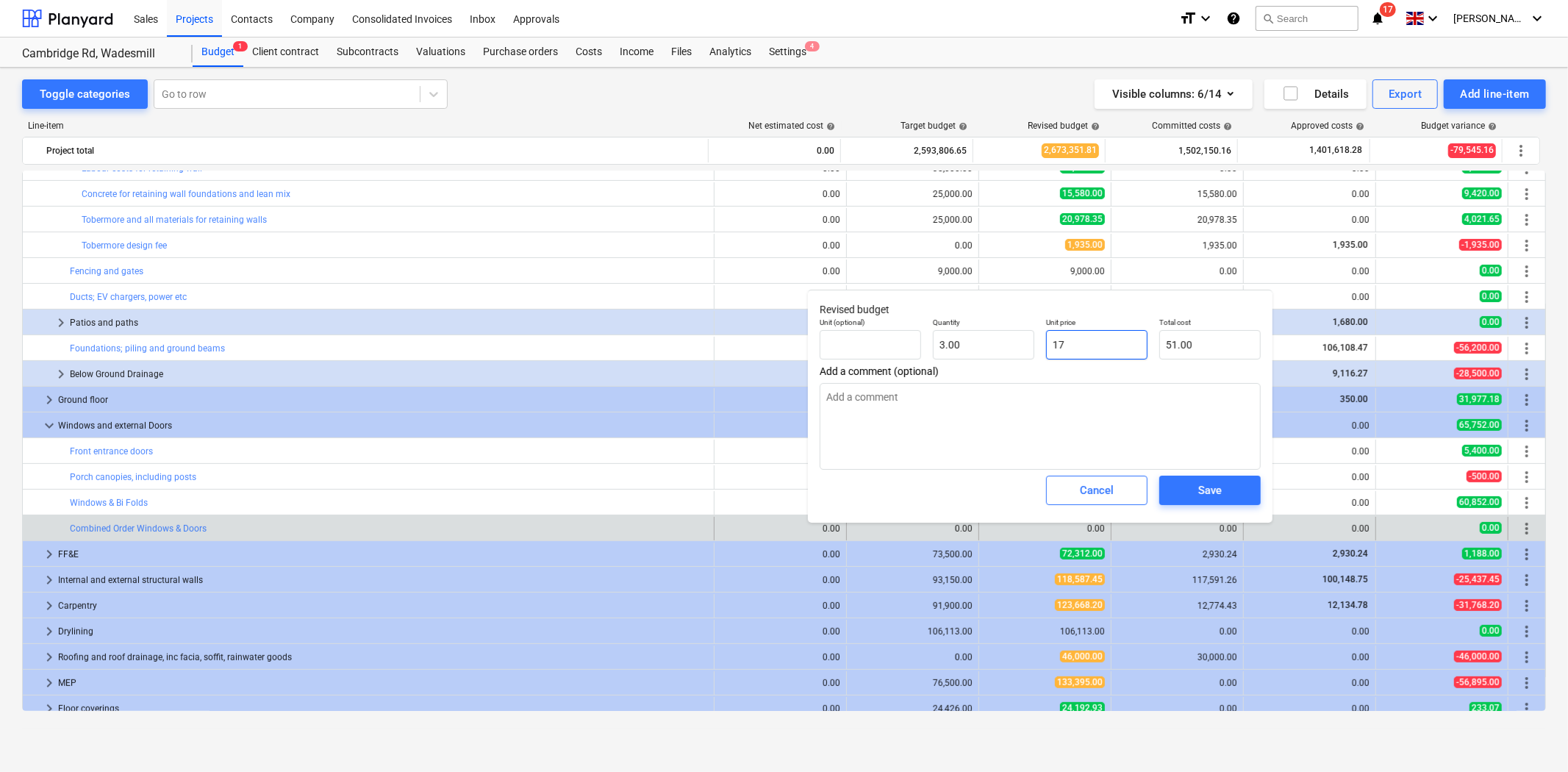
type textarea "x"
type input "176"
type input "528.00"
type textarea "x"
type input "1765"
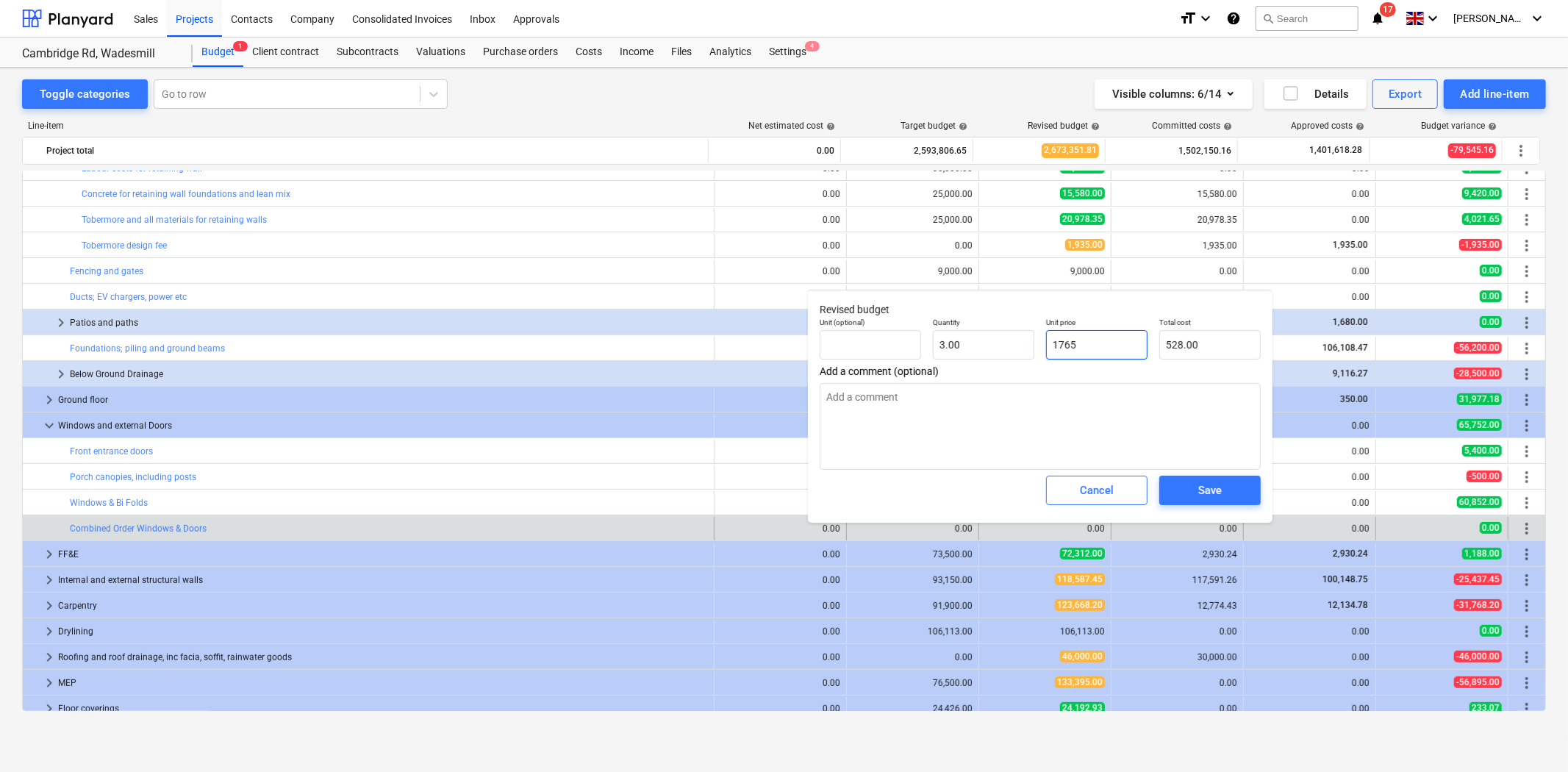
type input "5,295.00"
type textarea "x"
type input "17658"
type input "52,974.00"
type textarea "x"
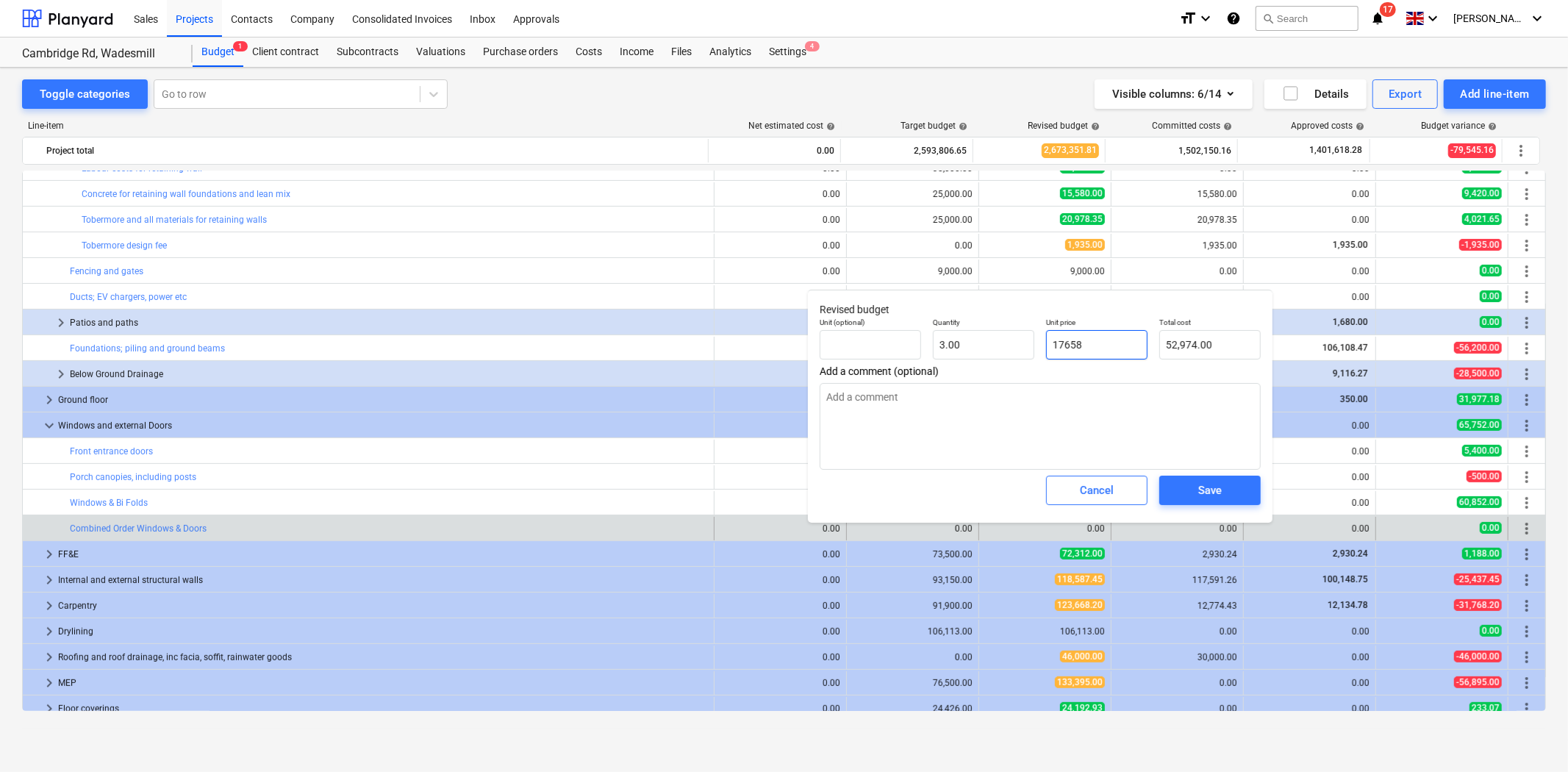
type input "17658."
type textarea "x"
type input "17658.5"
type input "52,975.50"
type textarea "x"
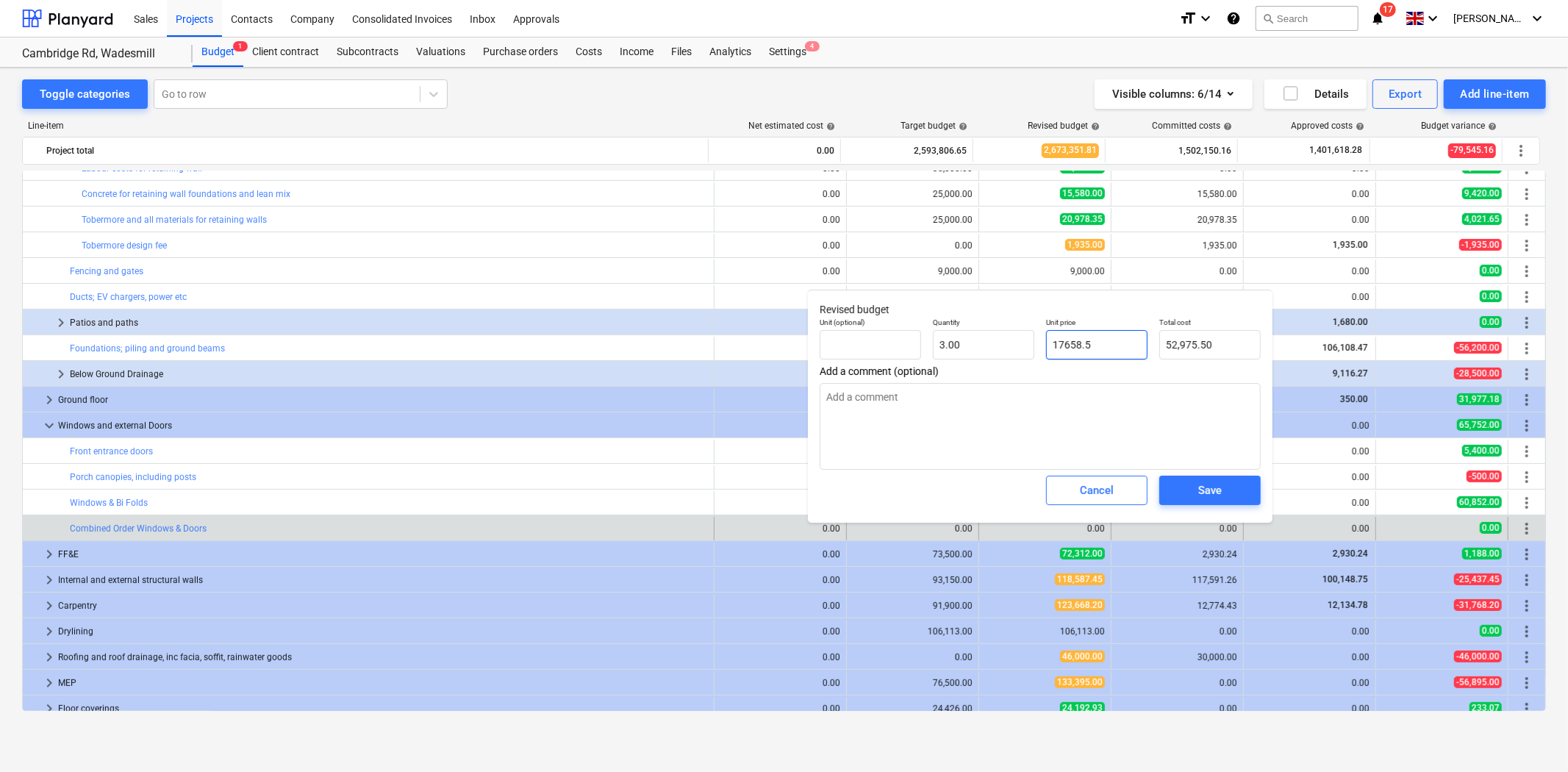
type input "17658.53"
type input "52,975.59"
type input "17658.53"
type textarea "x"
type input "17,658.53"
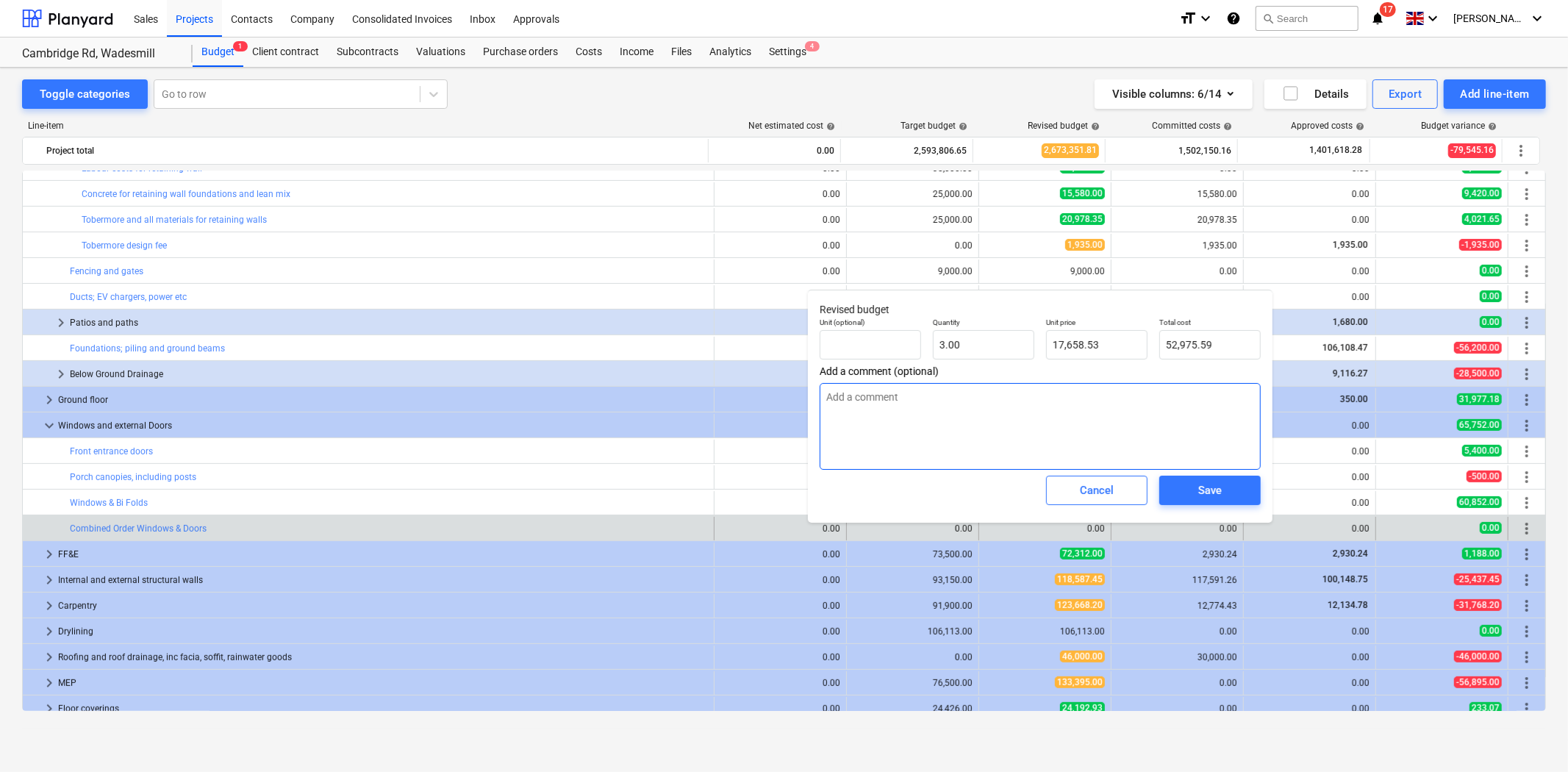
click at [990, 441] on textarea at bounding box center [1040, 426] width 441 height 86
type textarea "x"
type textarea "A"
type textarea "x"
type textarea "As"
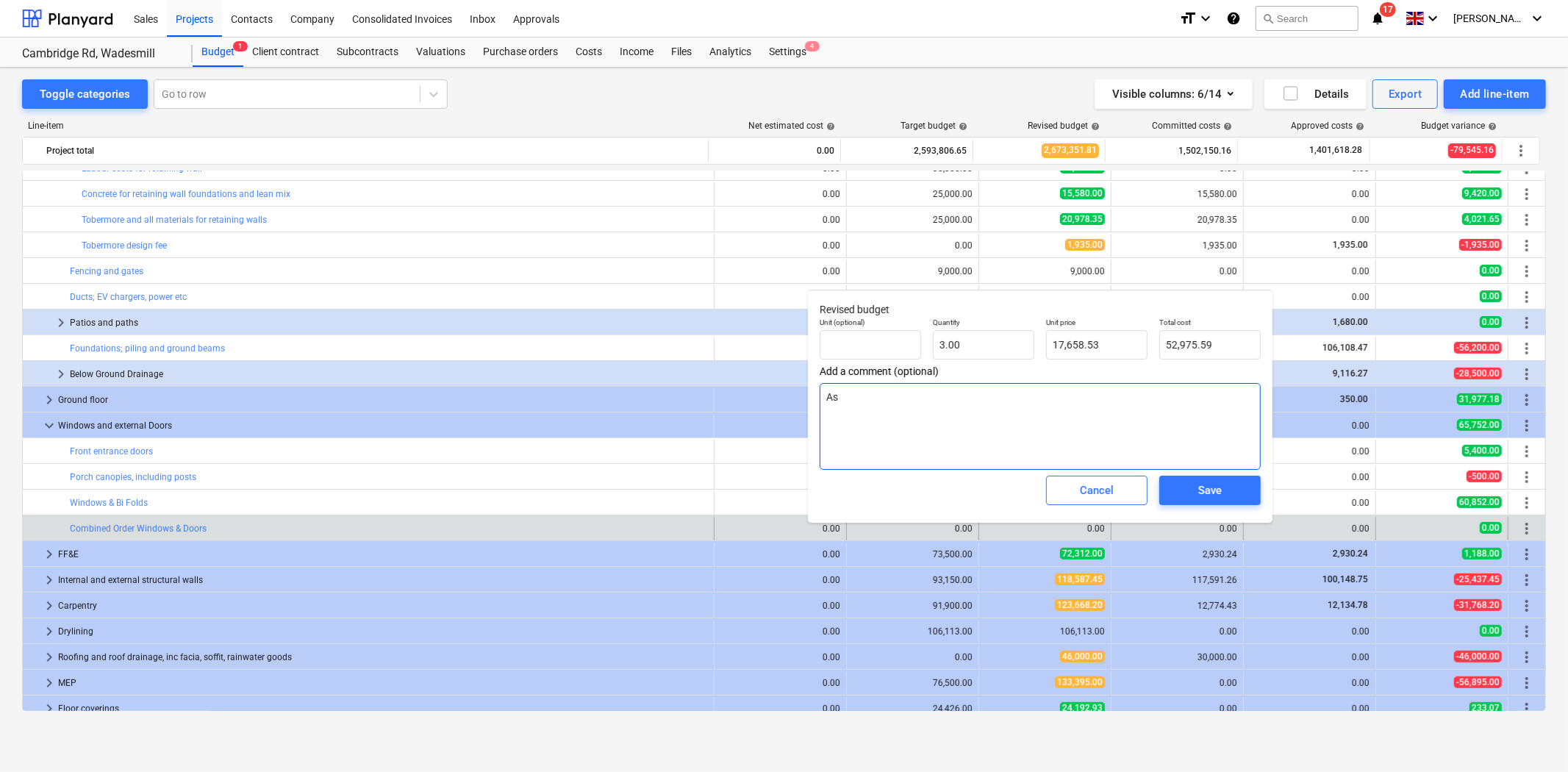
type textarea "x"
type textarea "As"
type textarea "x"
type textarea "As pe"
type textarea "x"
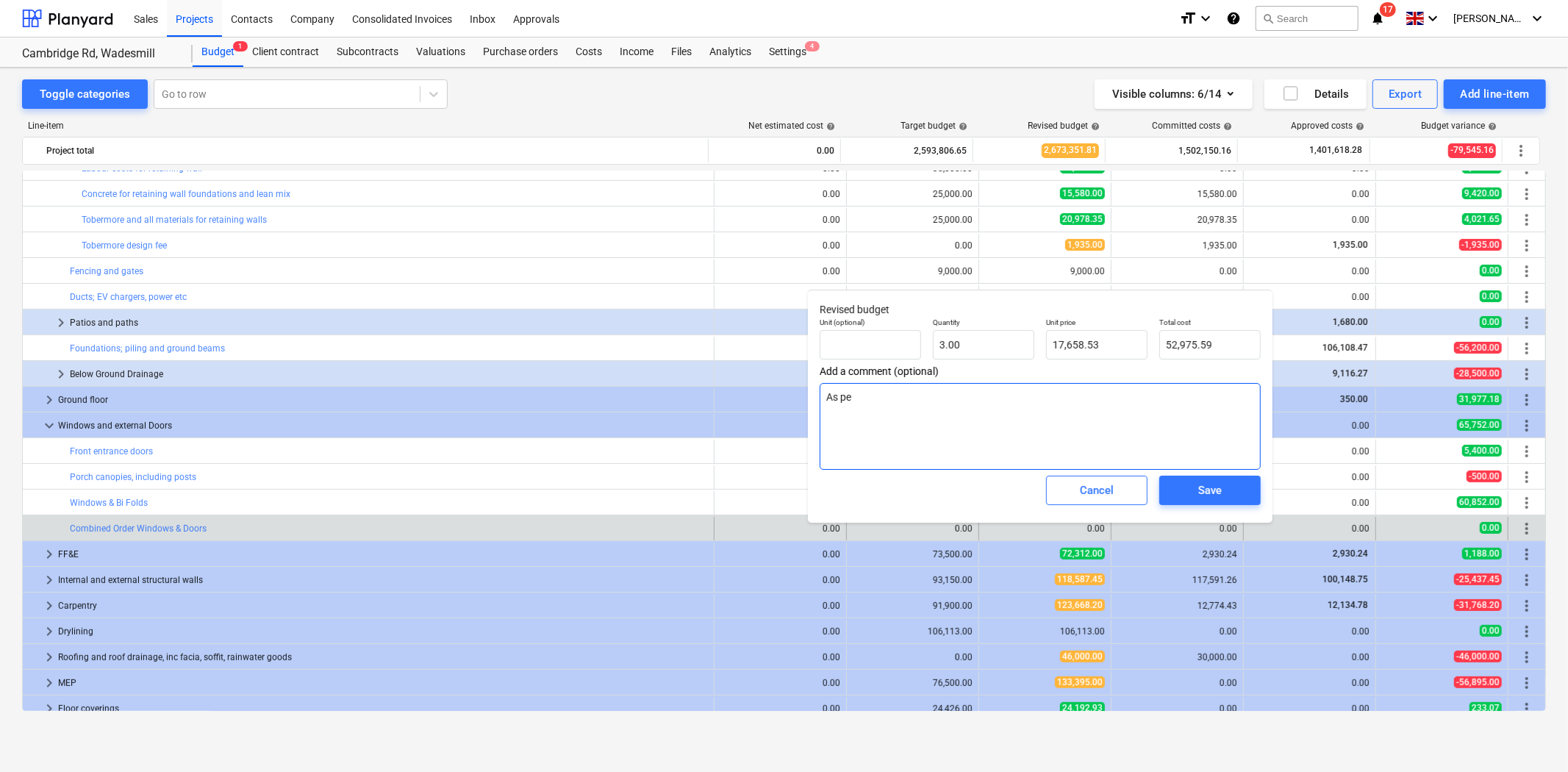
type textarea "As per"
type textarea "x"
type textarea "As per"
type textarea "x"
type textarea "As per R"
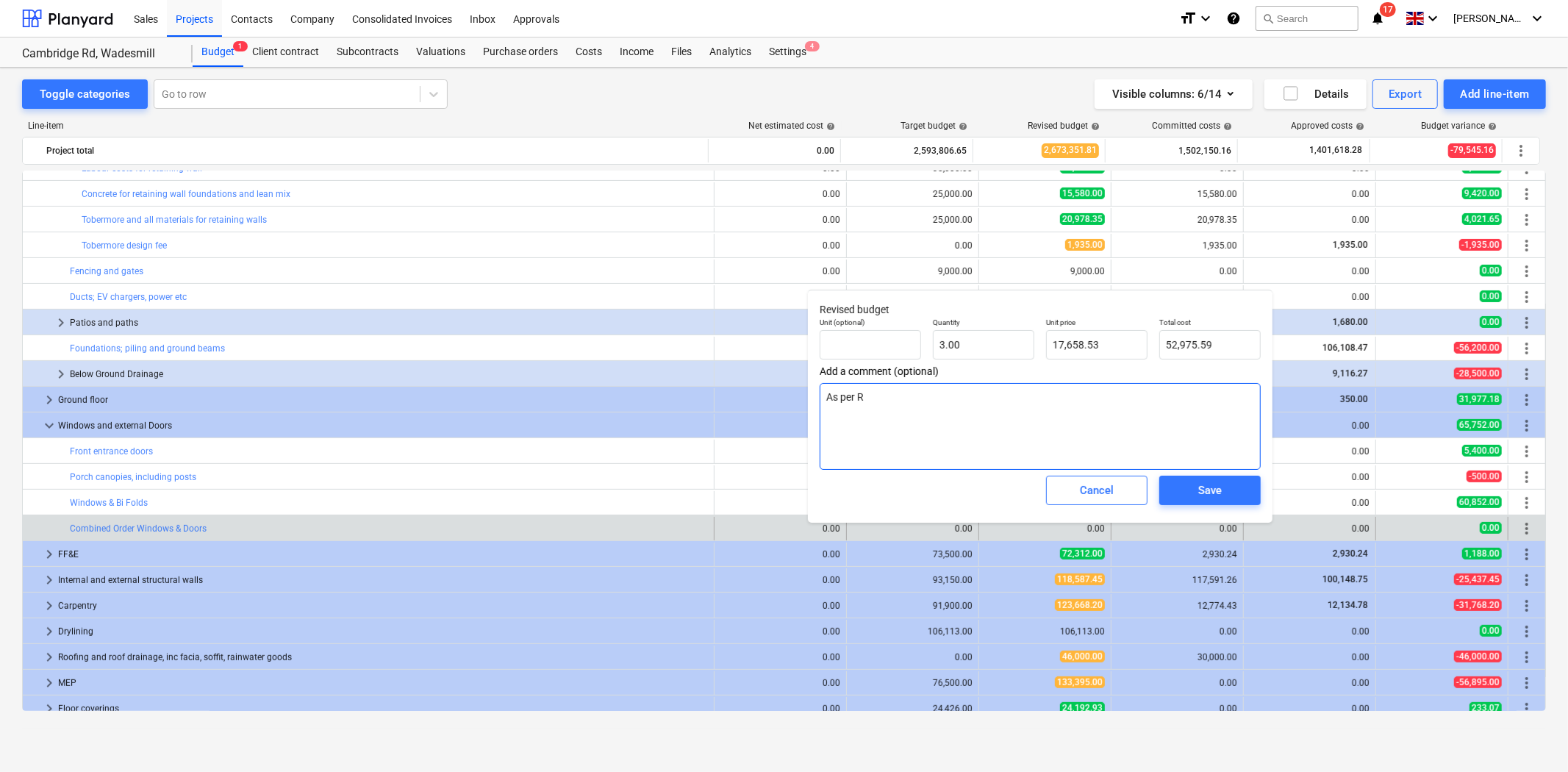
type textarea "x"
type textarea "As per Re"
type textarea "x"
type textarea "As per Ref"
type textarea "x"
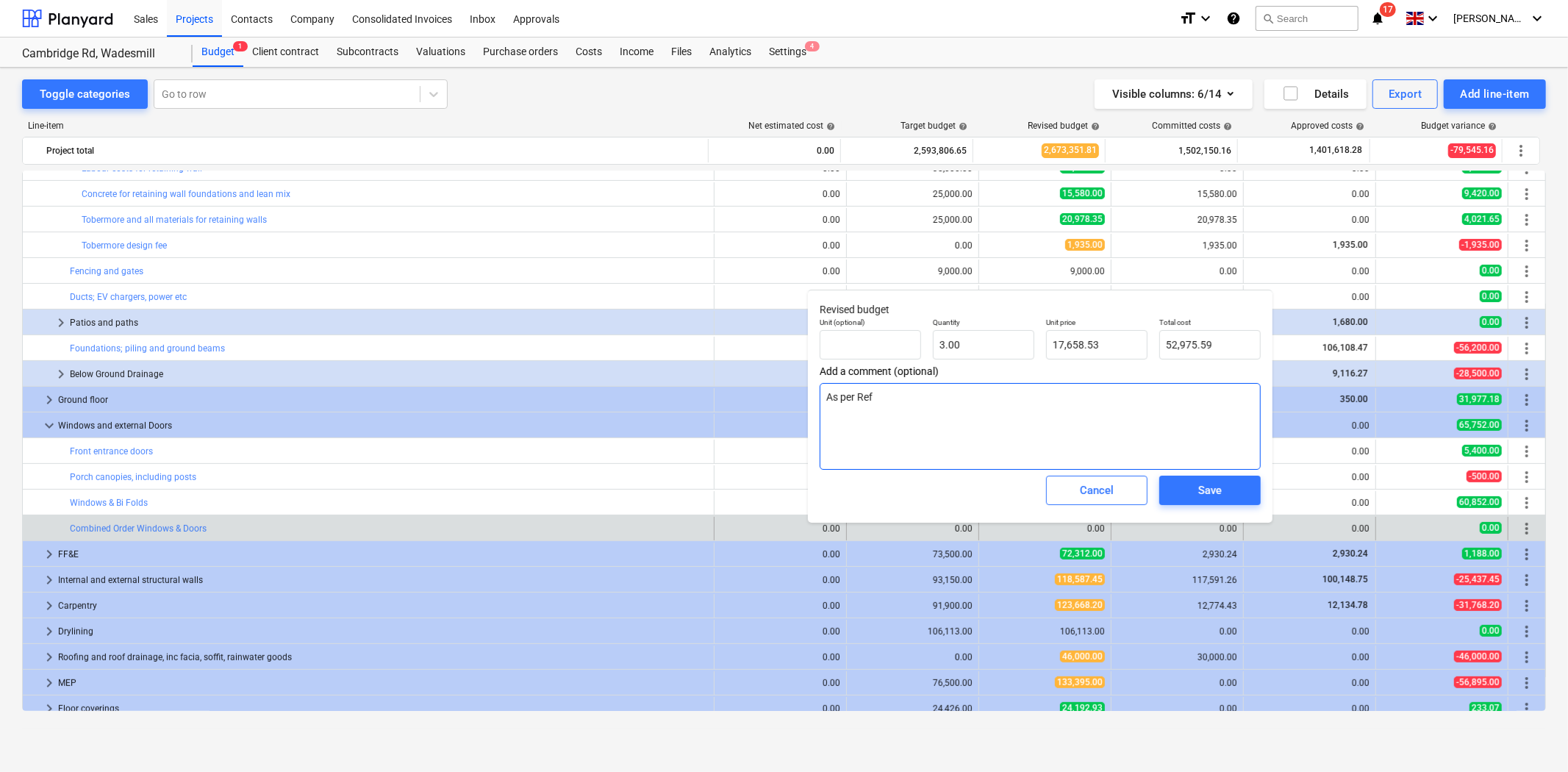
type textarea "As per Refl"
type textarea "x"
type textarea "As per Refle"
type textarea "x"
type textarea "As per Reflec"
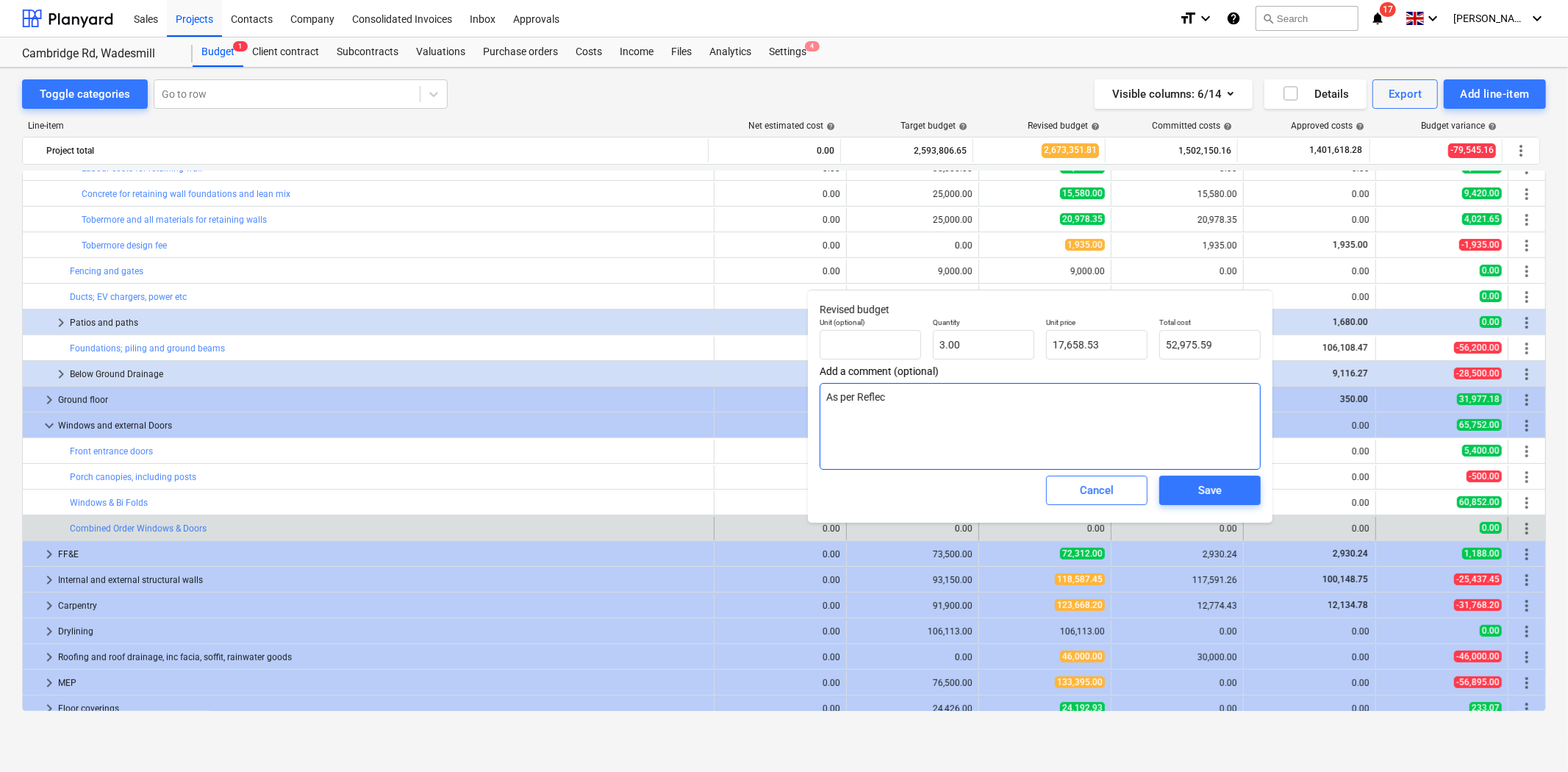
type textarea "x"
type textarea "As per Reflecx"
type textarea "x"
type textarea "As per Reflecx"
type textarea "x"
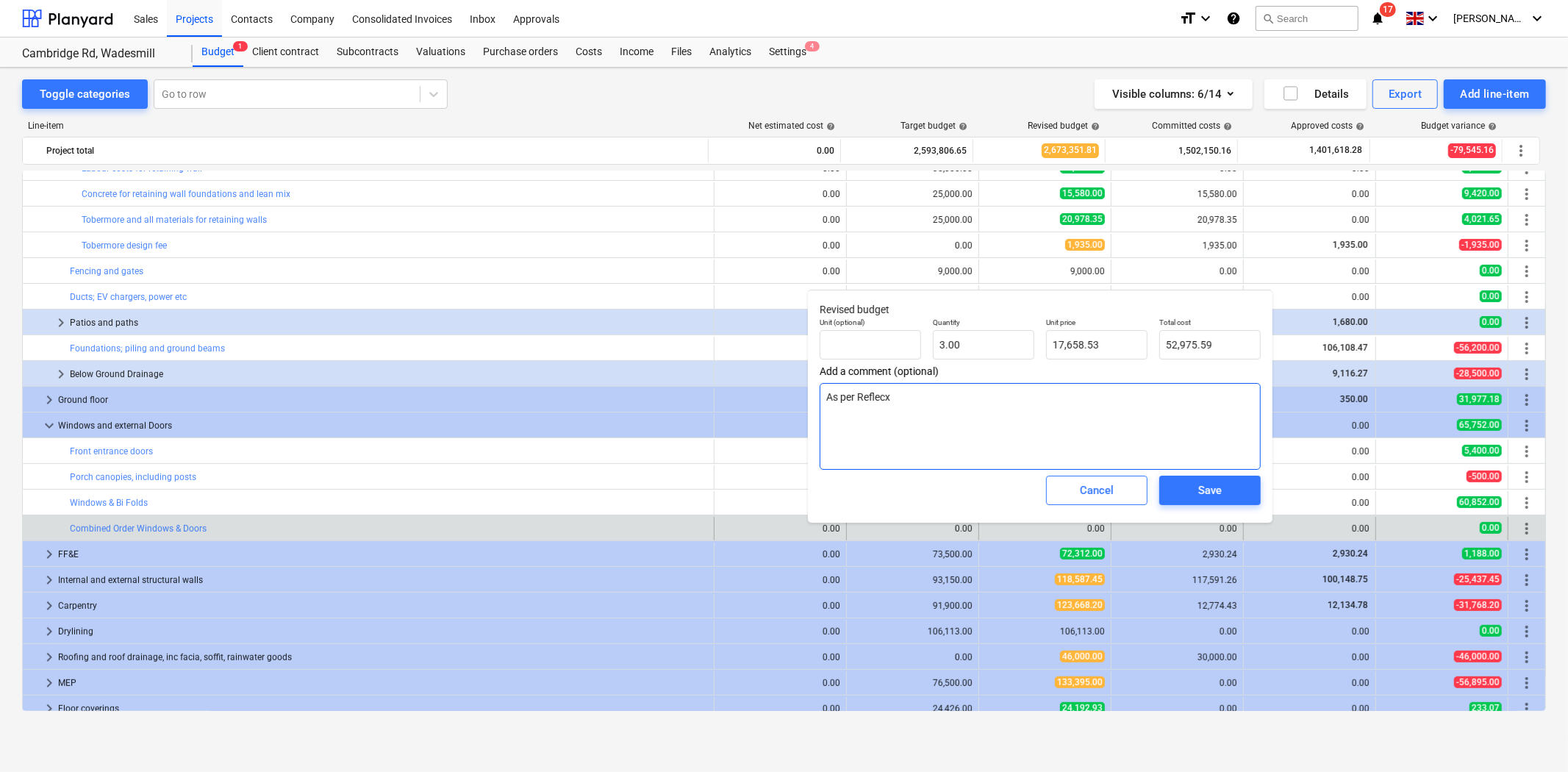
type textarea "As per Reflecx"
type textarea "x"
type textarea "As per Reflec"
type textarea "x"
type textarea "As per Refle"
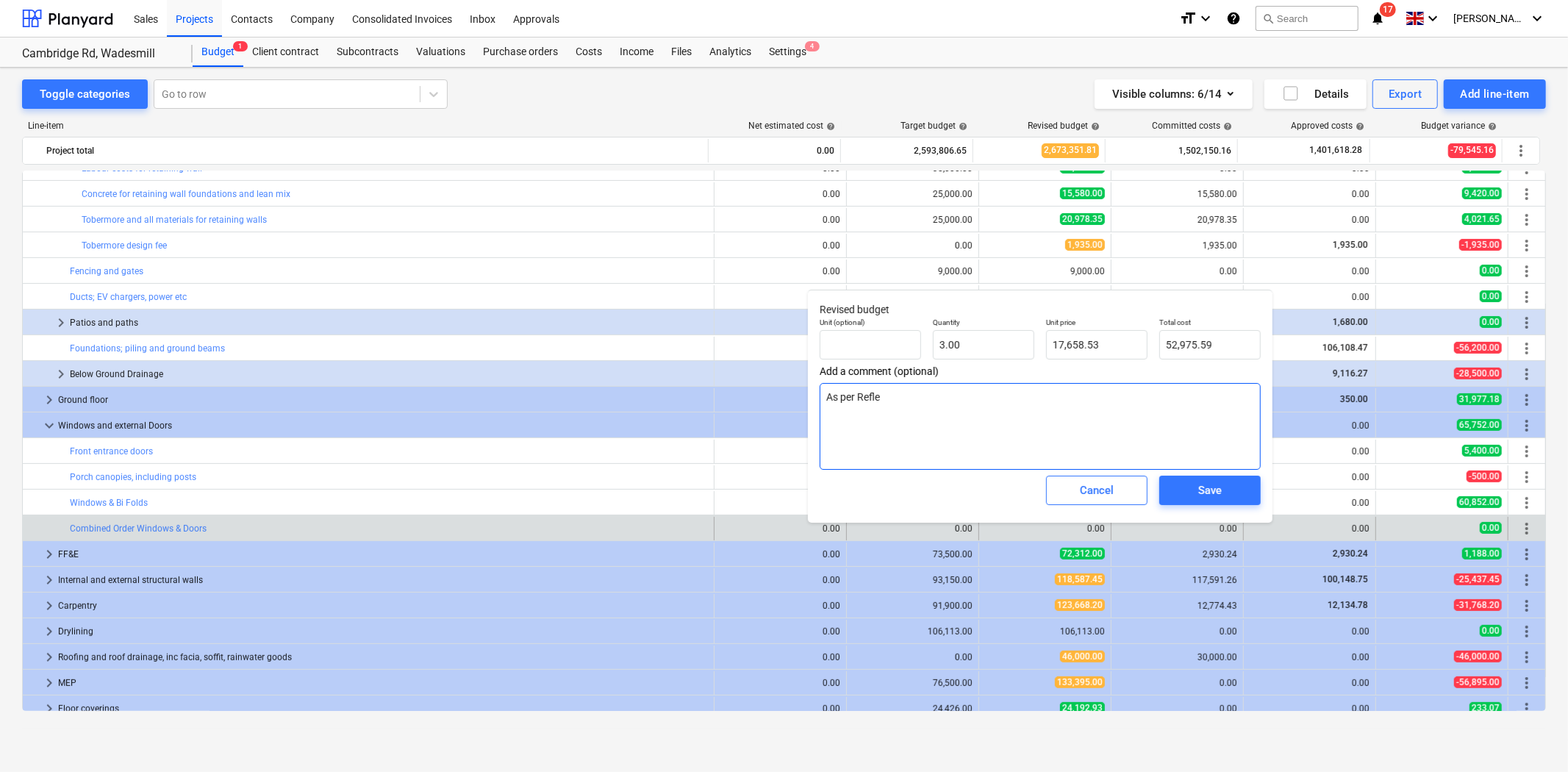
type textarea "x"
type textarea "As per Reflex"
type textarea "x"
type textarea "As per Reflex"
type textarea "x"
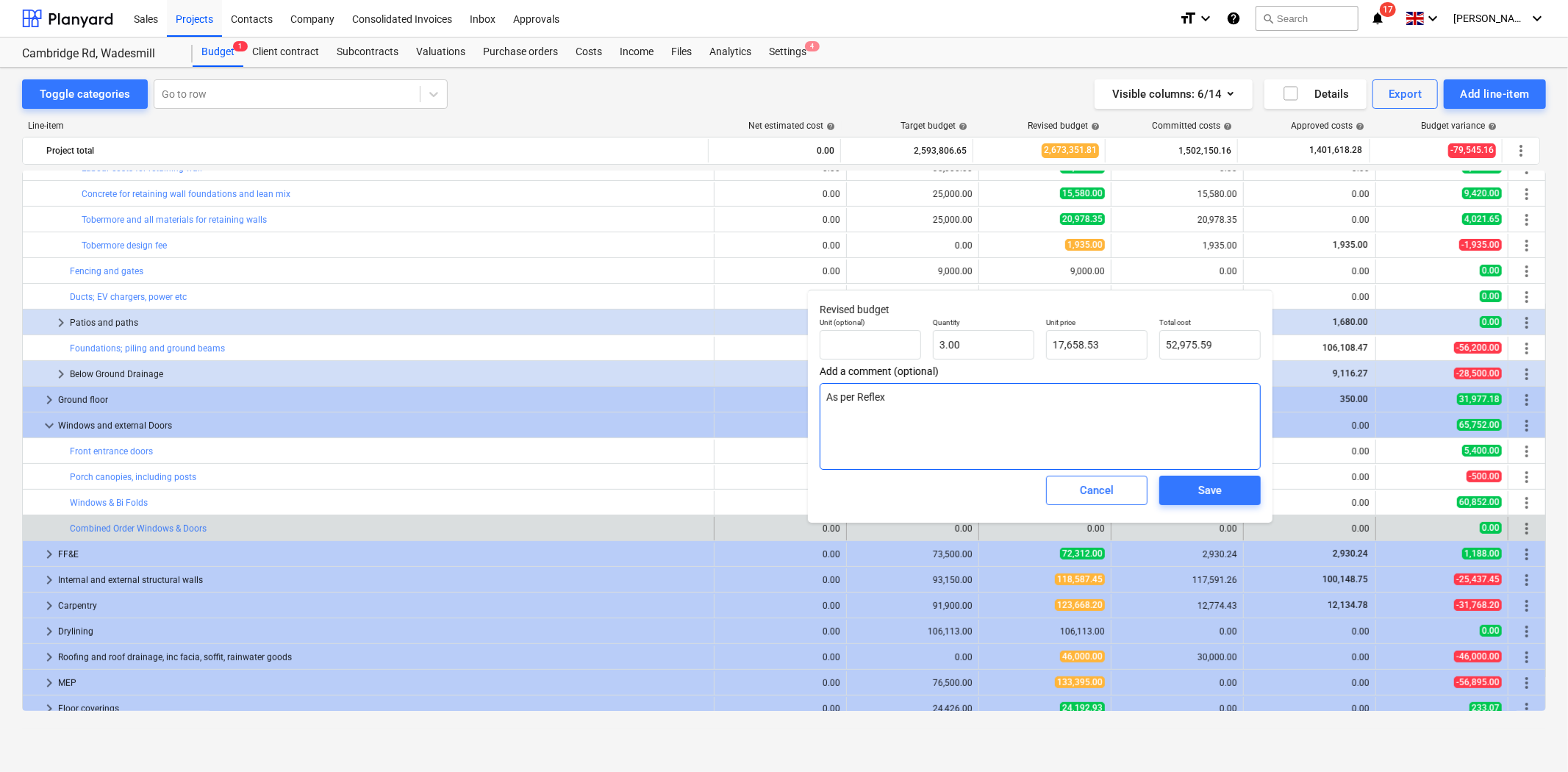
type textarea "As per Reflex q"
type textarea "x"
type textarea "As per Reflex qu"
type textarea "x"
type textarea "As per Reflex quot"
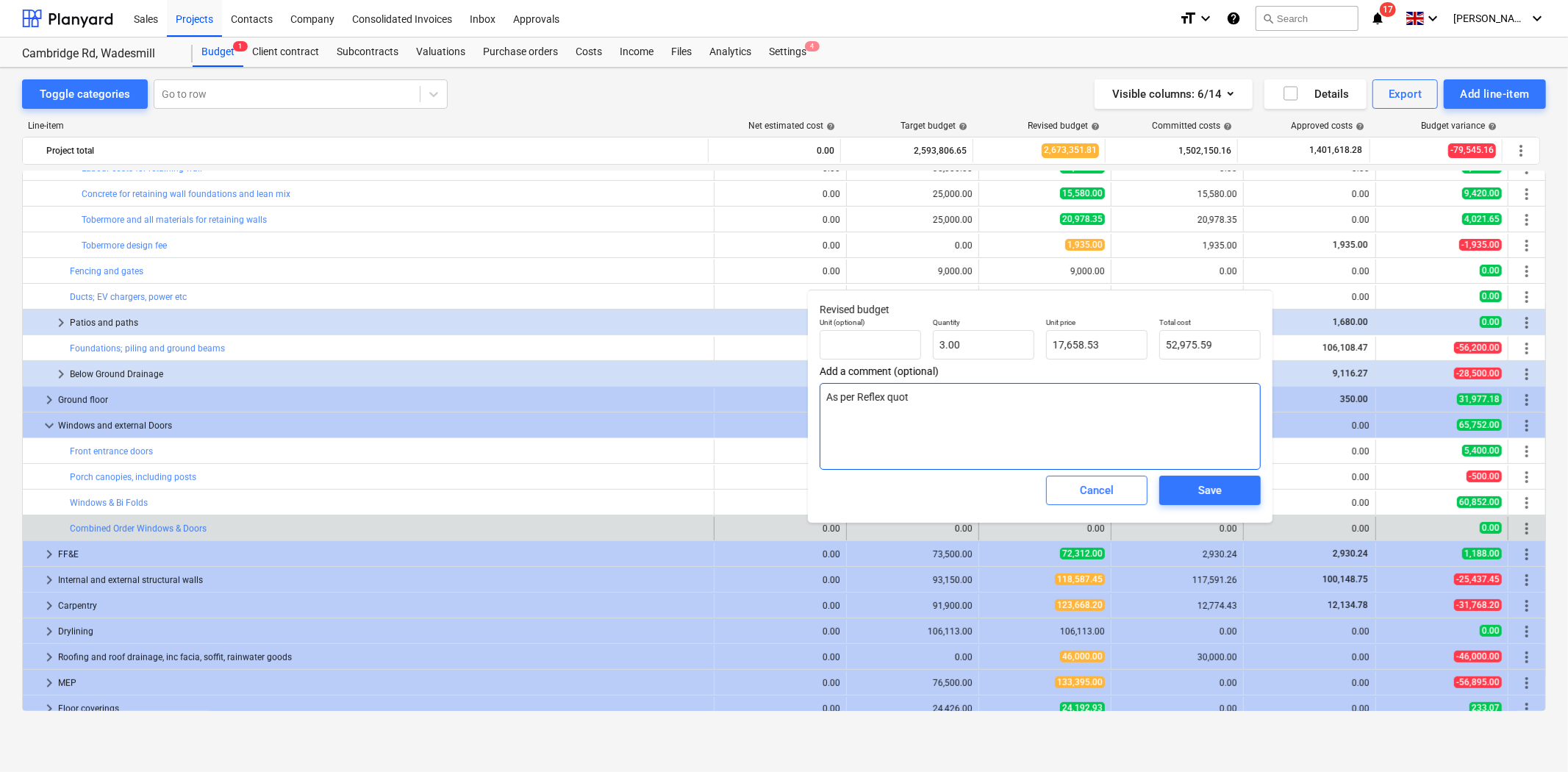
type textarea "x"
type textarea "As per Reflex quote"
type textarea "x"
type textarea "As per Reflex quote"
click at [1224, 490] on span "Save" at bounding box center [1210, 491] width 67 height 19
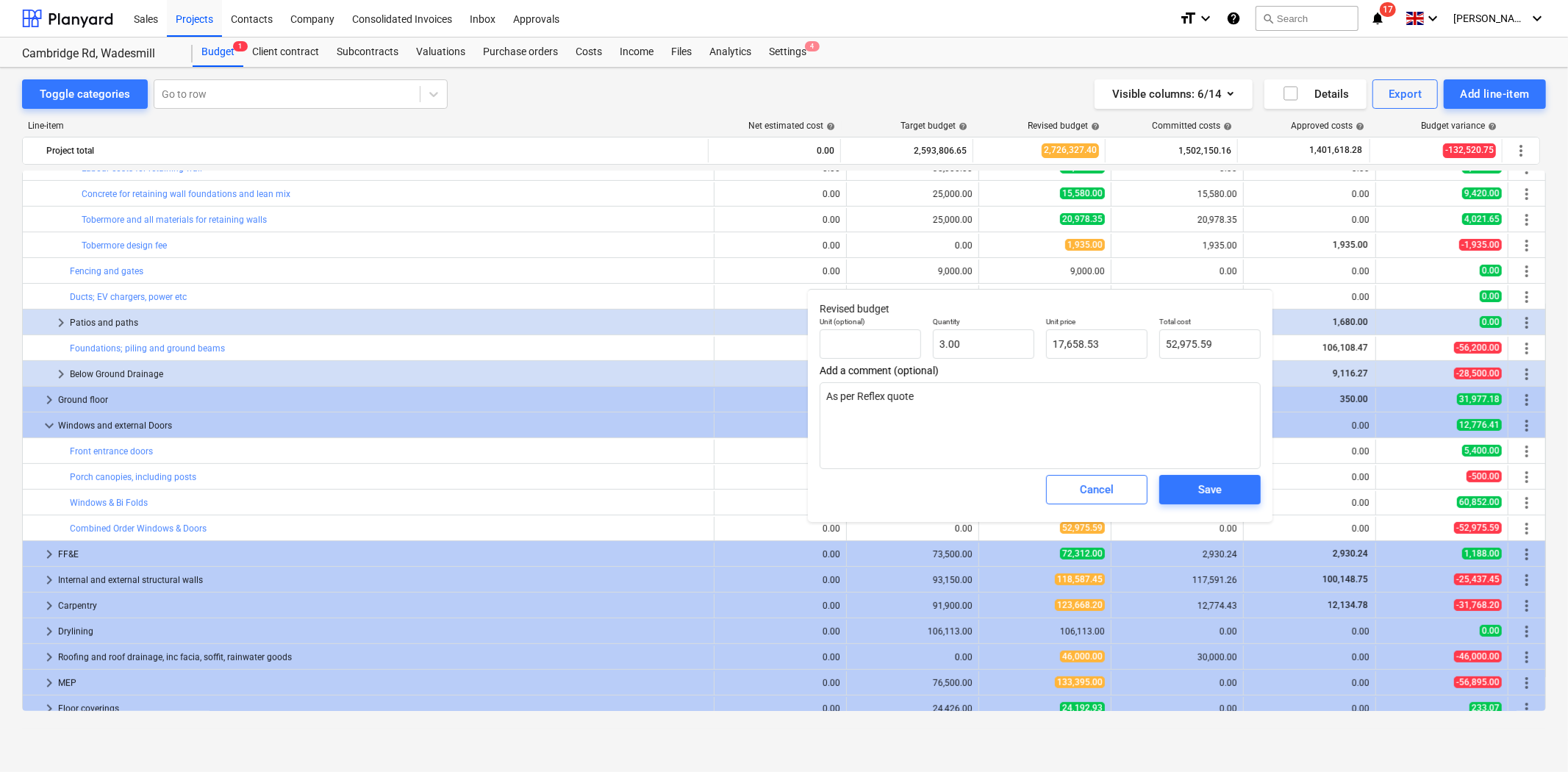
type textarea "x"
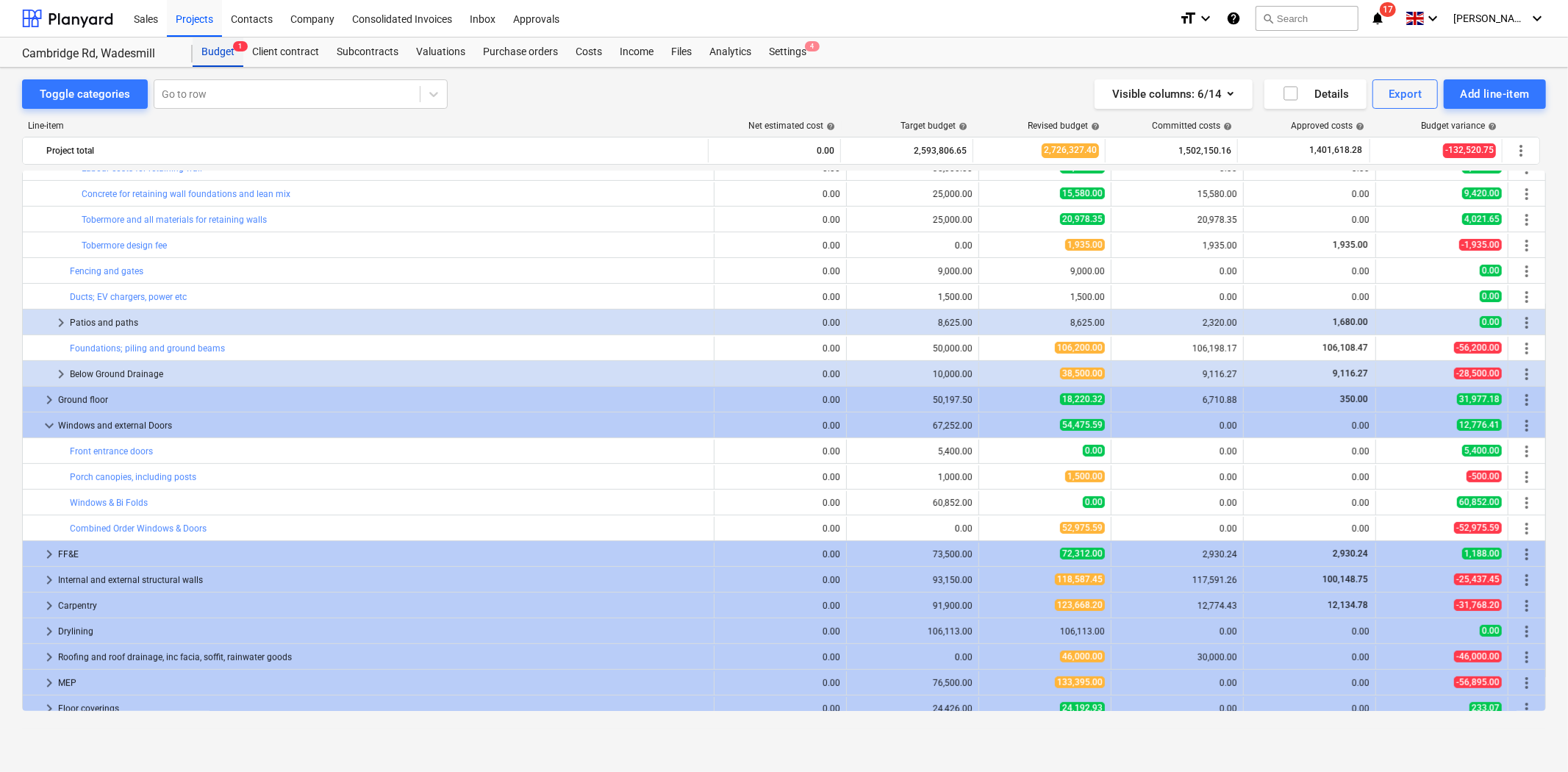
click at [221, 50] on div "Budget 1" at bounding box center [218, 52] width 51 height 29
click at [148, 25] on div "Sales" at bounding box center [146, 17] width 42 height 37
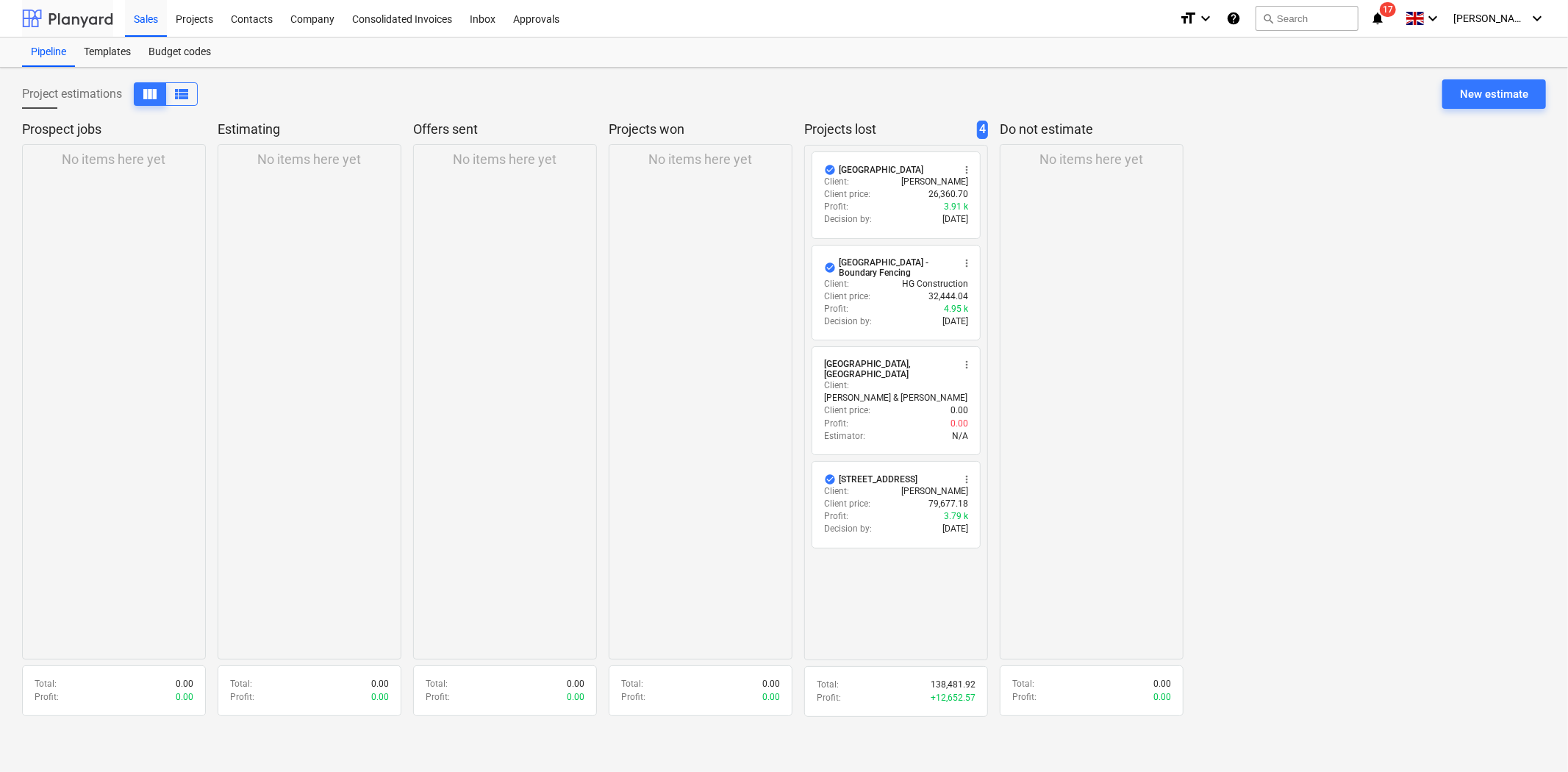
click at [64, 25] on div at bounding box center [67, 18] width 91 height 36
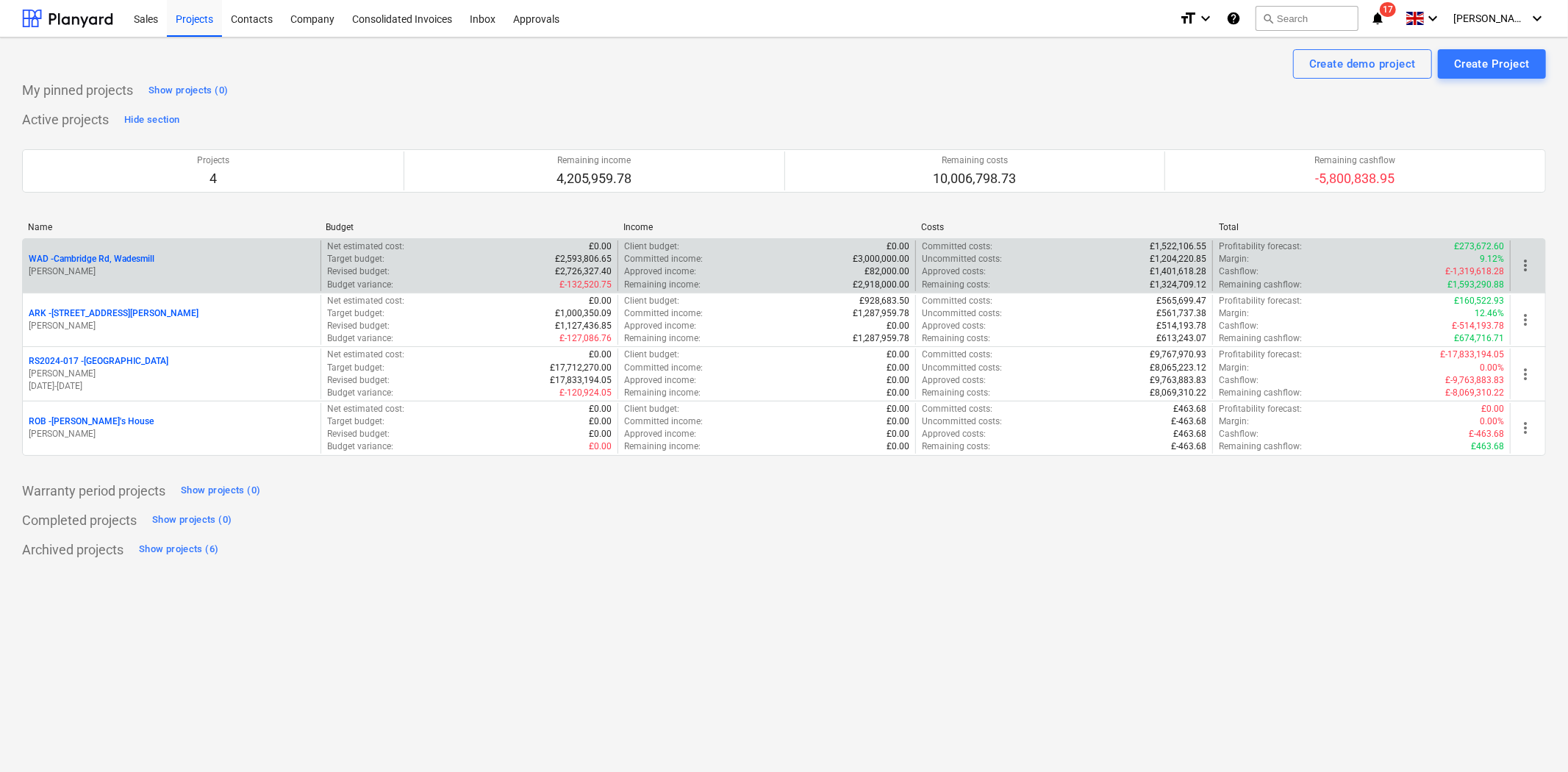
click at [155, 258] on p "WAD - Cambridge Rd, Wadesmill" at bounding box center [91, 259] width 126 height 13
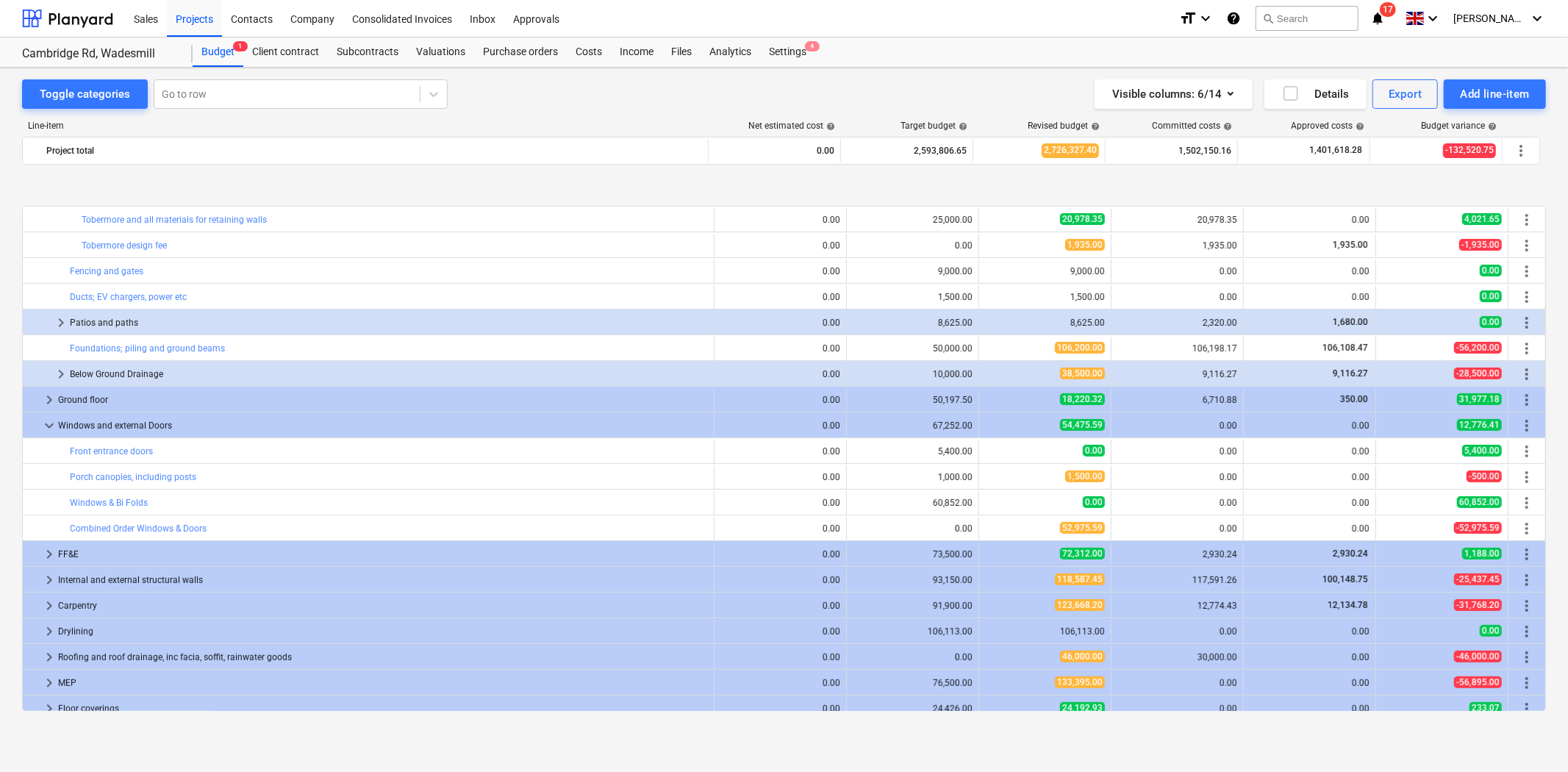
scroll to position [510, 0]
